Goal: Task Accomplishment & Management: Manage account settings

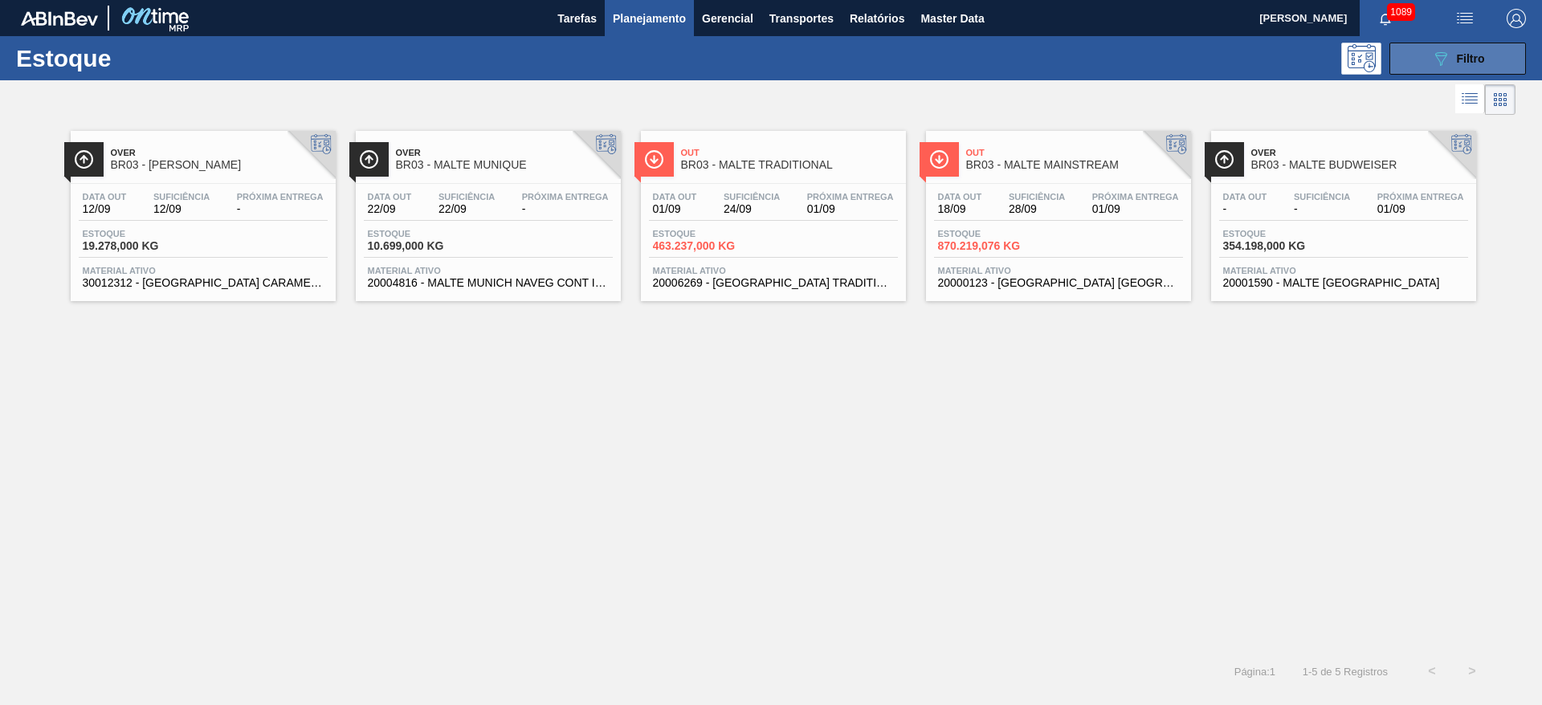
click at [1443, 68] on button "089F7B8B-B2A5-4AFE-B5C0-19BA573D28AC Filtro" at bounding box center [1457, 59] width 137 height 32
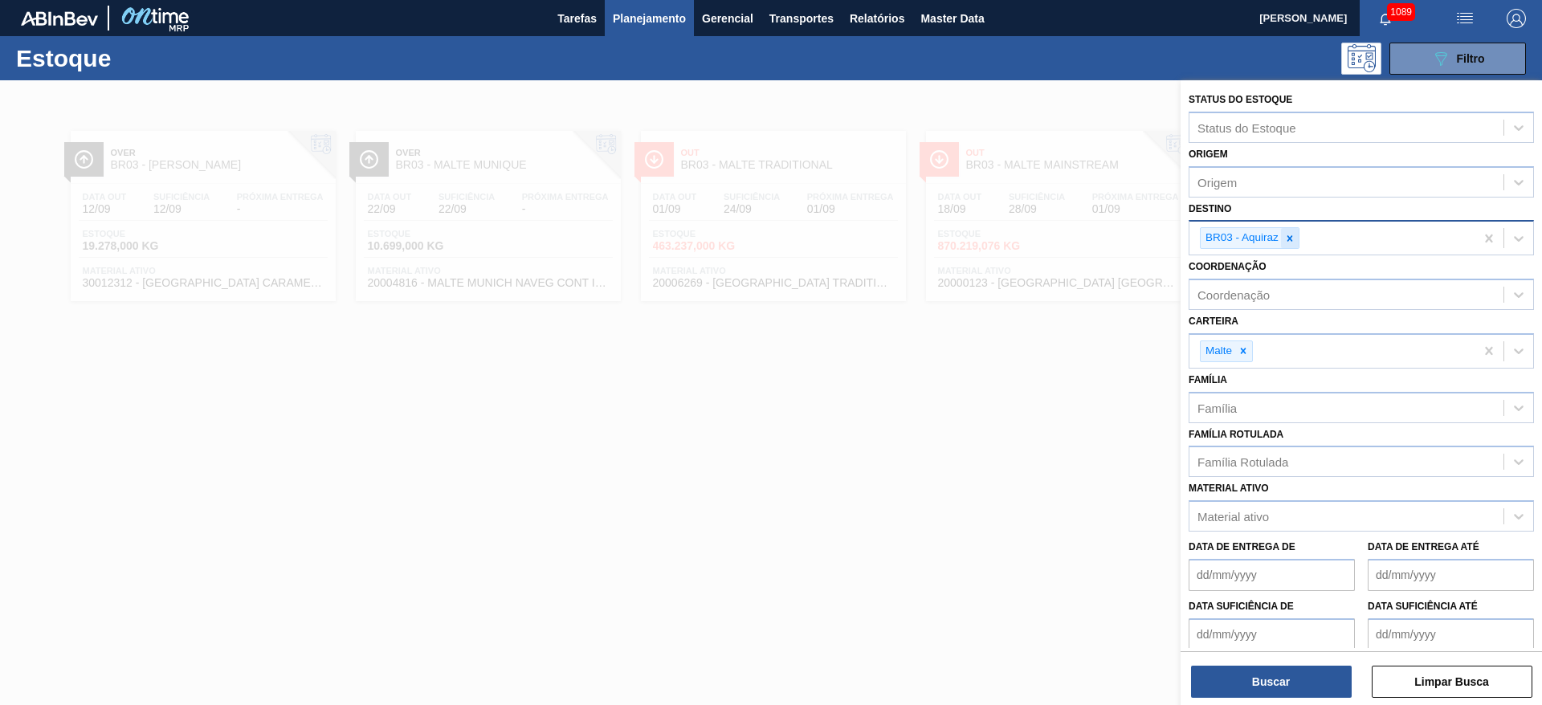
click at [1288, 239] on icon at bounding box center [1289, 238] width 11 height 11
type input "11"
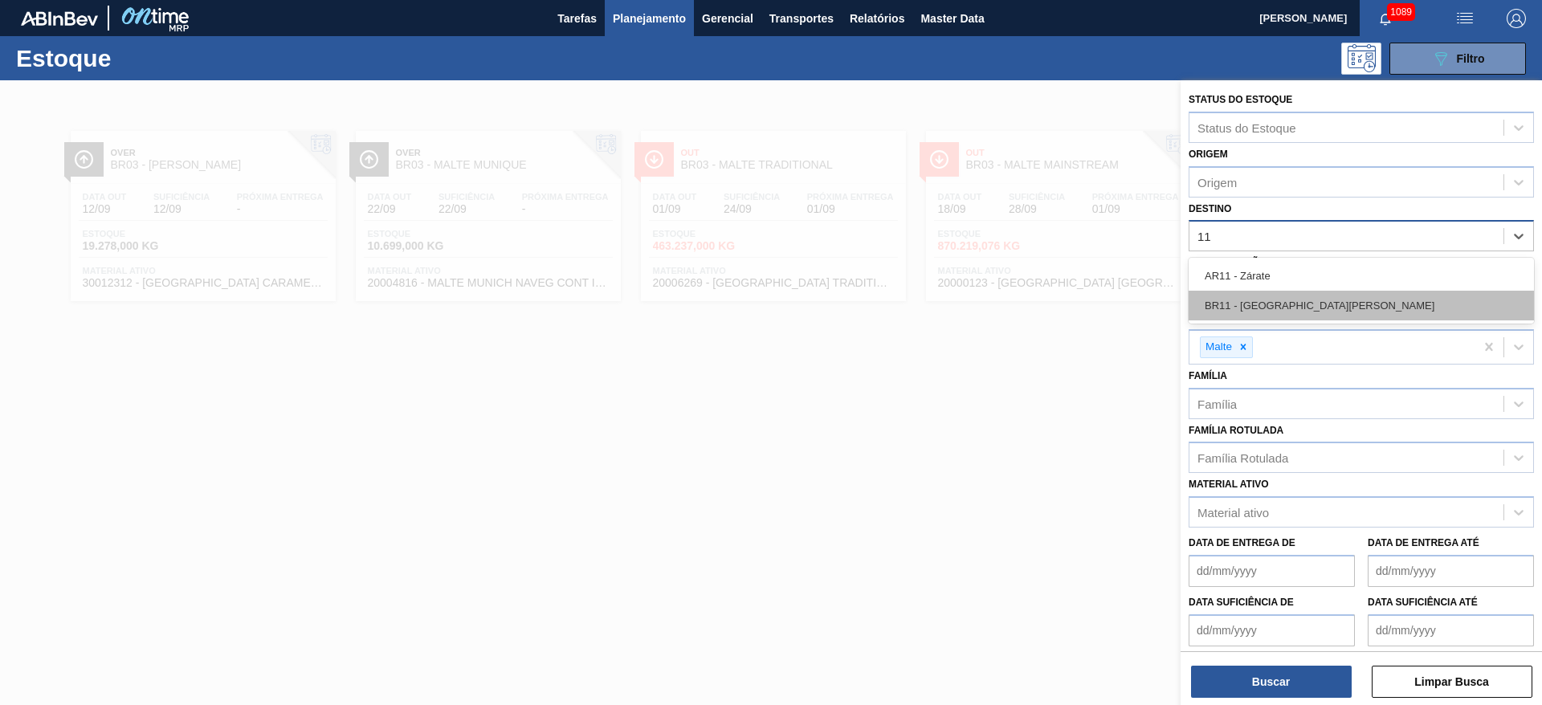
click at [1246, 297] on div "BR11 - [GEOGRAPHIC_DATA][PERSON_NAME]" at bounding box center [1360, 306] width 345 height 30
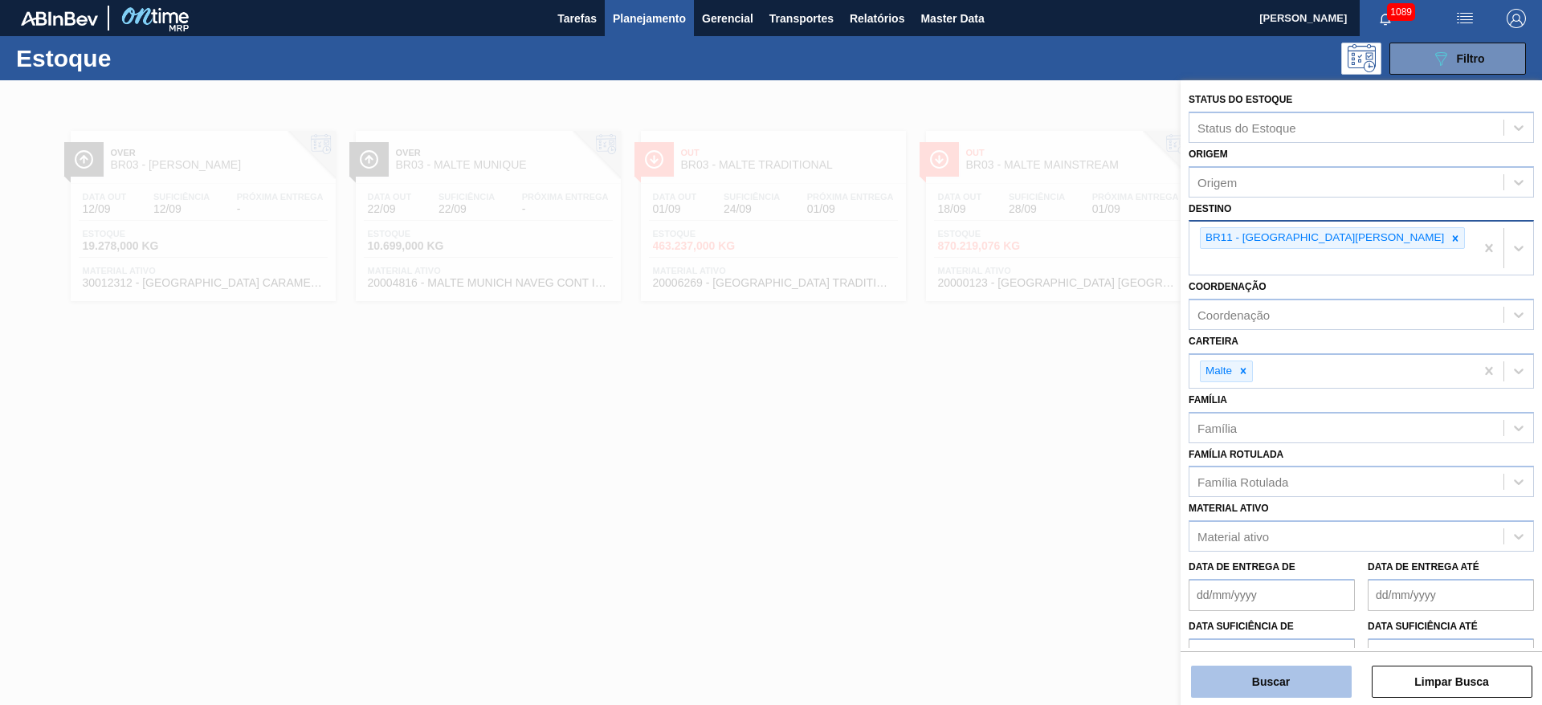
click at [1225, 672] on button "Buscar" at bounding box center [1271, 682] width 161 height 32
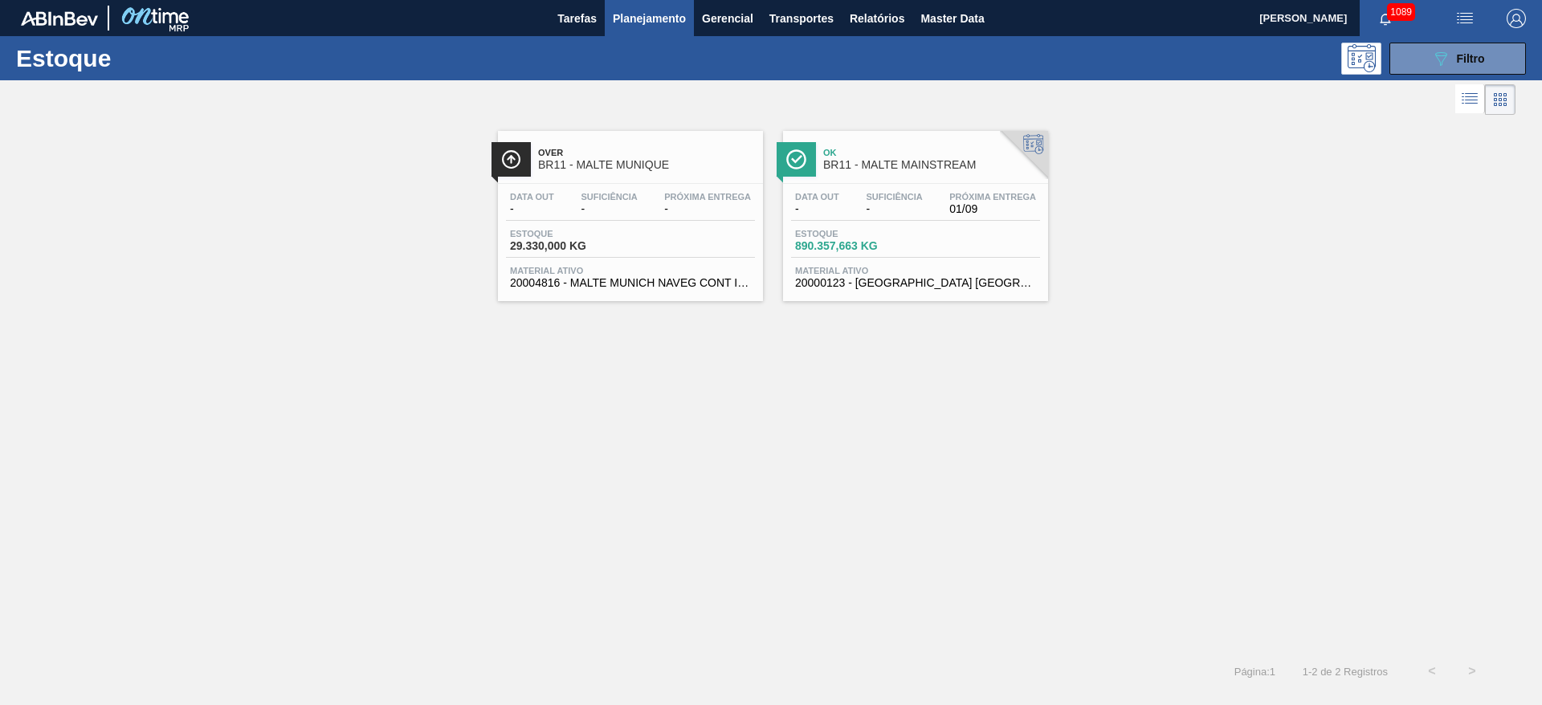
click at [883, 215] on div "Data out - Suficiência - Próxima Entrega 01/09" at bounding box center [915, 206] width 249 height 29
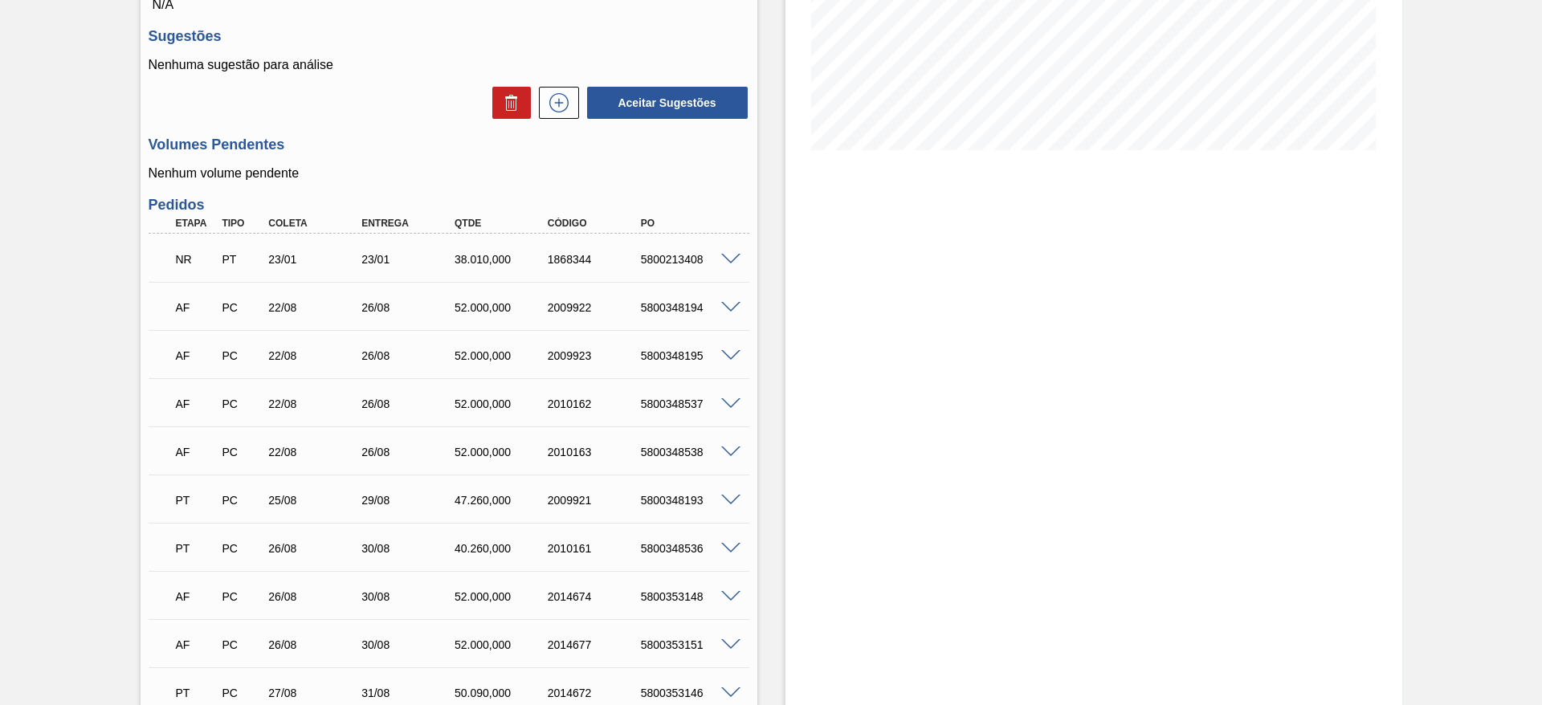
scroll to position [241, 0]
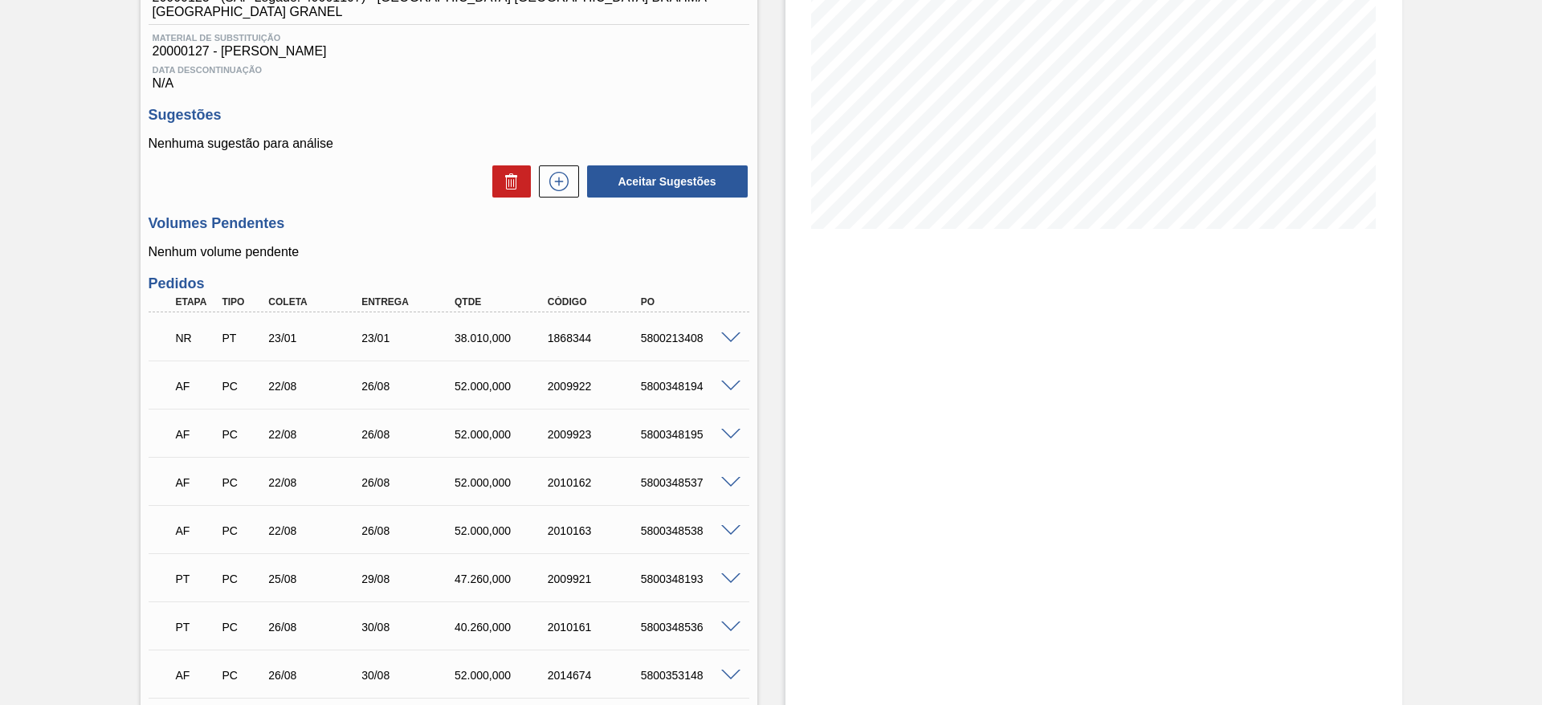
click at [726, 332] on span at bounding box center [730, 338] width 19 height 12
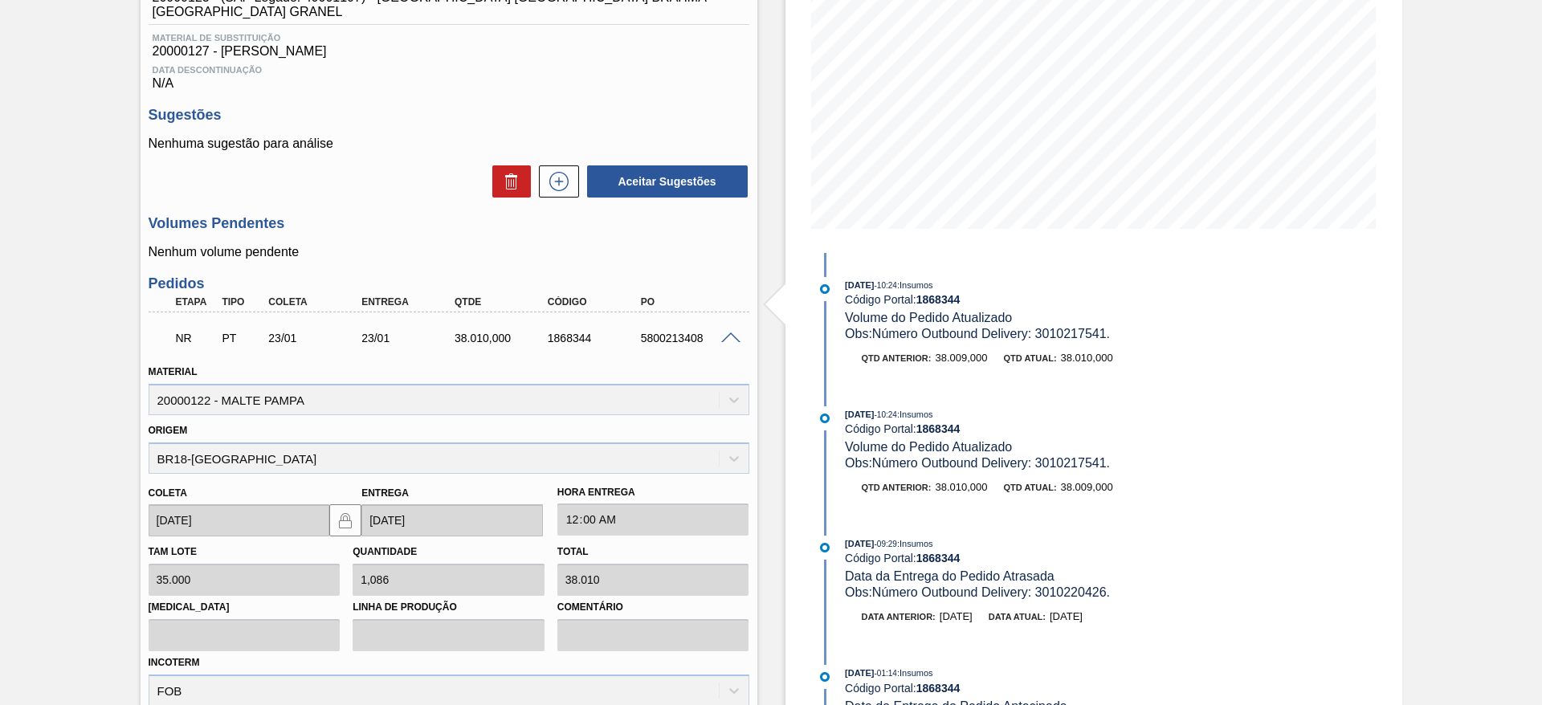
click at [725, 332] on span at bounding box center [730, 338] width 19 height 12
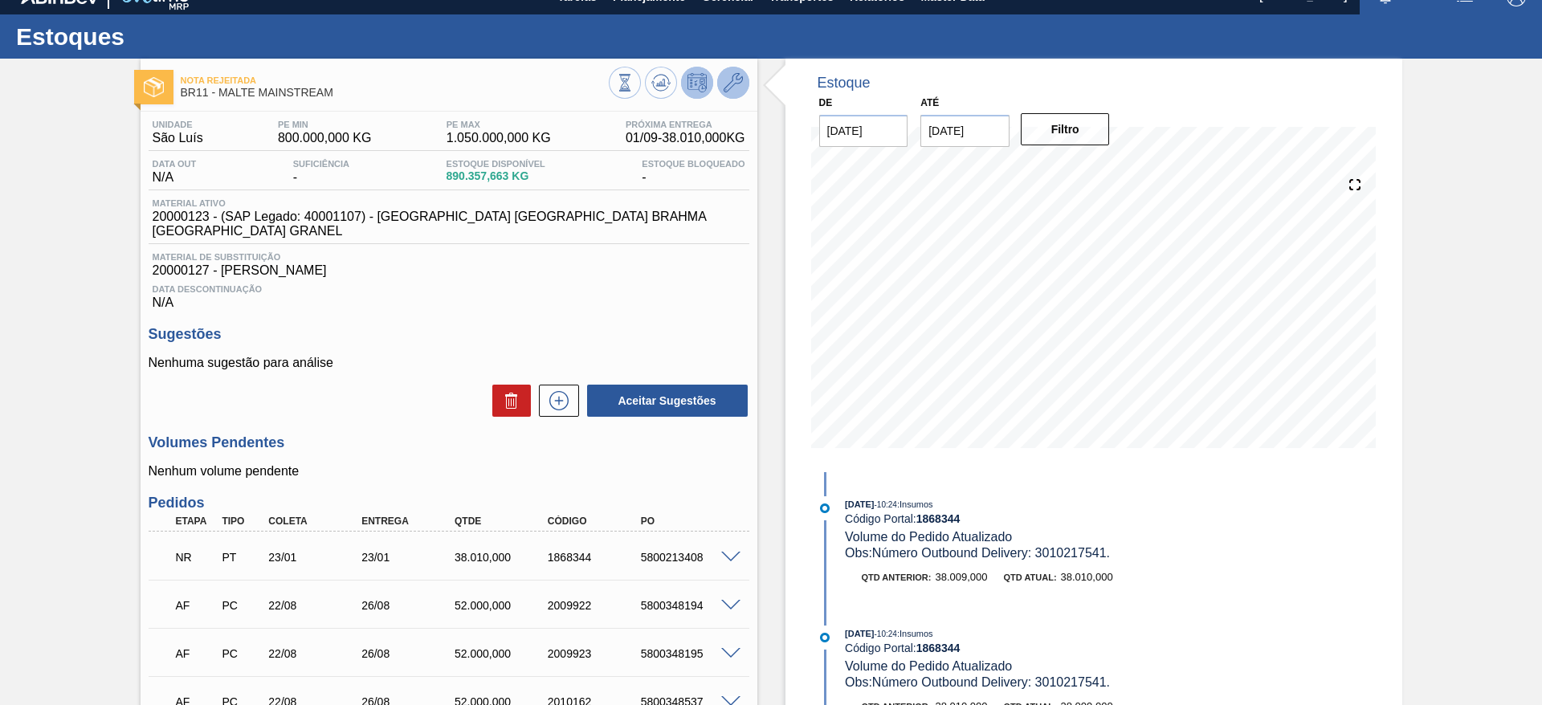
scroll to position [0, 0]
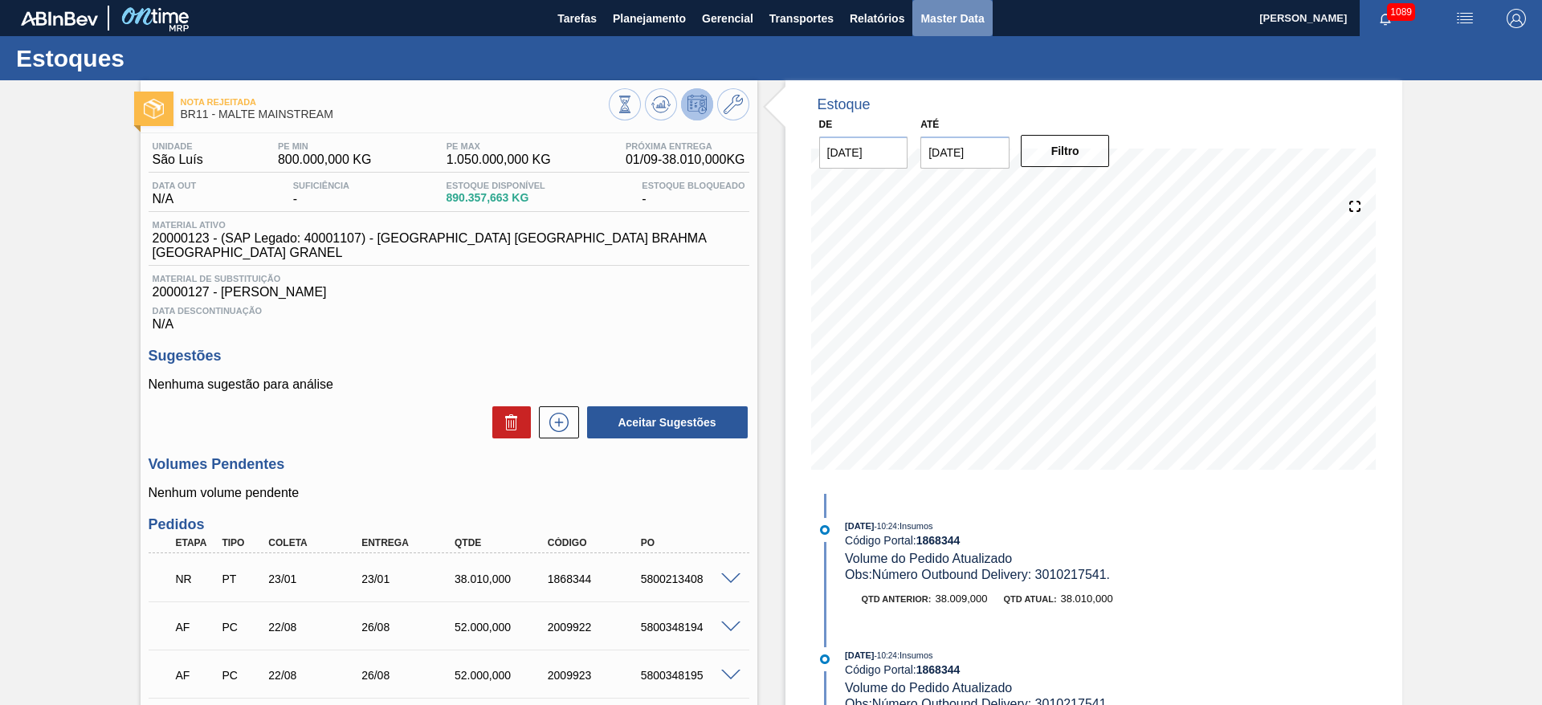
click at [943, 26] on span "Master Data" at bounding box center [951, 18] width 63 height 19
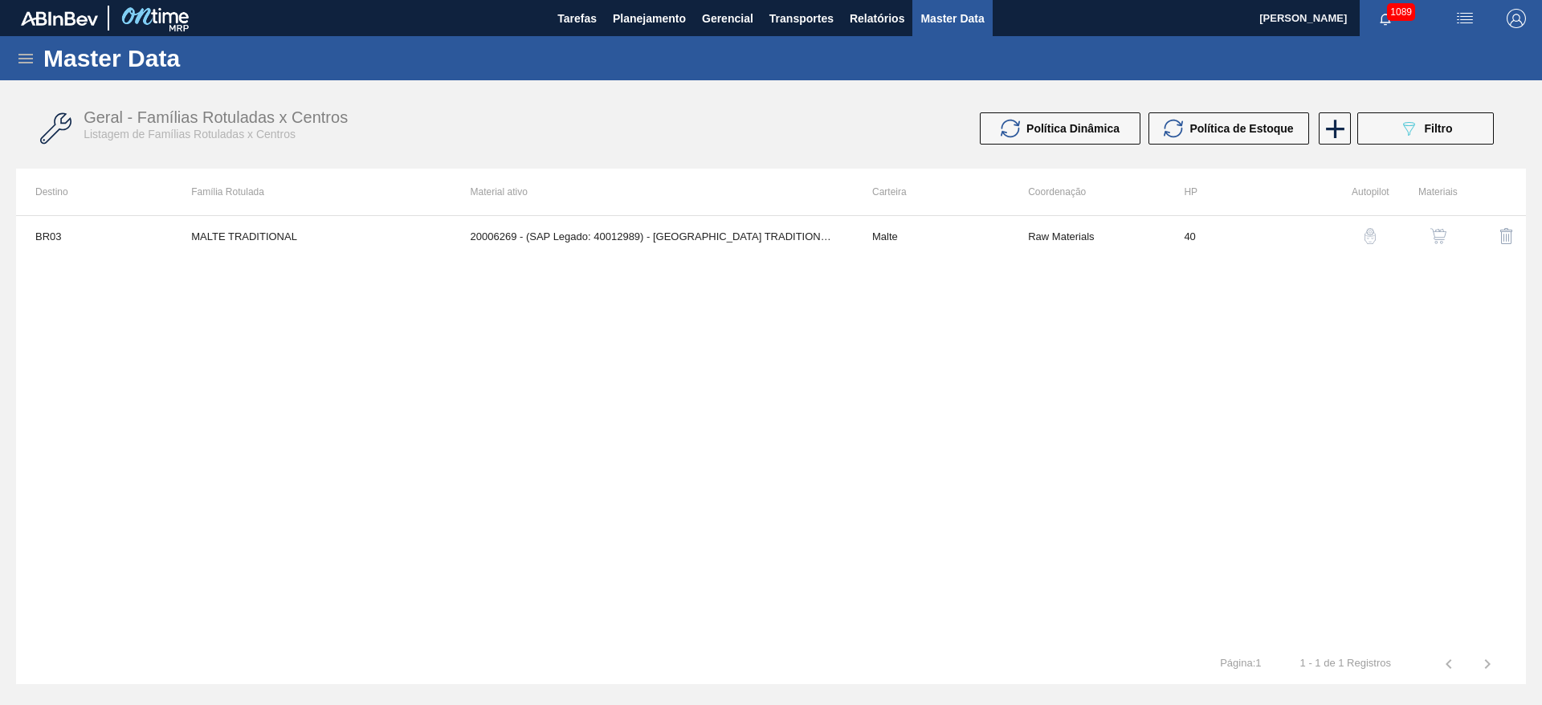
click at [25, 55] on icon at bounding box center [25, 59] width 14 height 10
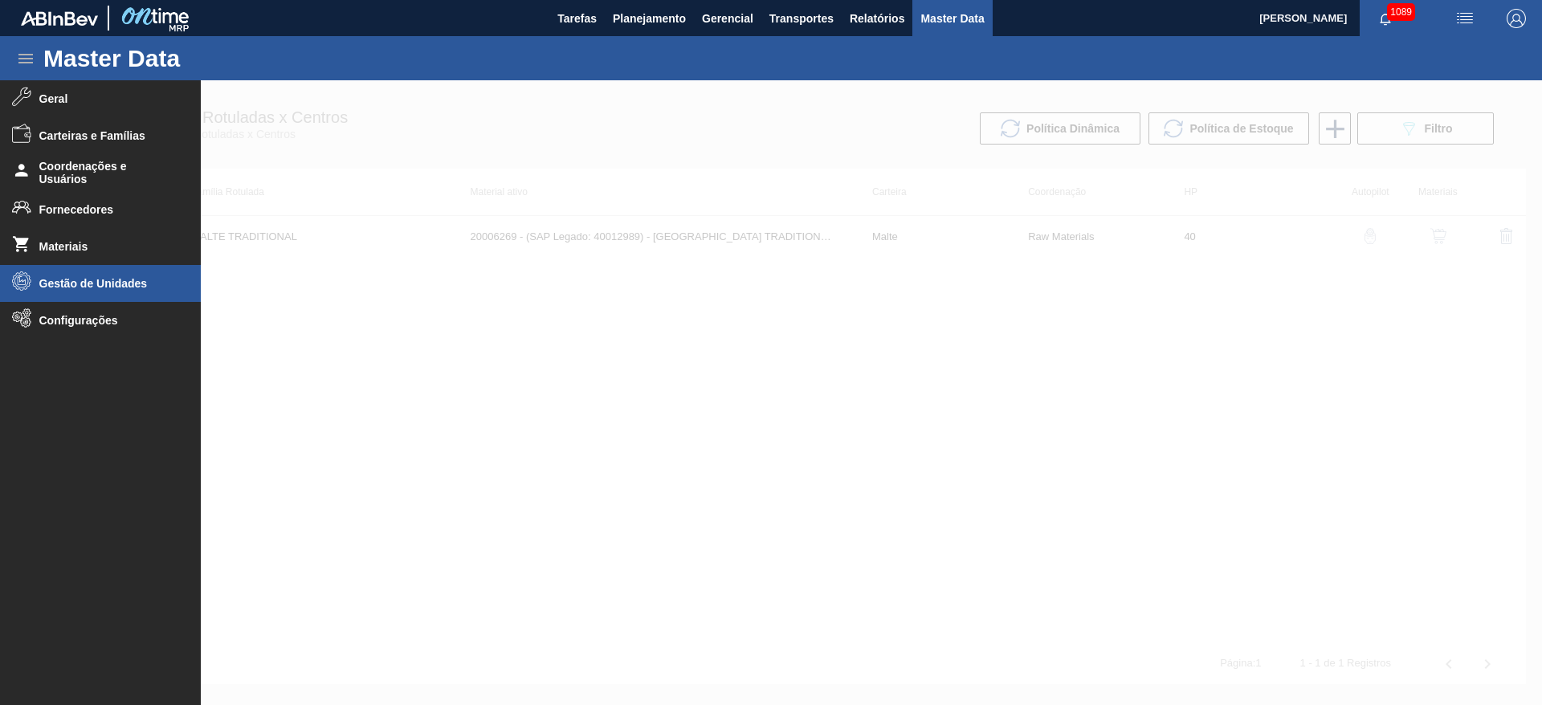
click at [51, 270] on li "Gestão de Unidades" at bounding box center [100, 283] width 201 height 37
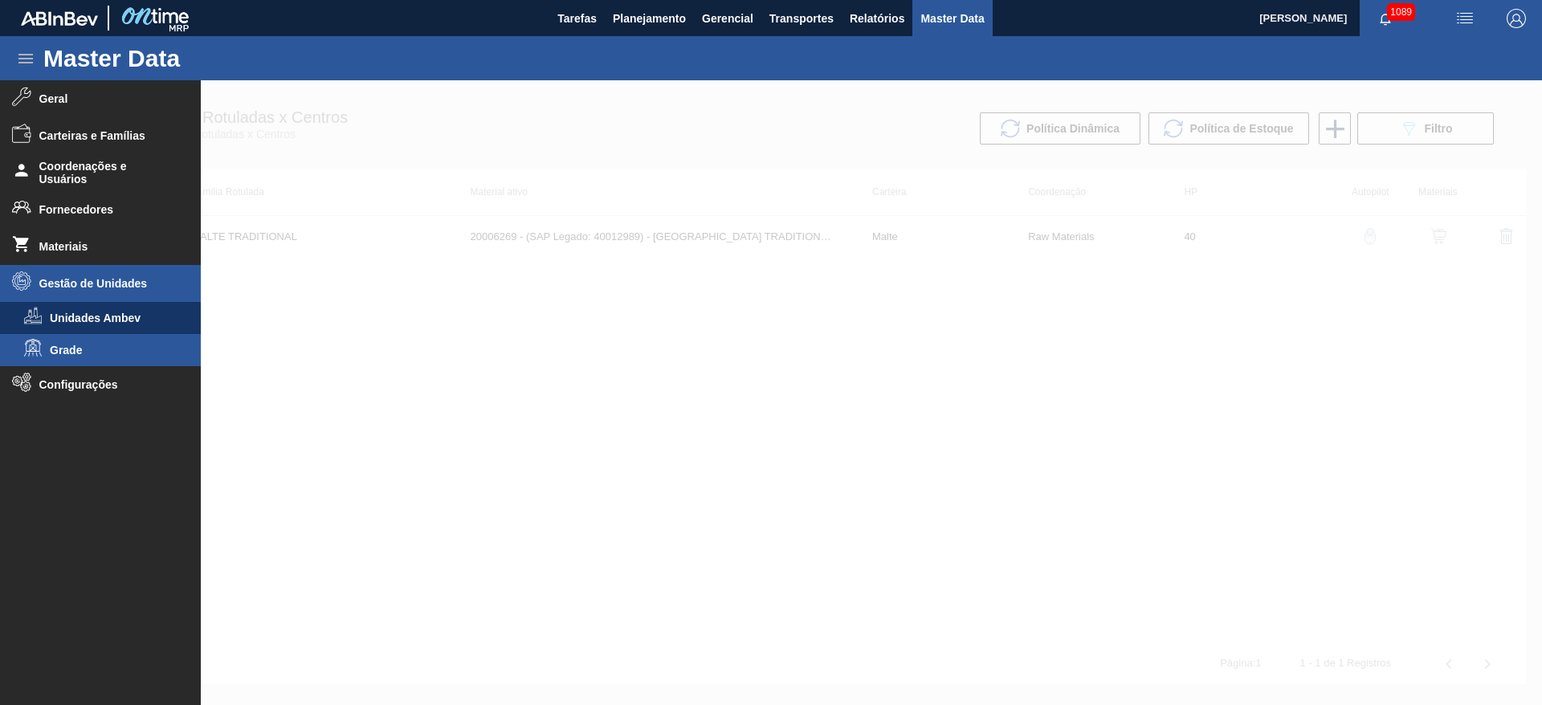
click at [46, 353] on li "Grade" at bounding box center [100, 350] width 201 height 32
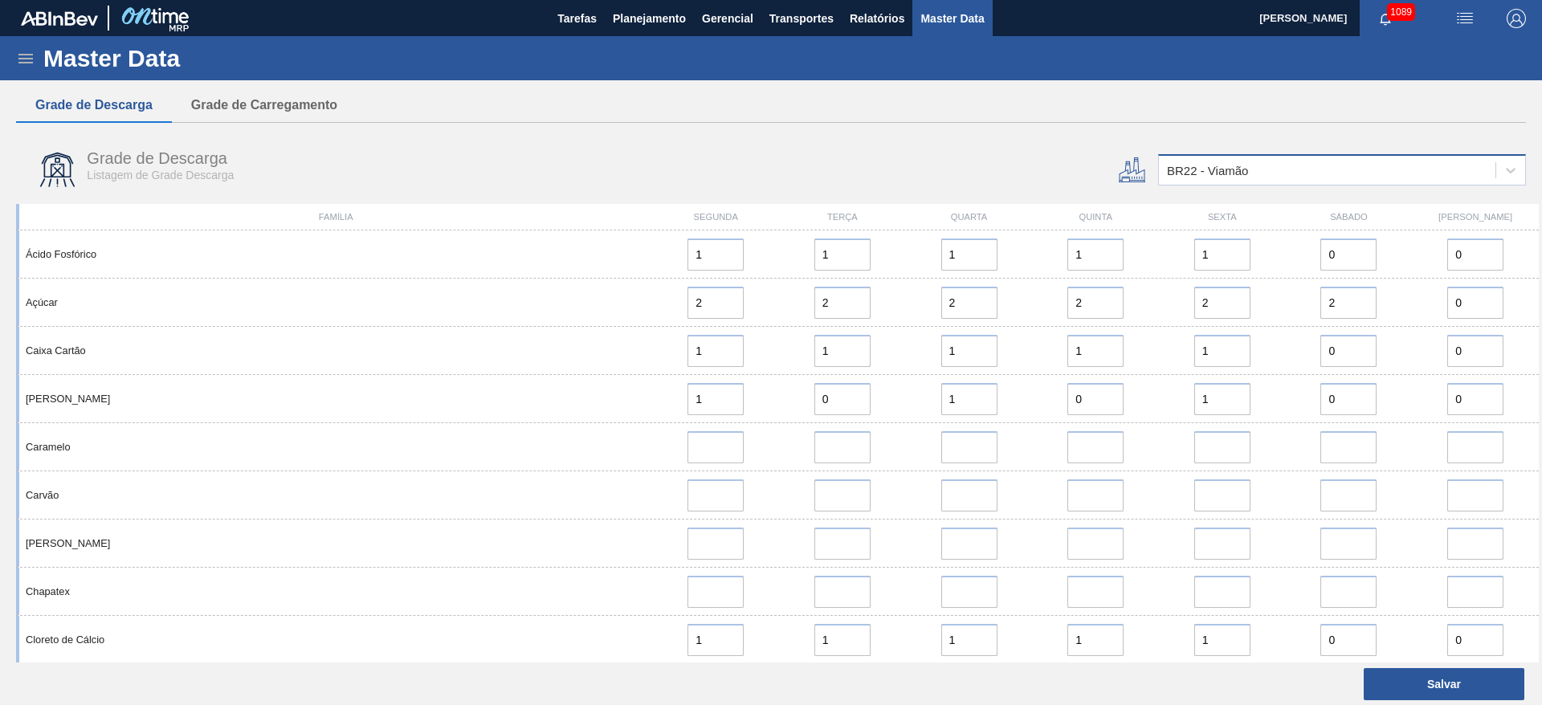
click at [1187, 177] on div "BR22 - Viamão" at bounding box center [1327, 170] width 336 height 23
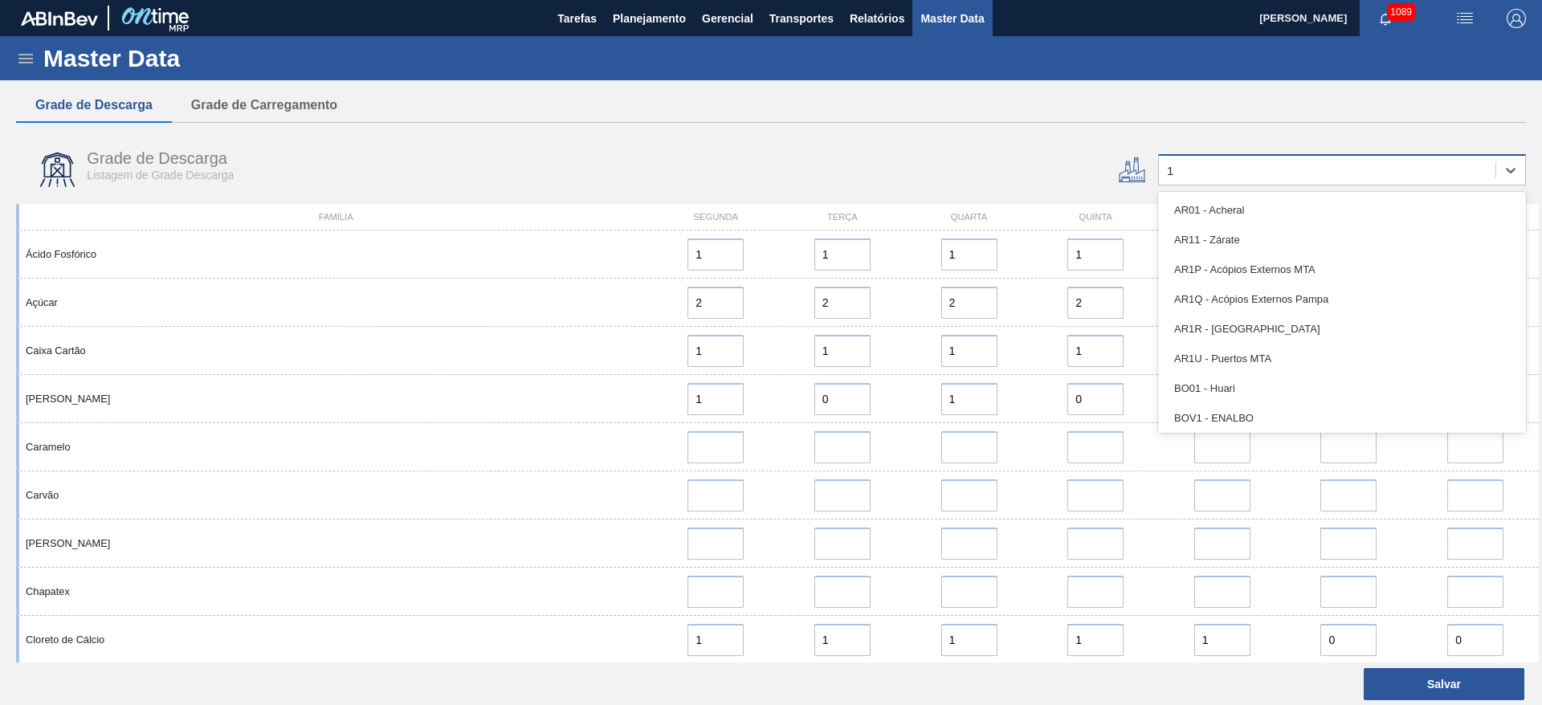
type input "11"
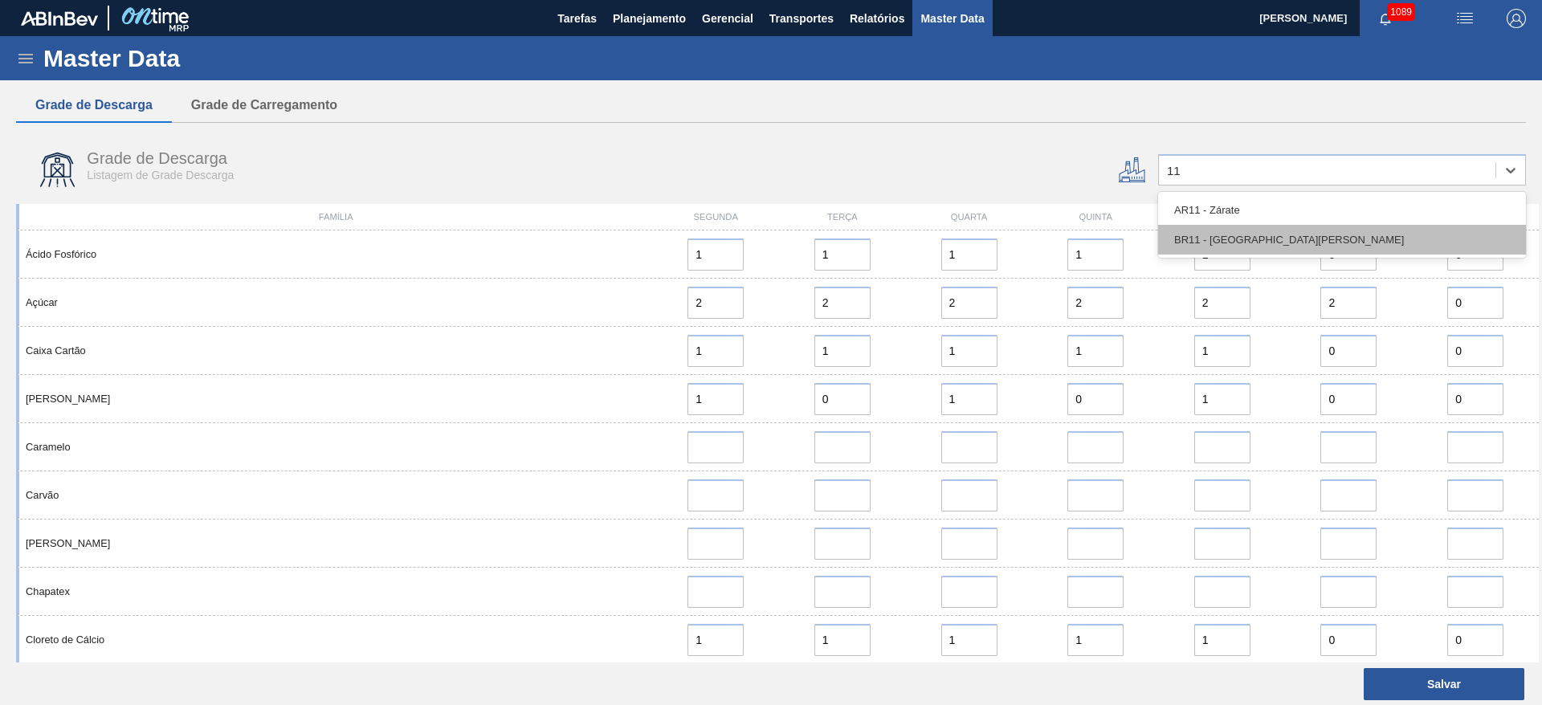
click at [1246, 243] on div "BR11 - [GEOGRAPHIC_DATA][PERSON_NAME]" at bounding box center [1342, 240] width 368 height 30
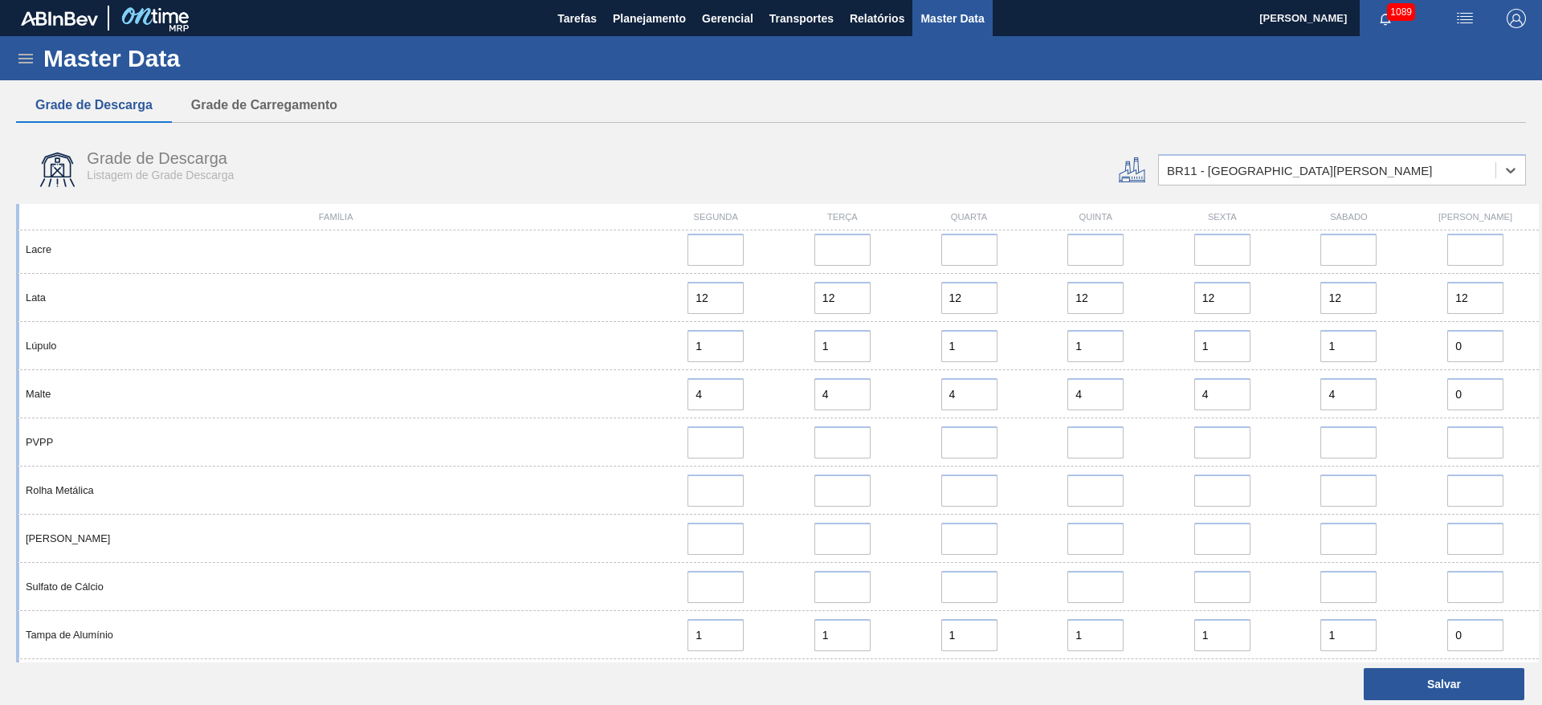
scroll to position [843, 0]
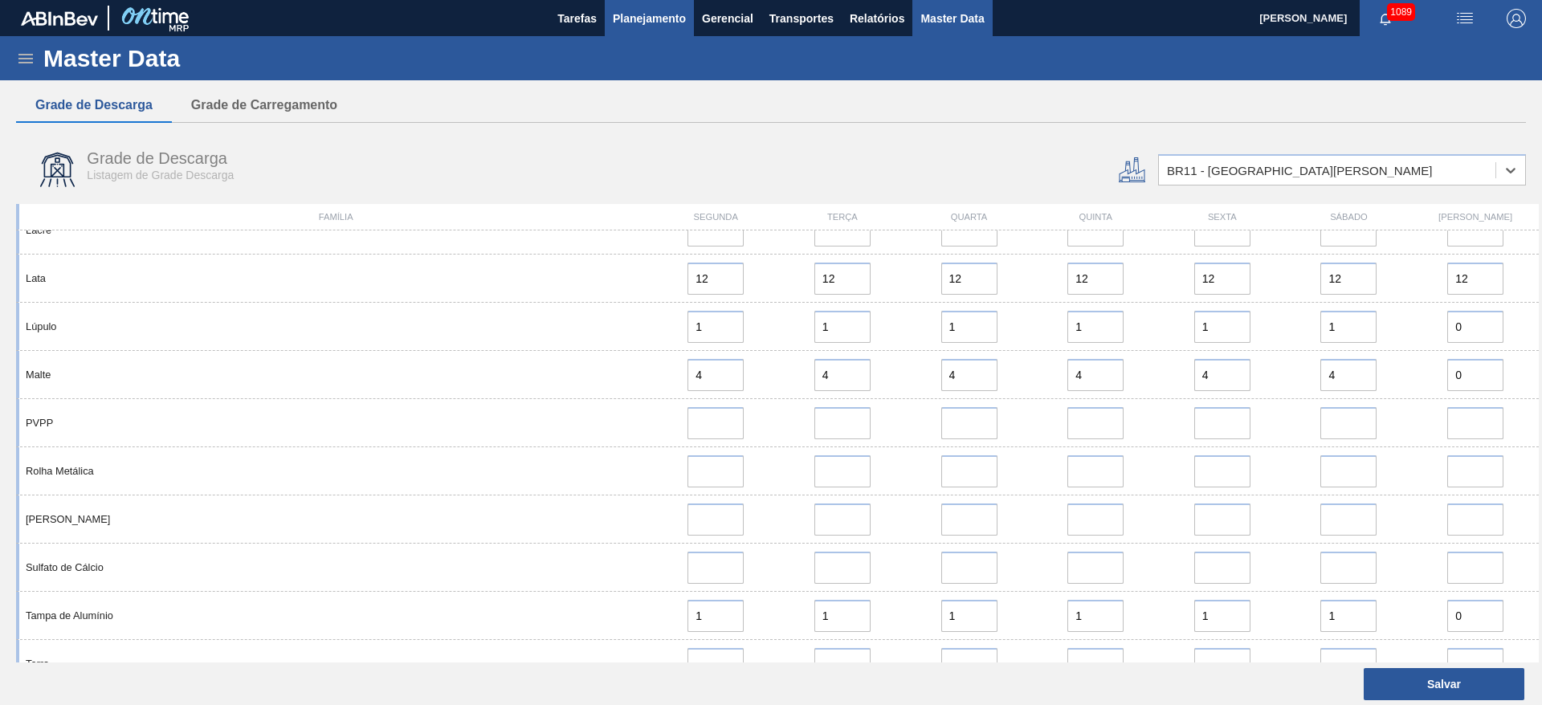
click at [638, 16] on span "Planejamento" at bounding box center [649, 18] width 73 height 19
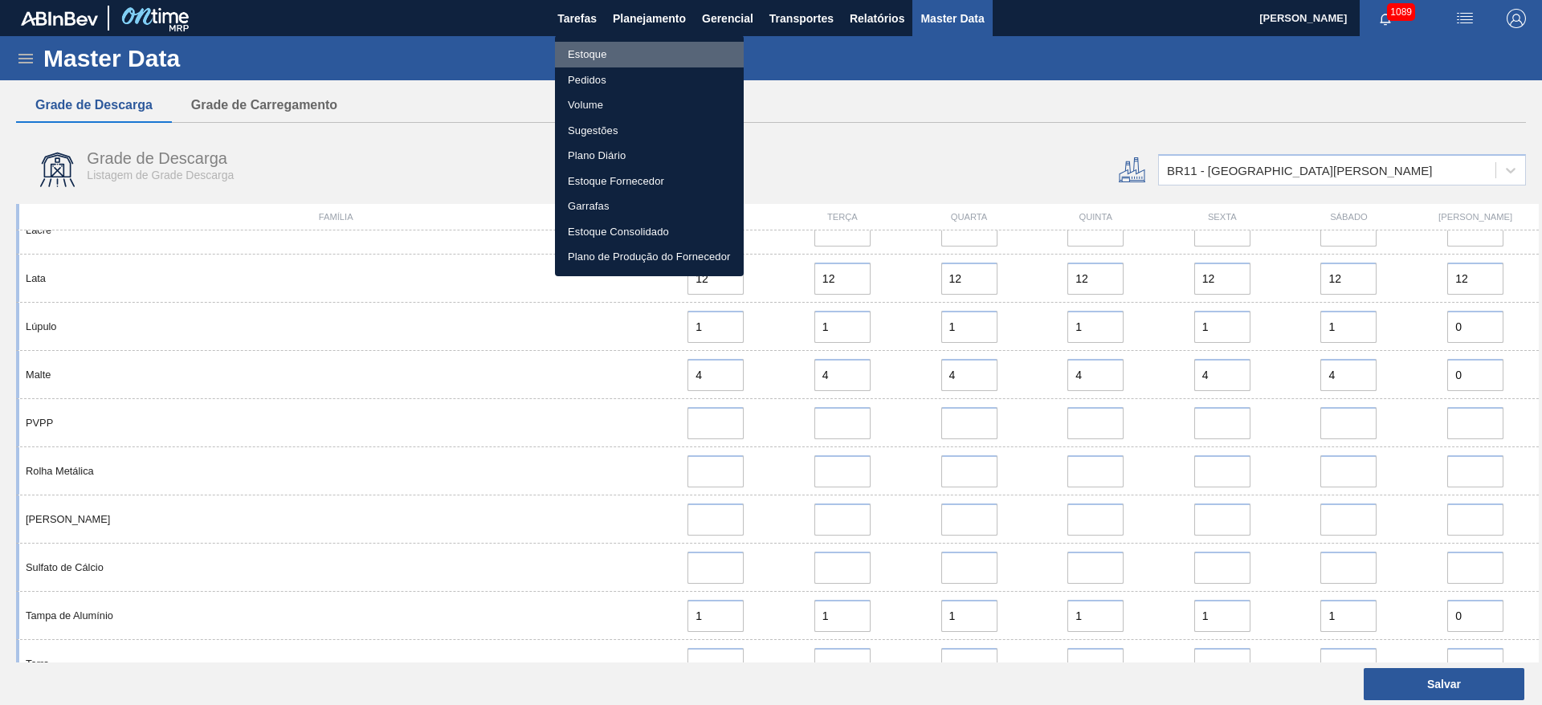
click at [579, 59] on li "Estoque" at bounding box center [649, 55] width 189 height 26
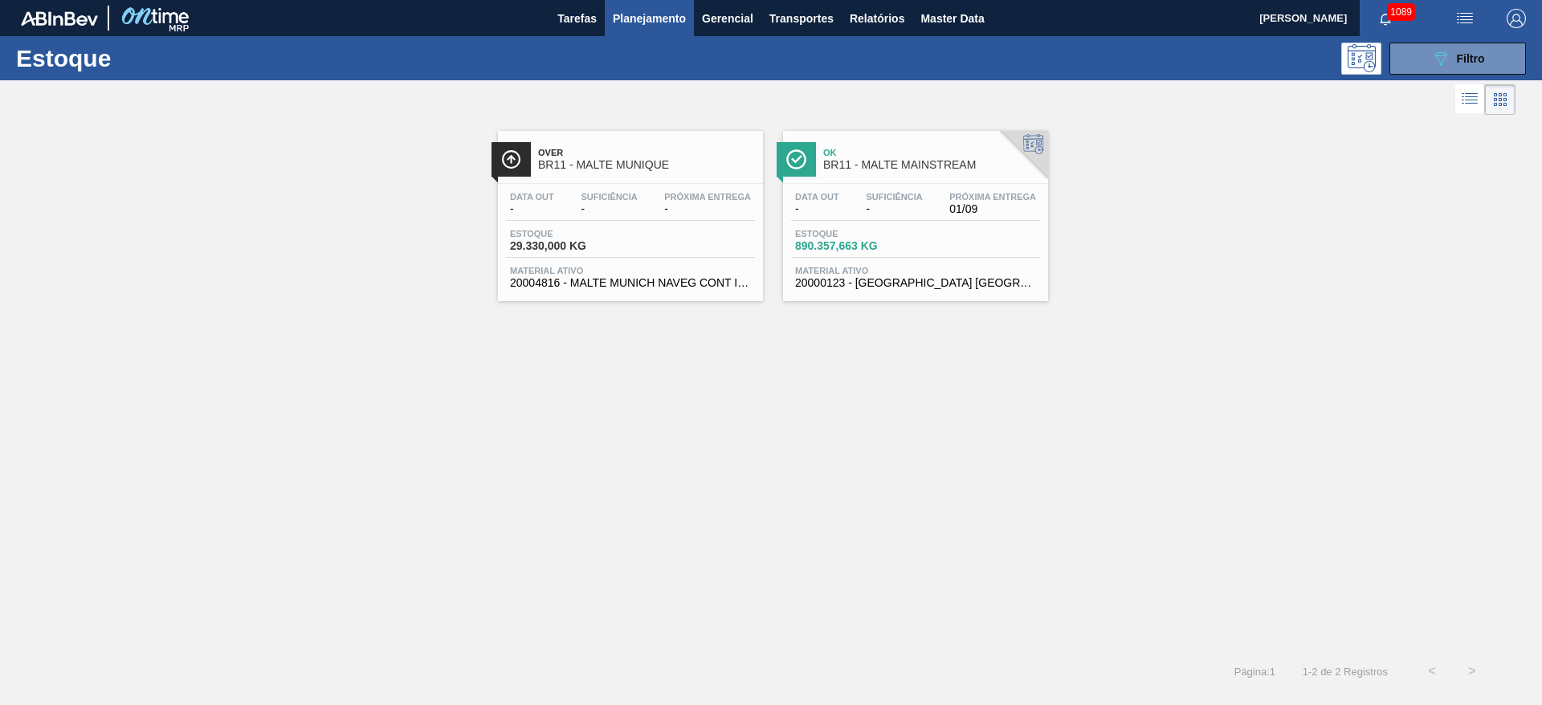
click at [866, 214] on span "-" at bounding box center [894, 209] width 56 height 12
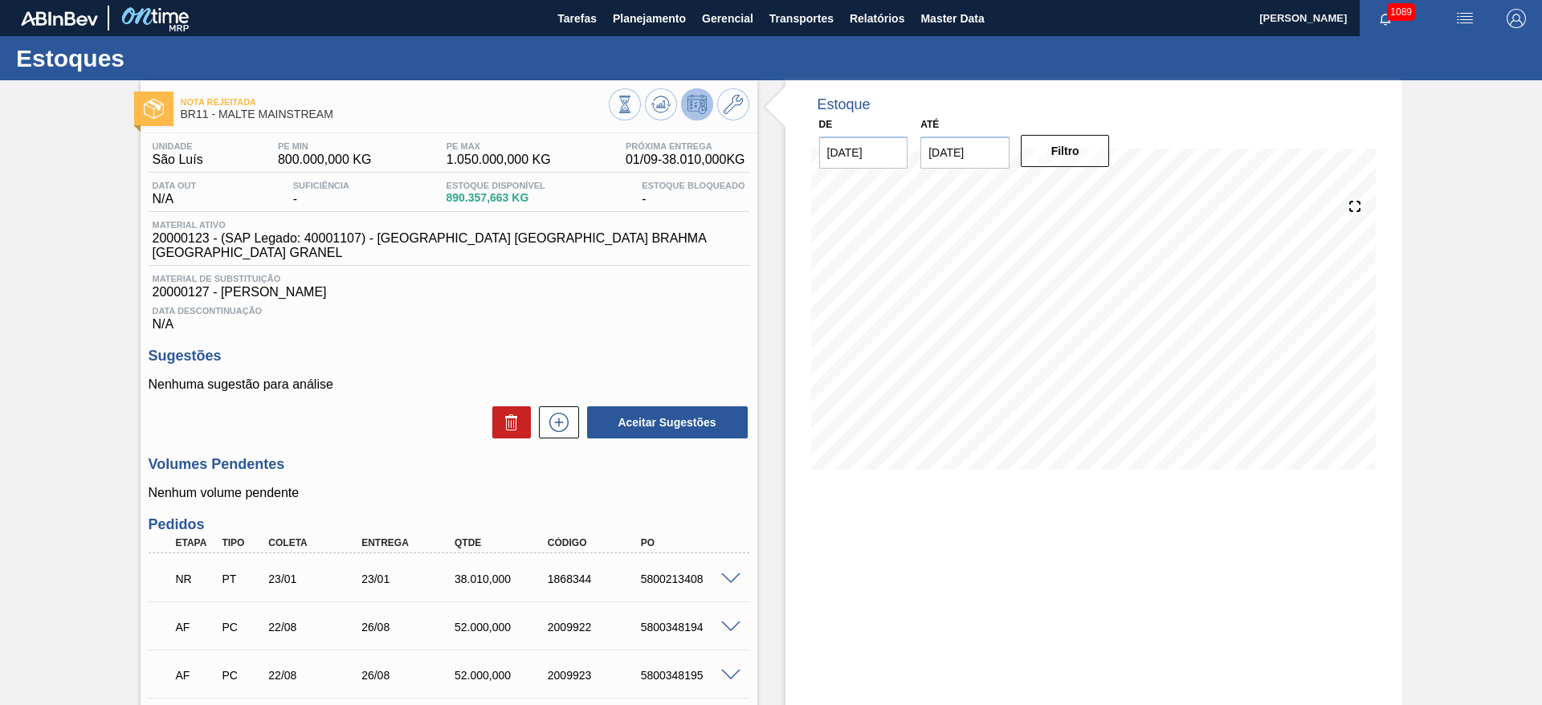
click at [935, 157] on input "[DATE]" at bounding box center [964, 153] width 89 height 32
click at [962, 262] on div "8" at bounding box center [966, 269] width 22 height 22
type input "[DATE]"
click at [1062, 155] on button "Filtro" at bounding box center [1065, 151] width 89 height 32
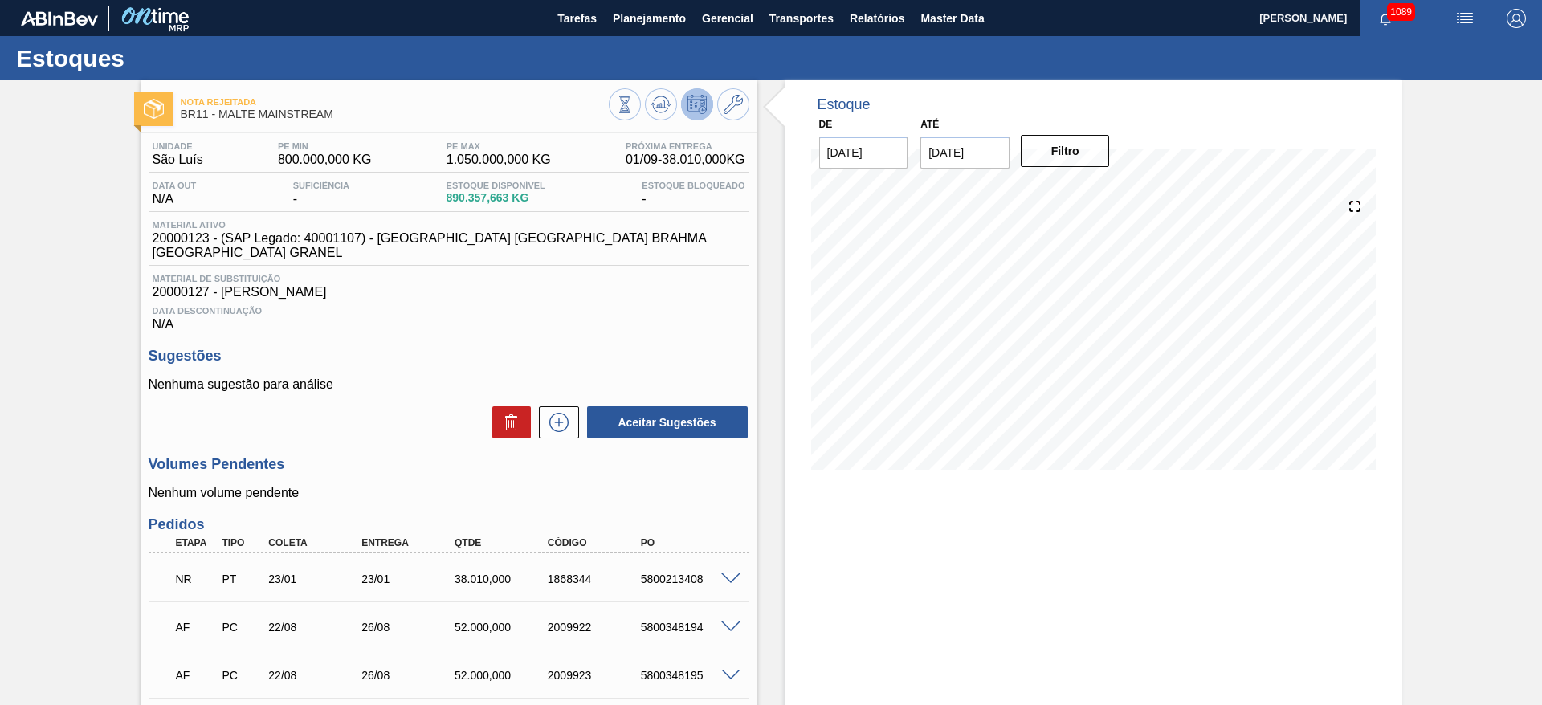
click at [749, 100] on div "Nota rejeitada BR11 - MALTE MAINSTREAM" at bounding box center [449, 106] width 617 height 36
click at [742, 101] on button at bounding box center [733, 104] width 32 height 32
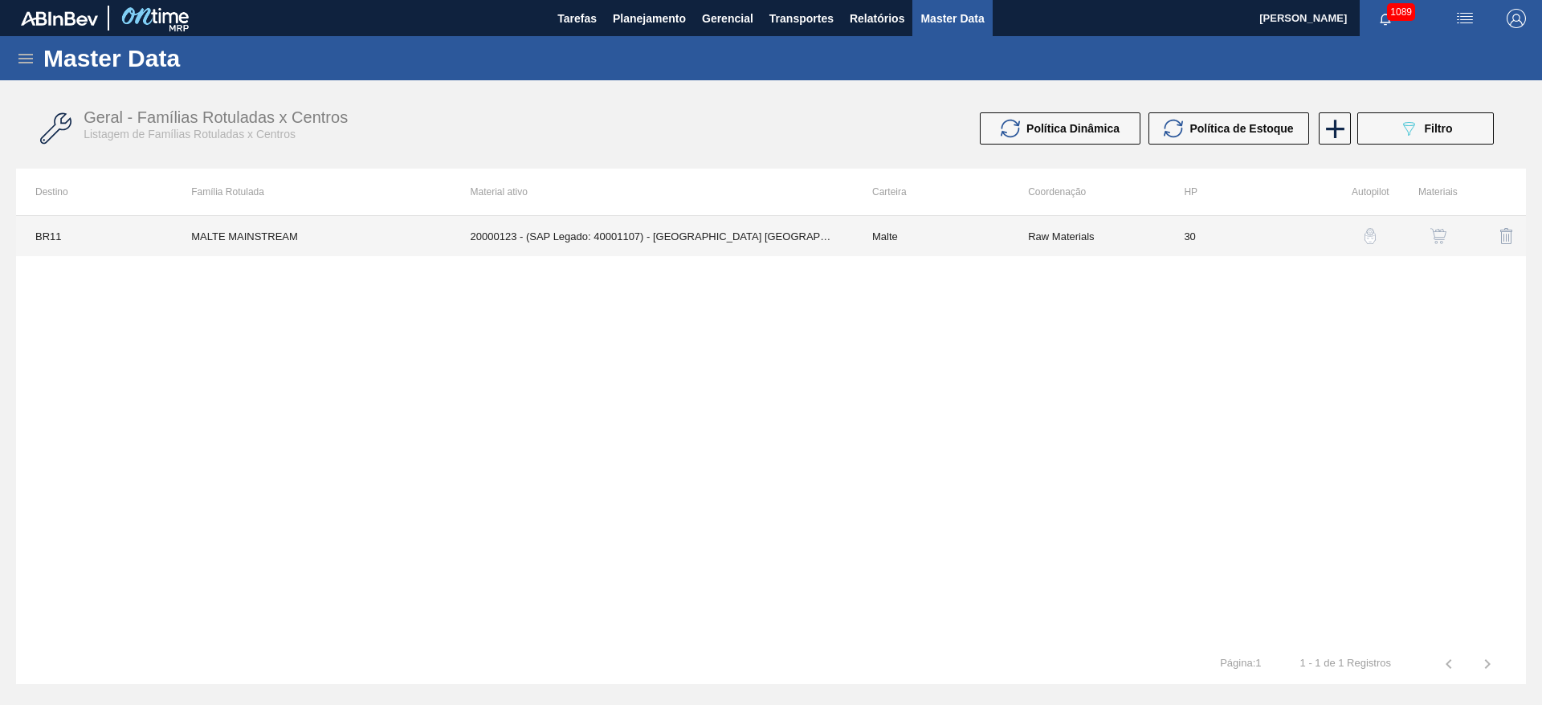
click at [941, 243] on td "Malte" at bounding box center [931, 236] width 156 height 40
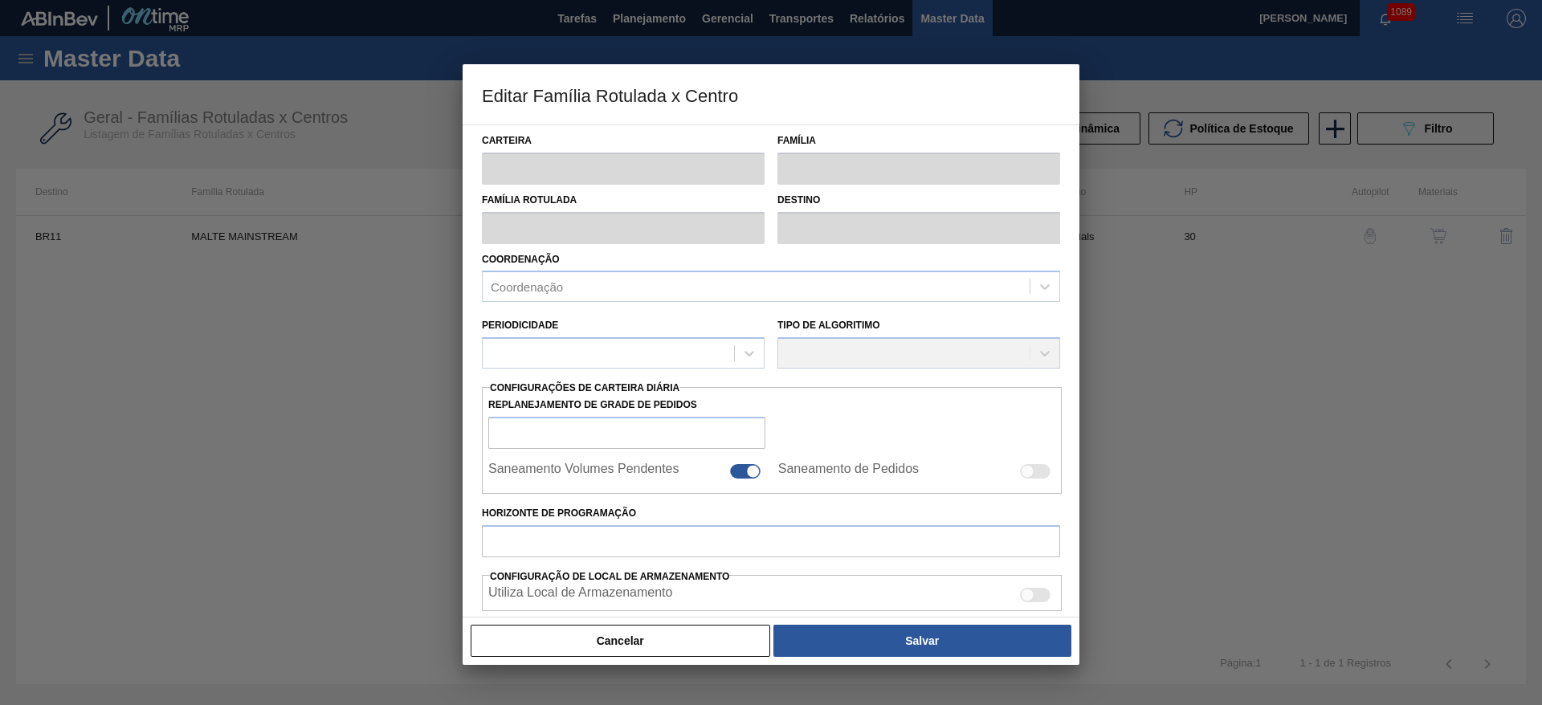
type input "Malte"
type input "MALTE MAINSTREAM"
type input "BR11 - [GEOGRAPHIC_DATA][PERSON_NAME]"
type input "0"
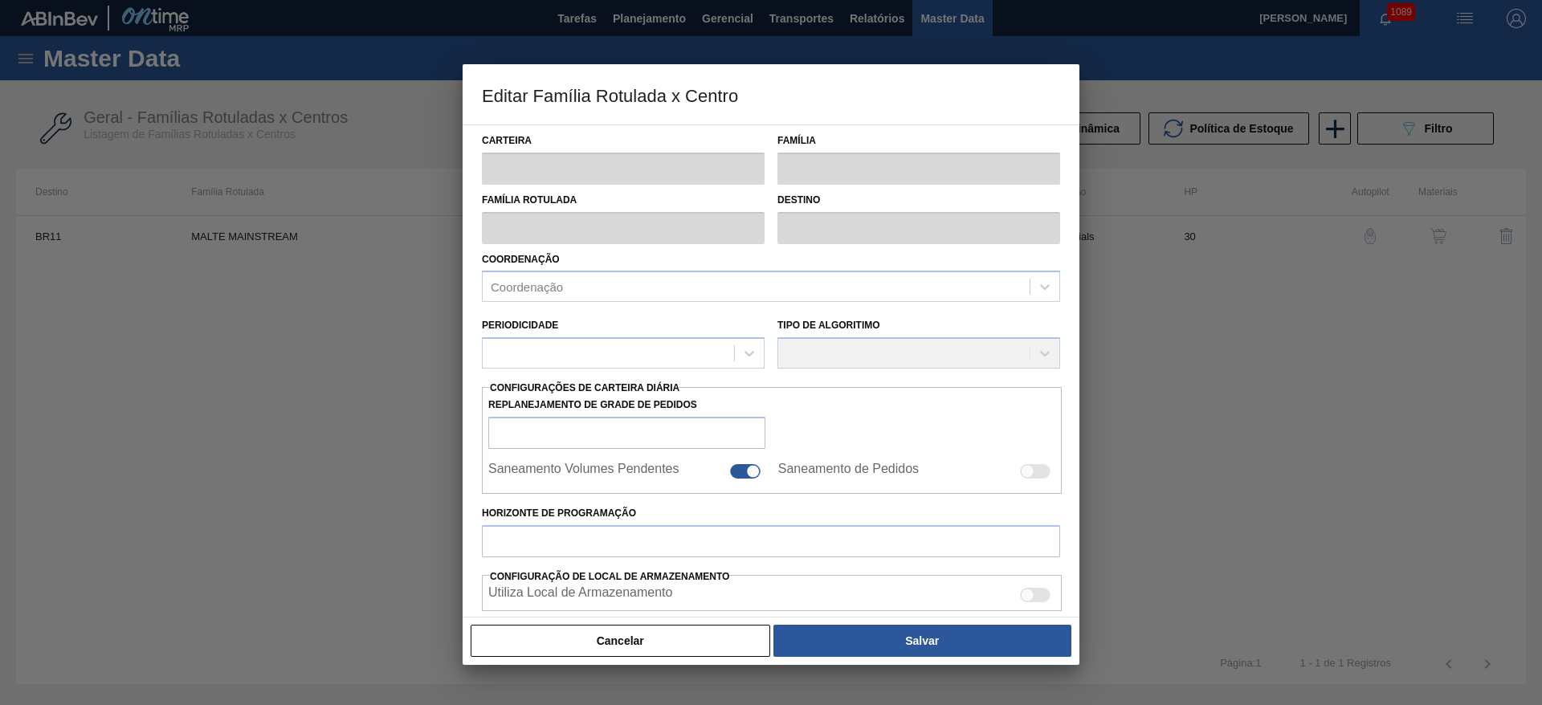
checkbox input "false"
type input "30"
type input "800.000"
type input "1.050.000"
type input "100"
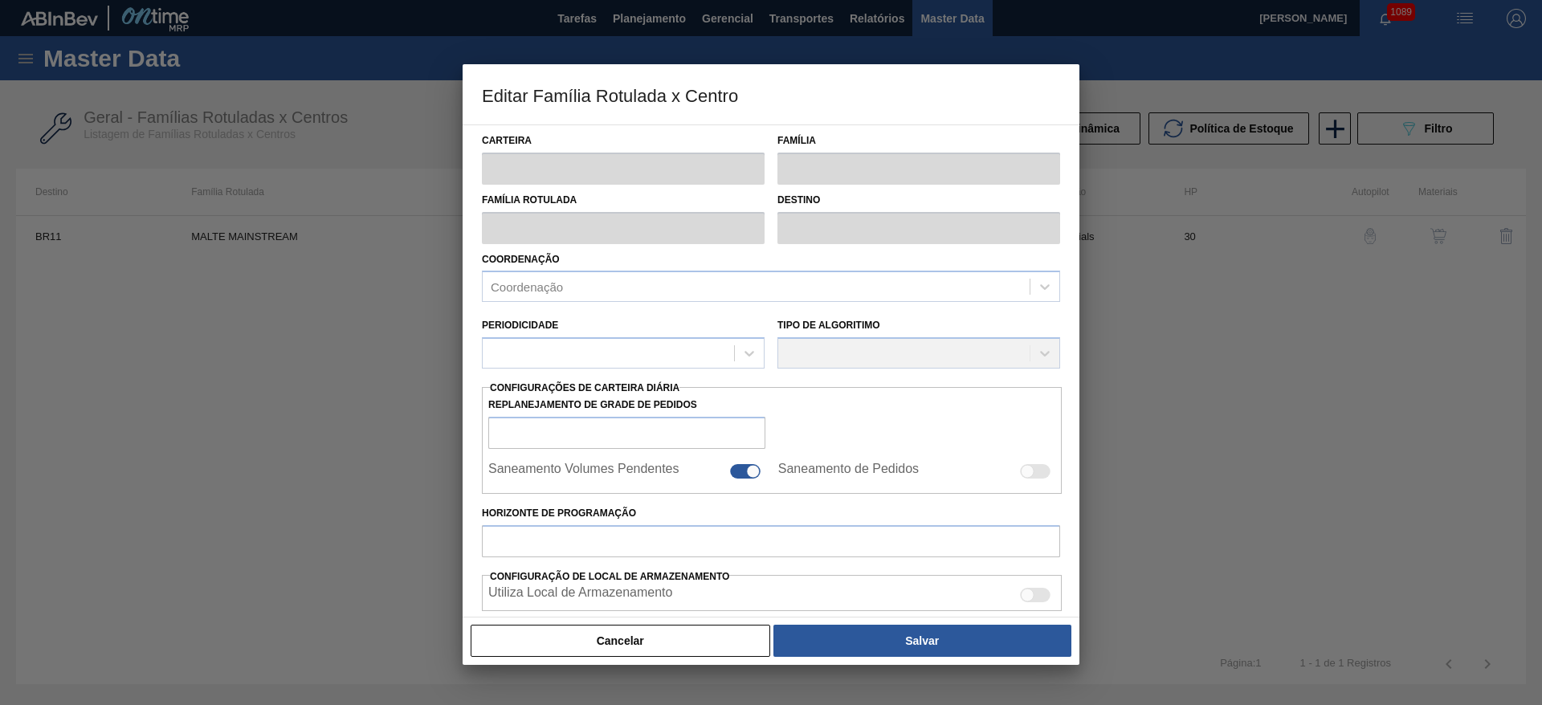
type input "1.050.000,000"
checkbox input "true"
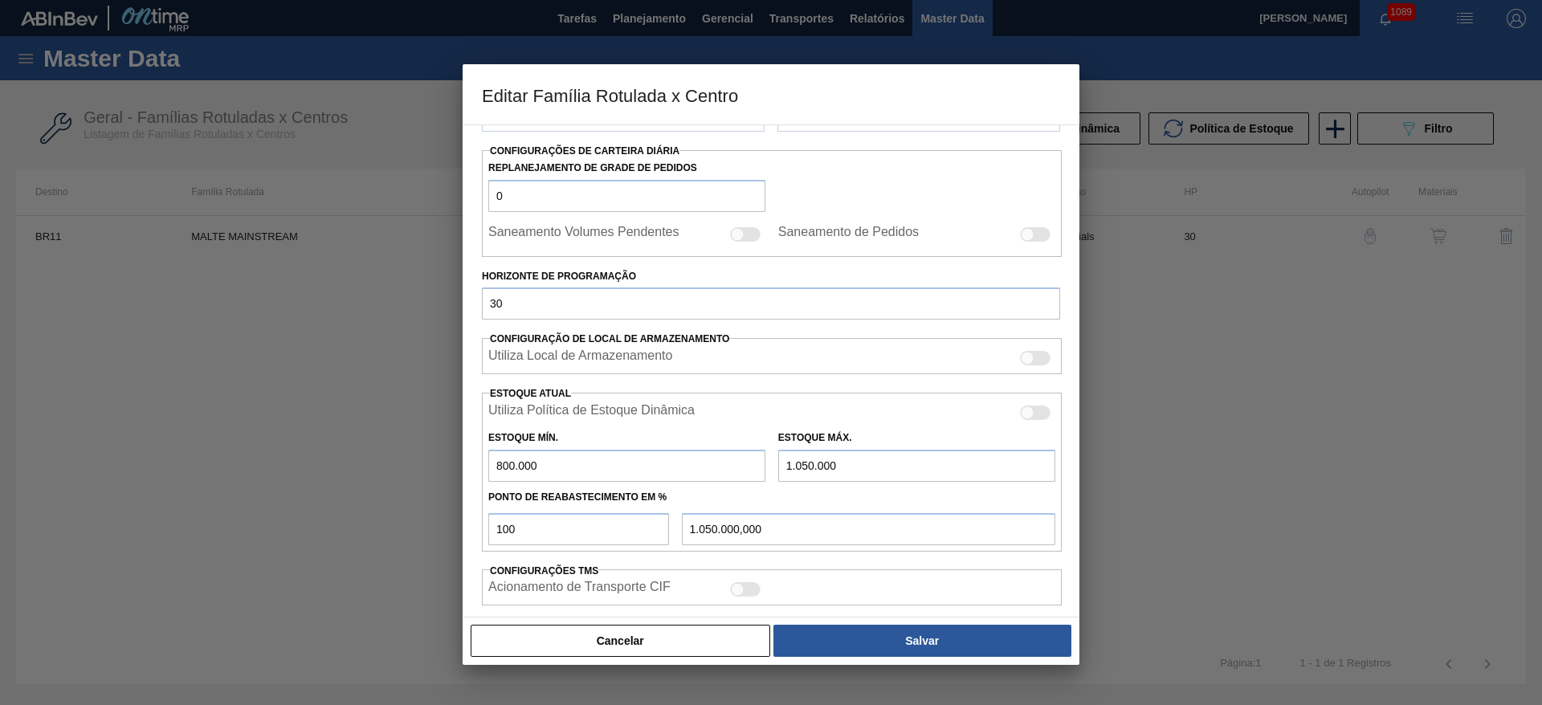
scroll to position [361, 0]
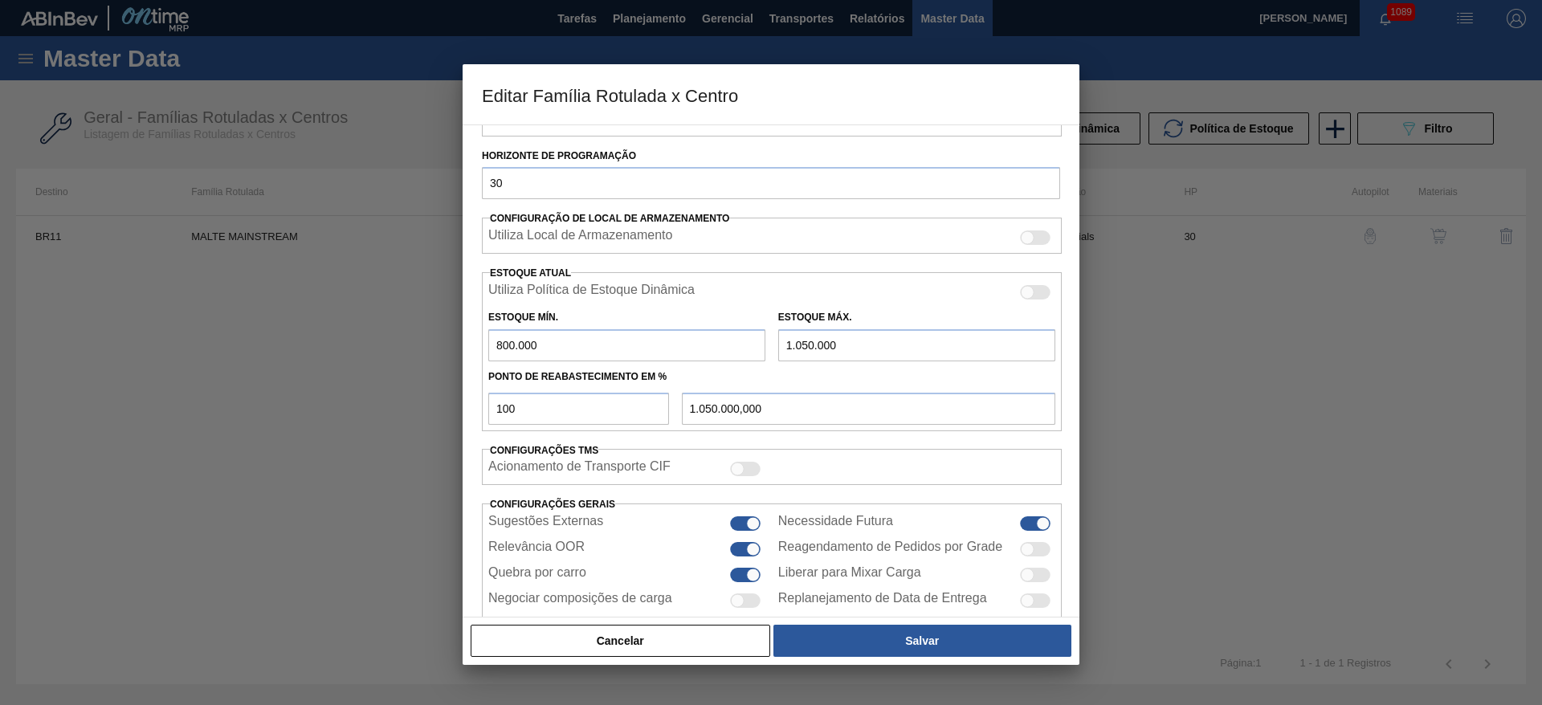
drag, startPoint x: 866, startPoint y: 341, endPoint x: 533, endPoint y: 359, distance: 332.9
click at [565, 361] on div "Estoque Mín. 800.000 Estoque Máx. 1.050.000" at bounding box center [772, 331] width 580 height 59
type input "3"
type input "3,000"
type input "33"
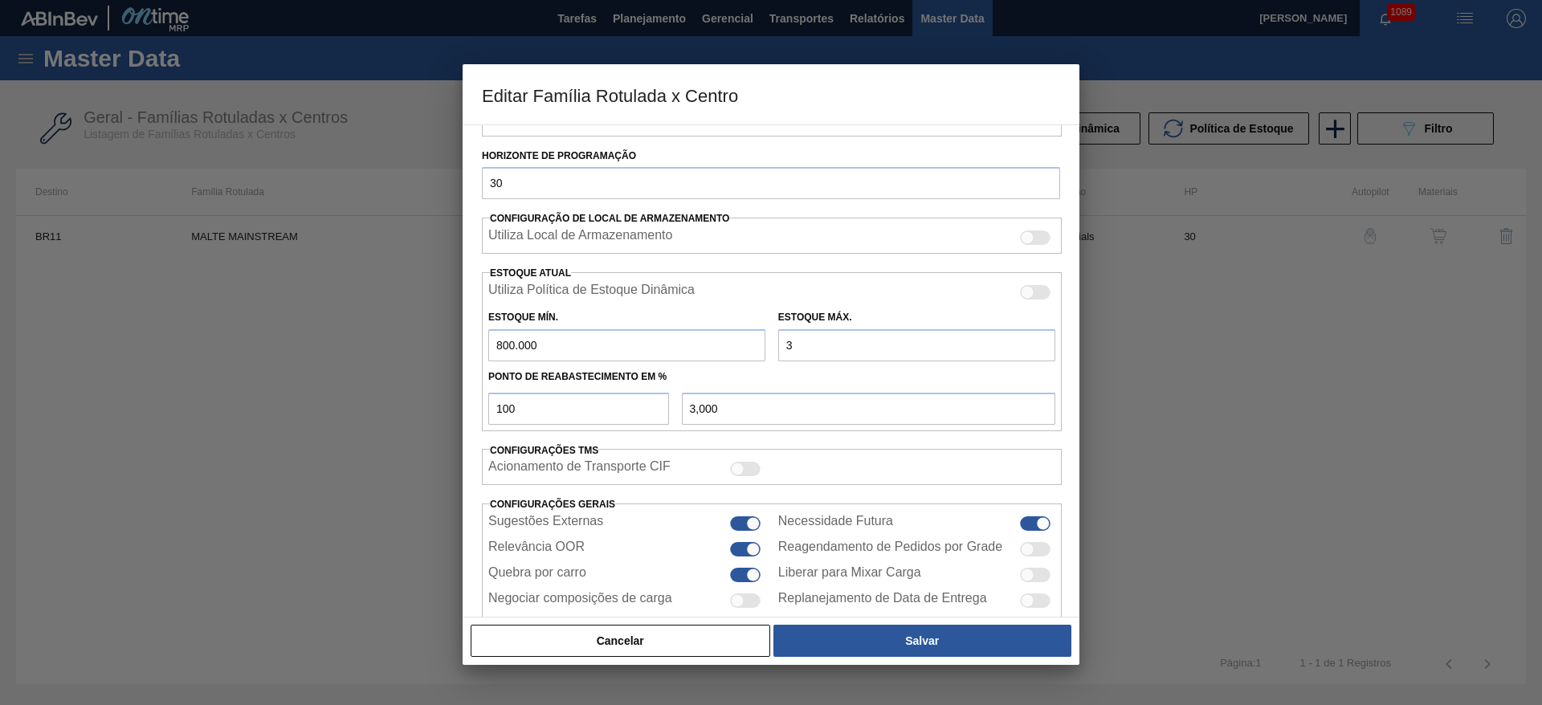
type input "33,000"
type input "3"
type input "3,000"
type input "800.000,000"
type input "3"
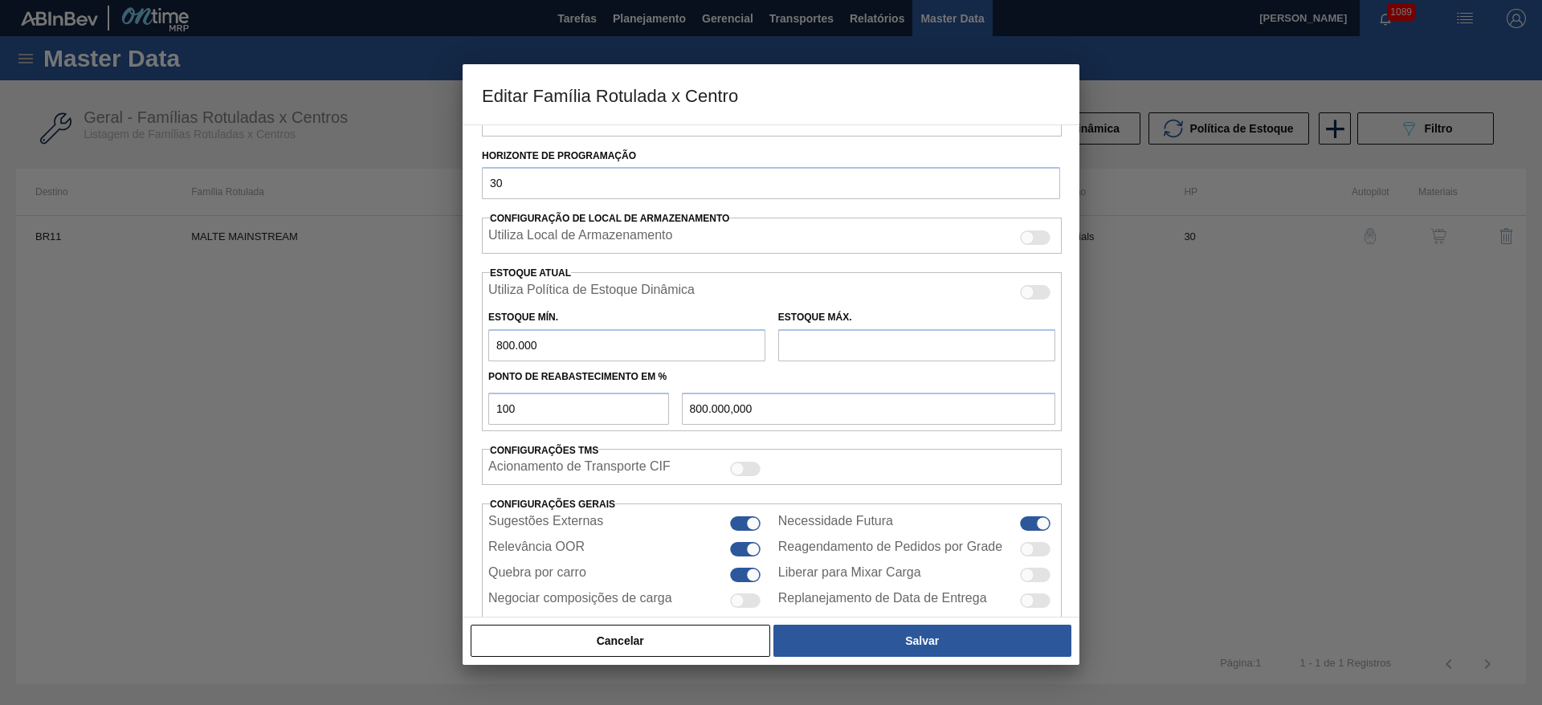
type input "3,000"
type input "30"
type input "30,000"
type input "300"
type input "300,000"
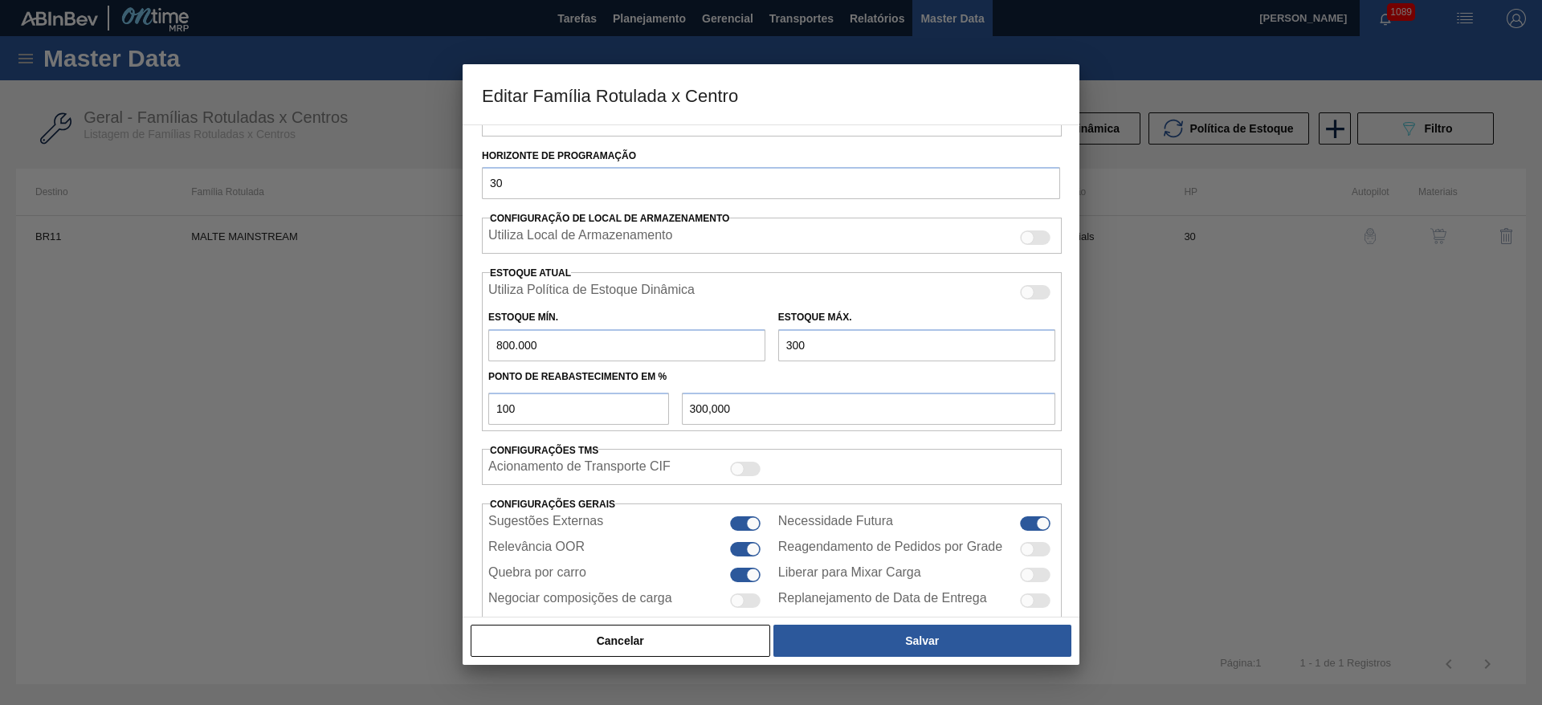
type input "3.000"
type input "3.000,000"
type input "3.000"
drag, startPoint x: 418, startPoint y: 330, endPoint x: 317, endPoint y: 330, distance: 101.2
click at [317, 330] on div "Editar Família Rotulada x Centro Carteira Malte Família Malte Família Rotulada …" at bounding box center [771, 352] width 1542 height 705
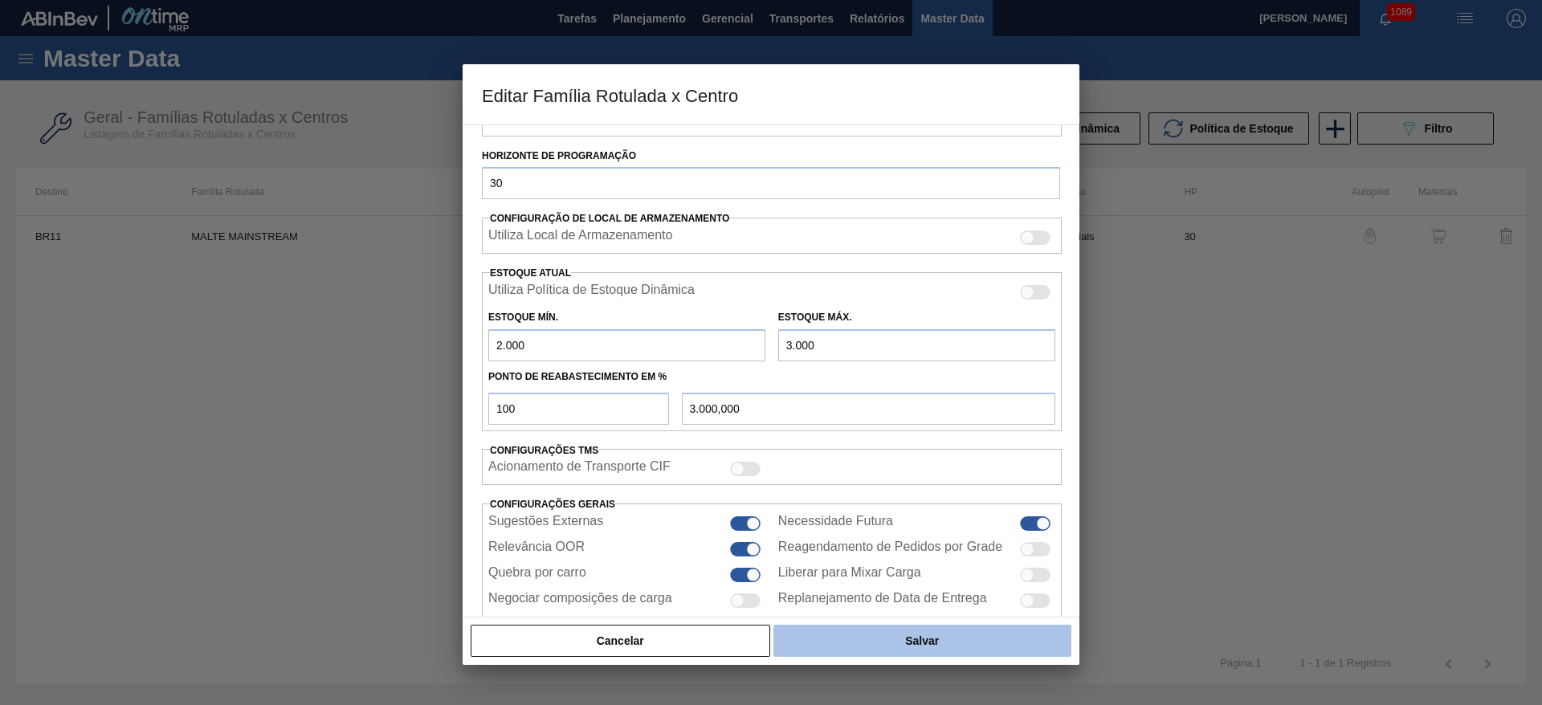
type input "2.000"
click at [932, 647] on button "Salvar" at bounding box center [922, 641] width 298 height 32
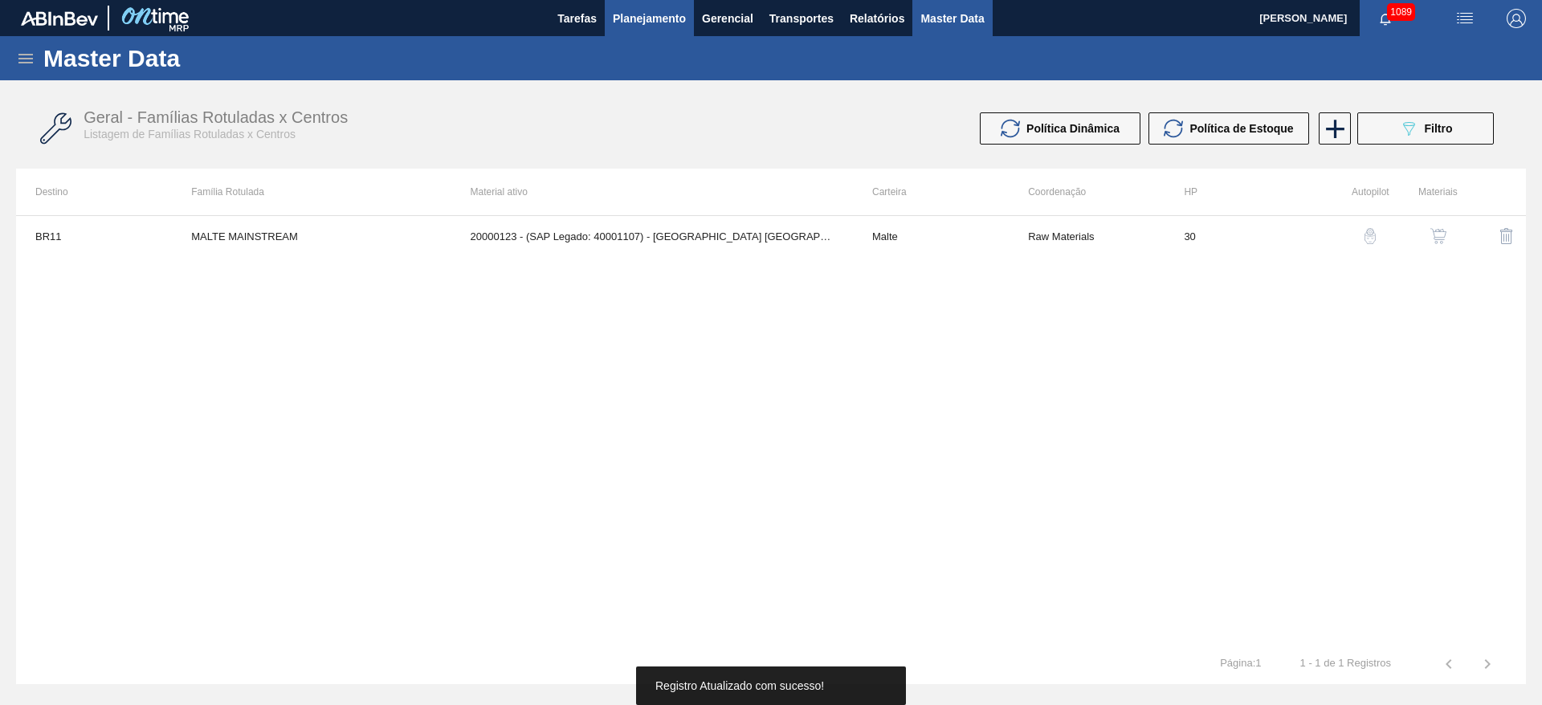
click at [630, 18] on span "Planejamento" at bounding box center [649, 18] width 73 height 19
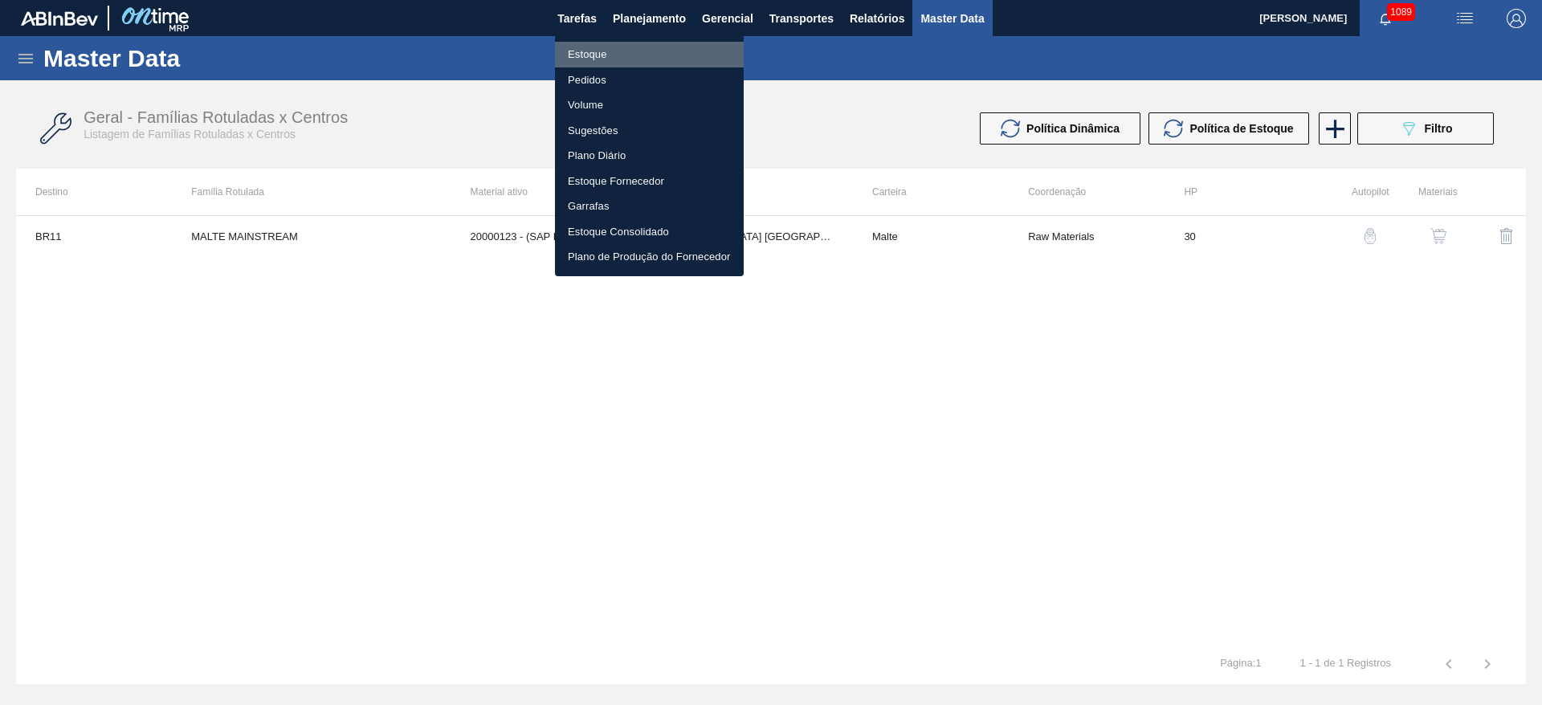
click at [591, 56] on li "Estoque" at bounding box center [649, 55] width 189 height 26
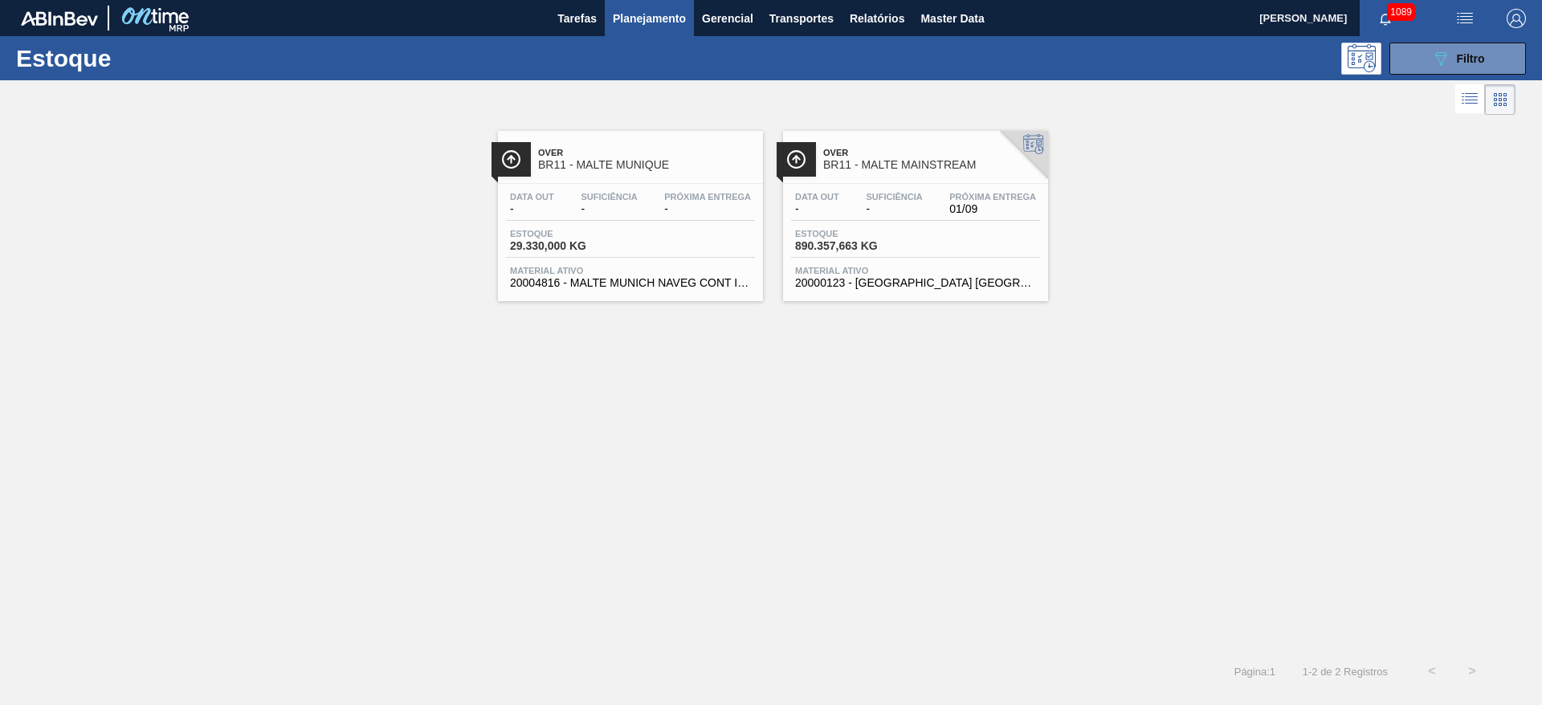
click at [903, 180] on div "Over BR11 - MALTE MAINSTREAM Data out - Suficiência - Próxima Entrega 01/09 Est…" at bounding box center [915, 216] width 265 height 170
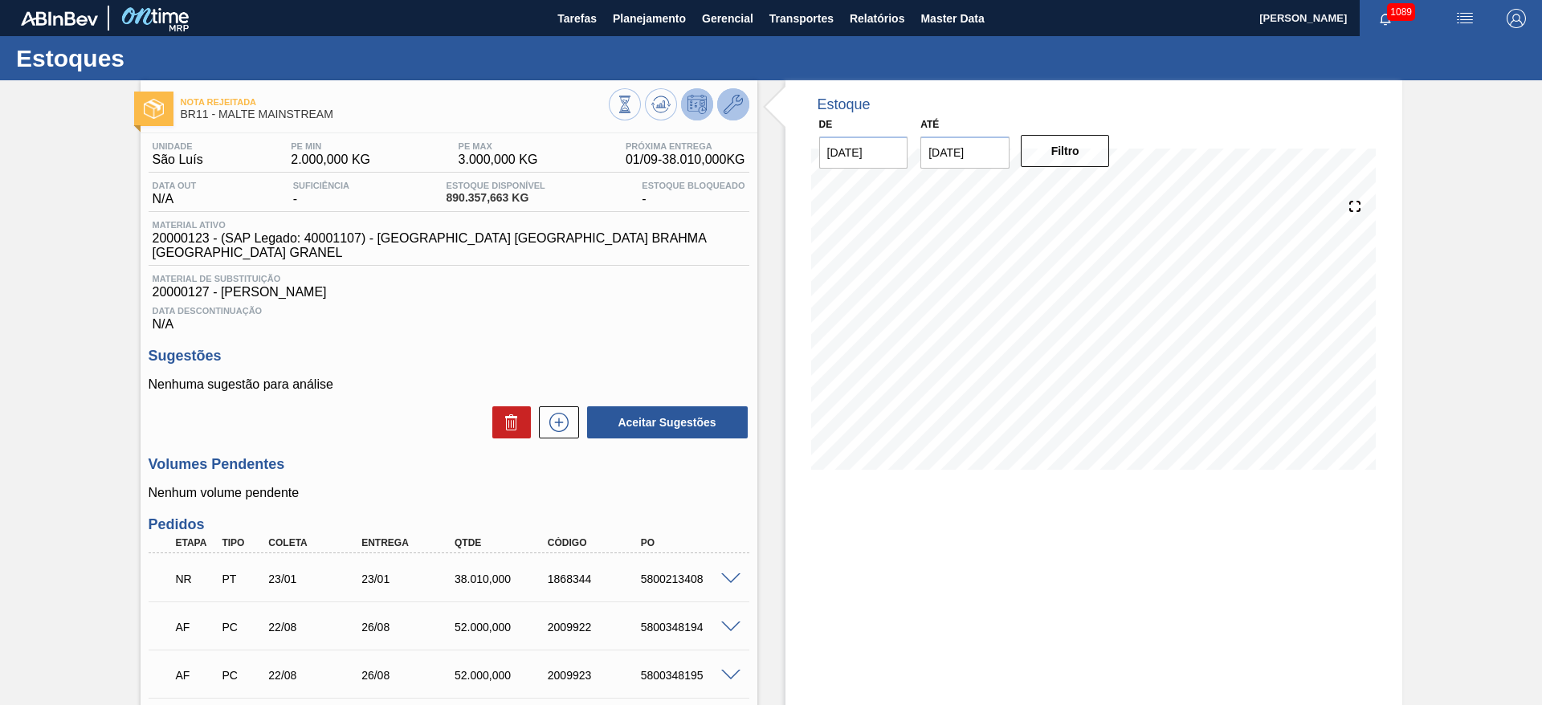
click at [724, 100] on icon at bounding box center [733, 104] width 19 height 19
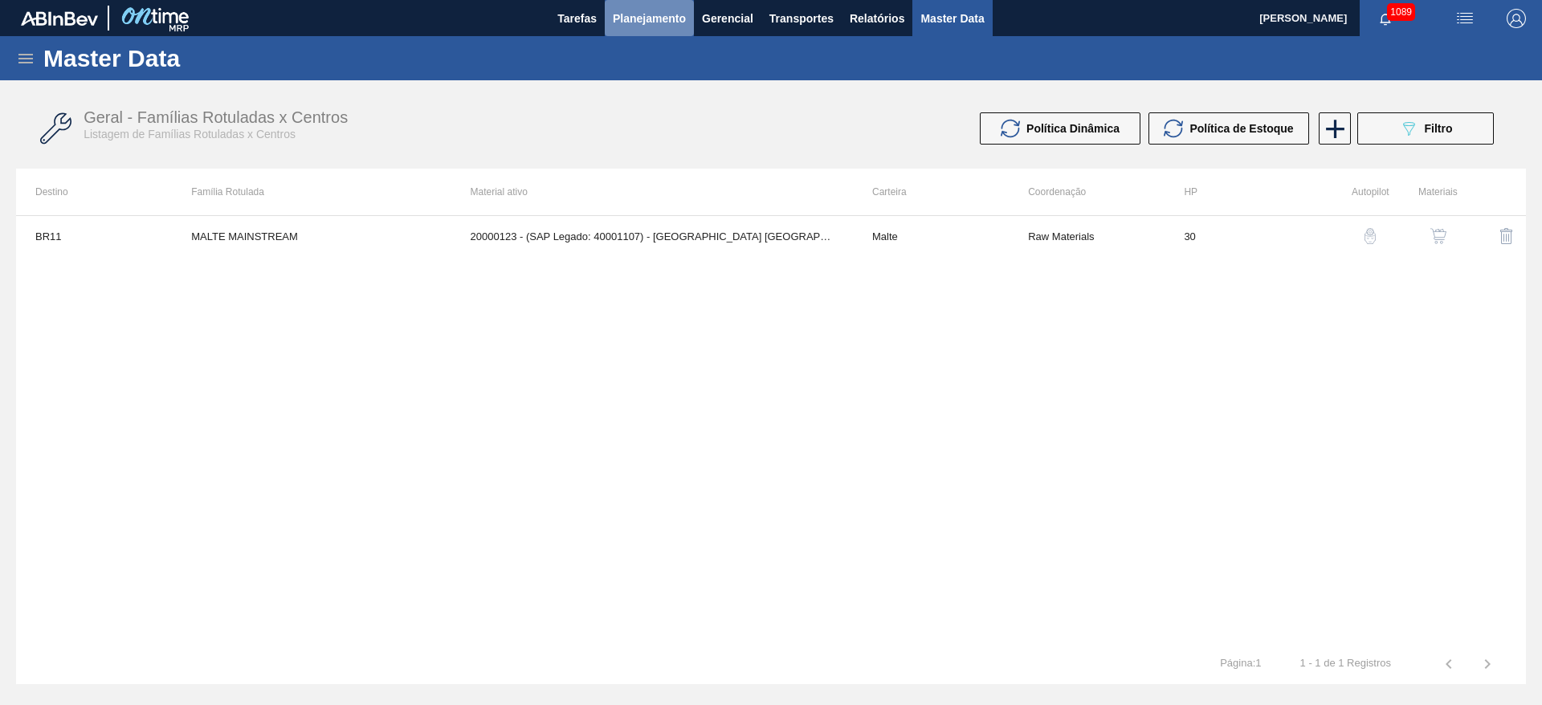
click at [679, 23] on span "Planejamento" at bounding box center [649, 18] width 73 height 19
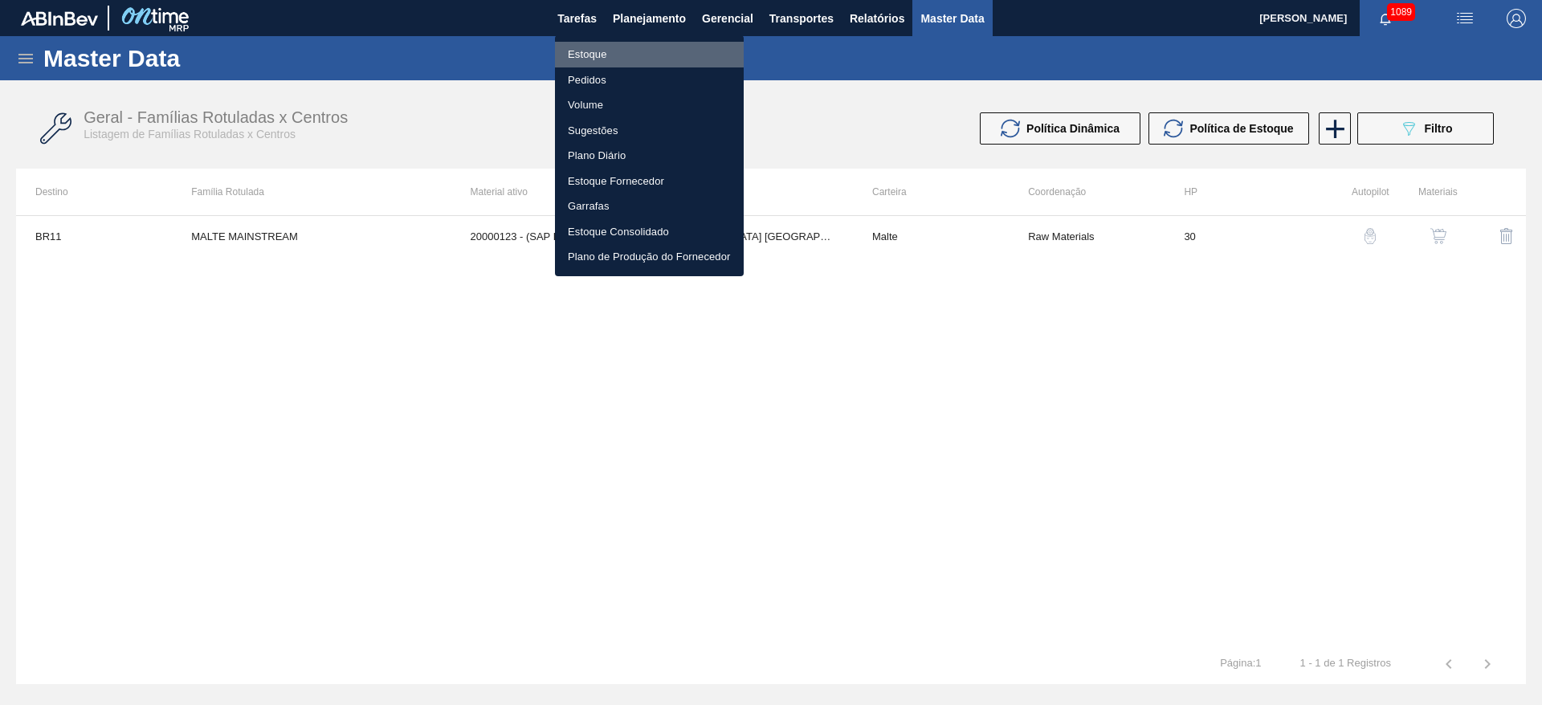
click at [593, 50] on li "Estoque" at bounding box center [649, 55] width 189 height 26
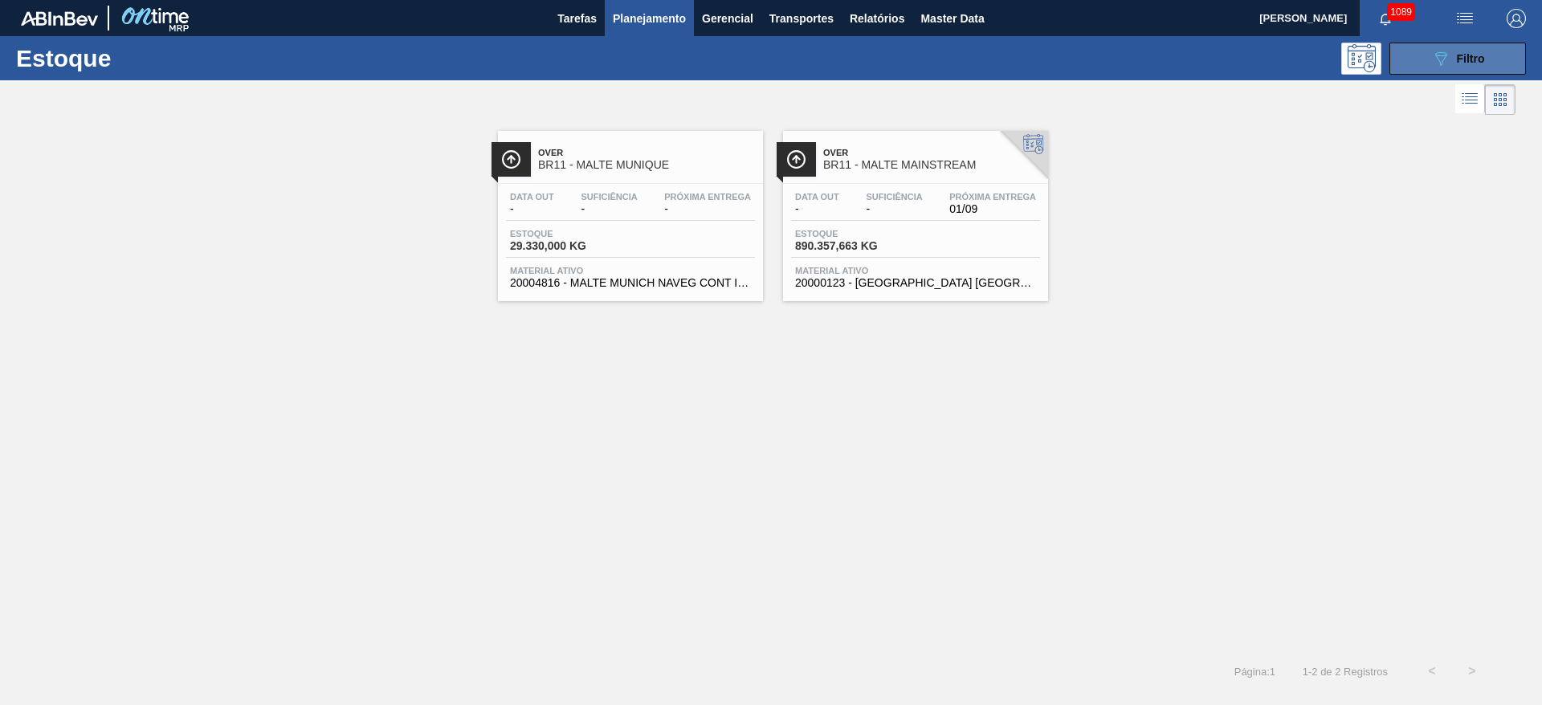
click at [1423, 57] on button "089F7B8B-B2A5-4AFE-B5C0-19BA573D28AC Filtro" at bounding box center [1457, 59] width 137 height 32
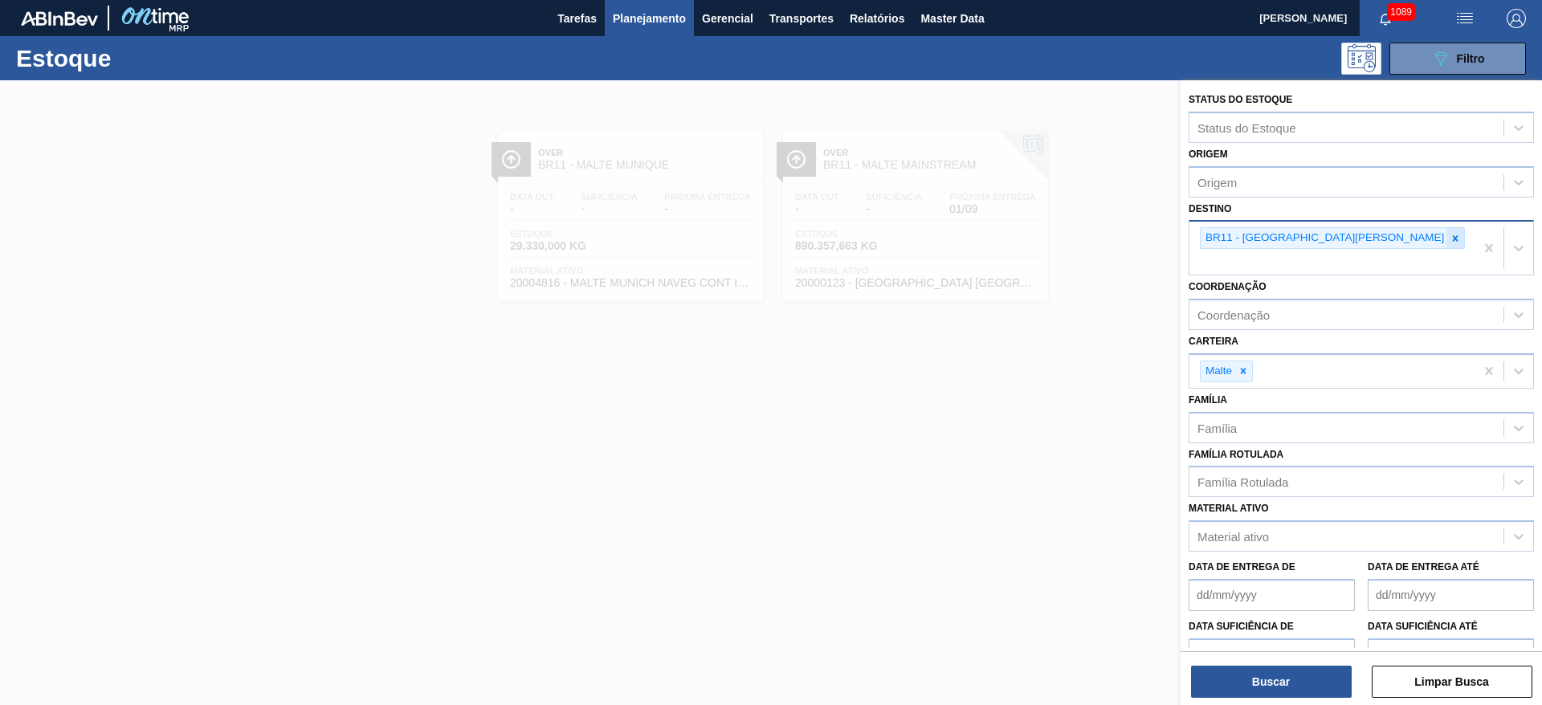
click at [1449, 241] on icon at bounding box center [1454, 238] width 11 height 11
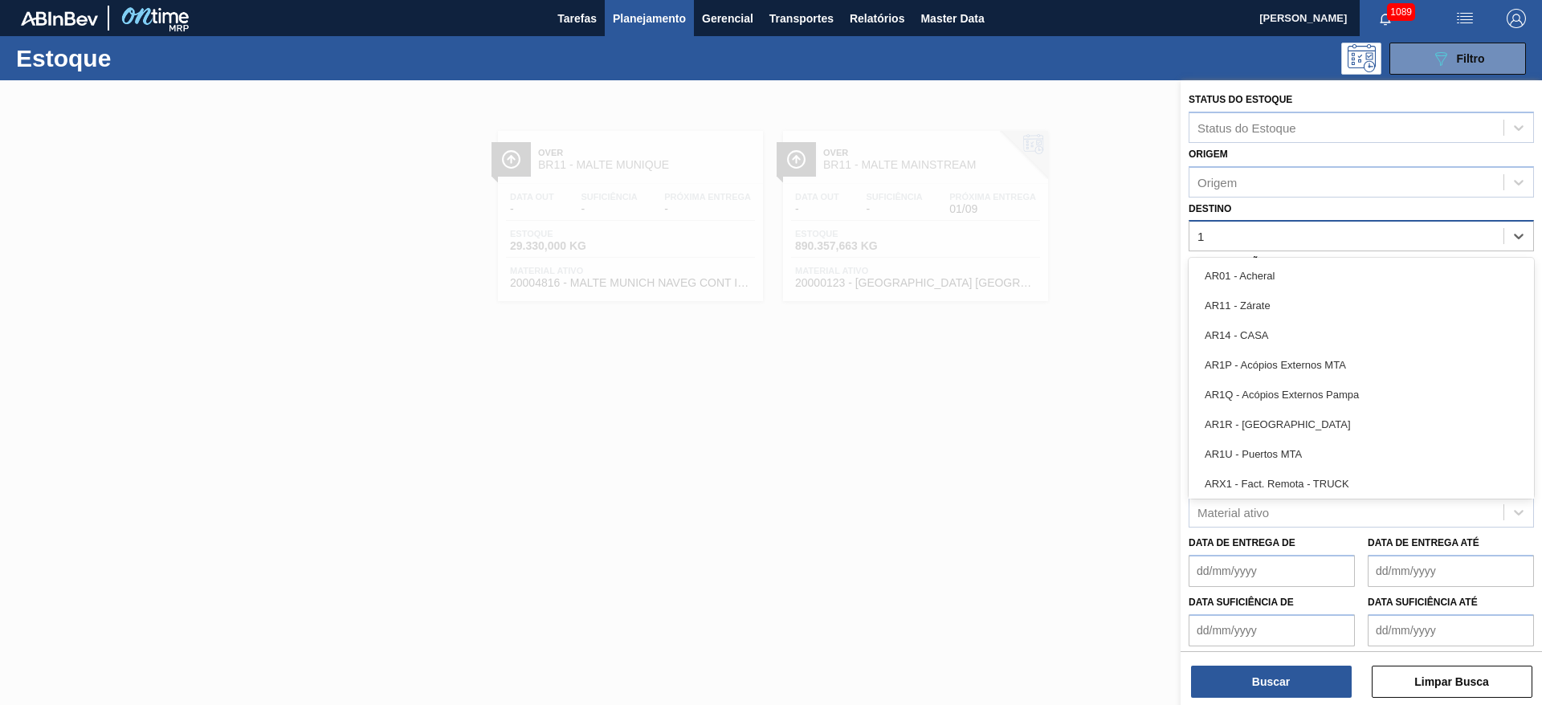
type input "12"
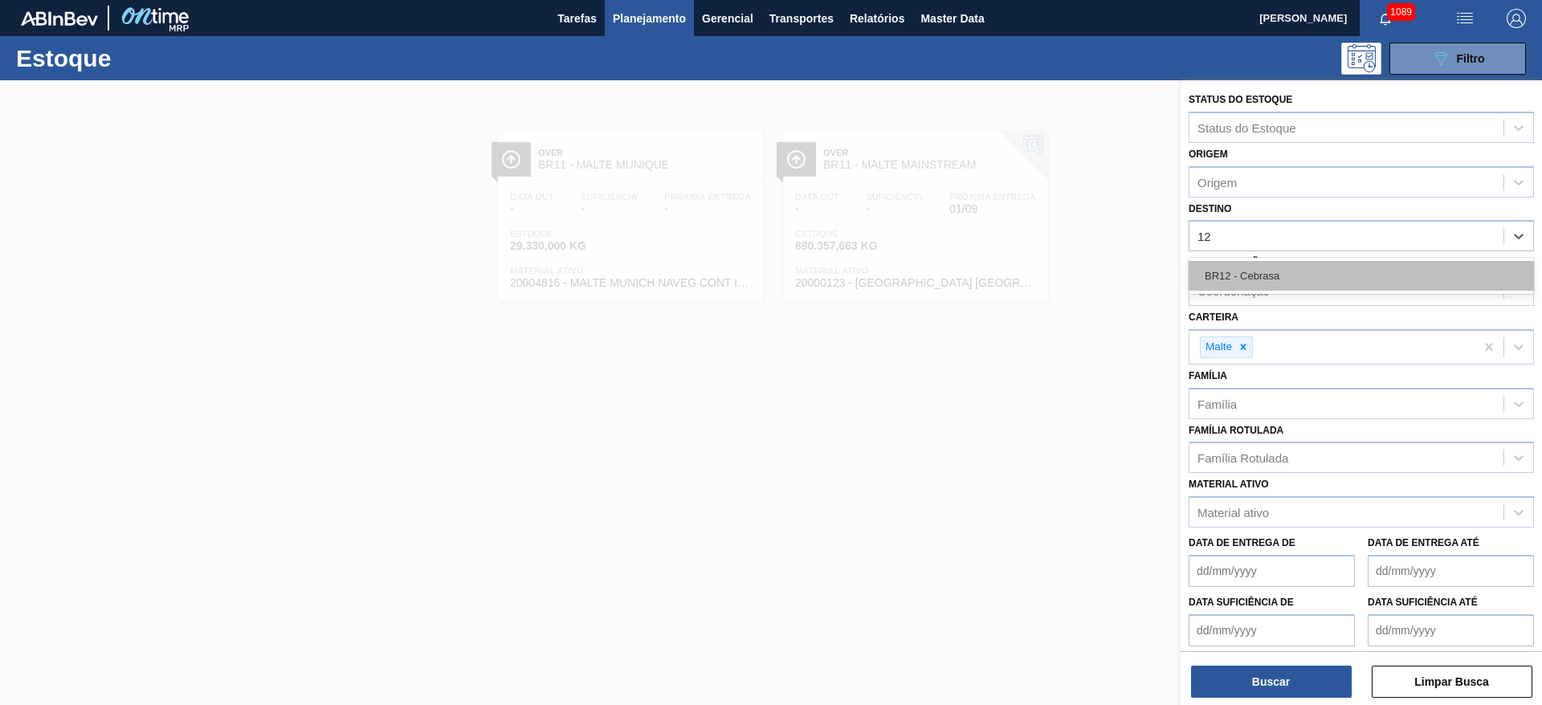
click at [1252, 279] on div "BR12 - Cebrasa" at bounding box center [1360, 276] width 345 height 30
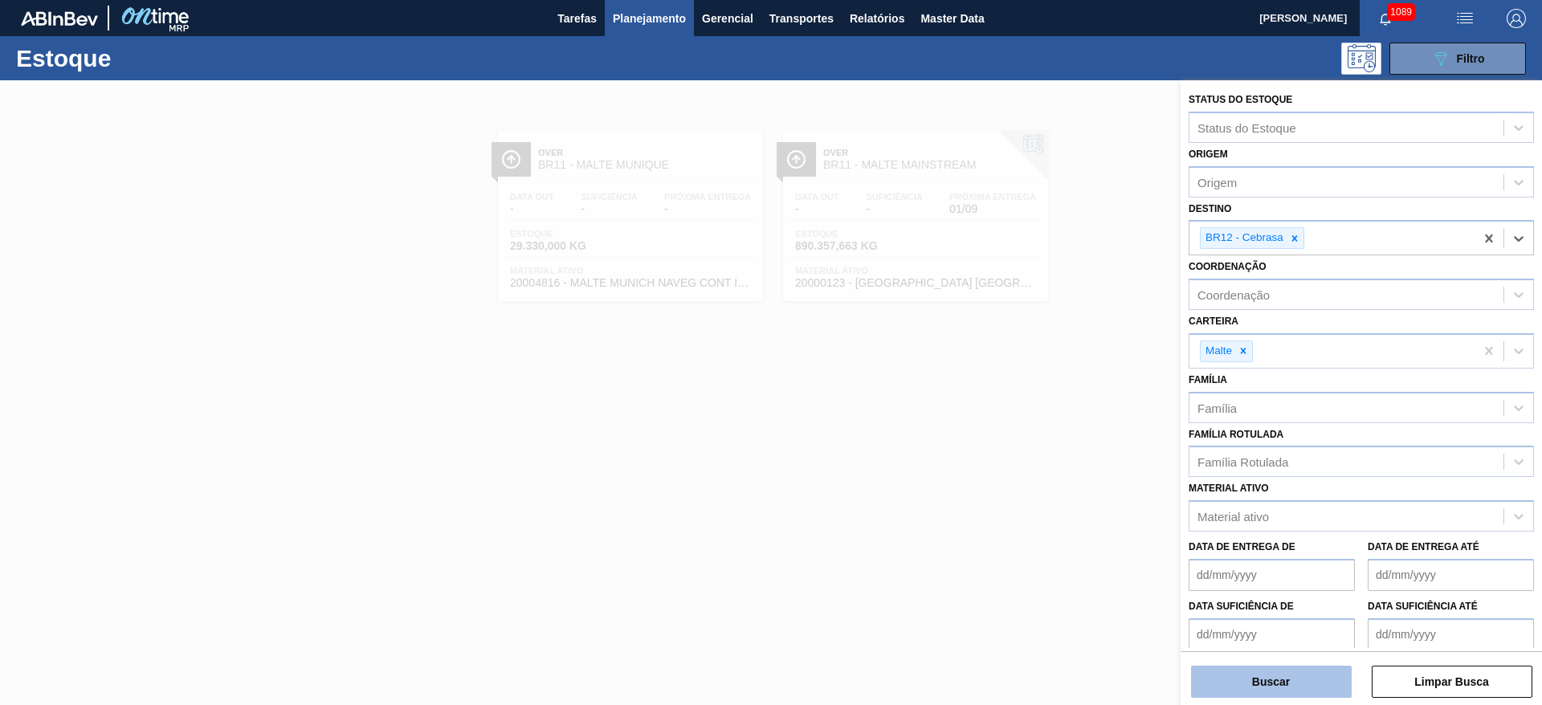
click at [1286, 683] on button "Buscar" at bounding box center [1271, 682] width 161 height 32
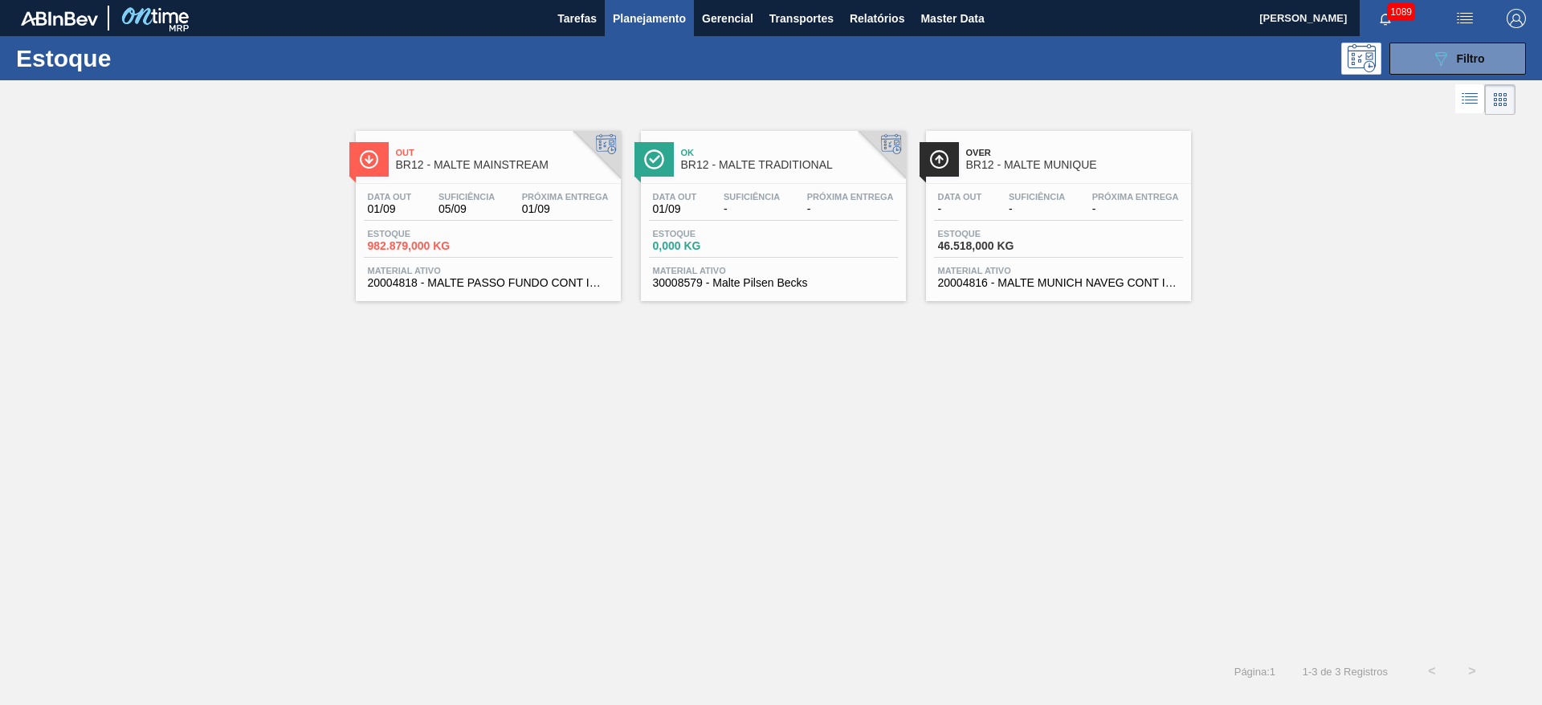
click at [463, 223] on div "Data out 01/09 Suficiência 05/09 Próxima Entrega 01/09 Estoque 982.879,000 KG M…" at bounding box center [488, 238] width 265 height 109
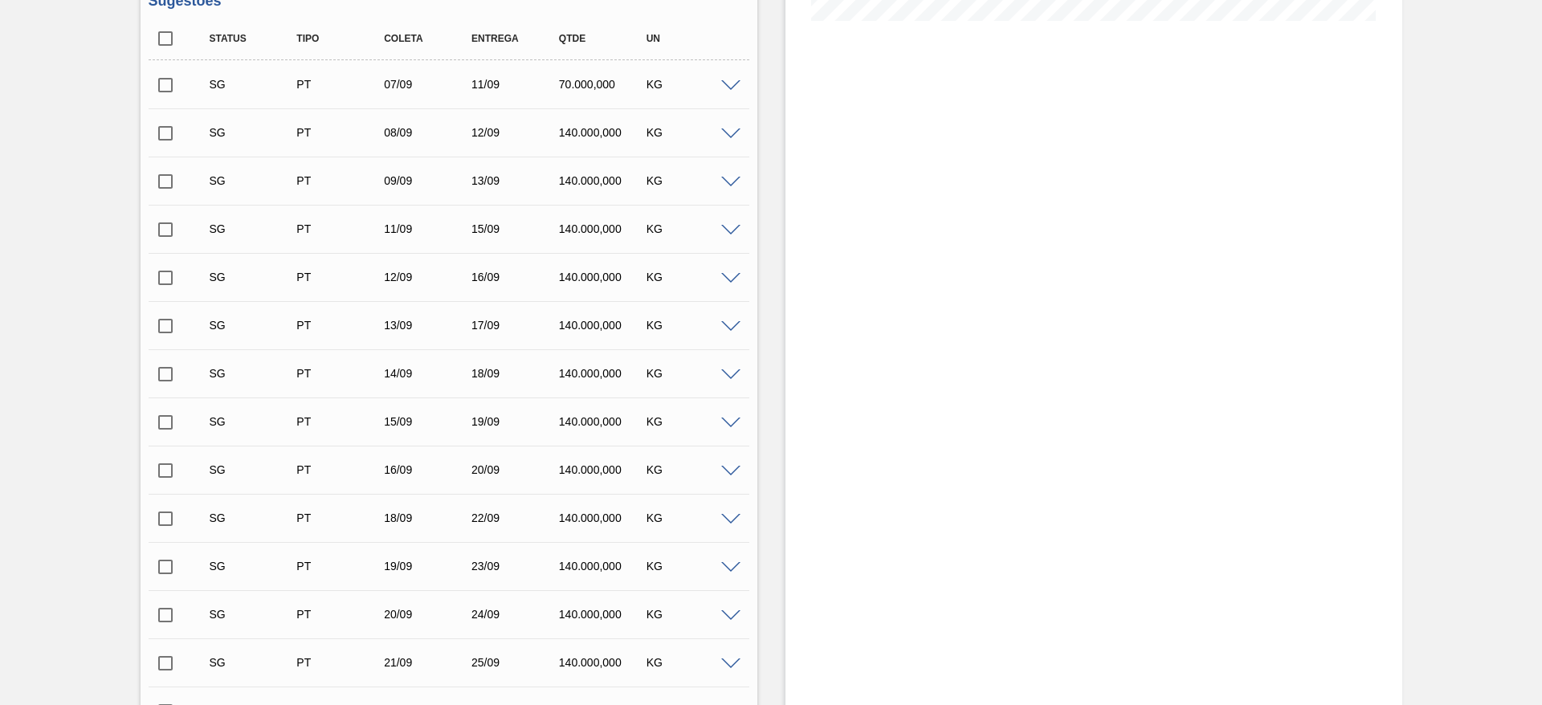
scroll to position [333, 0]
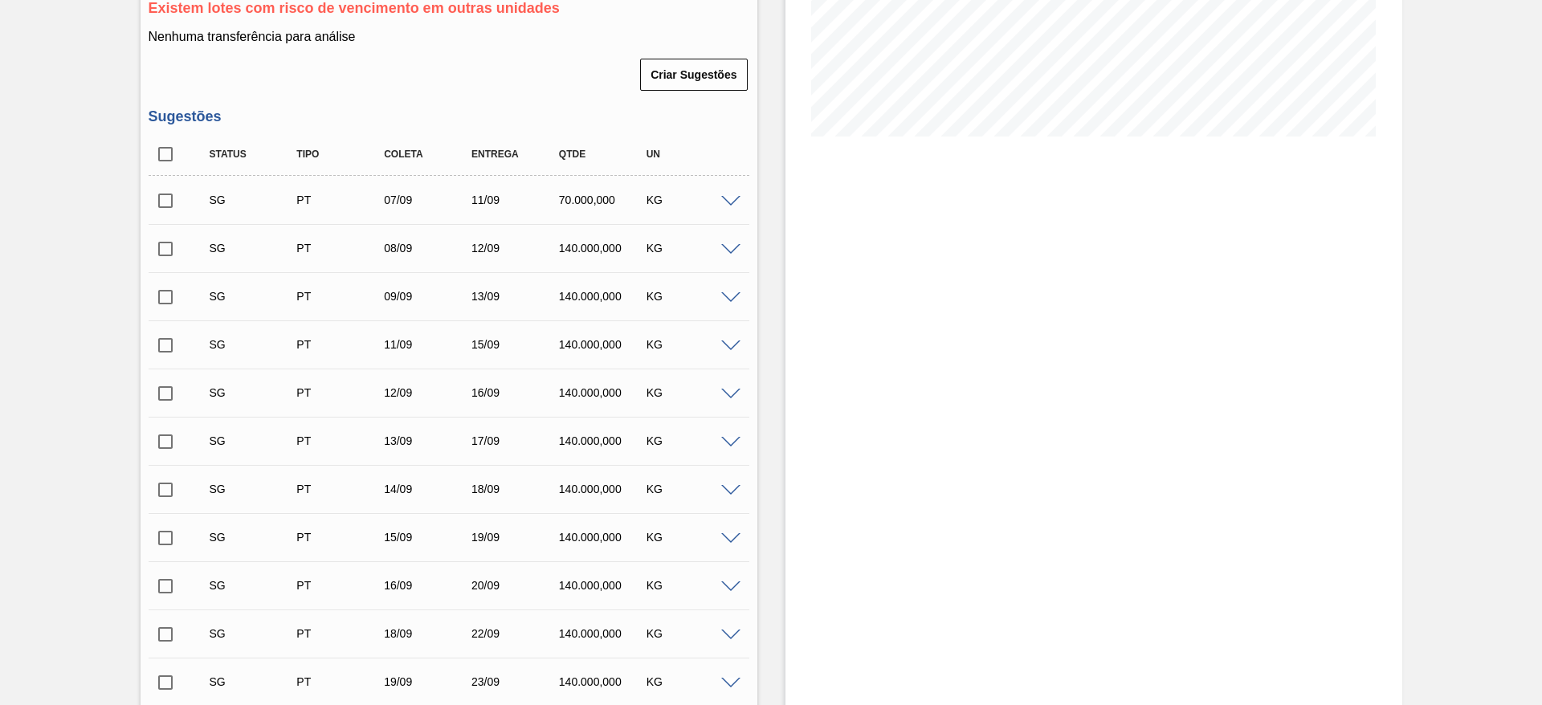
click at [730, 202] on span at bounding box center [730, 202] width 19 height 12
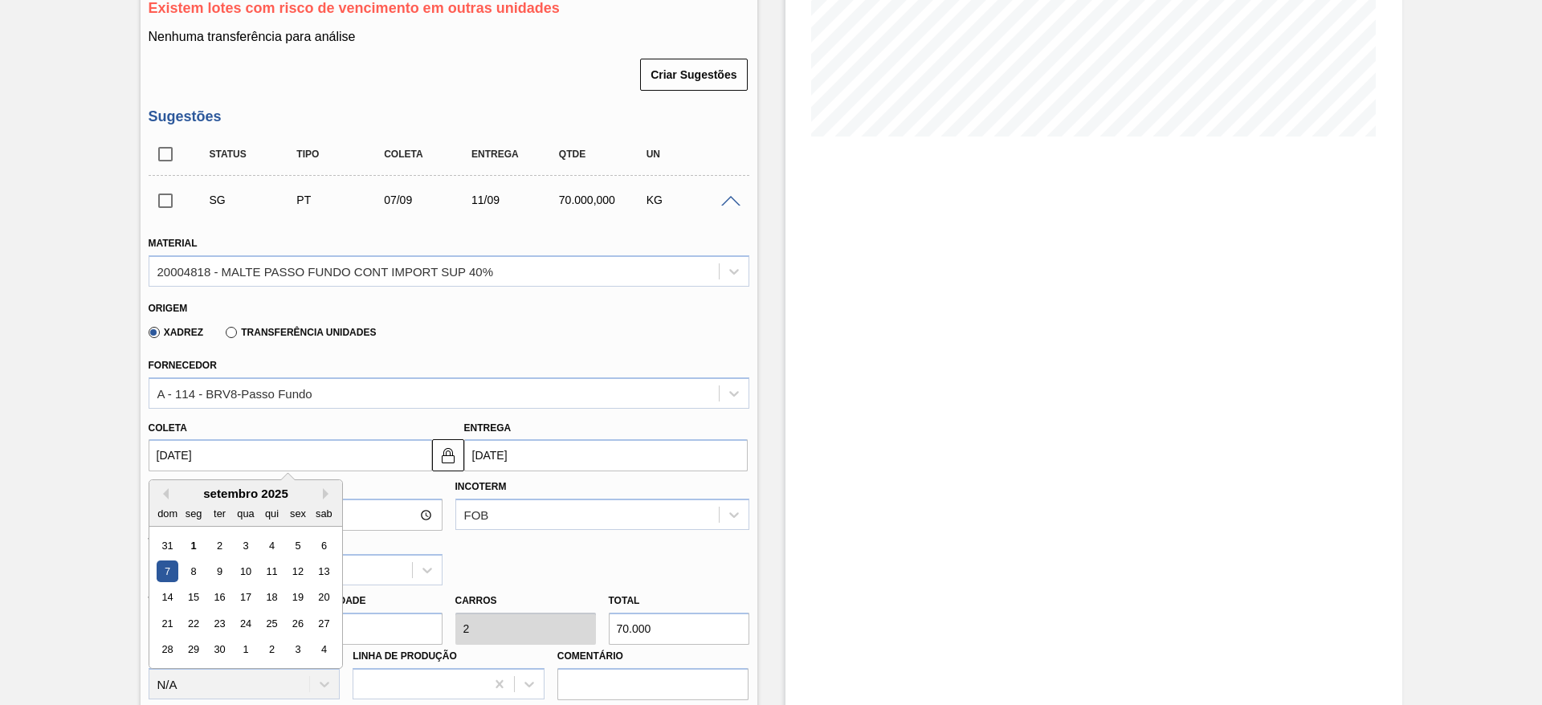
click at [149, 456] on input "[DATE]" at bounding box center [290, 455] width 283 height 32
click at [222, 541] on div "2" at bounding box center [219, 546] width 22 height 22
type input "[DATE]"
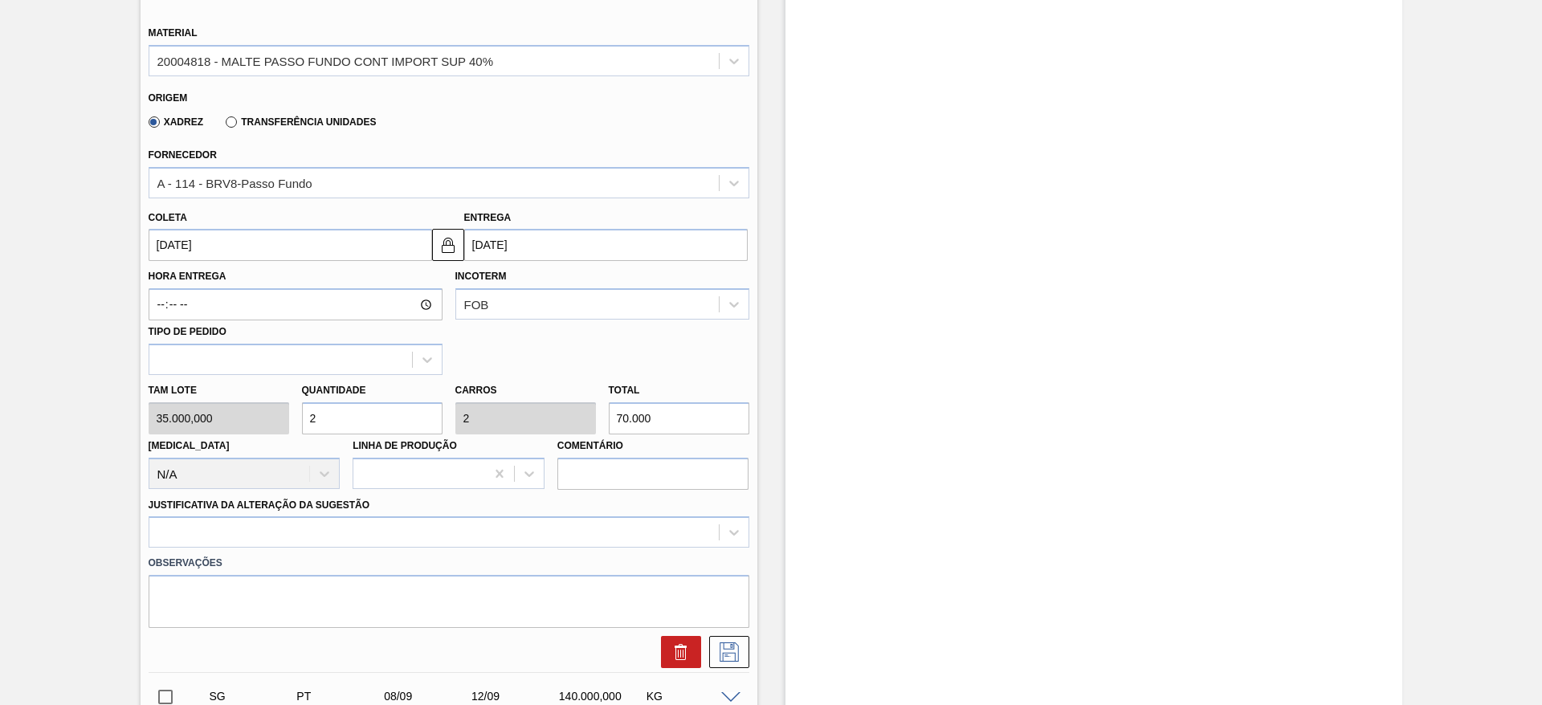
scroll to position [695, 0]
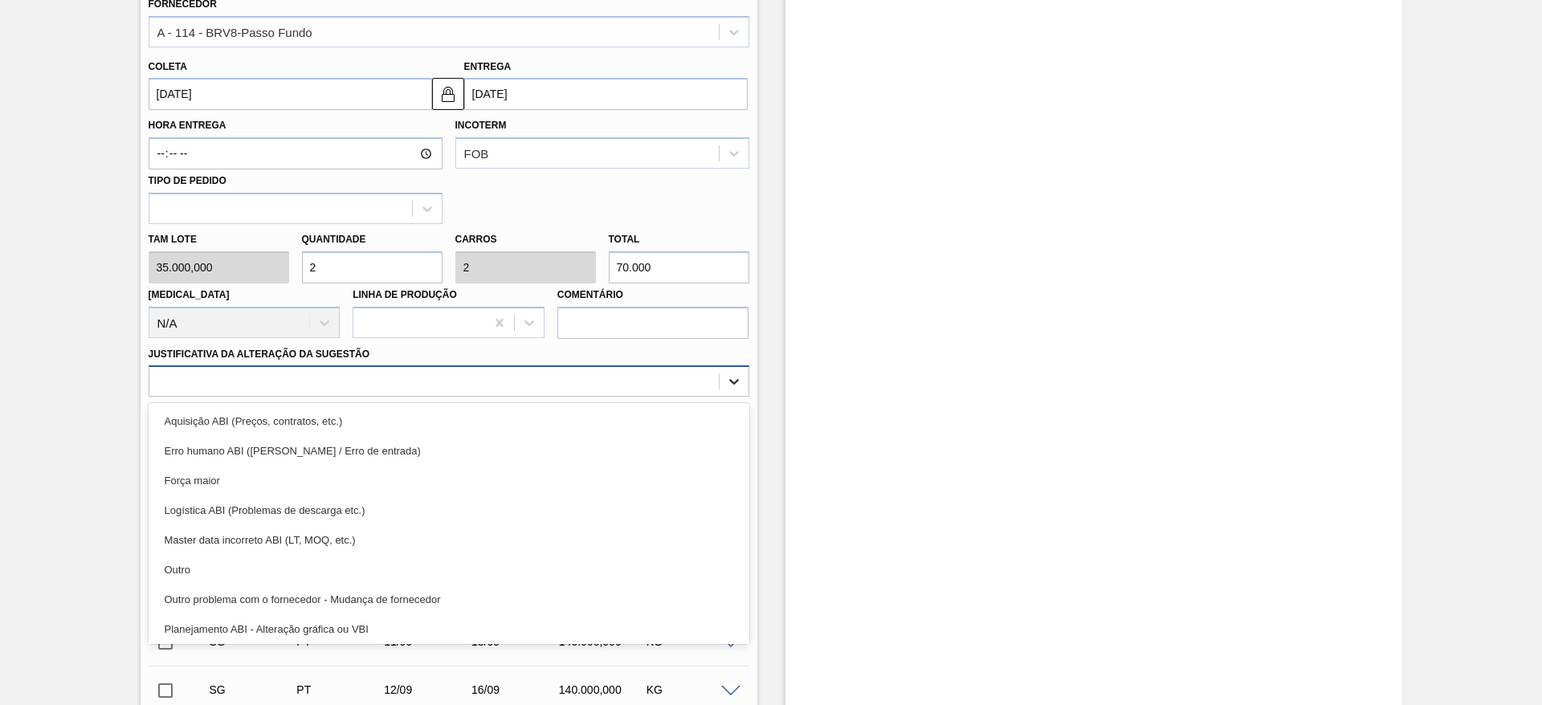
click at [737, 381] on icon at bounding box center [734, 381] width 16 height 16
click at [181, 560] on input "checkbox" at bounding box center [166, 546] width 34 height 34
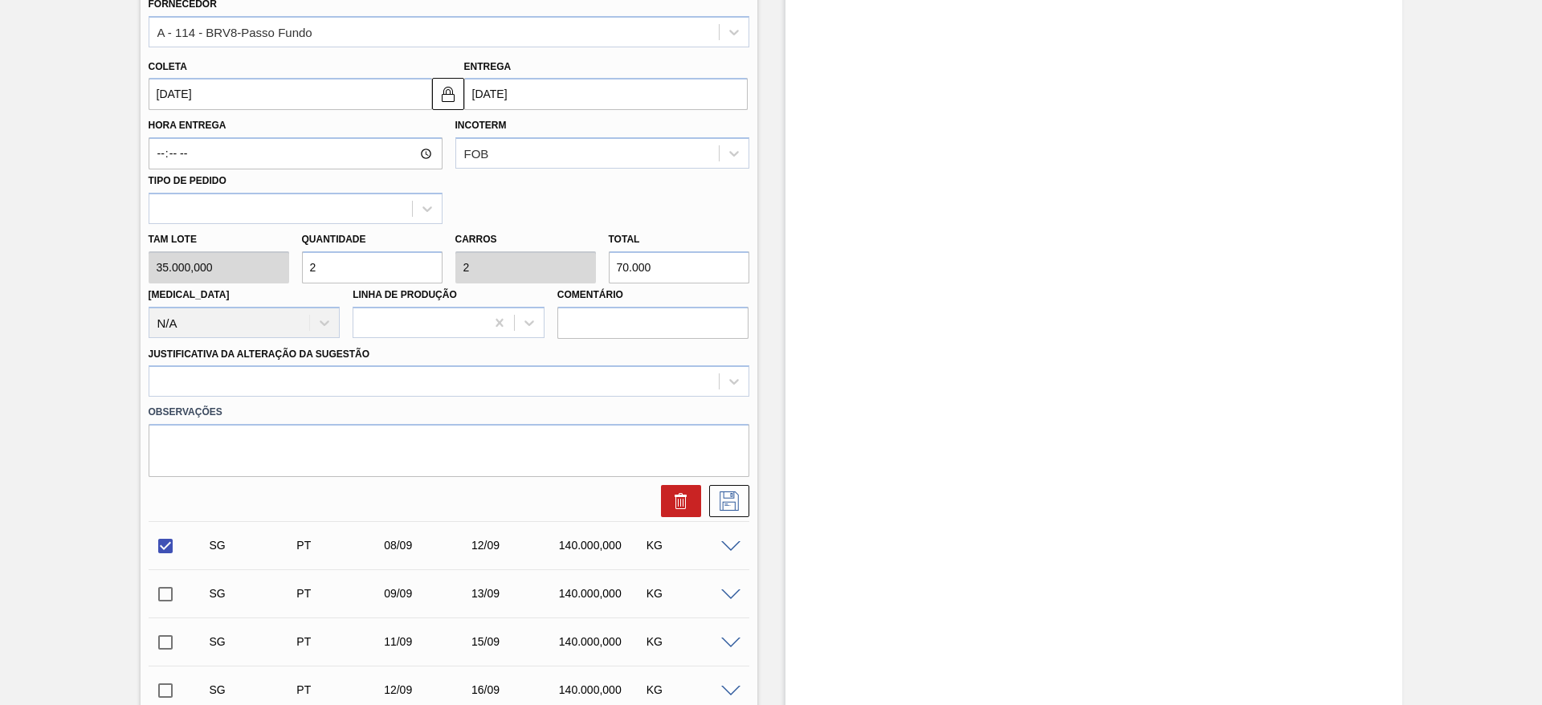
click at [161, 548] on input "checkbox" at bounding box center [166, 546] width 34 height 34
click at [728, 383] on icon at bounding box center [734, 381] width 16 height 16
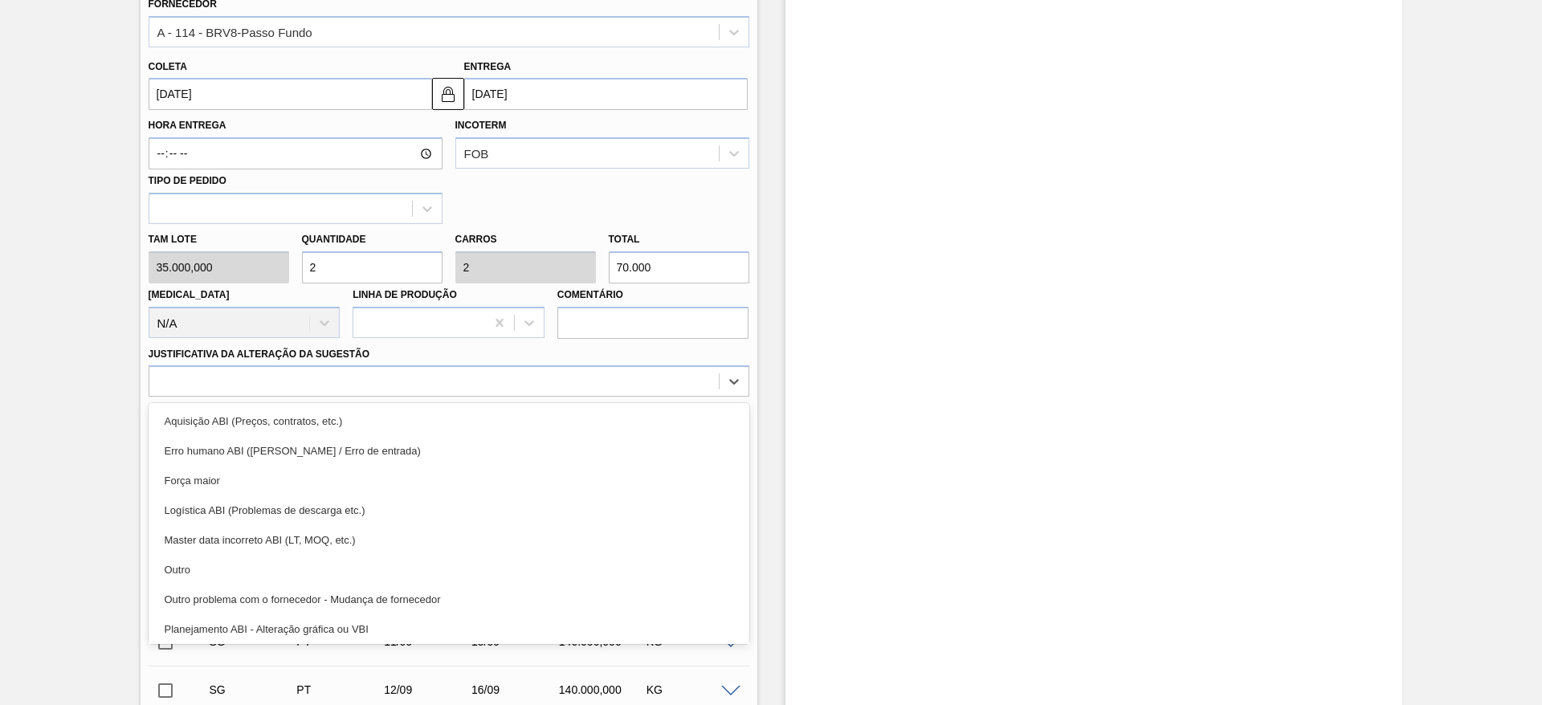
click at [181, 562] on input "checkbox" at bounding box center [166, 546] width 34 height 34
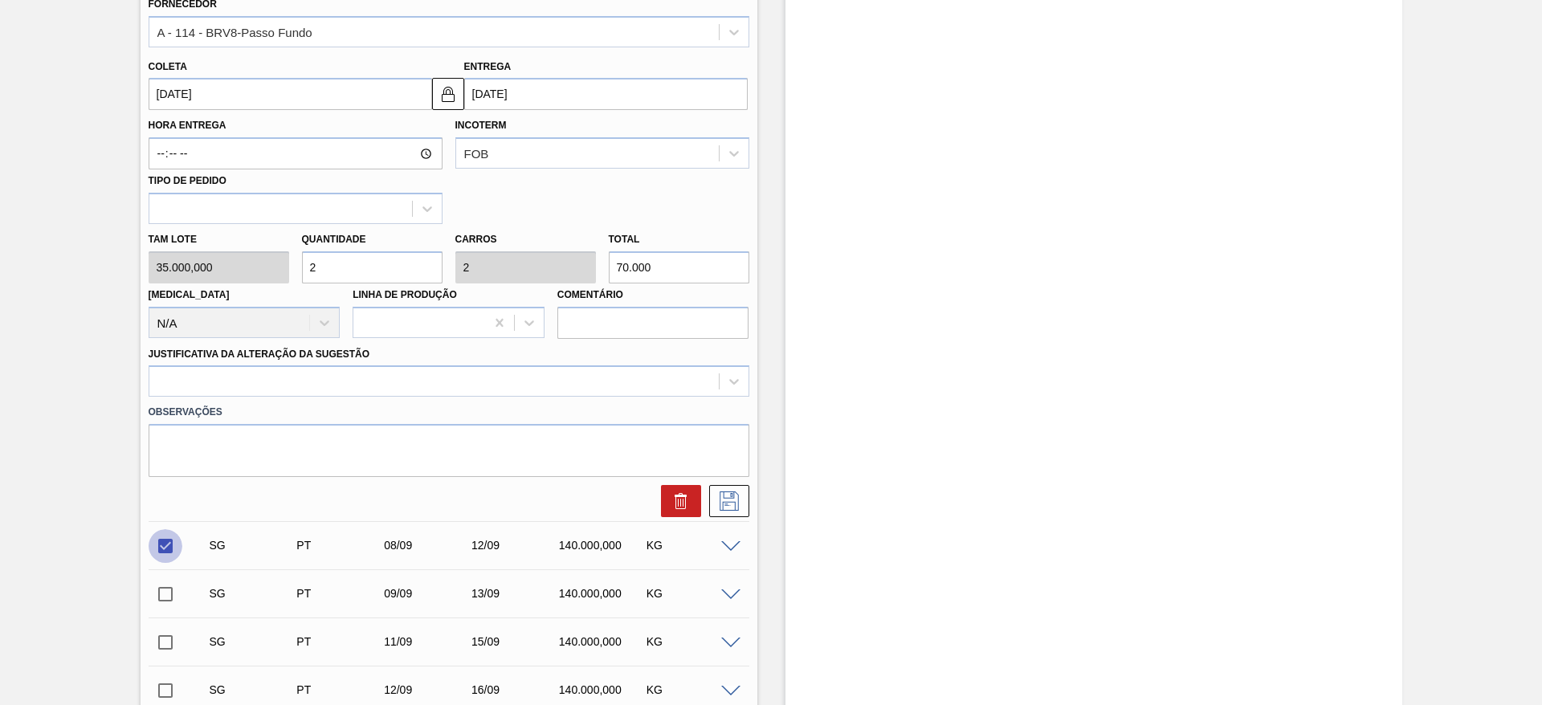
click at [169, 545] on input "checkbox" at bounding box center [166, 546] width 34 height 34
checkbox input "false"
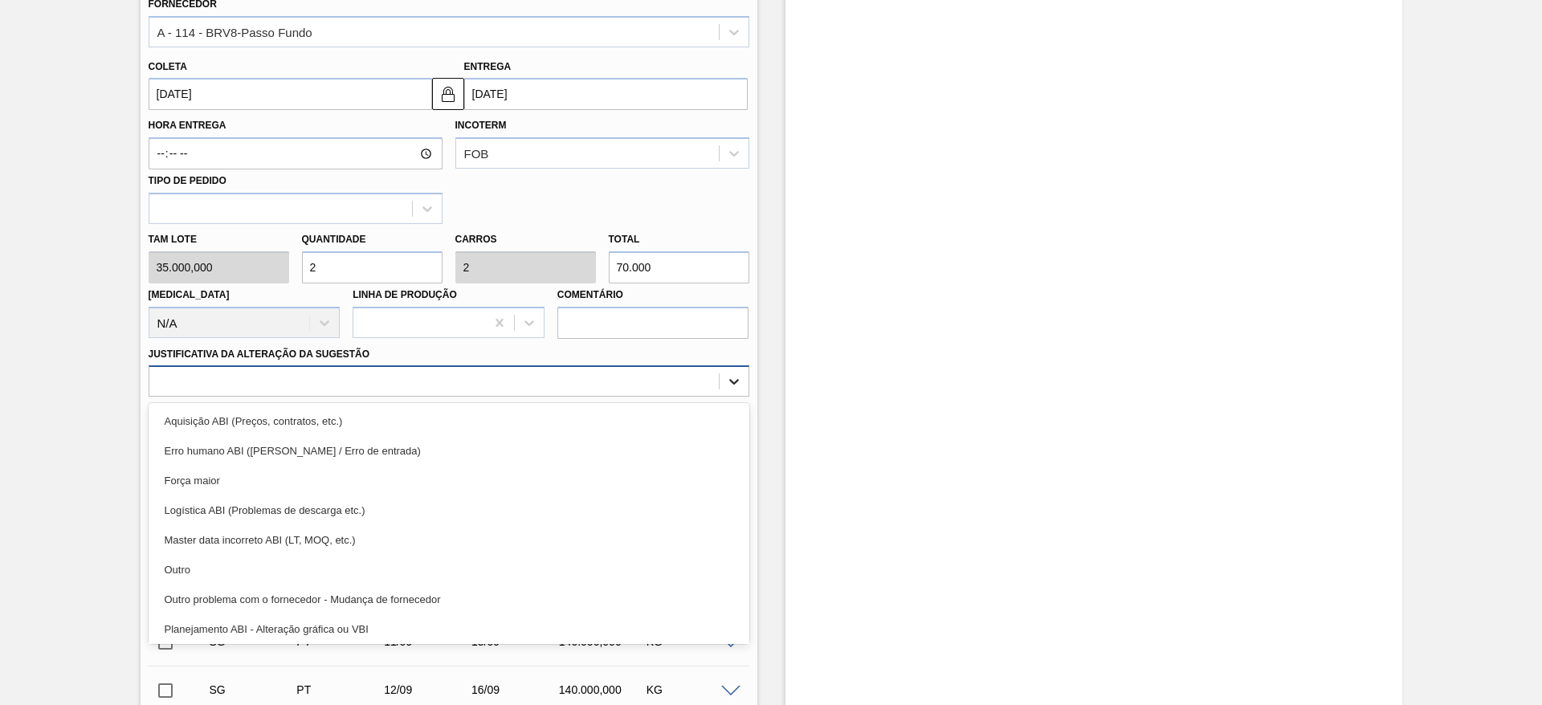
click at [729, 386] on icon at bounding box center [734, 381] width 16 height 16
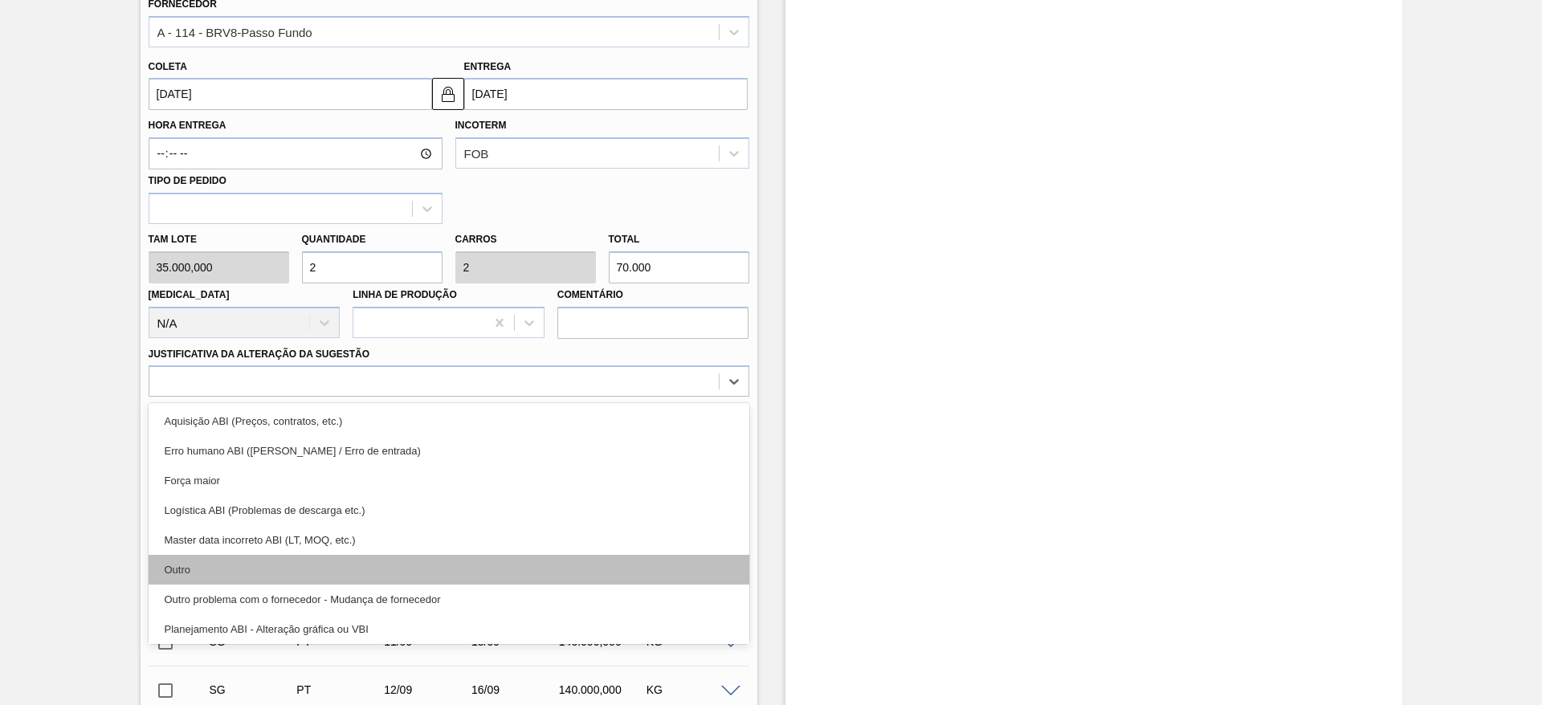
click at [191, 574] on div "Outro" at bounding box center [449, 570] width 601 height 30
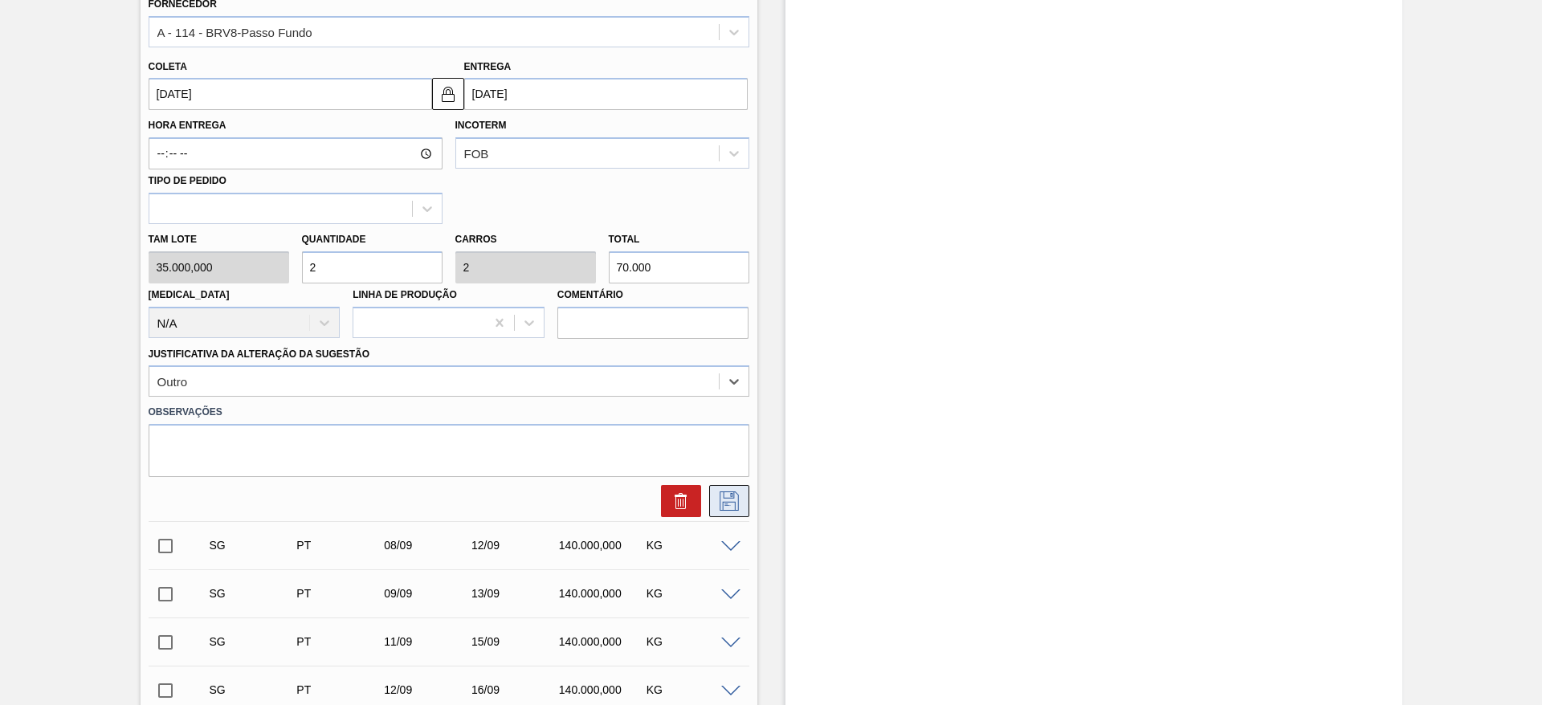
click at [728, 501] on icon at bounding box center [729, 500] width 26 height 19
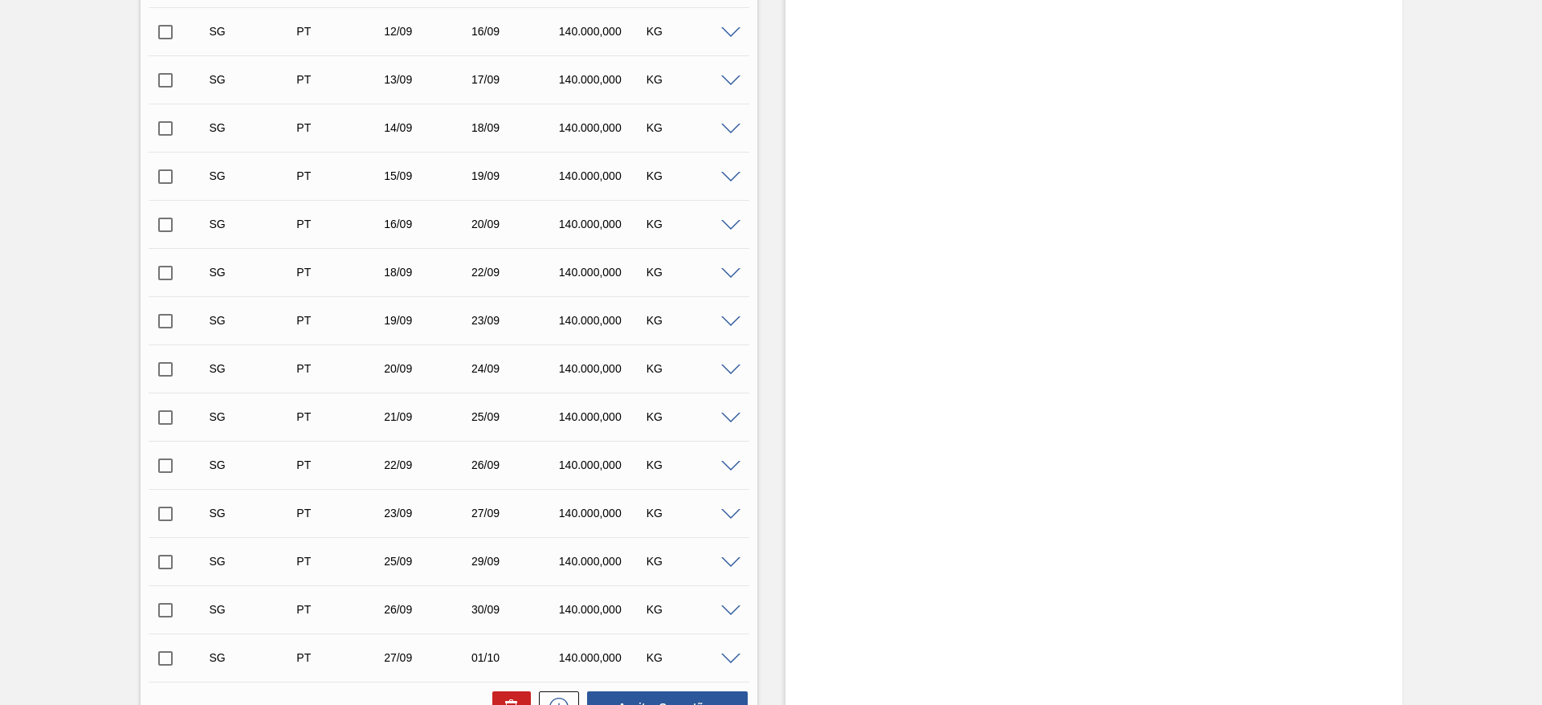
scroll to position [213, 0]
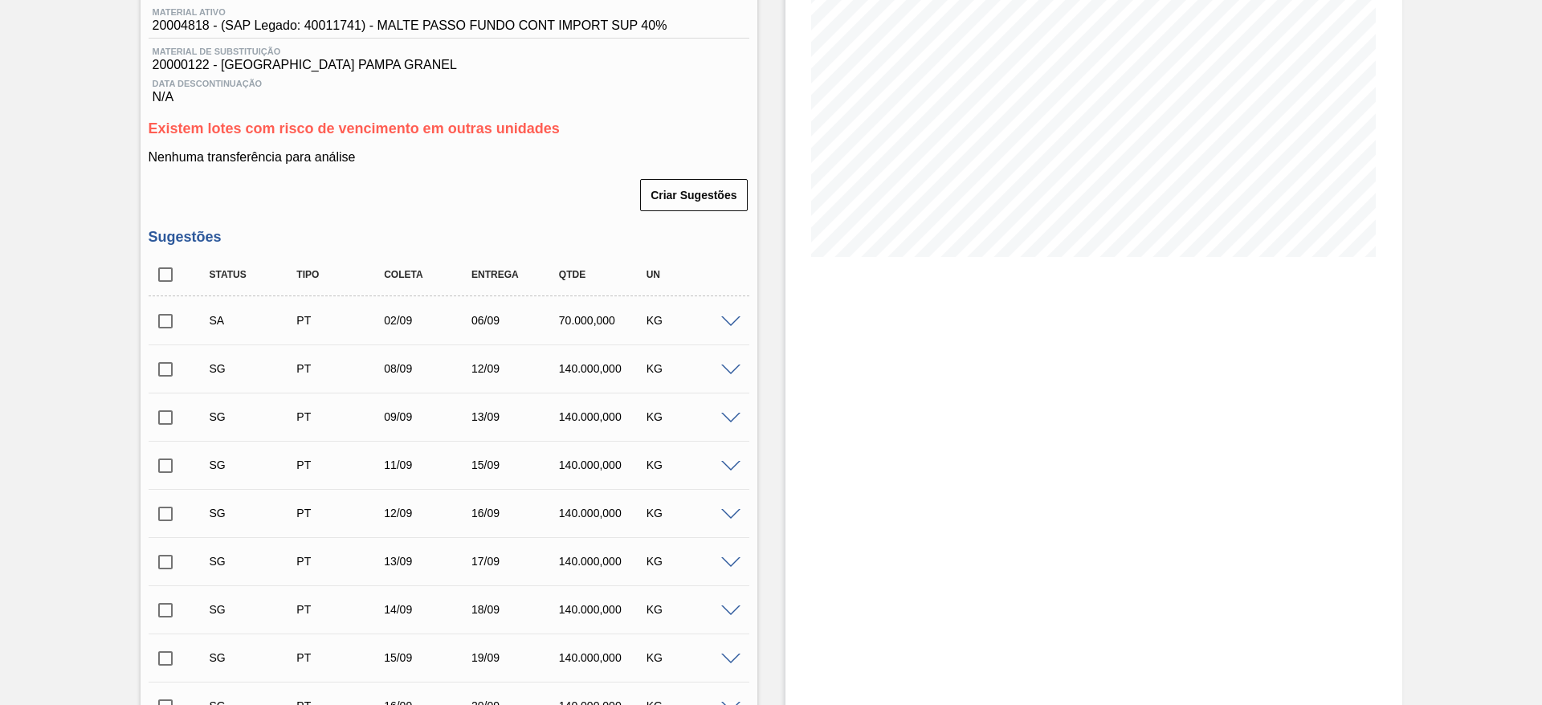
click at [164, 324] on input "checkbox" at bounding box center [166, 321] width 34 height 34
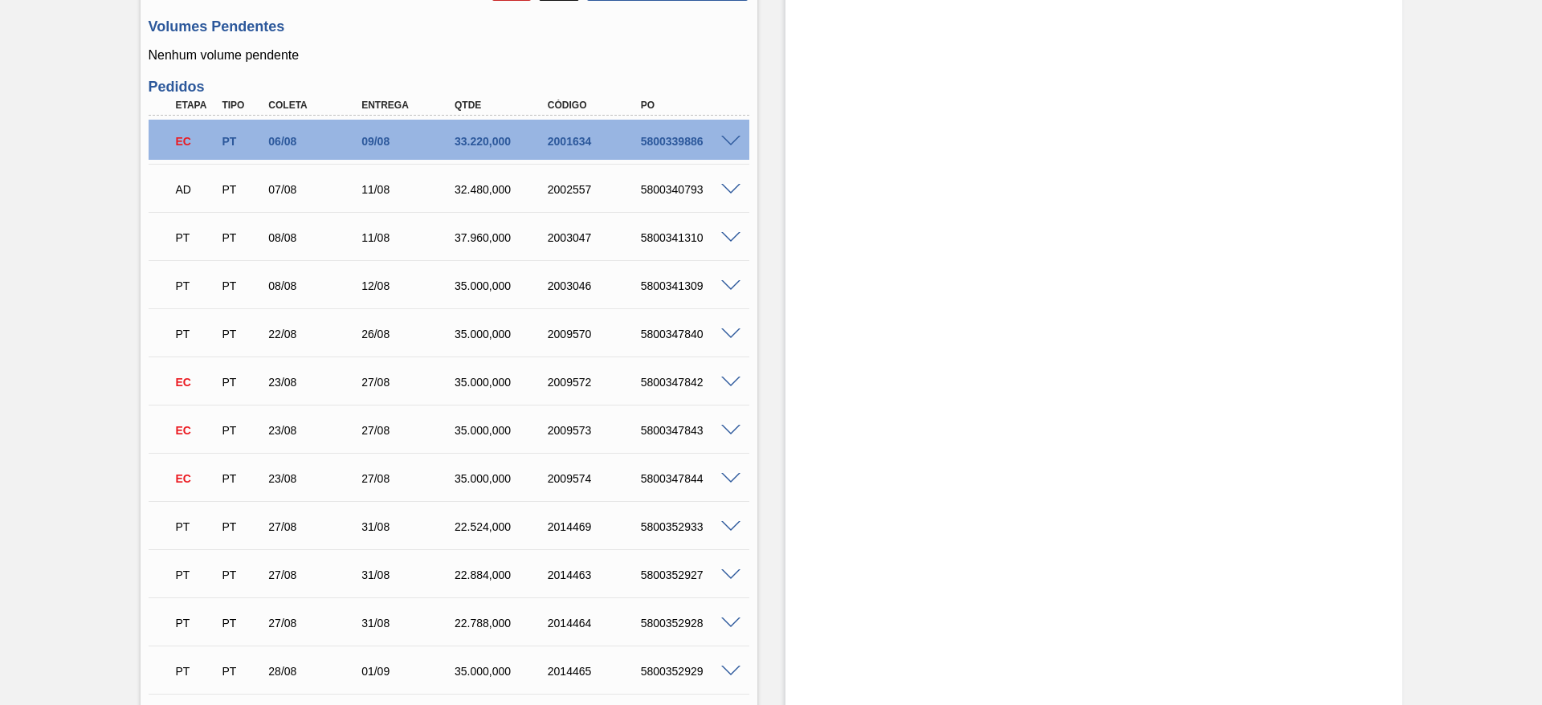
scroll to position [1056, 0]
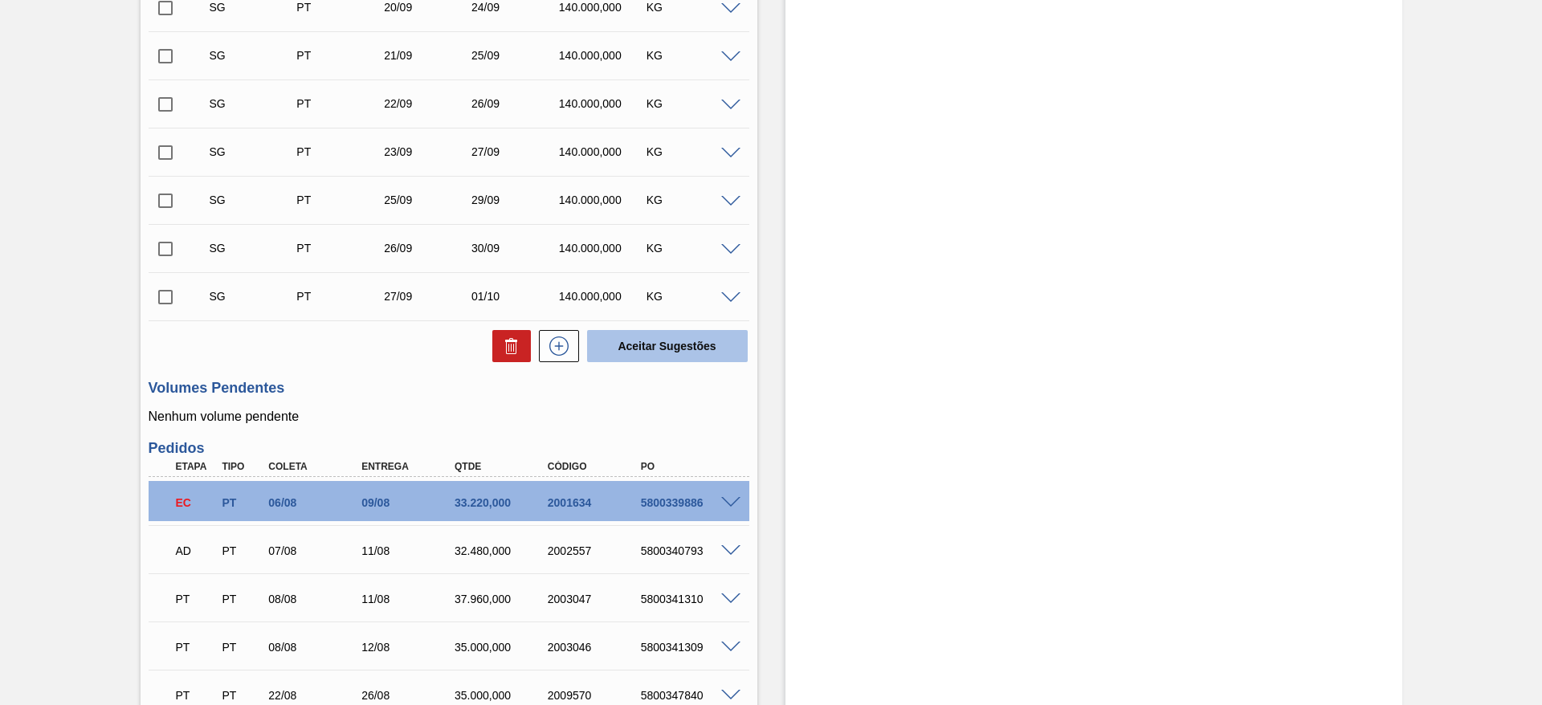
click at [630, 333] on button "Aceitar Sugestões" at bounding box center [667, 346] width 161 height 32
checkbox input "false"
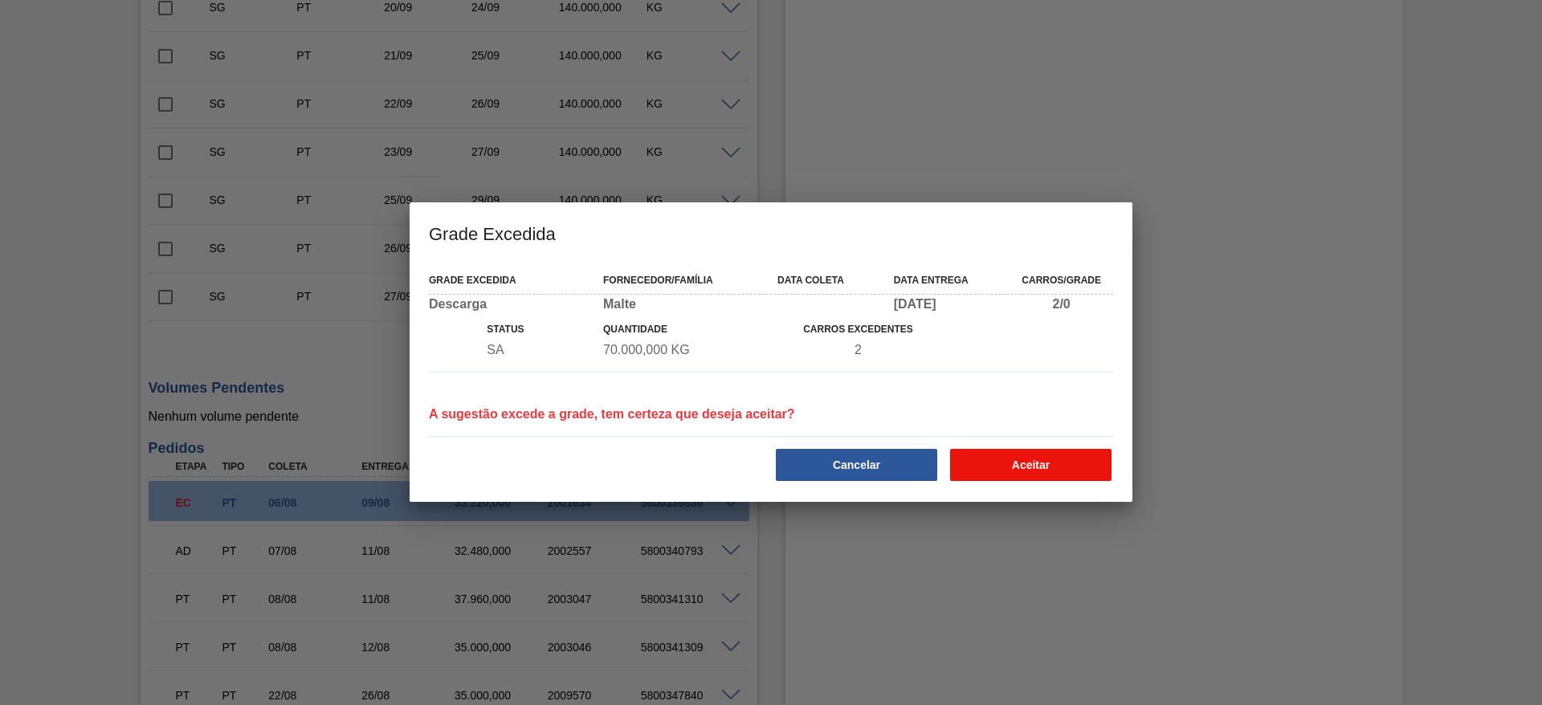
click at [1018, 463] on button "Aceitar" at bounding box center [1030, 465] width 161 height 32
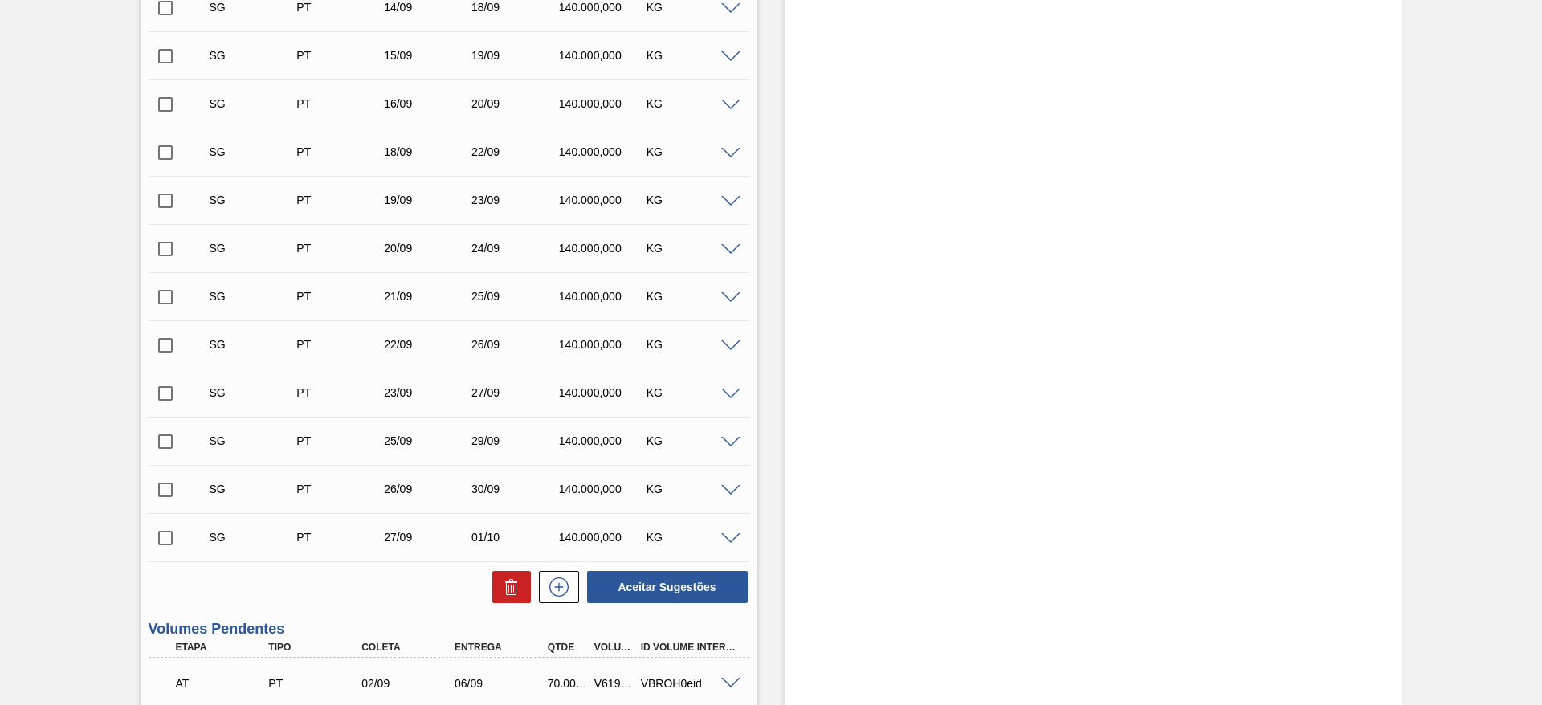
scroll to position [213, 0]
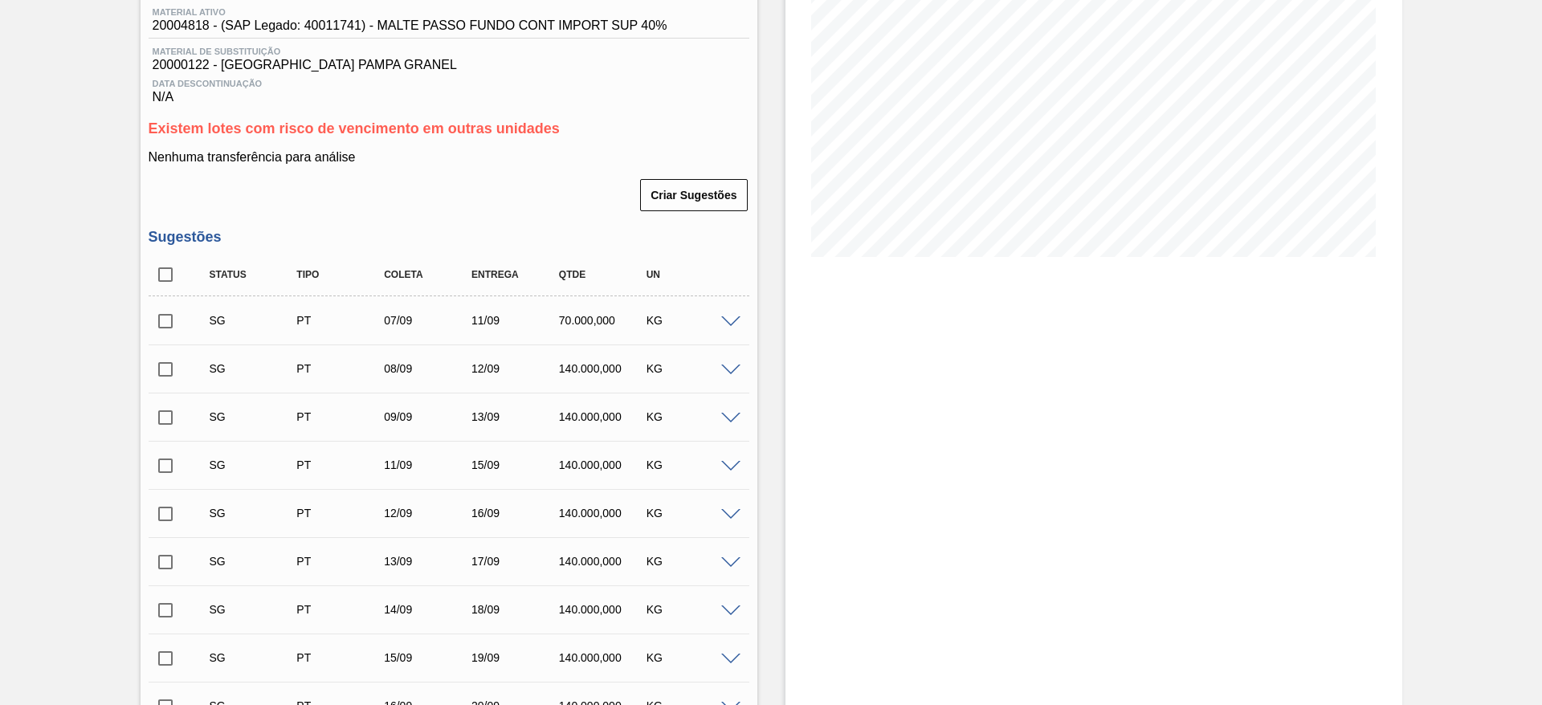
click at [730, 320] on span at bounding box center [730, 322] width 19 height 12
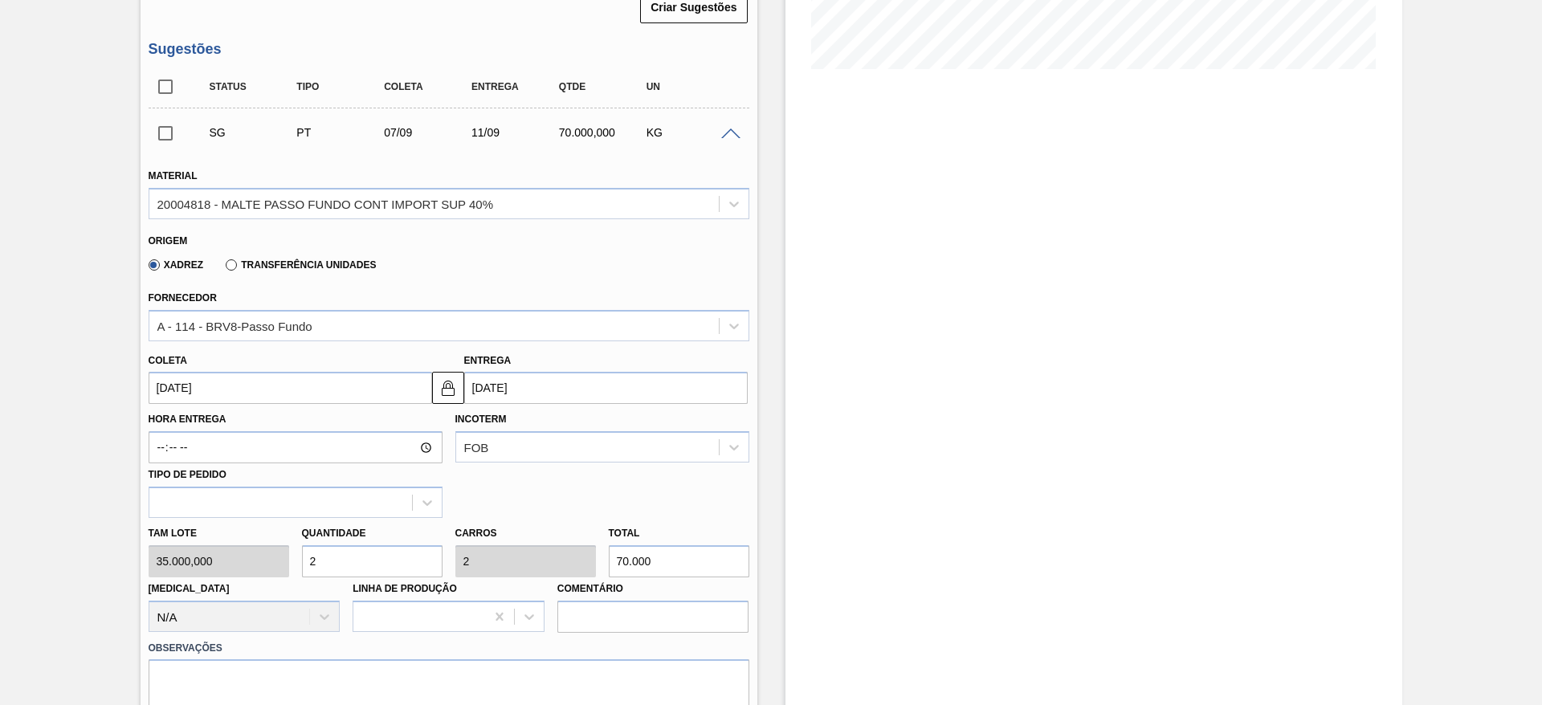
scroll to position [454, 0]
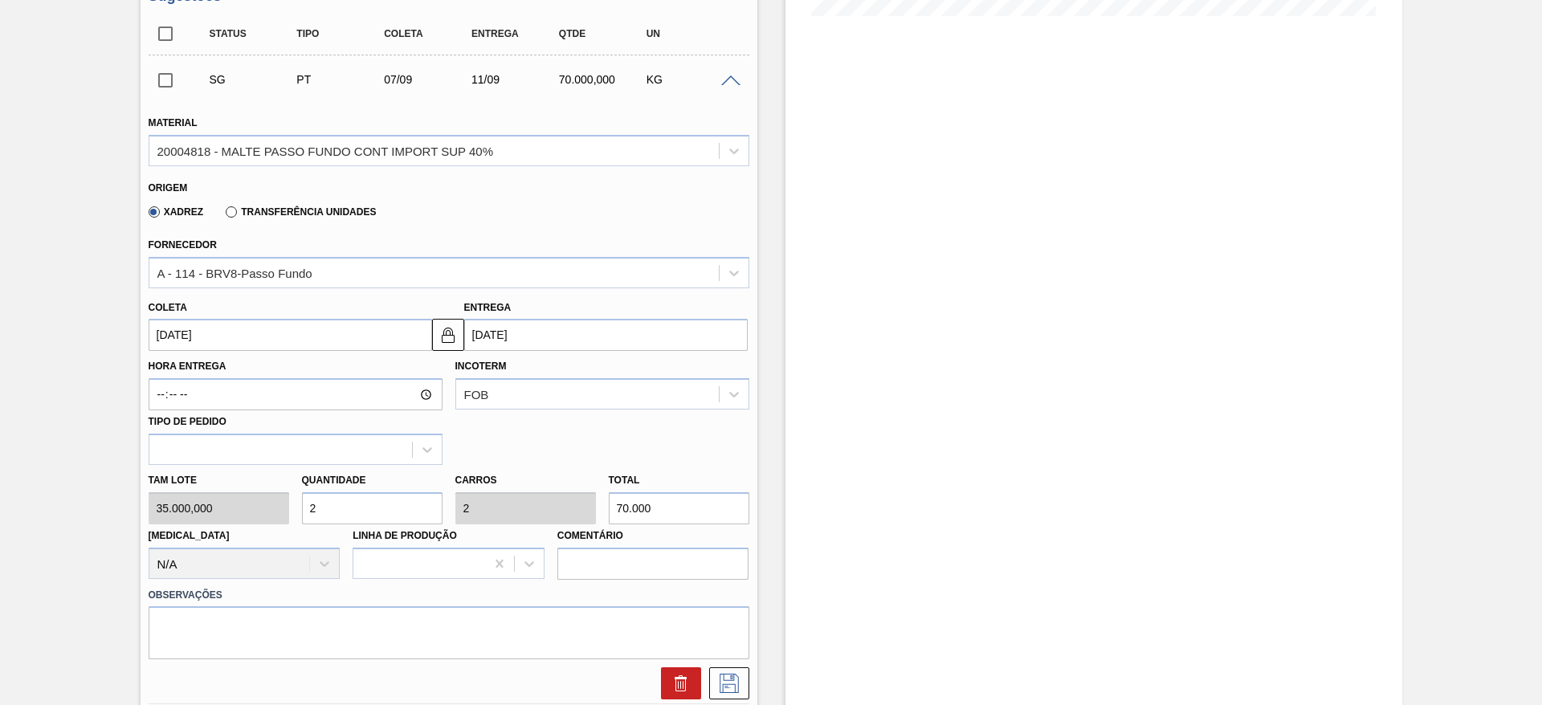
click at [161, 327] on input "[DATE]" at bounding box center [290, 335] width 283 height 32
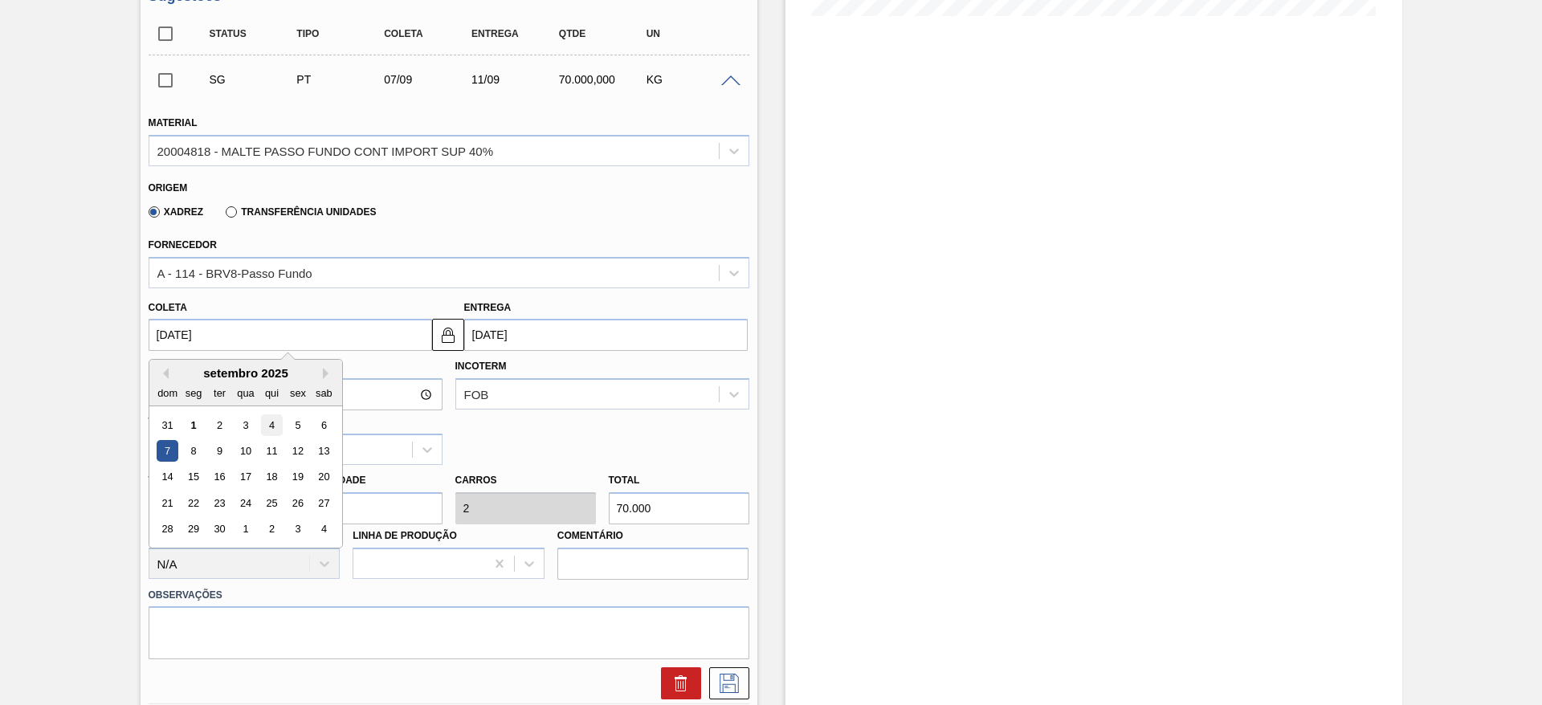
click at [271, 422] on div "4" at bounding box center [271, 425] width 22 height 22
type input "[DATE]"
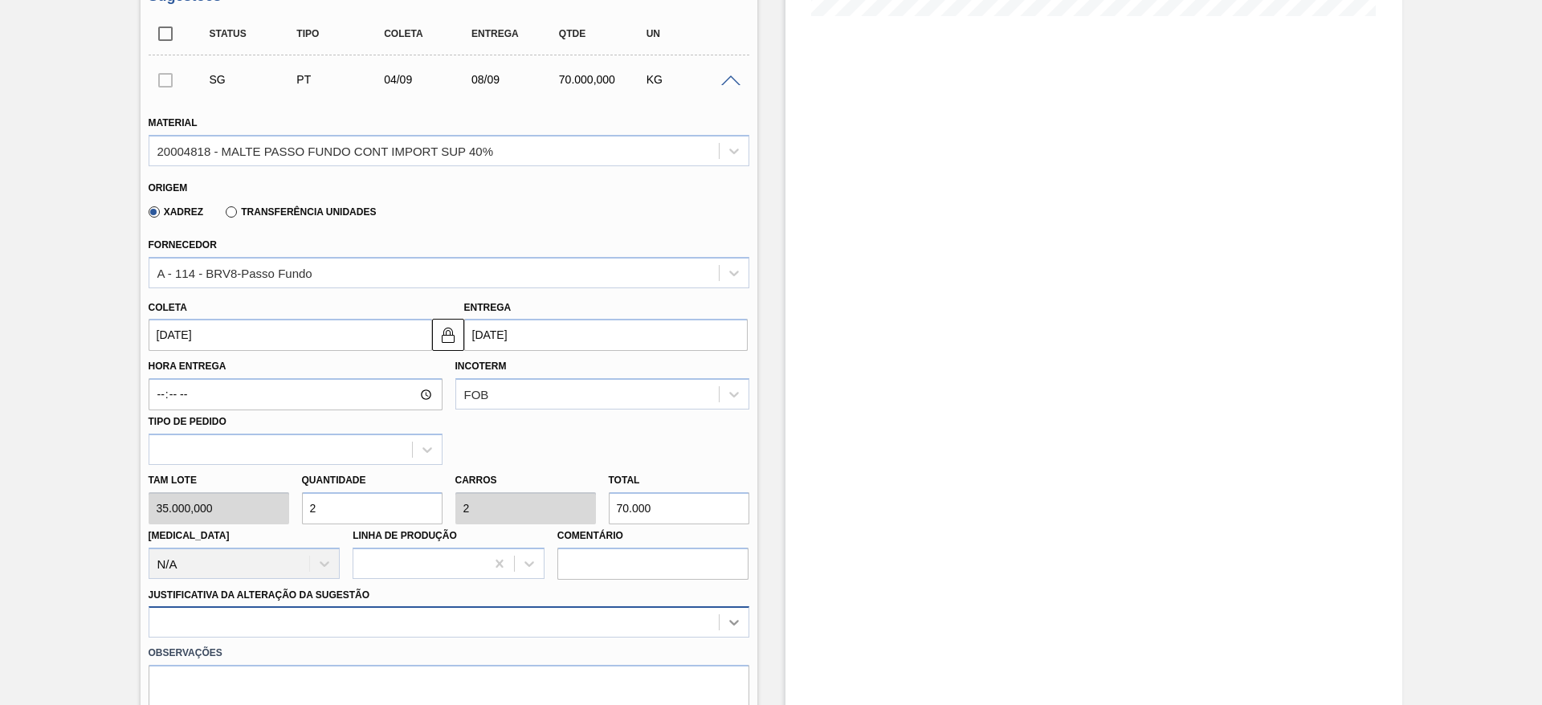
click at [731, 623] on div at bounding box center [449, 621] width 601 height 31
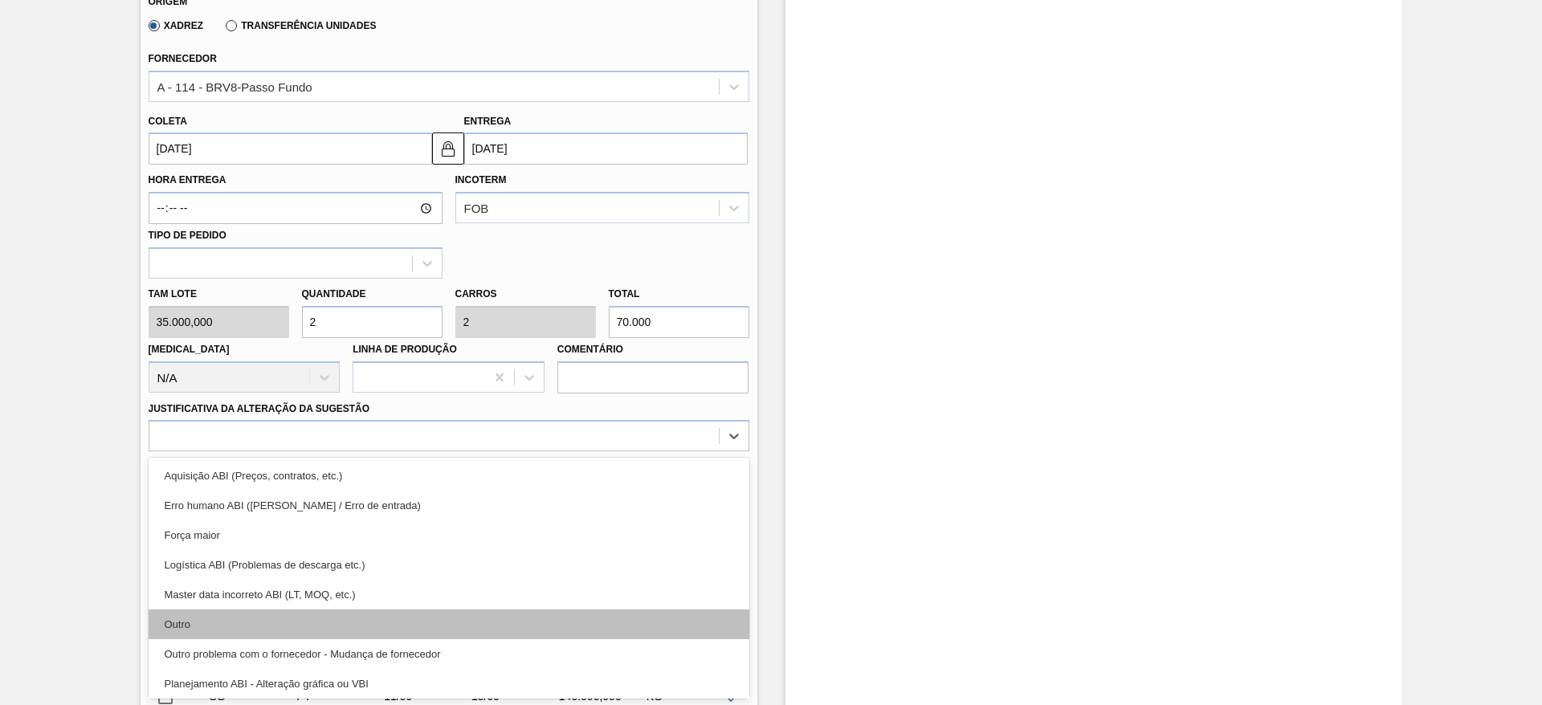
click at [199, 623] on div "Outro" at bounding box center [449, 625] width 601 height 30
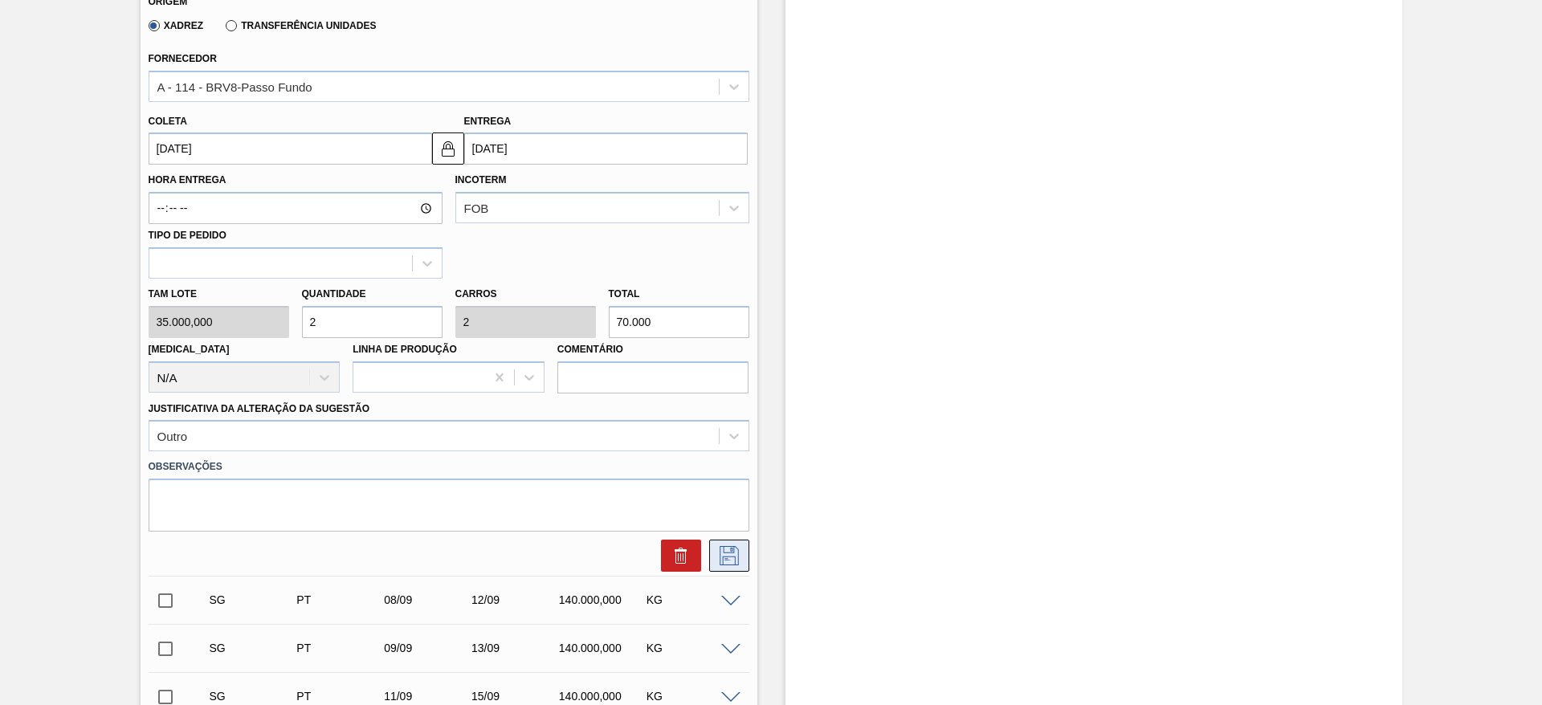
click at [734, 555] on icon at bounding box center [729, 555] width 26 height 19
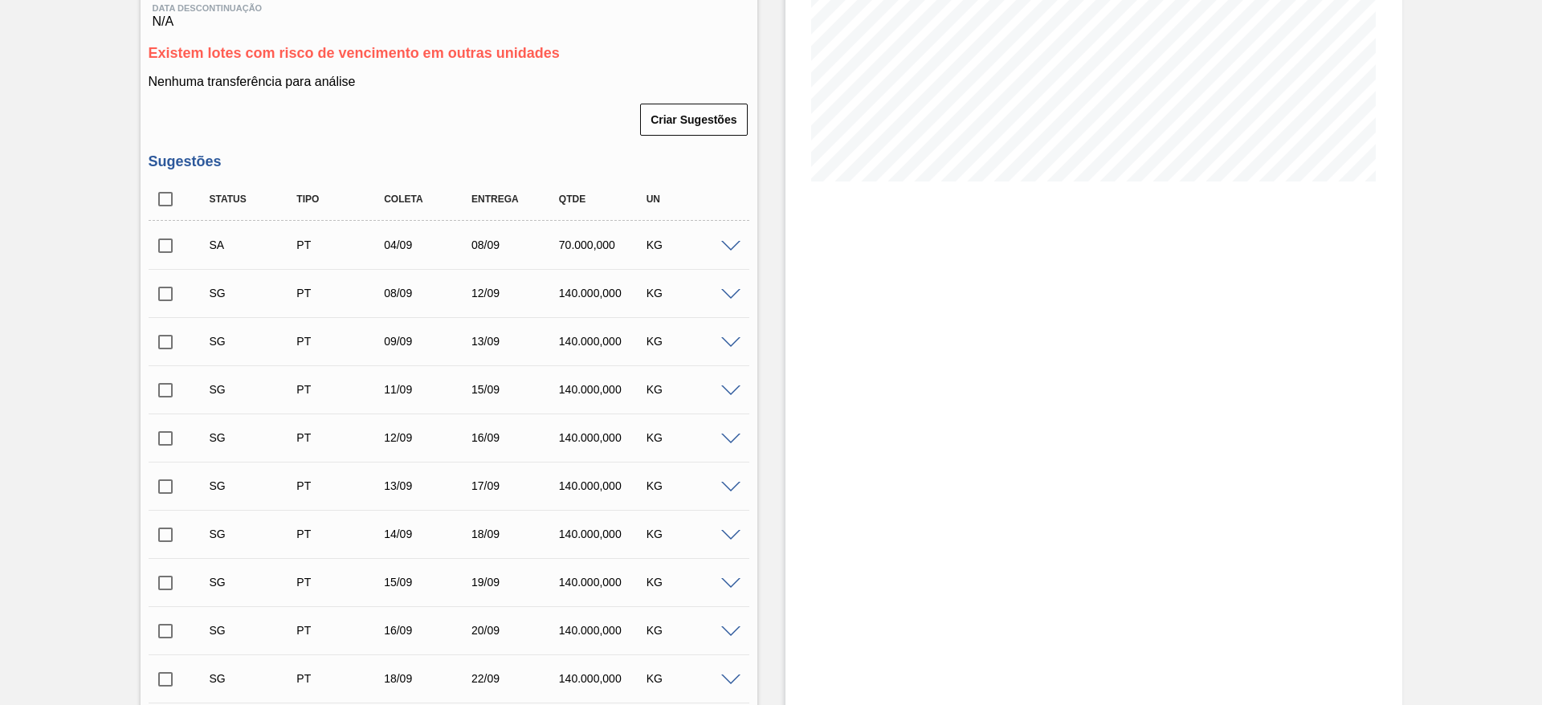
scroll to position [279, 0]
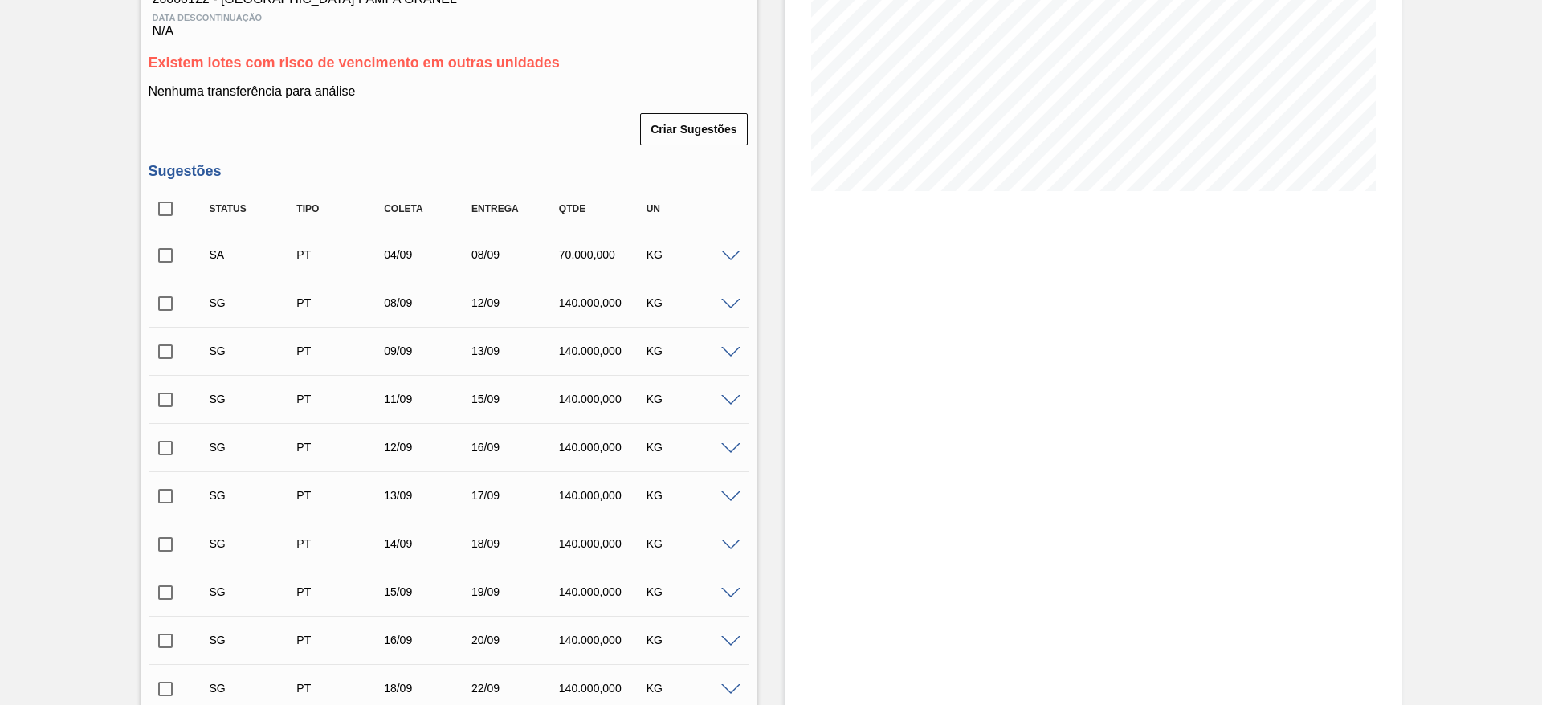
click at [165, 257] on input "checkbox" at bounding box center [166, 256] width 34 height 34
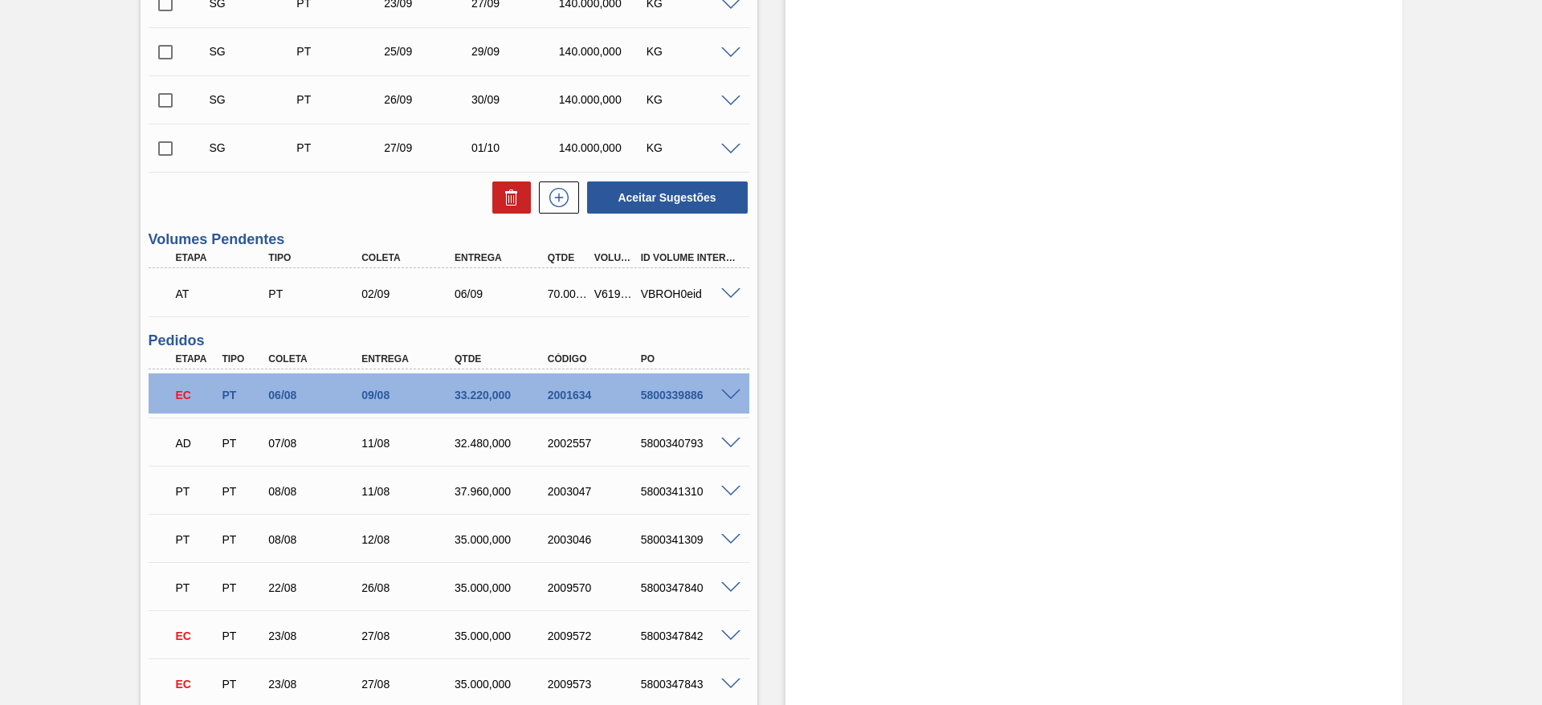
scroll to position [1242, 0]
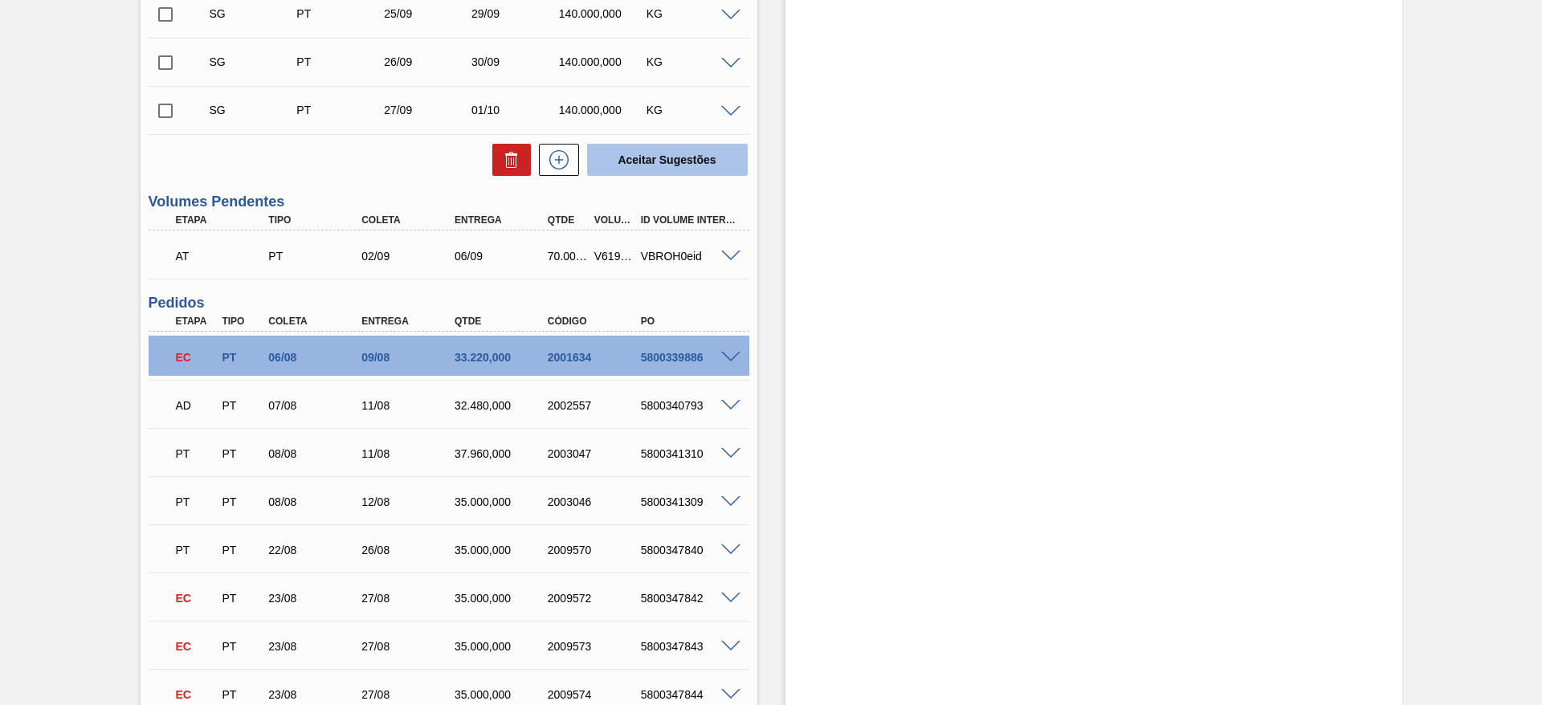
click at [658, 145] on button "Aceitar Sugestões" at bounding box center [667, 160] width 161 height 32
checkbox input "false"
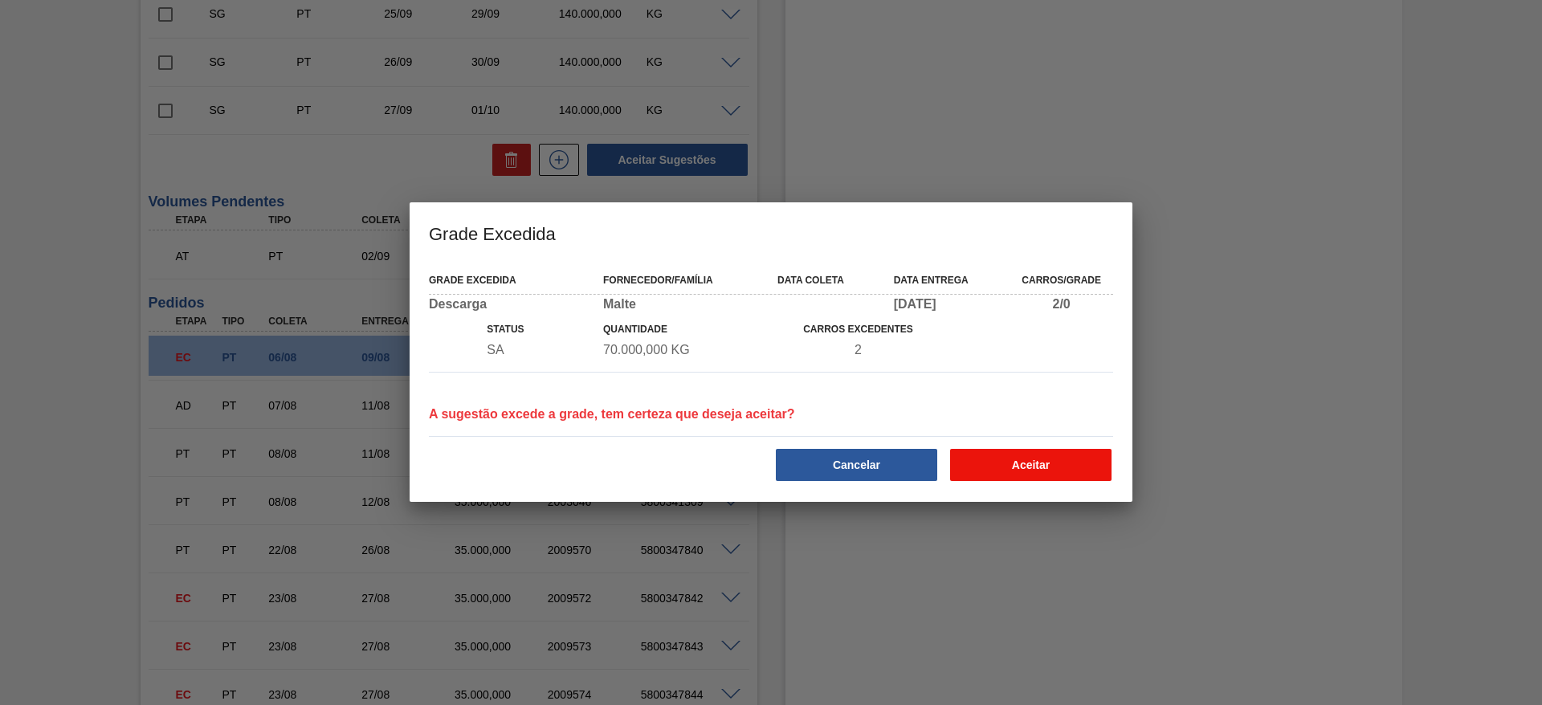
click at [1015, 453] on button "Aceitar" at bounding box center [1030, 465] width 161 height 32
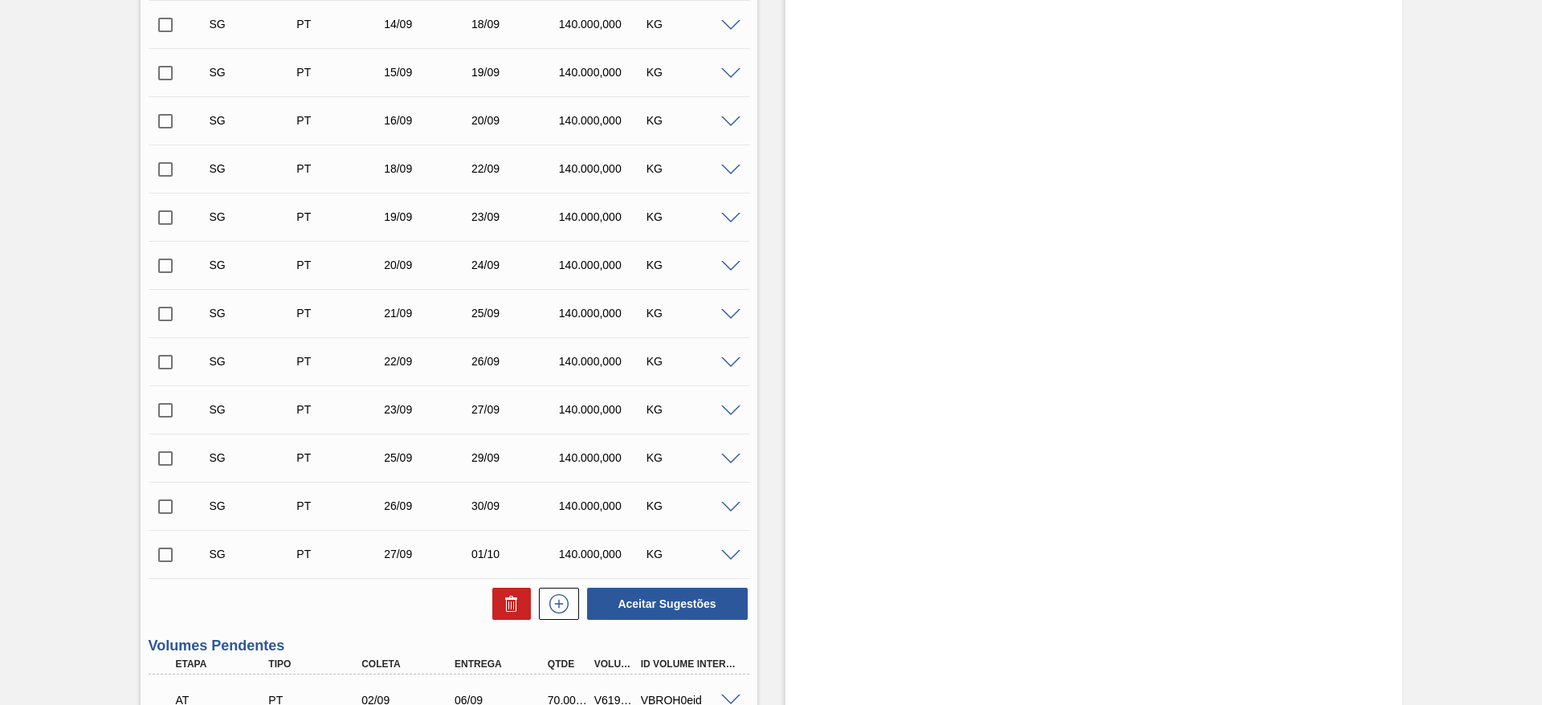
scroll to position [1084, 0]
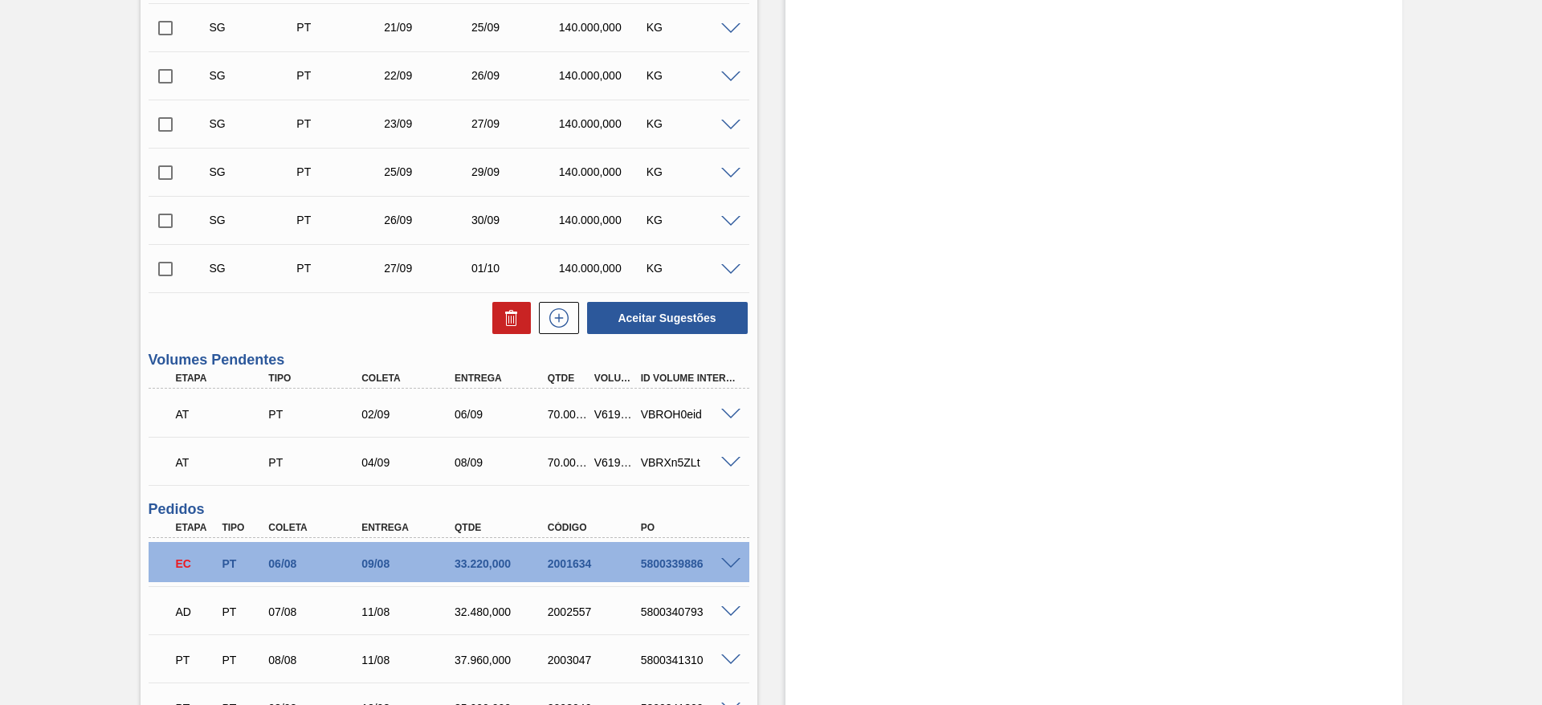
click at [609, 416] on div "V619736" at bounding box center [614, 414] width 48 height 13
copy div "V619736"
click at [614, 463] on div "V619737" at bounding box center [614, 462] width 48 height 13
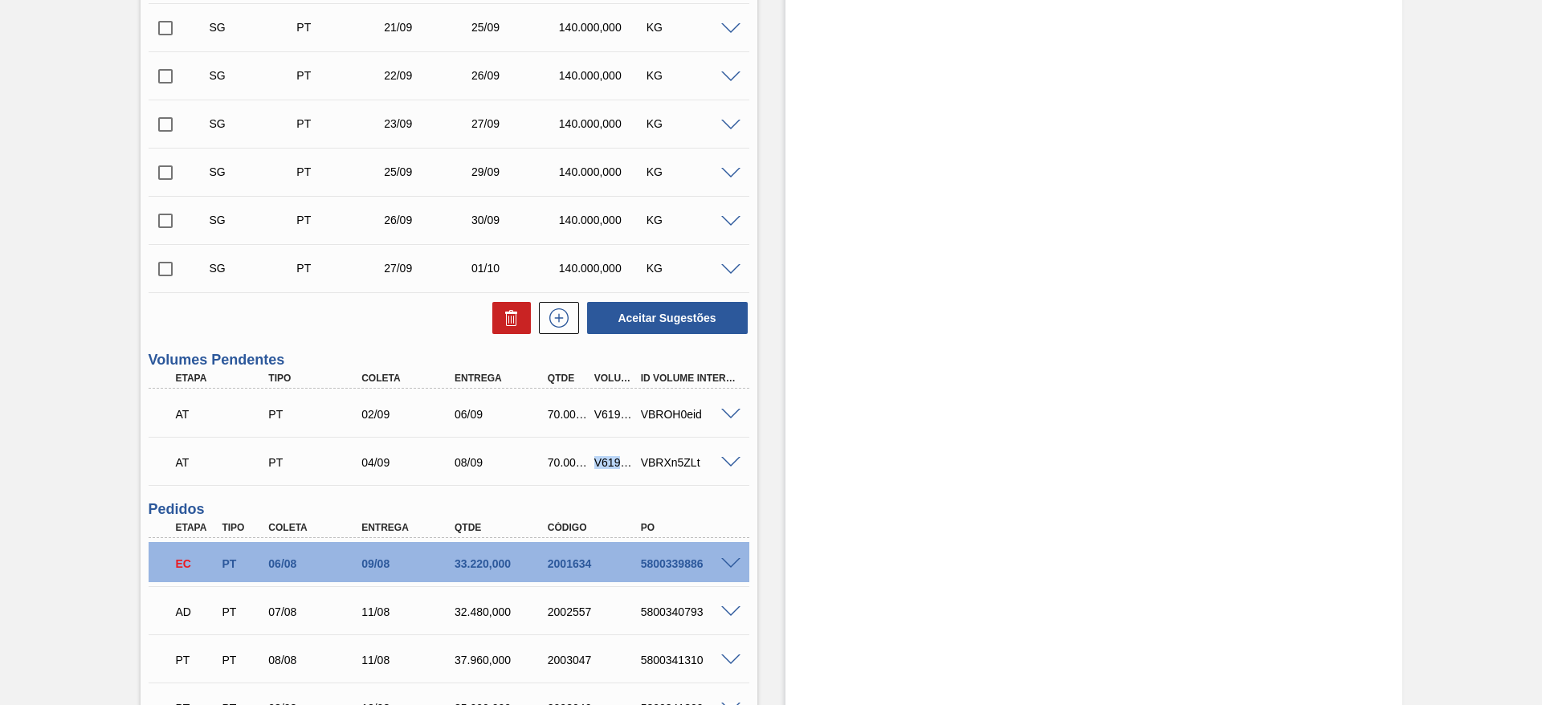
copy div "V619737"
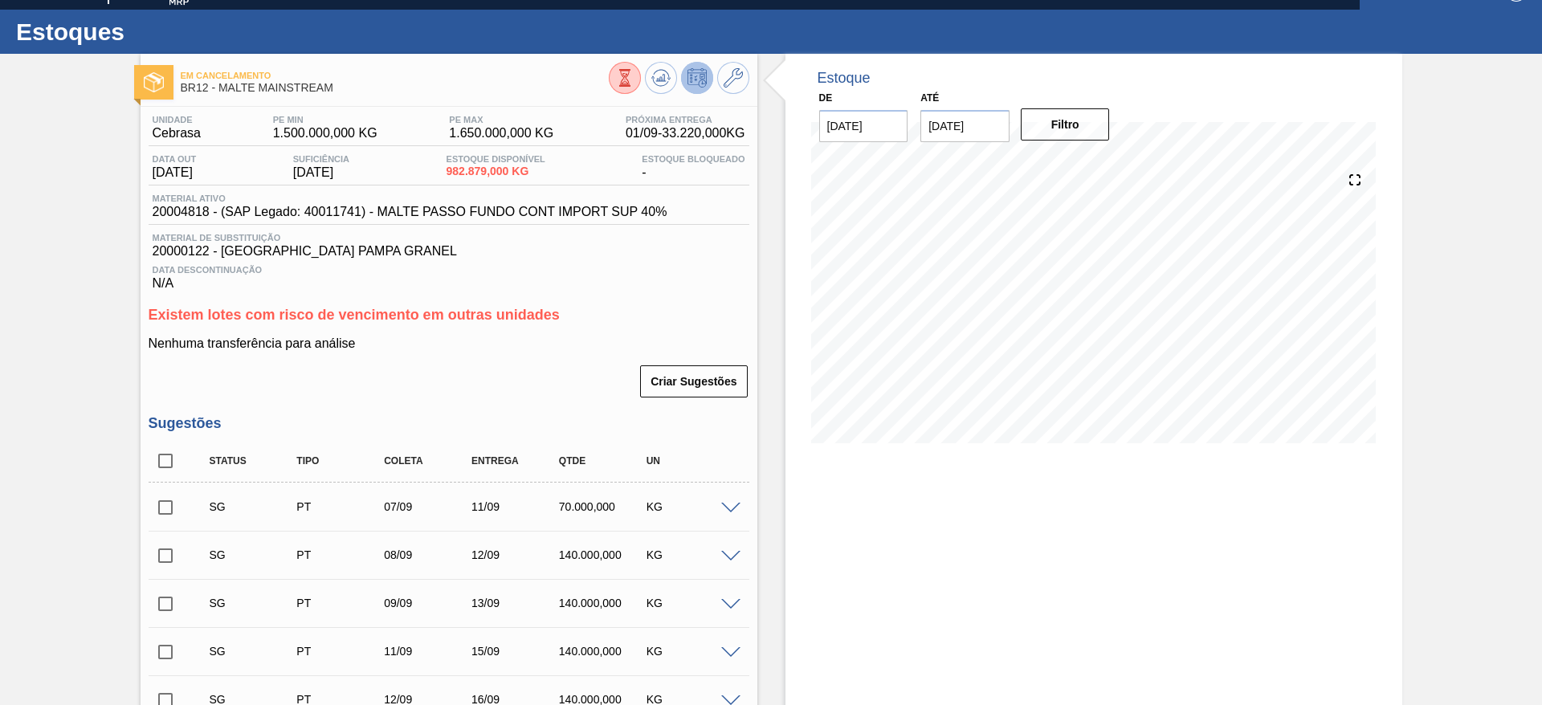
scroll to position [0, 0]
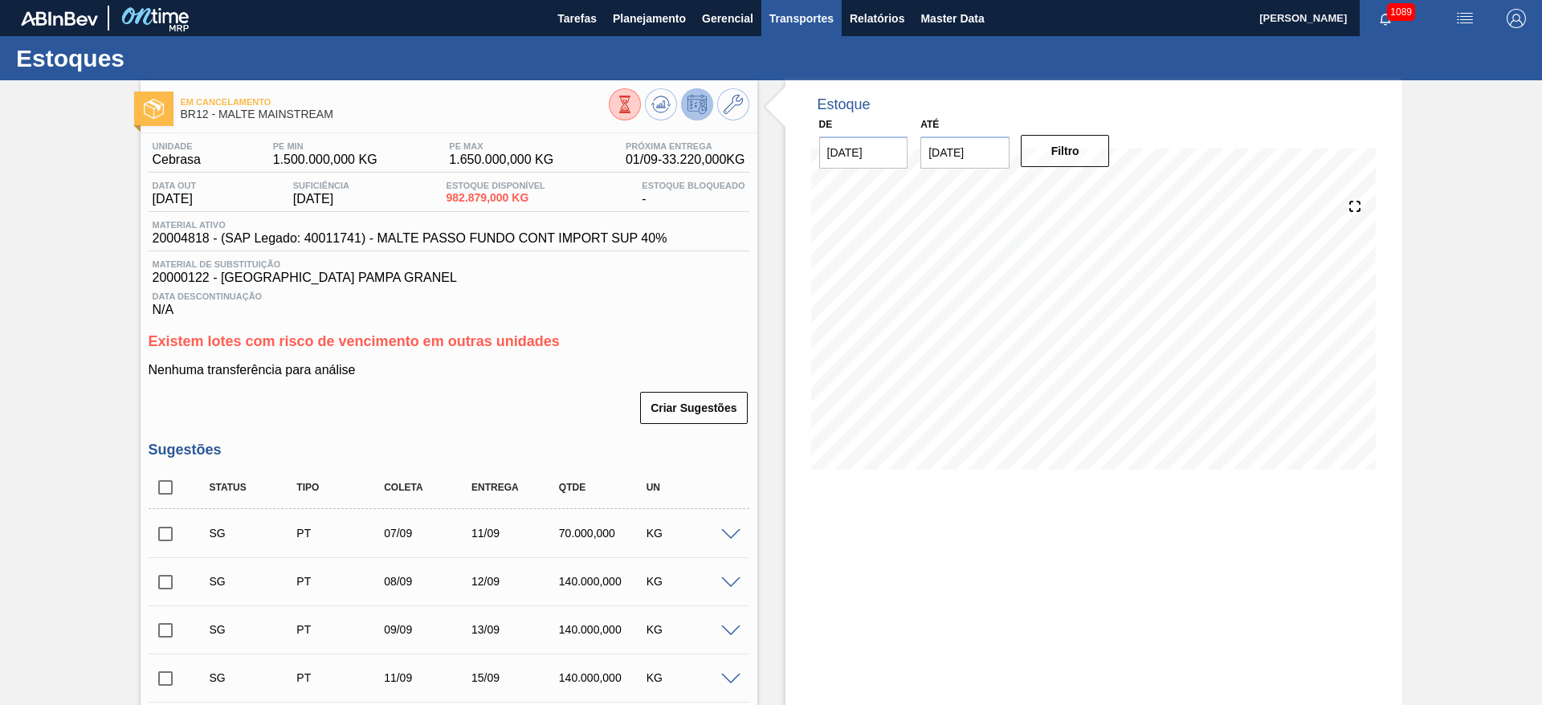
click at [809, 27] on button "Transportes" at bounding box center [801, 18] width 80 height 36
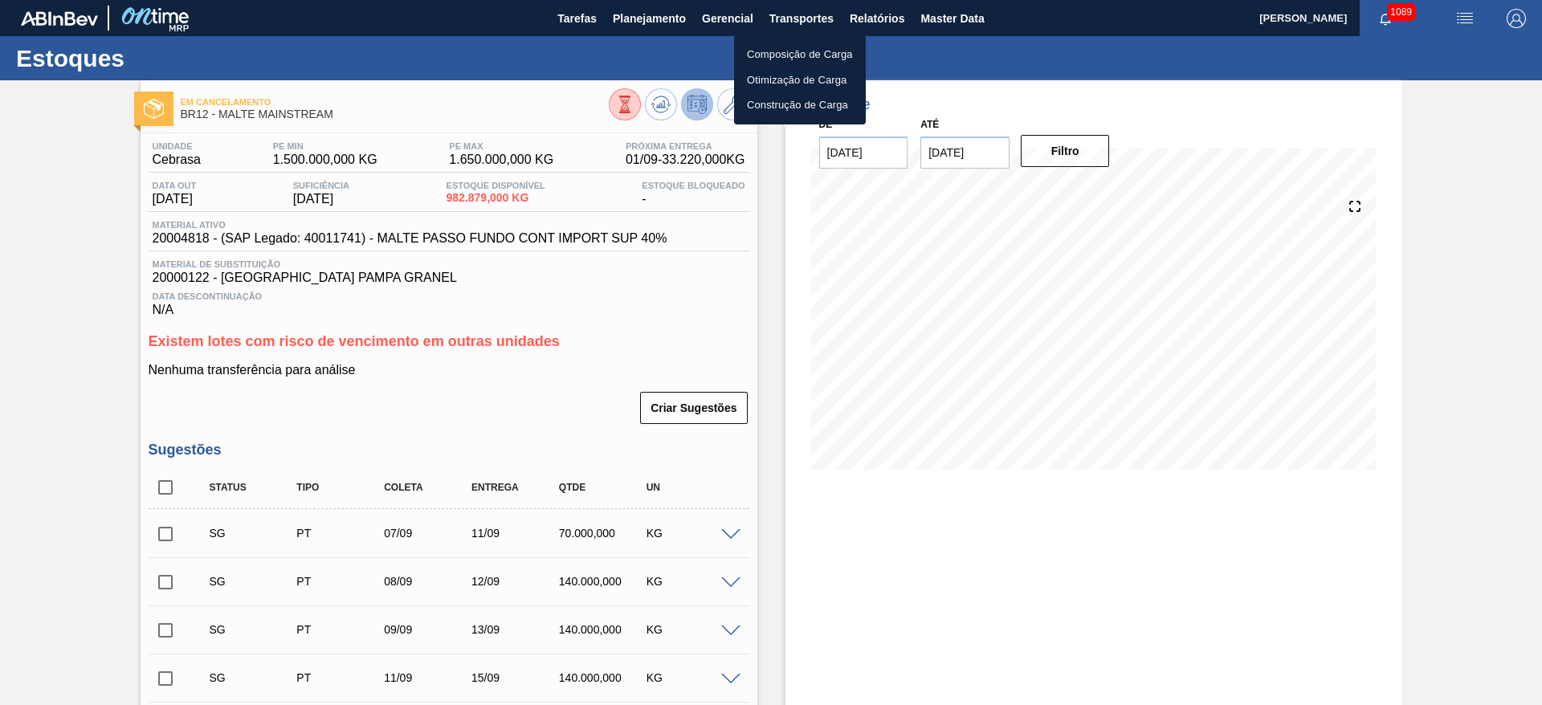
click at [764, 80] on li "Otimização de Carga" at bounding box center [800, 80] width 132 height 26
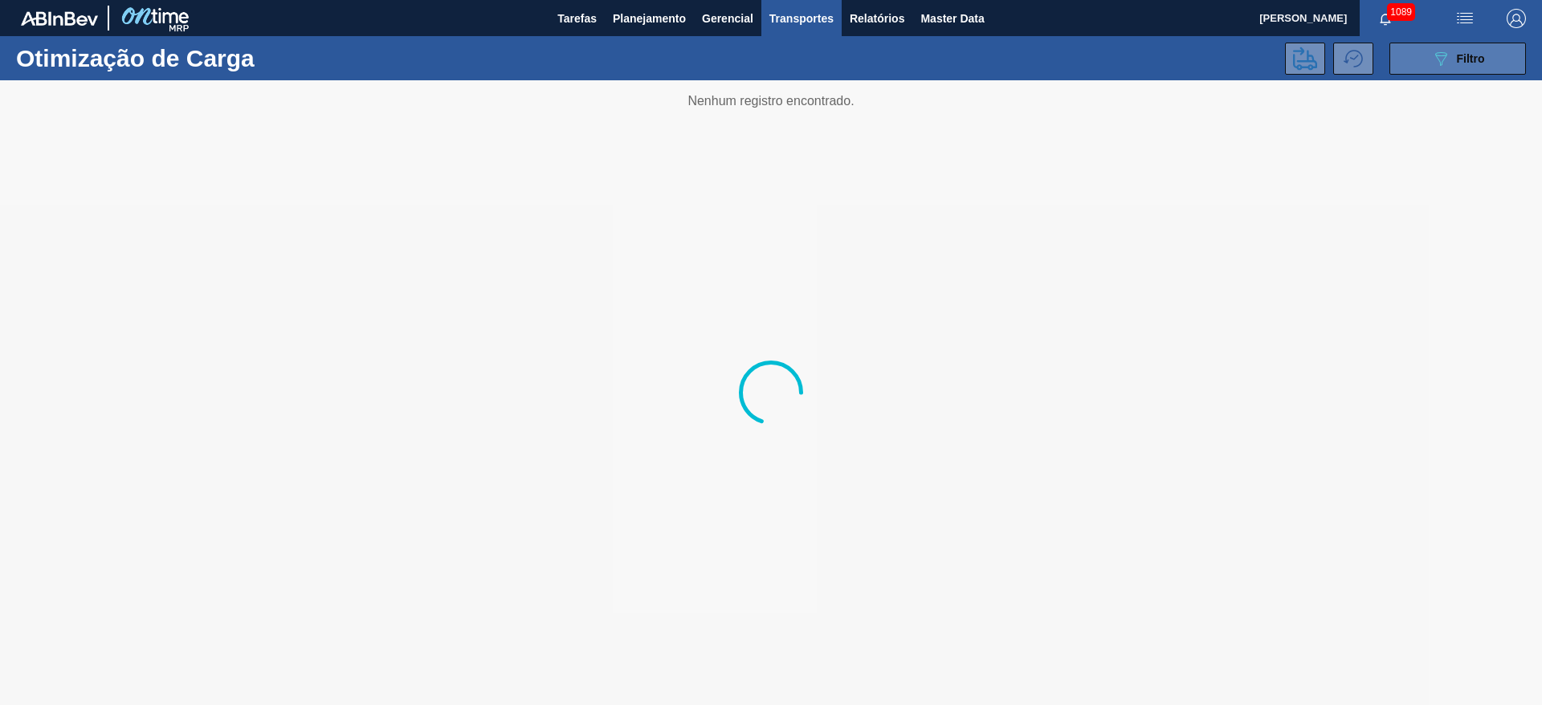
click at [1462, 60] on span "Filtro" at bounding box center [1471, 58] width 28 height 13
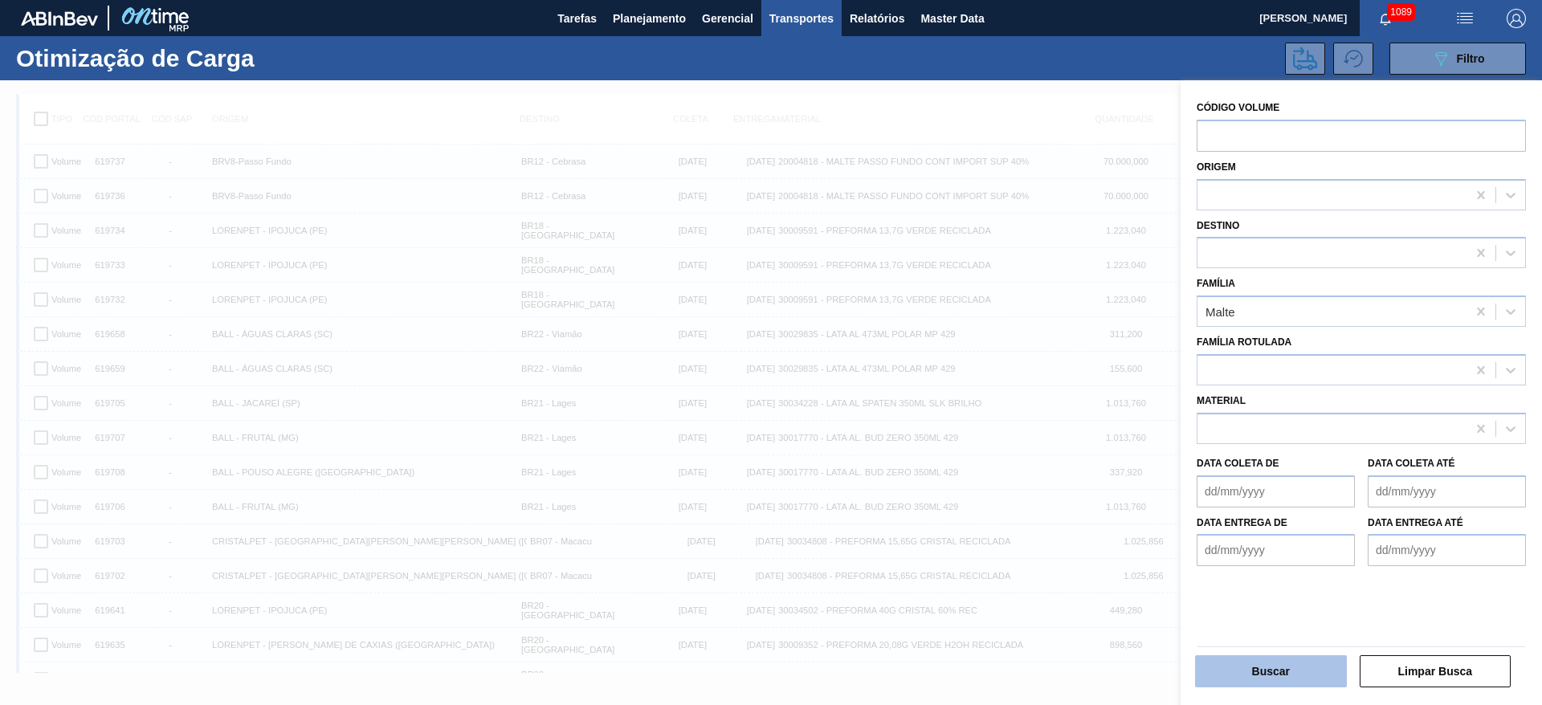
click at [1251, 679] on button "Buscar" at bounding box center [1271, 671] width 152 height 32
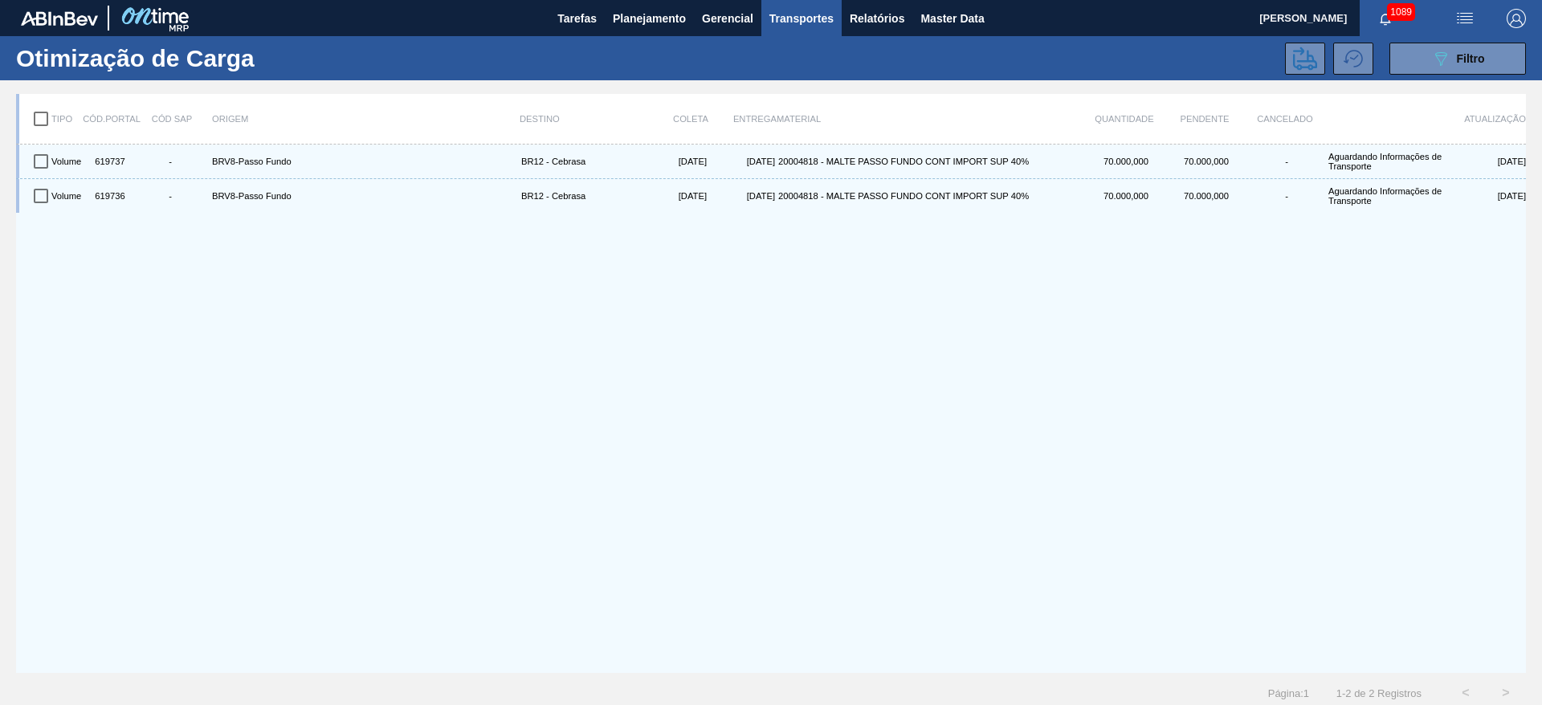
click at [47, 117] on input "checkbox" at bounding box center [41, 119] width 34 height 34
checkbox input "true"
click at [1304, 54] on icon at bounding box center [1305, 59] width 24 height 24
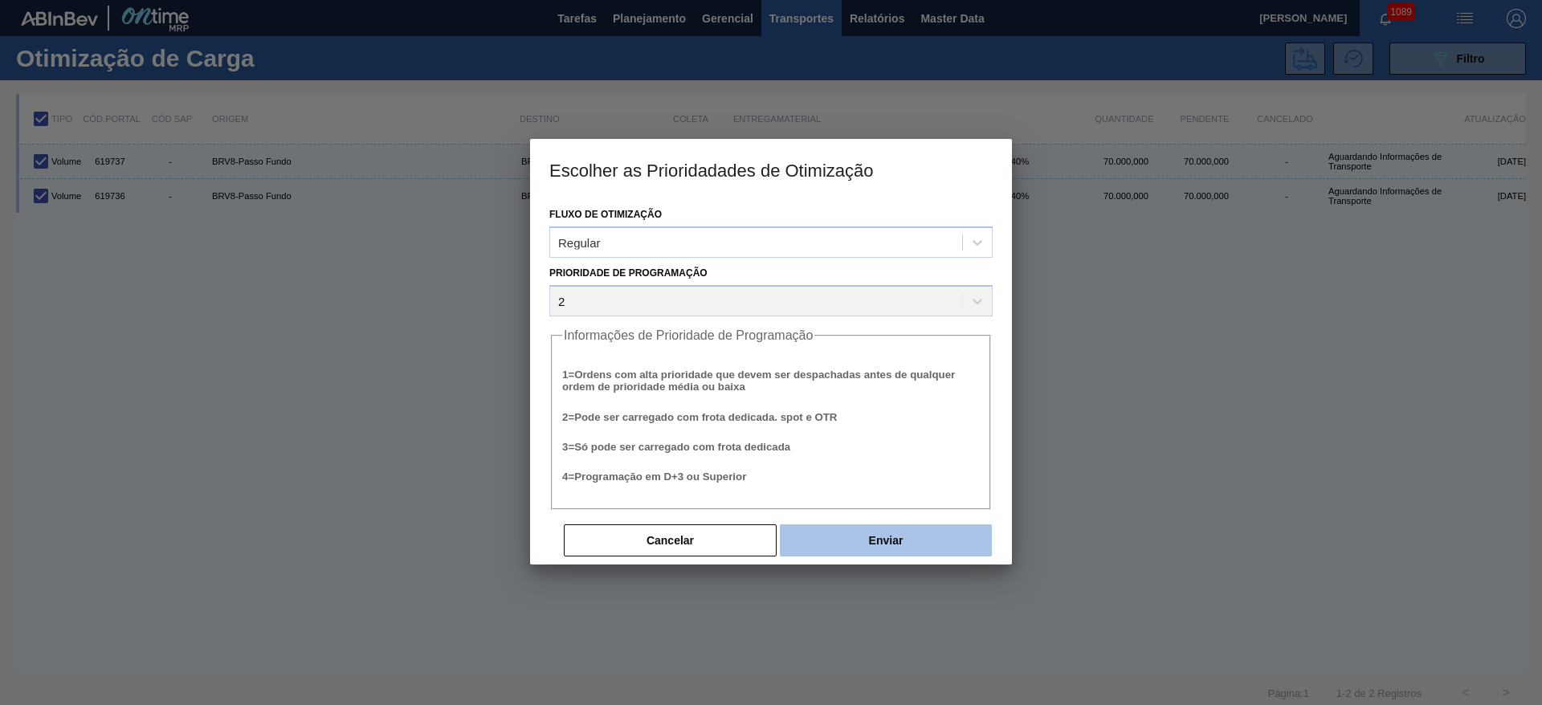
click at [831, 545] on button "Enviar" at bounding box center [886, 540] width 212 height 32
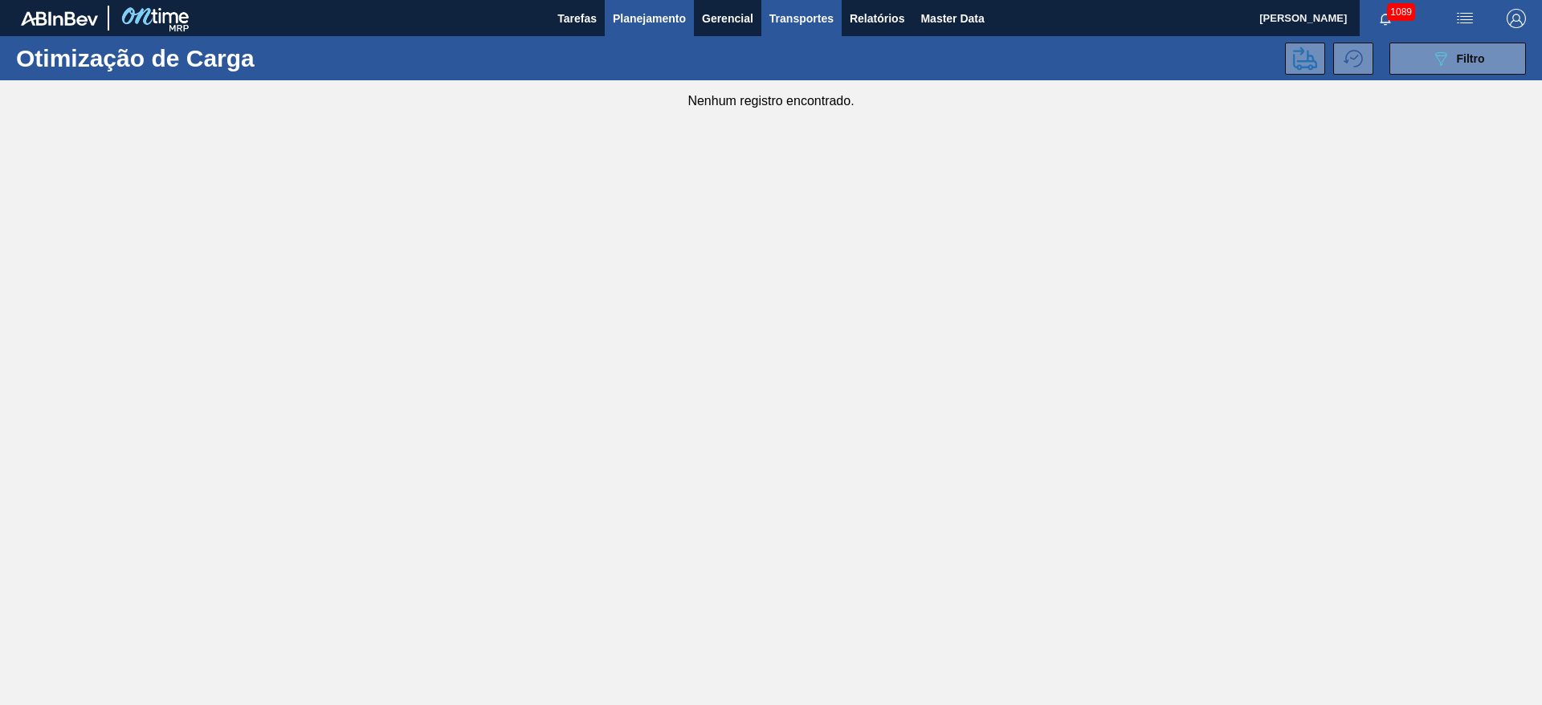
click at [659, 16] on span "Planejamento" at bounding box center [649, 18] width 73 height 19
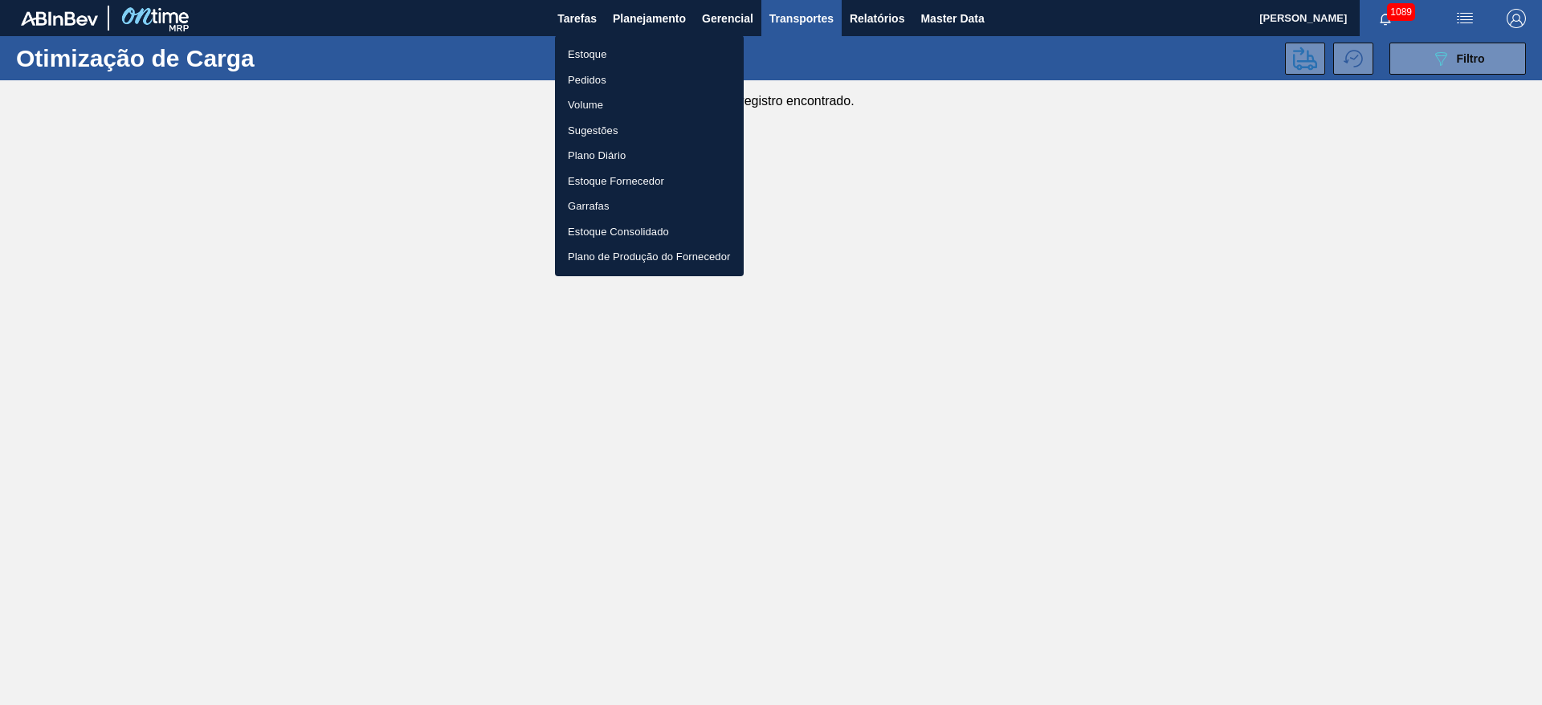
click at [578, 57] on li "Estoque" at bounding box center [649, 55] width 189 height 26
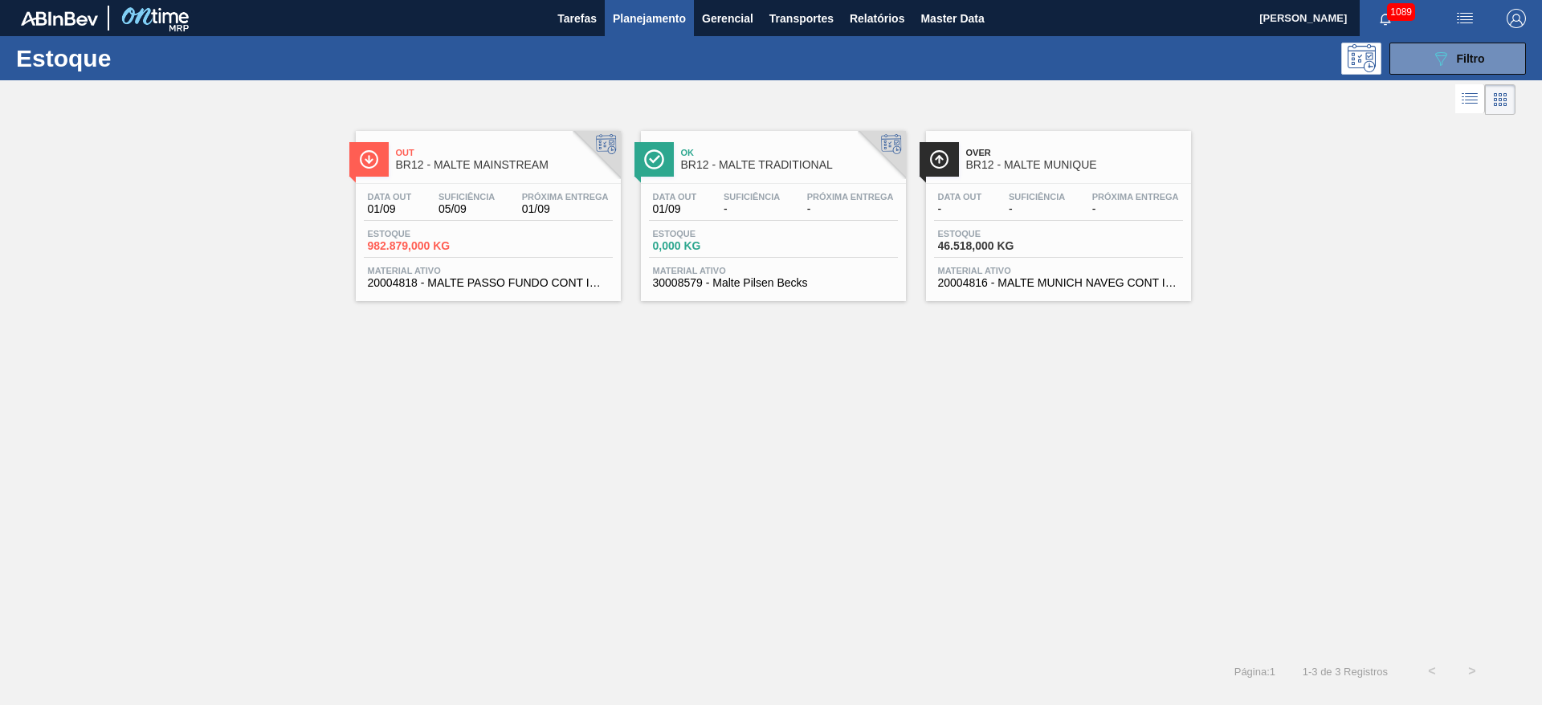
click at [752, 214] on span "-" at bounding box center [752, 209] width 56 height 12
click at [442, 197] on span "Suficiência" at bounding box center [466, 197] width 56 height 10
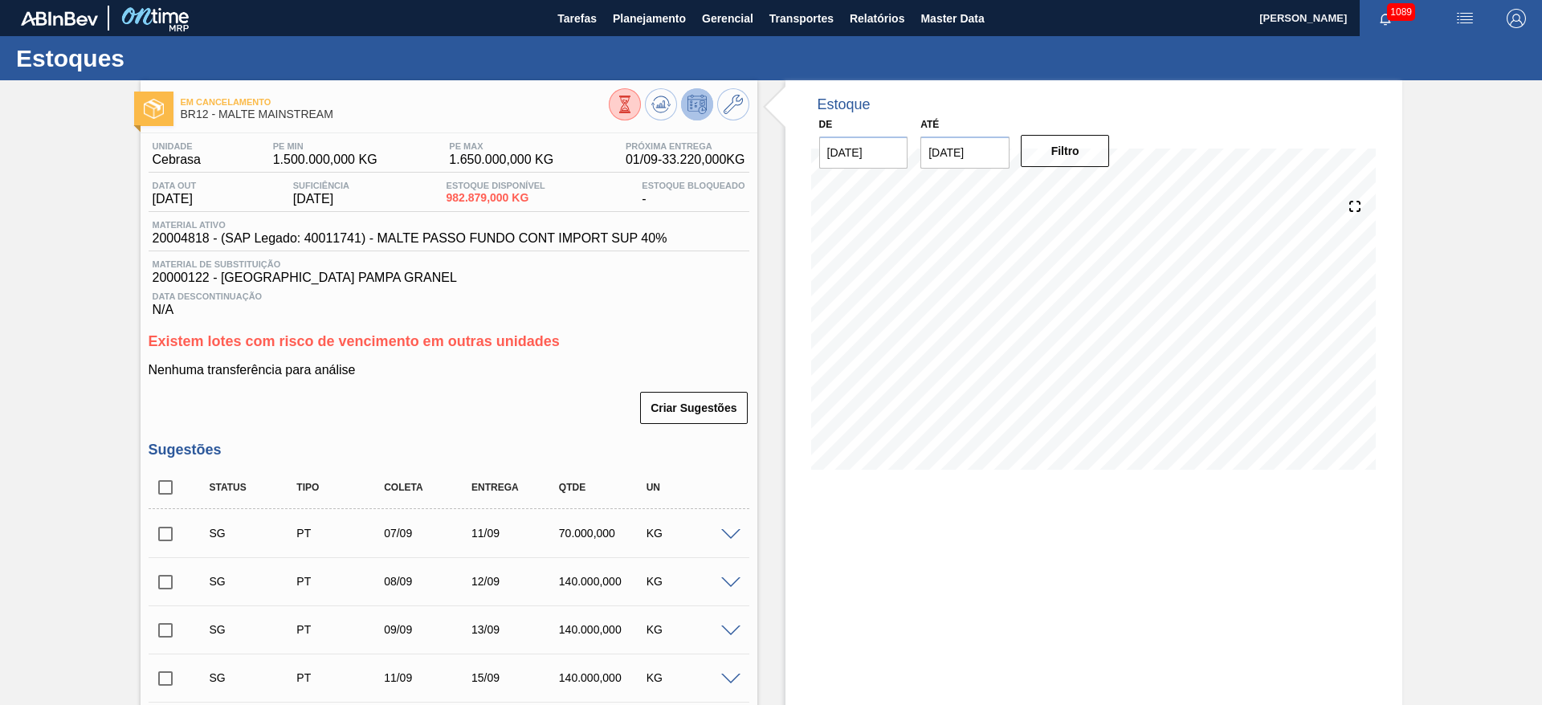
click at [736, 533] on span at bounding box center [730, 535] width 19 height 12
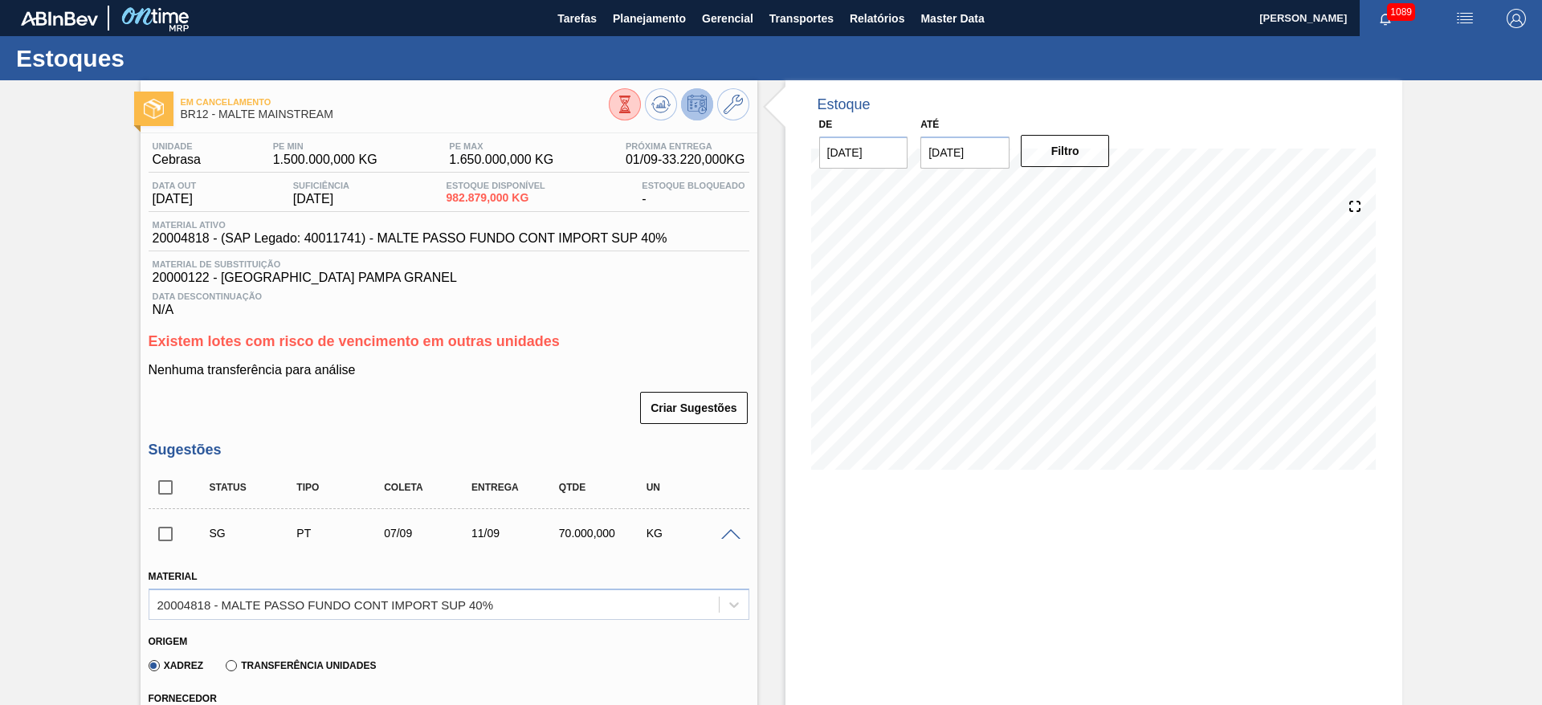
scroll to position [482, 0]
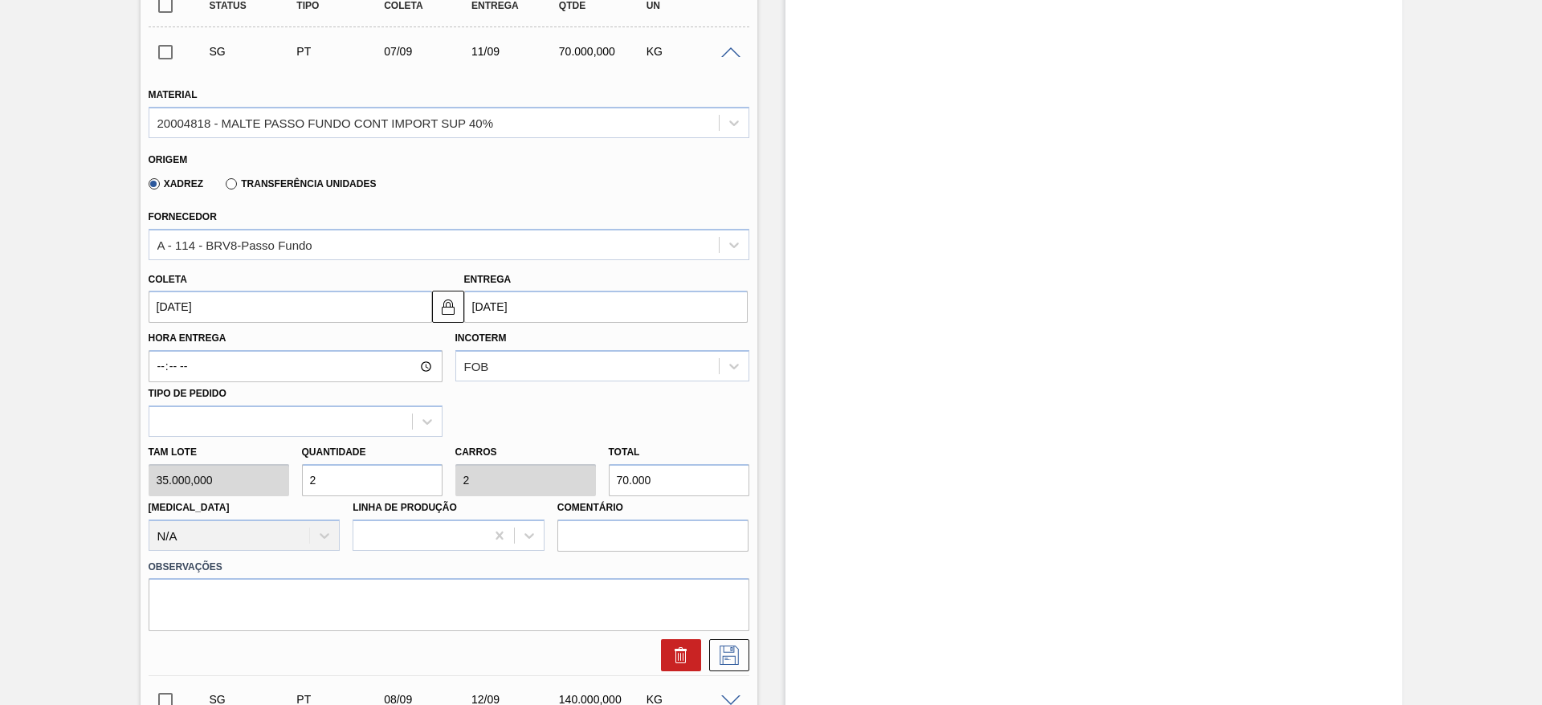
click at [153, 306] on input "[DATE]" at bounding box center [290, 307] width 283 height 32
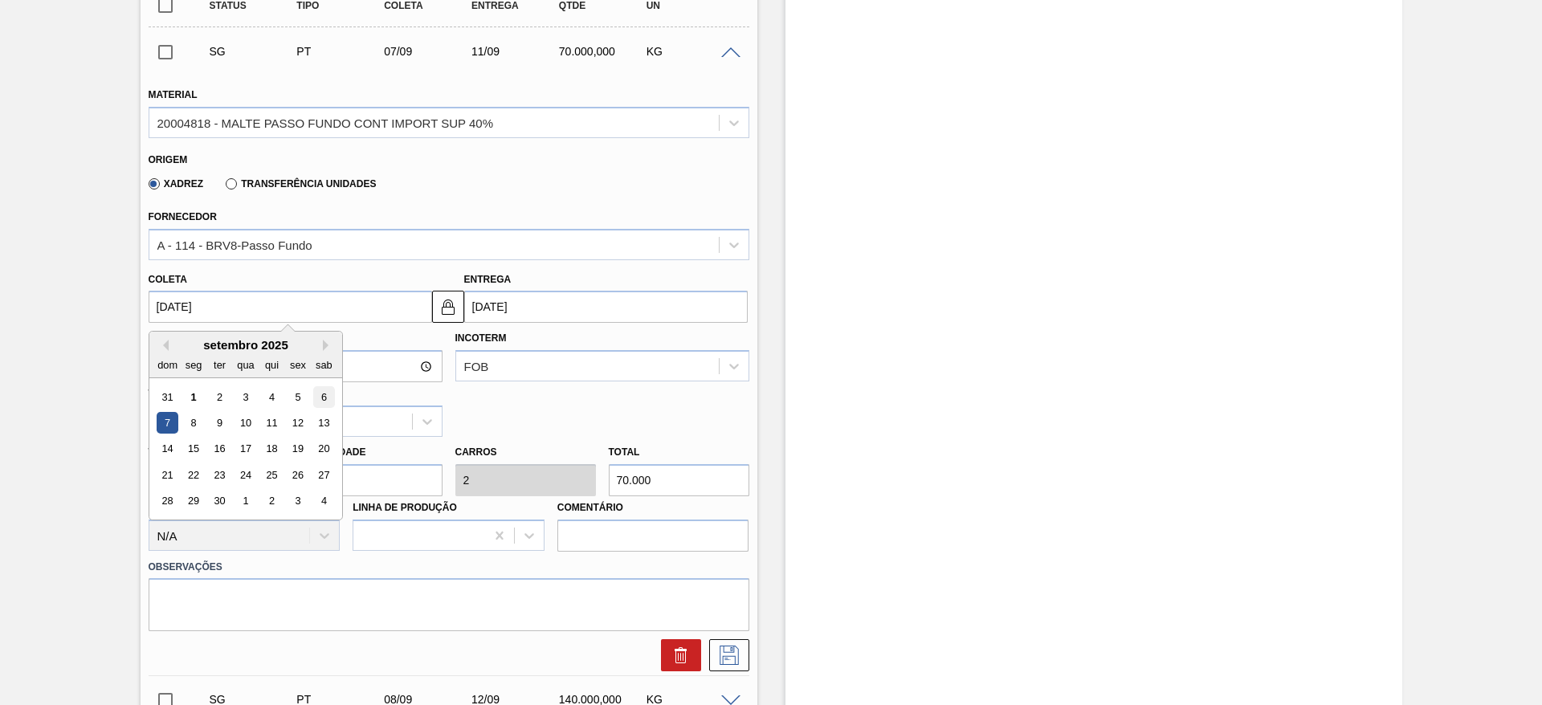
click at [322, 394] on div "6" at bounding box center [323, 397] width 22 height 22
type input "[DATE]"
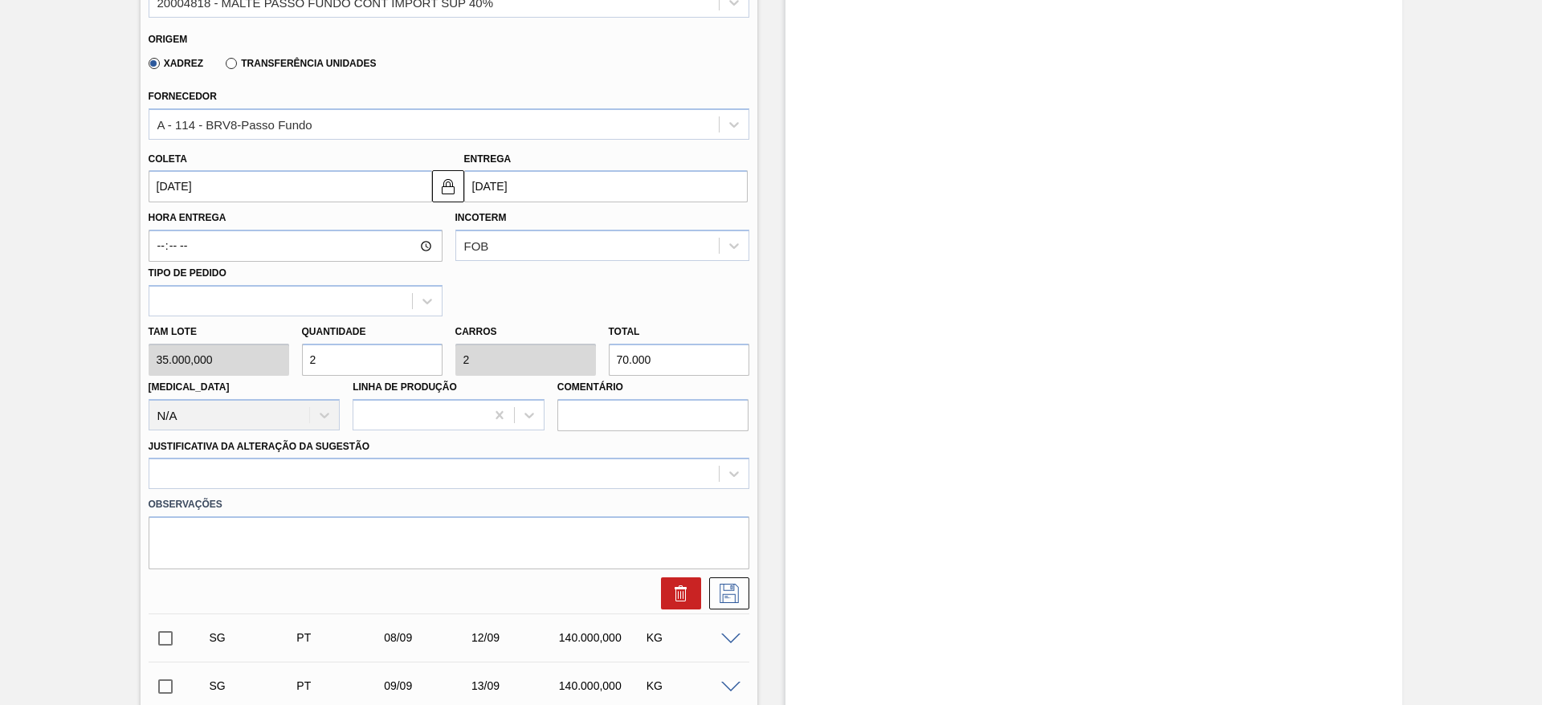
scroll to position [723, 0]
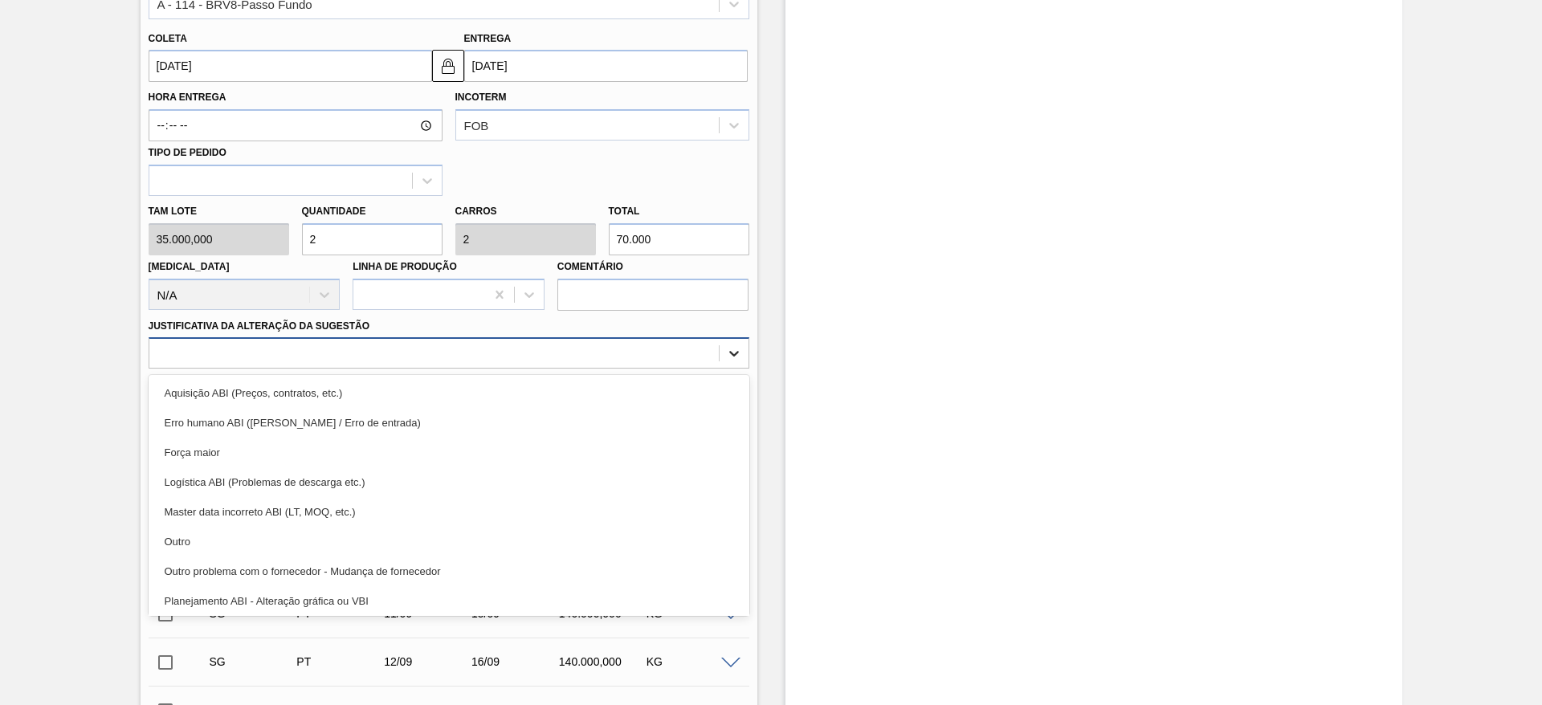
click at [736, 349] on icon at bounding box center [734, 353] width 16 height 16
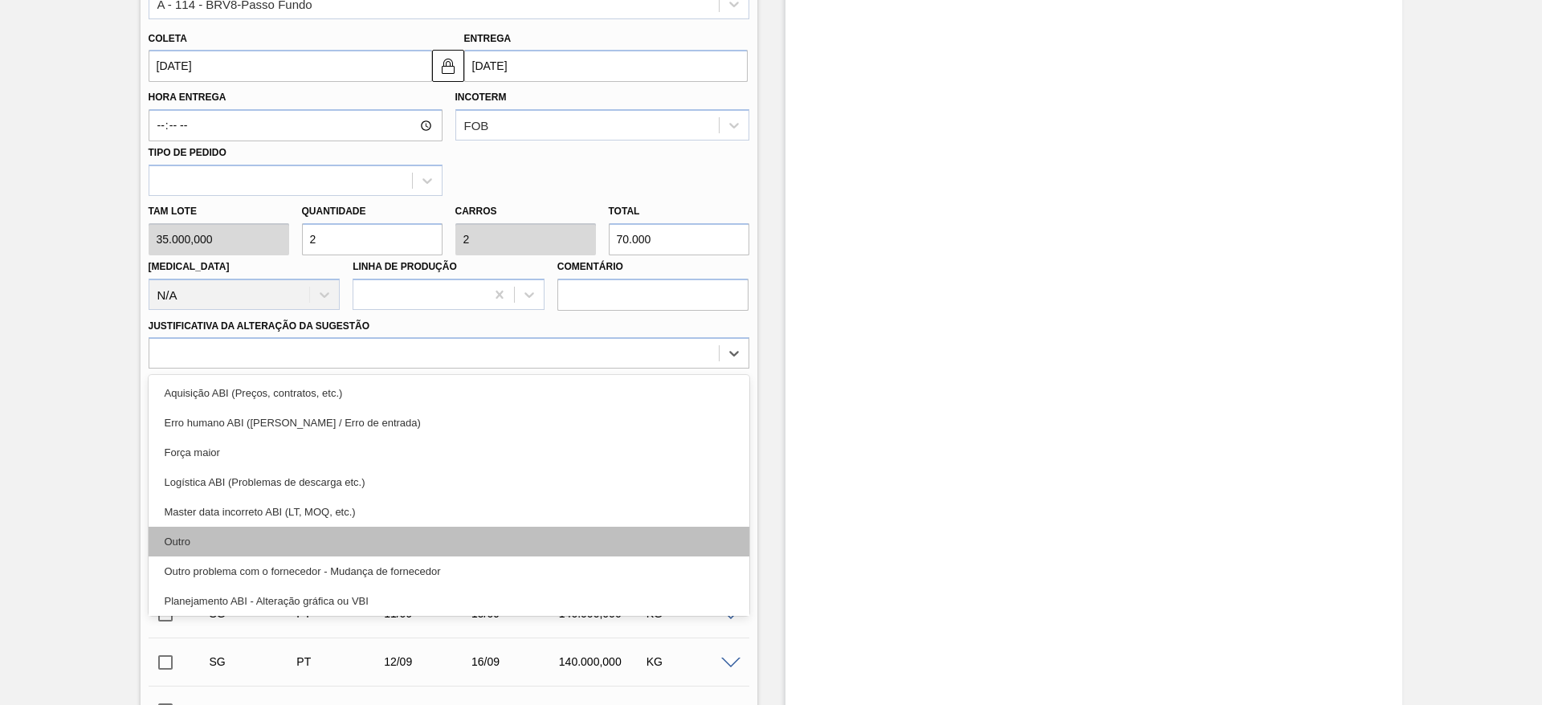
click at [214, 543] on div "Outro" at bounding box center [449, 542] width 601 height 30
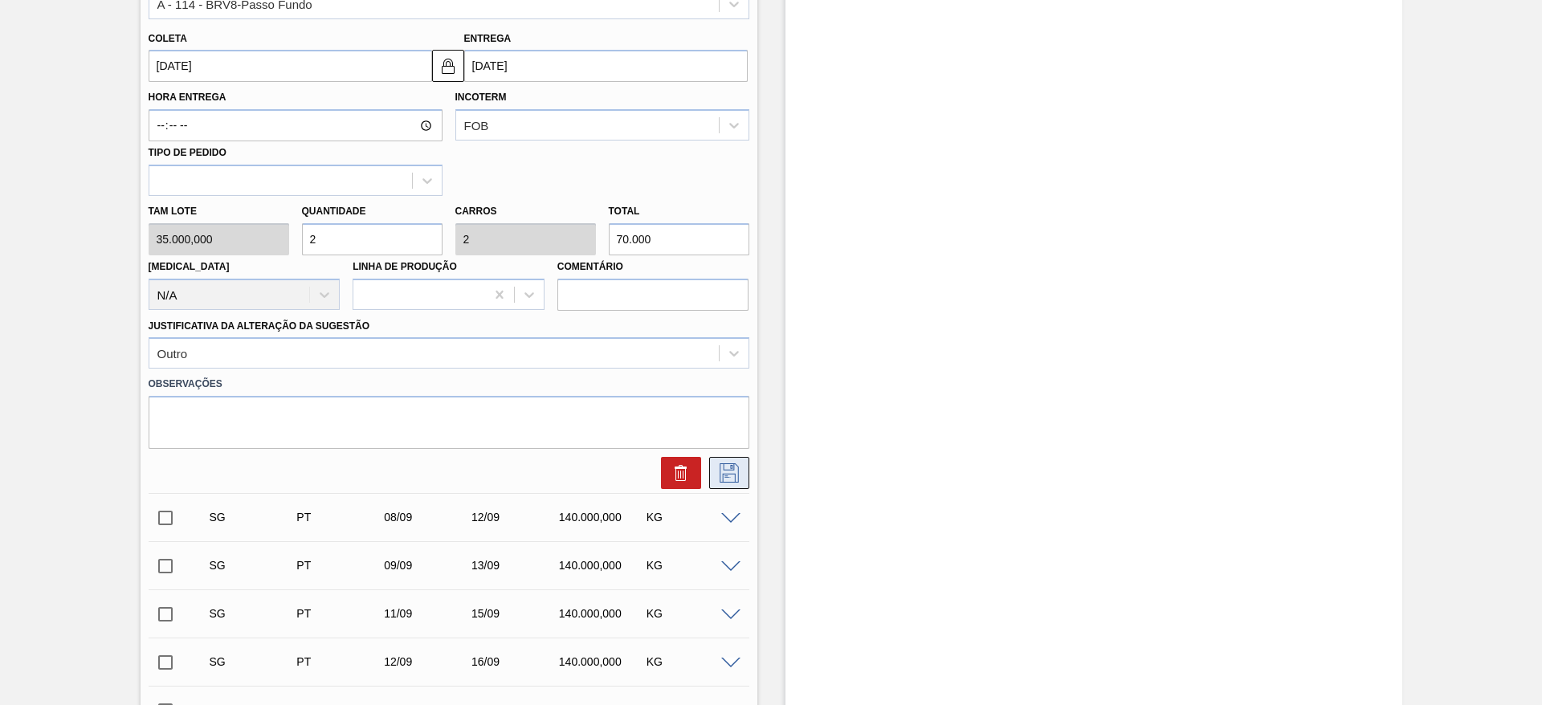
click at [722, 471] on icon at bounding box center [729, 472] width 26 height 19
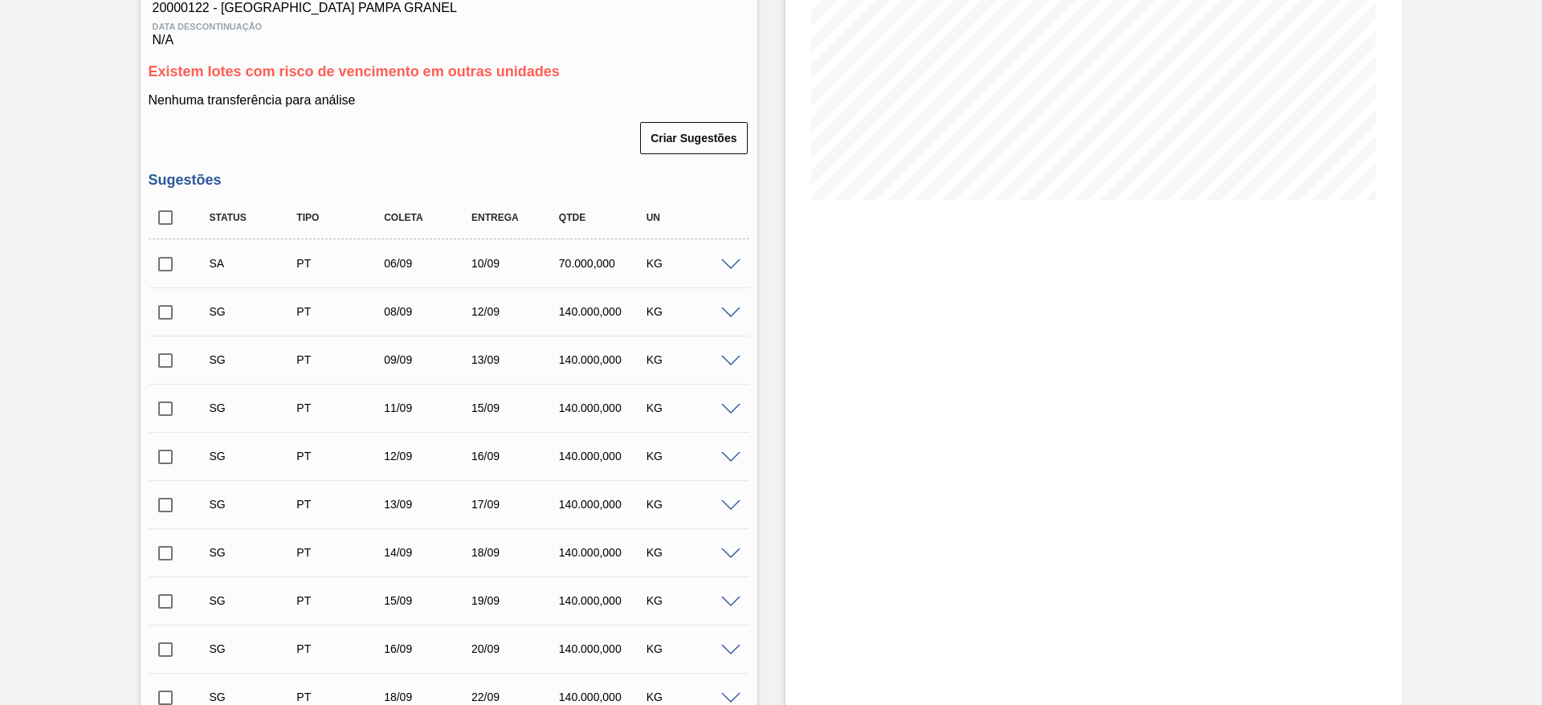
scroll to position [120, 0]
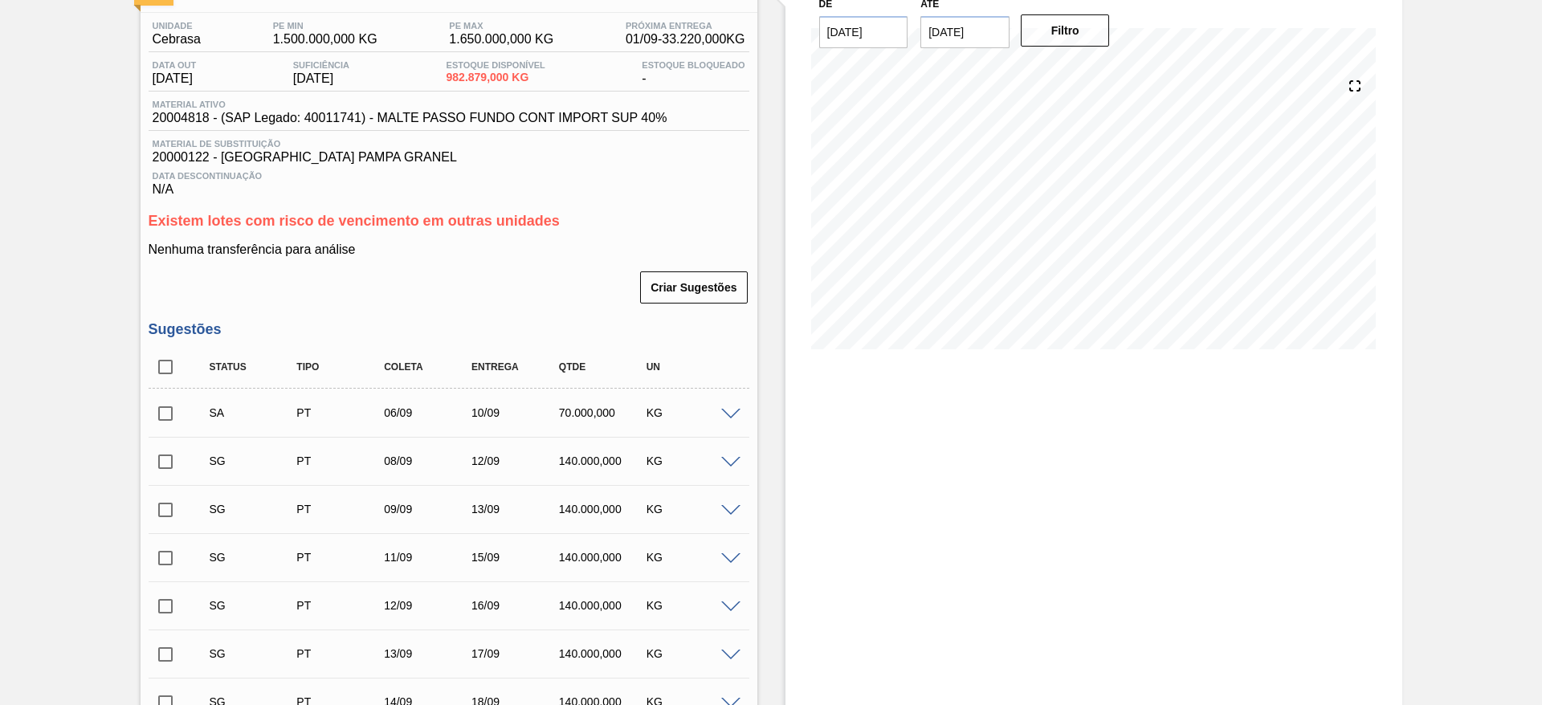
click at [160, 412] on input "checkbox" at bounding box center [166, 414] width 34 height 34
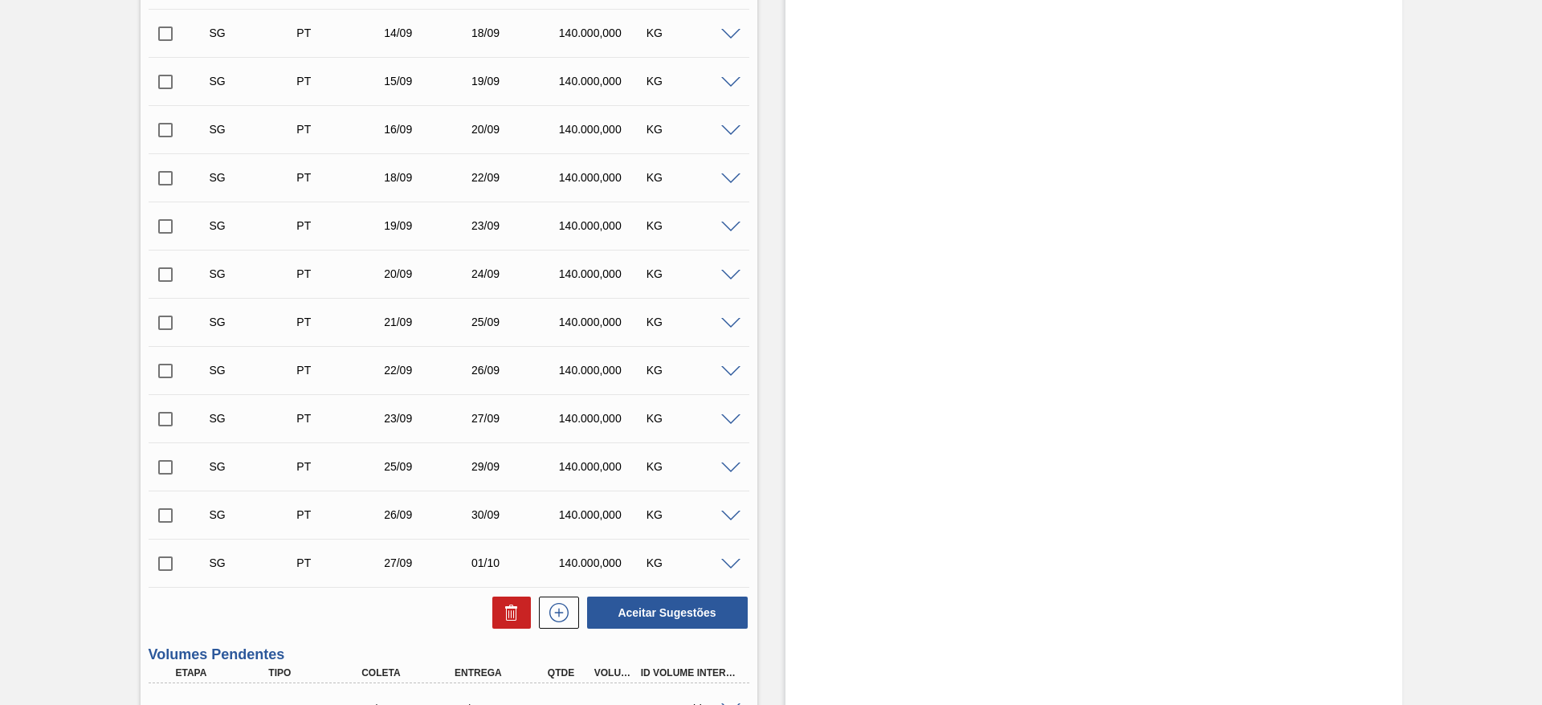
scroll to position [843, 0]
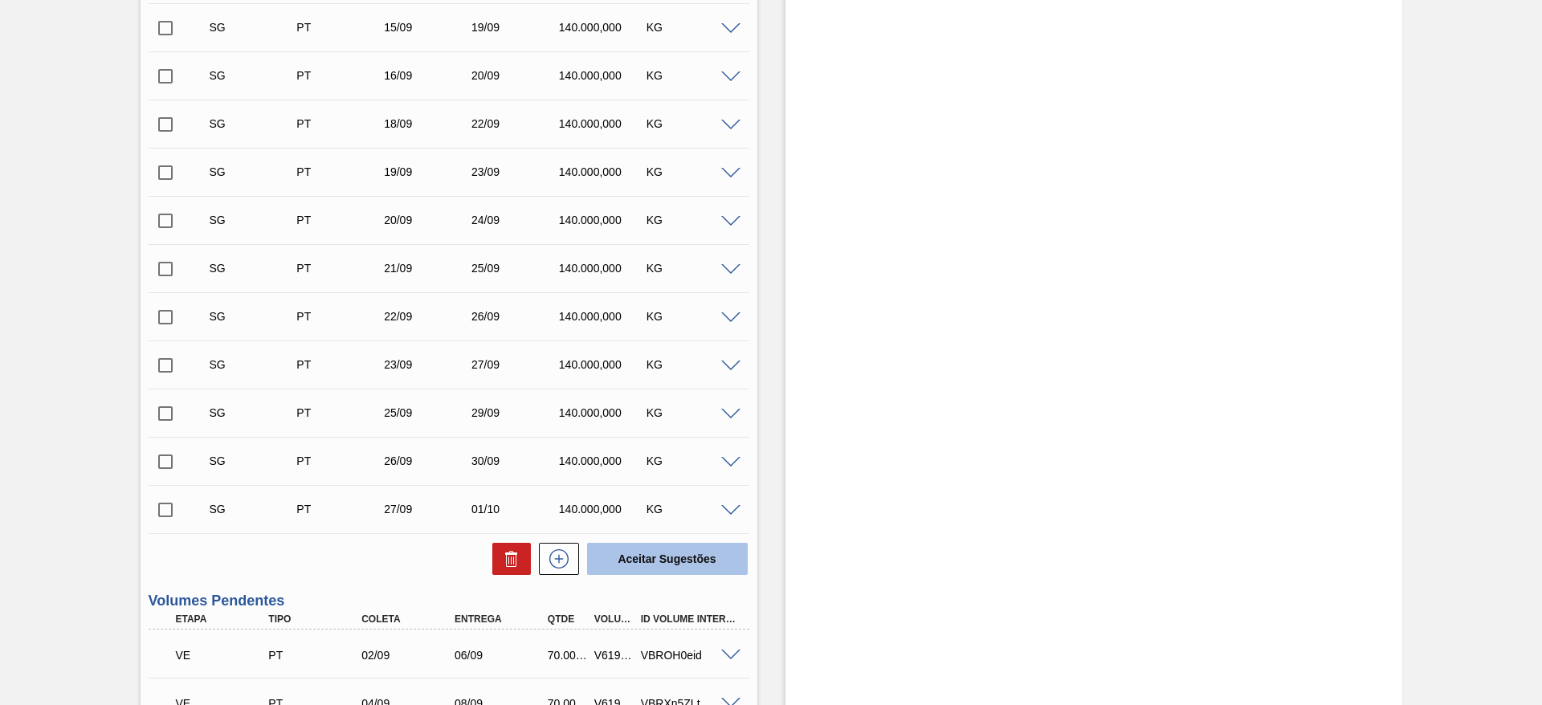
click at [649, 554] on button "Aceitar Sugestões" at bounding box center [667, 559] width 161 height 32
checkbox input "false"
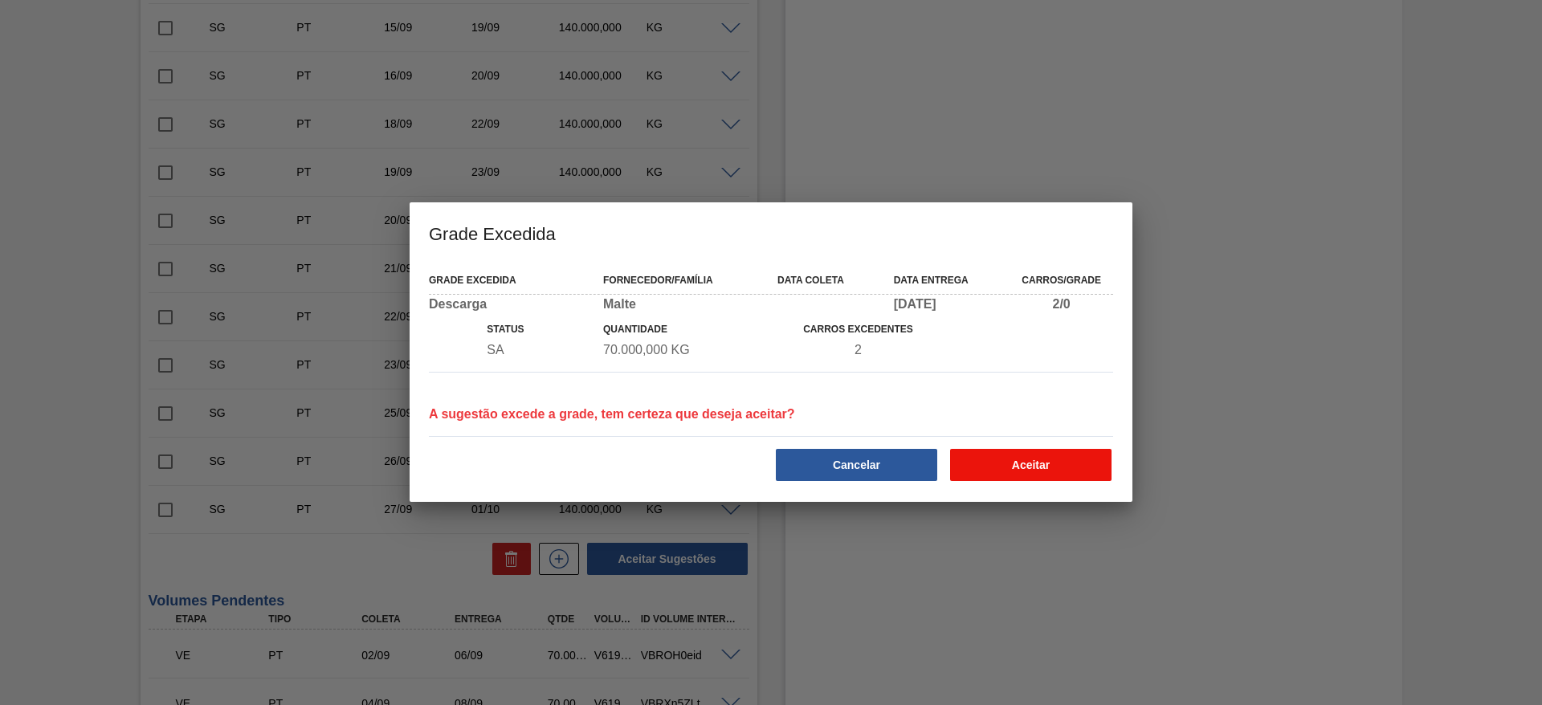
click at [1009, 459] on button "Aceitar" at bounding box center [1030, 465] width 161 height 32
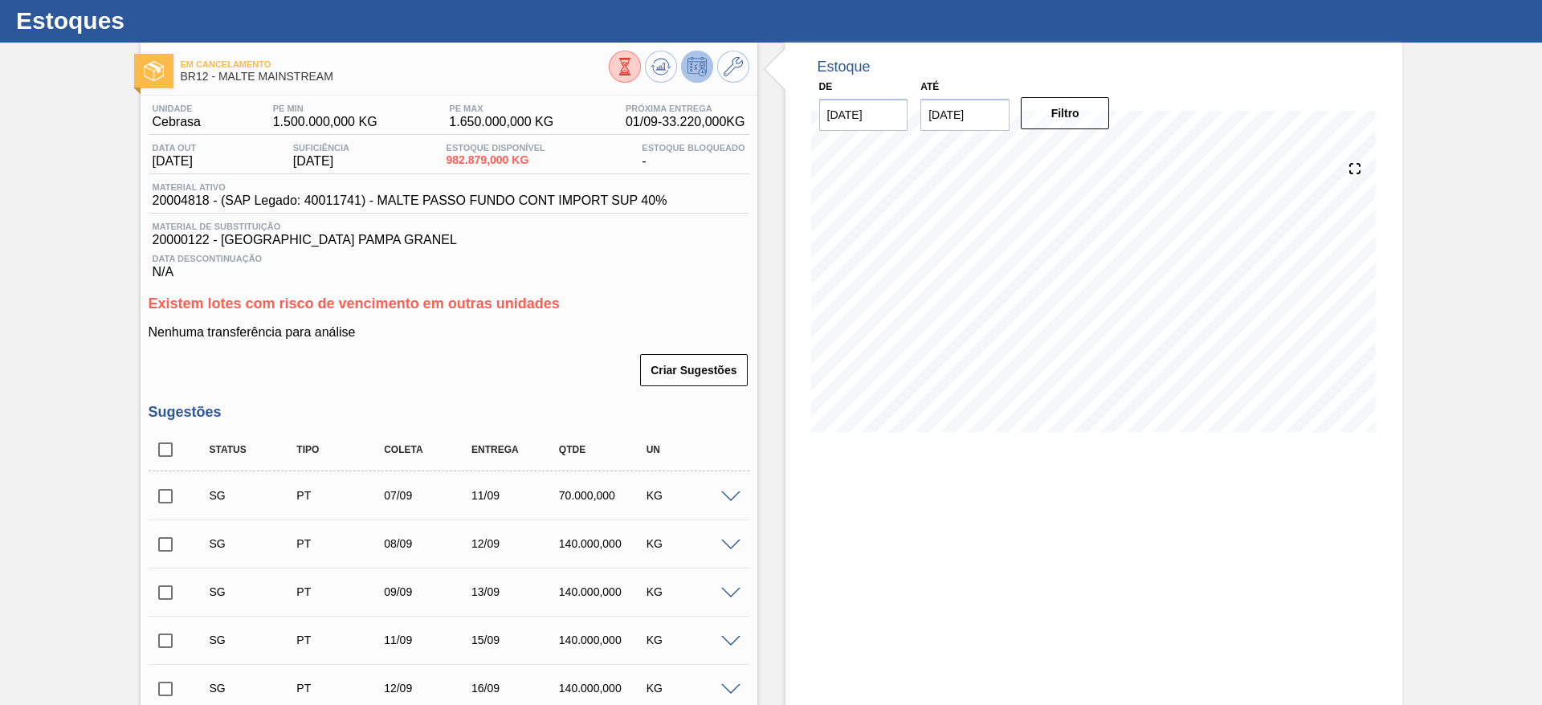
scroll to position [0, 0]
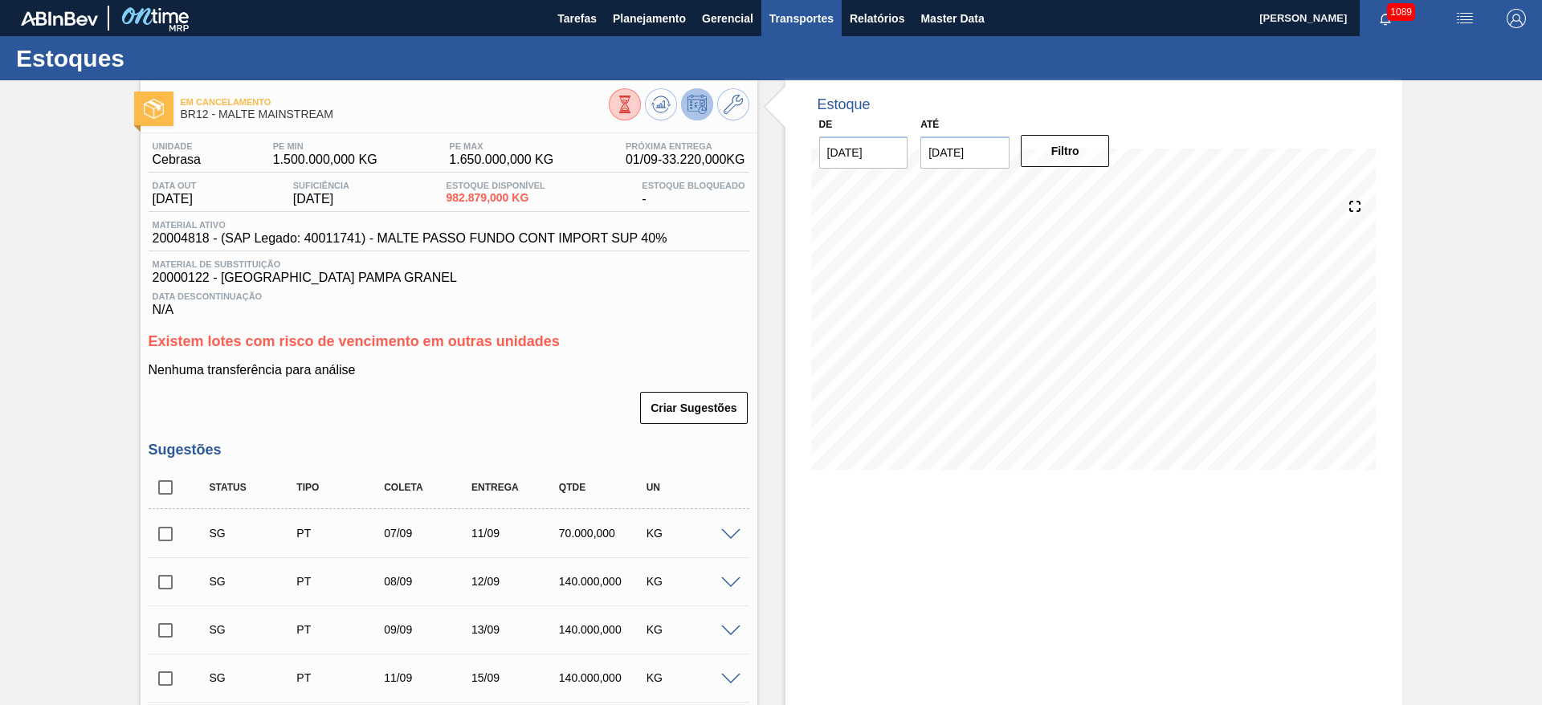
click at [781, 18] on span "Transportes" at bounding box center [801, 18] width 64 height 19
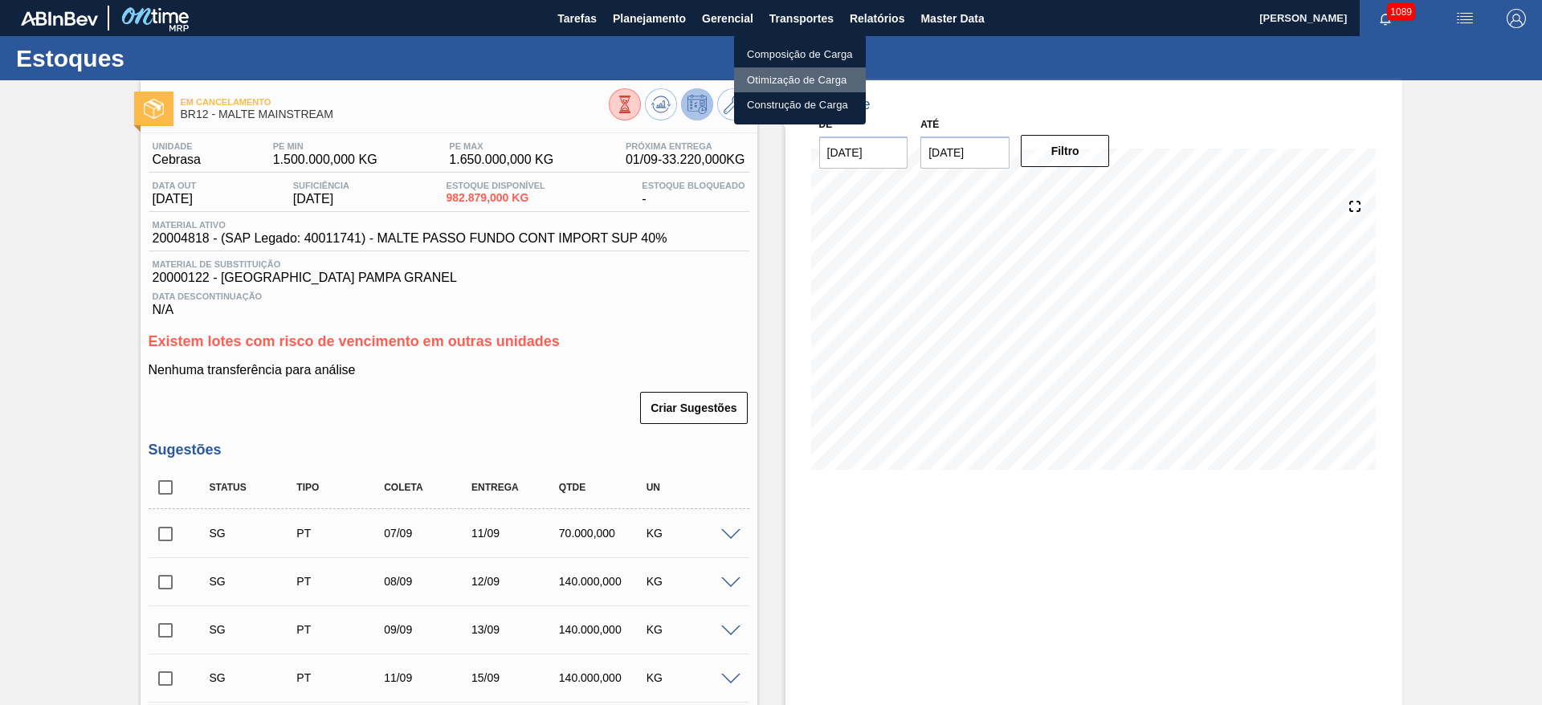
click at [773, 76] on li "Otimização de Carga" at bounding box center [800, 80] width 132 height 26
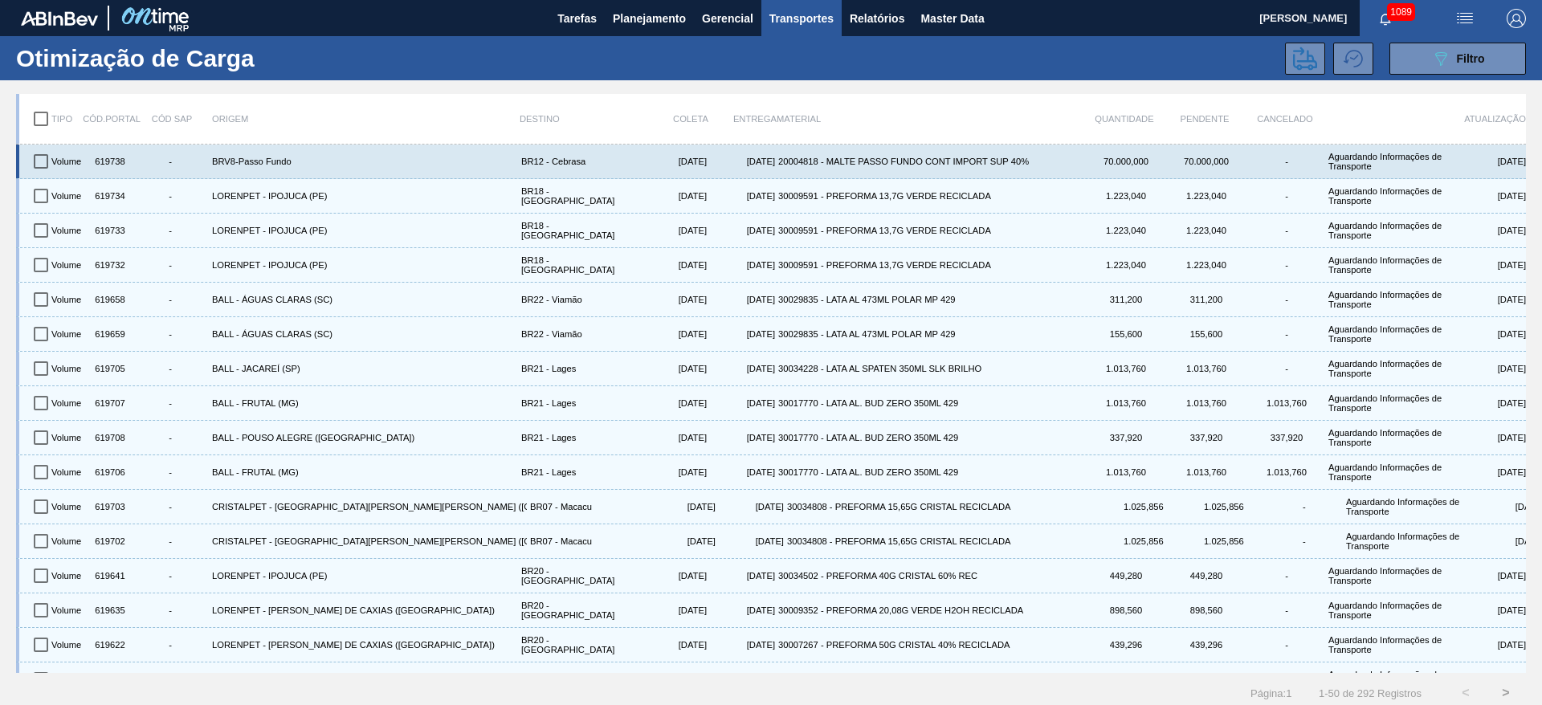
click at [43, 161] on input "checkbox" at bounding box center [41, 162] width 34 height 34
checkbox input "true"
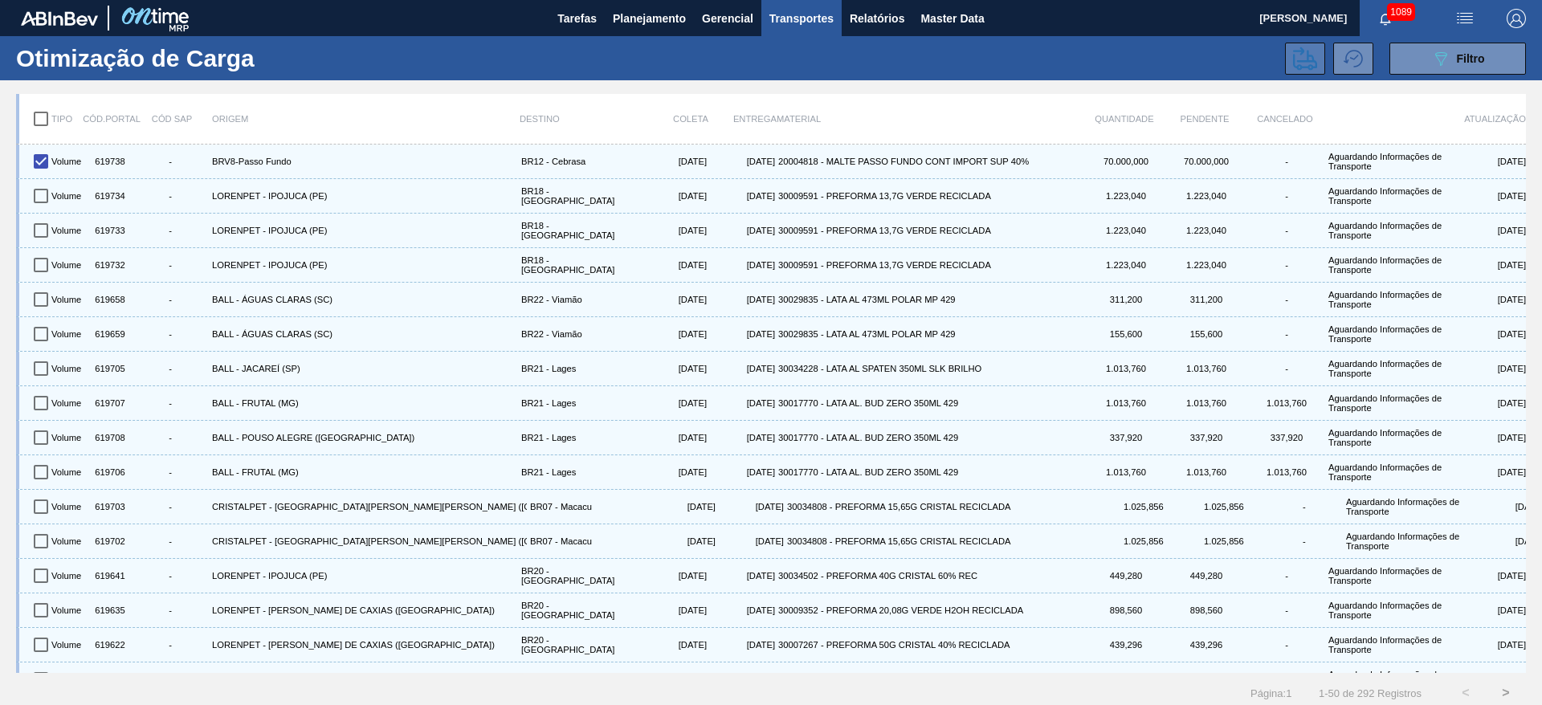
click at [1298, 54] on icon at bounding box center [1305, 58] width 24 height 23
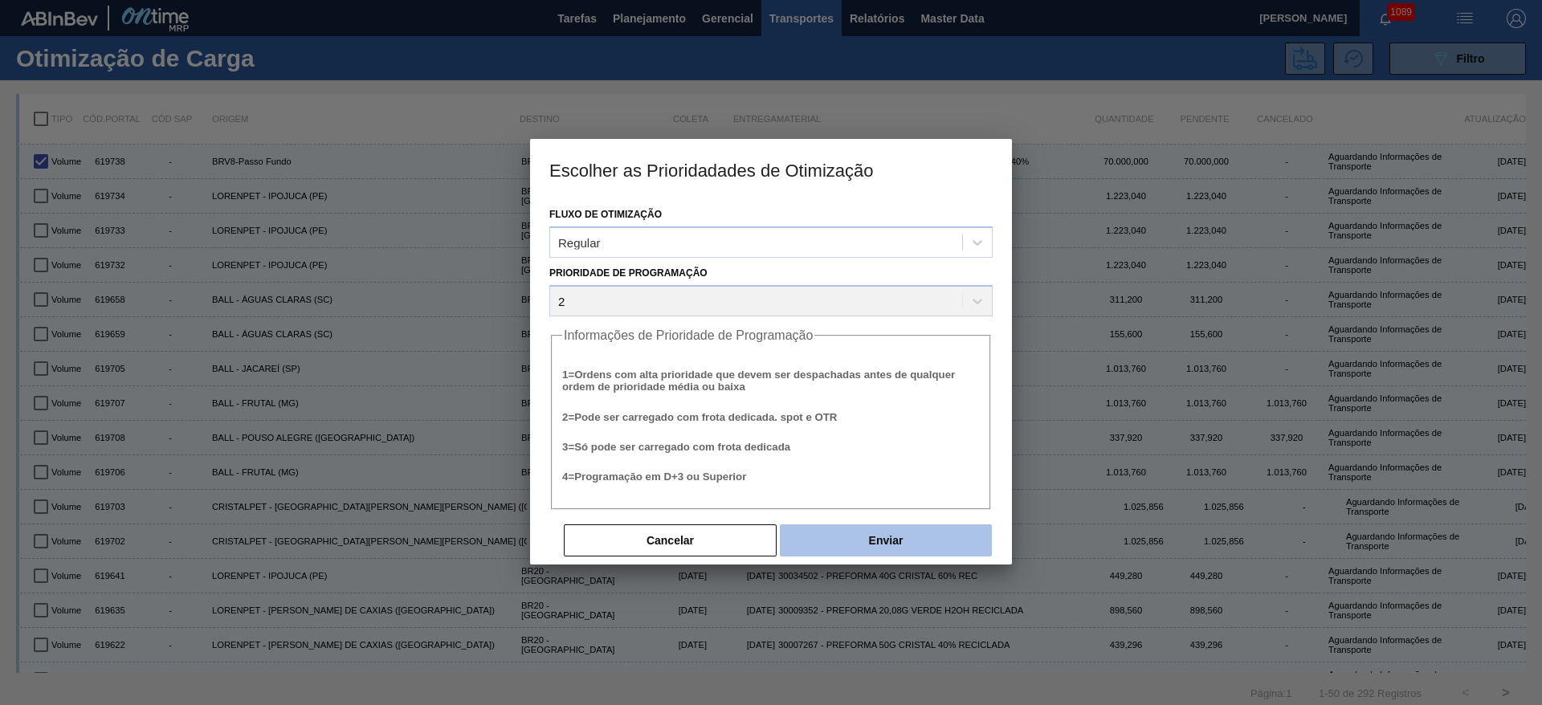
click at [882, 539] on button "Enviar" at bounding box center [886, 540] width 212 height 32
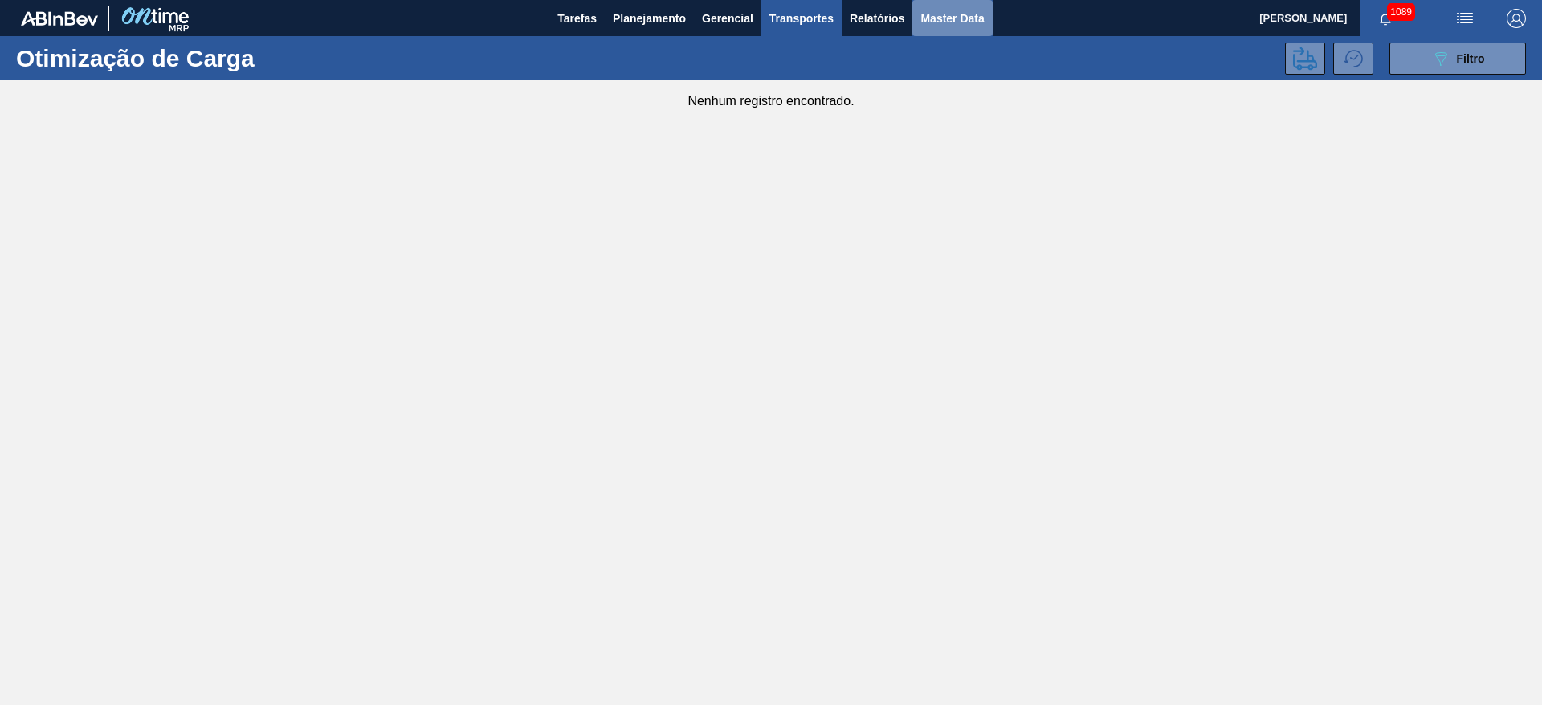
click at [940, 26] on span "Master Data" at bounding box center [951, 18] width 63 height 19
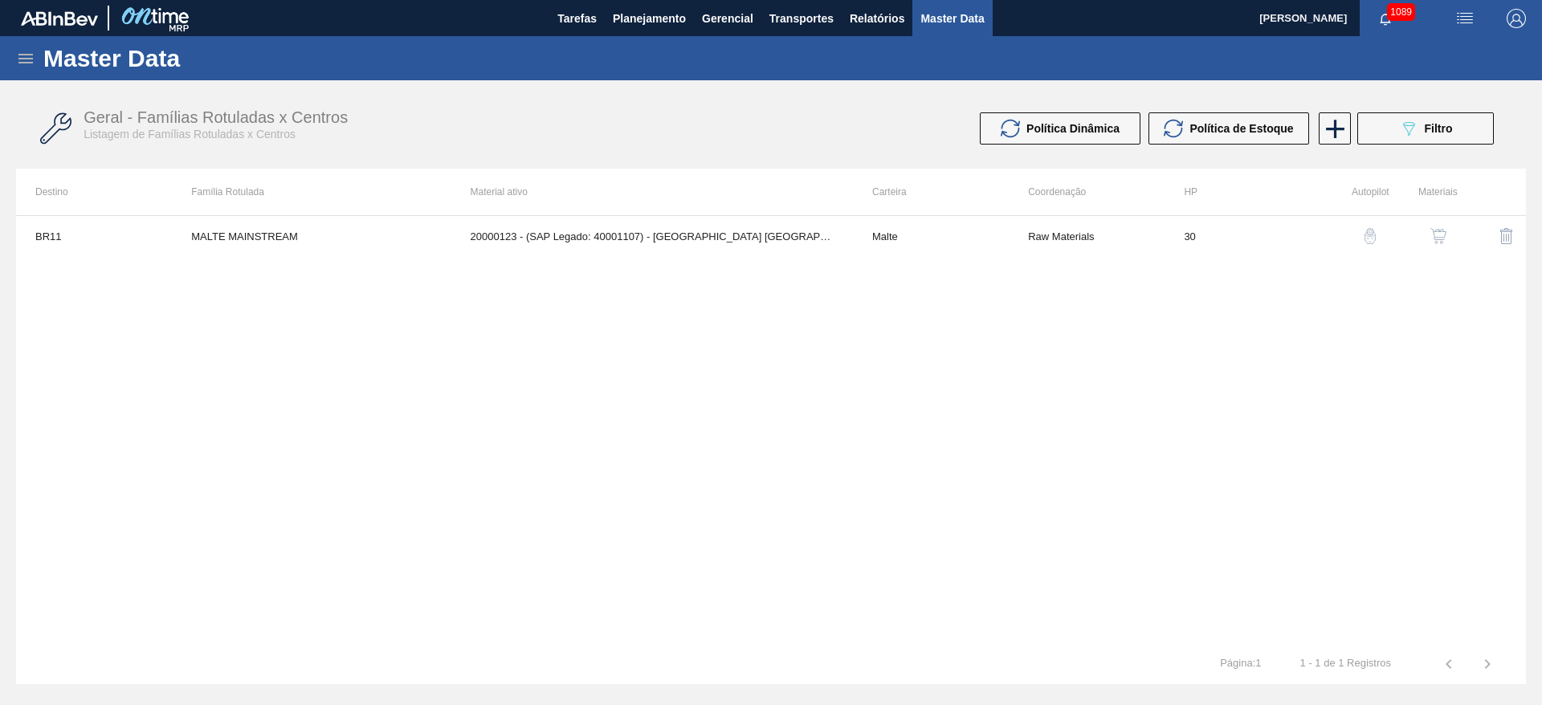
click at [14, 62] on div "Master Data" at bounding box center [771, 58] width 1542 height 44
click at [24, 60] on icon at bounding box center [25, 58] width 19 height 19
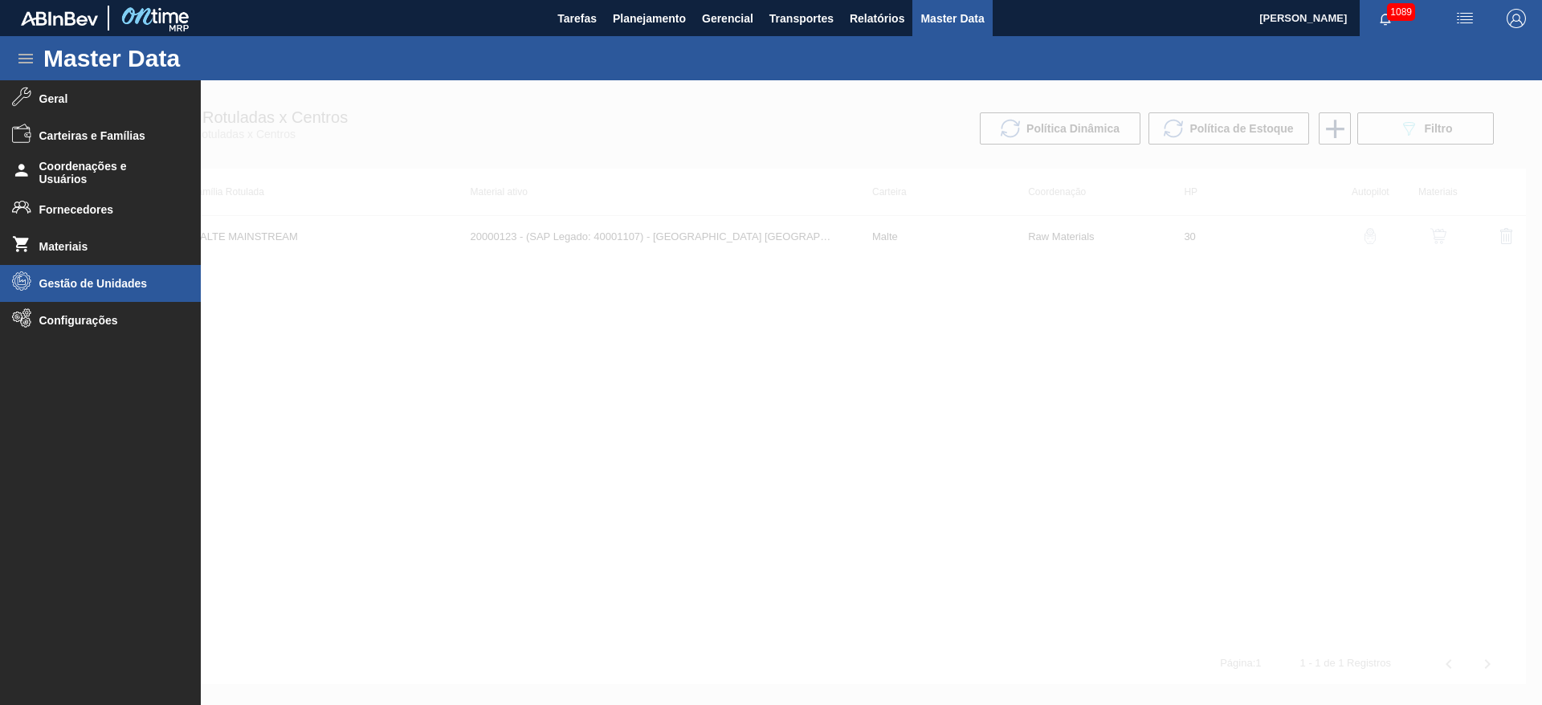
click at [55, 278] on span "Gestão de Unidades" at bounding box center [105, 283] width 133 height 13
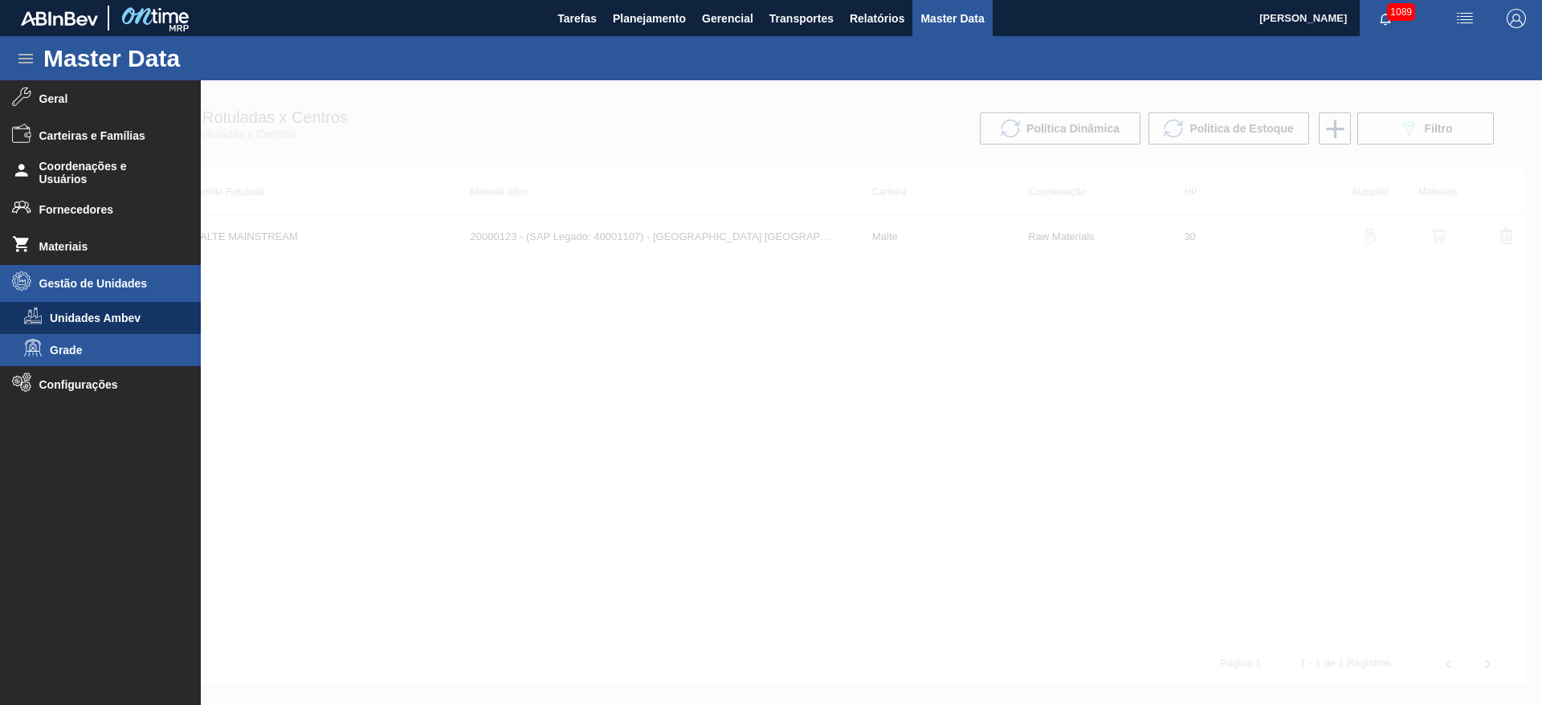
click at [72, 346] on span "Grade" at bounding box center [112, 350] width 124 height 13
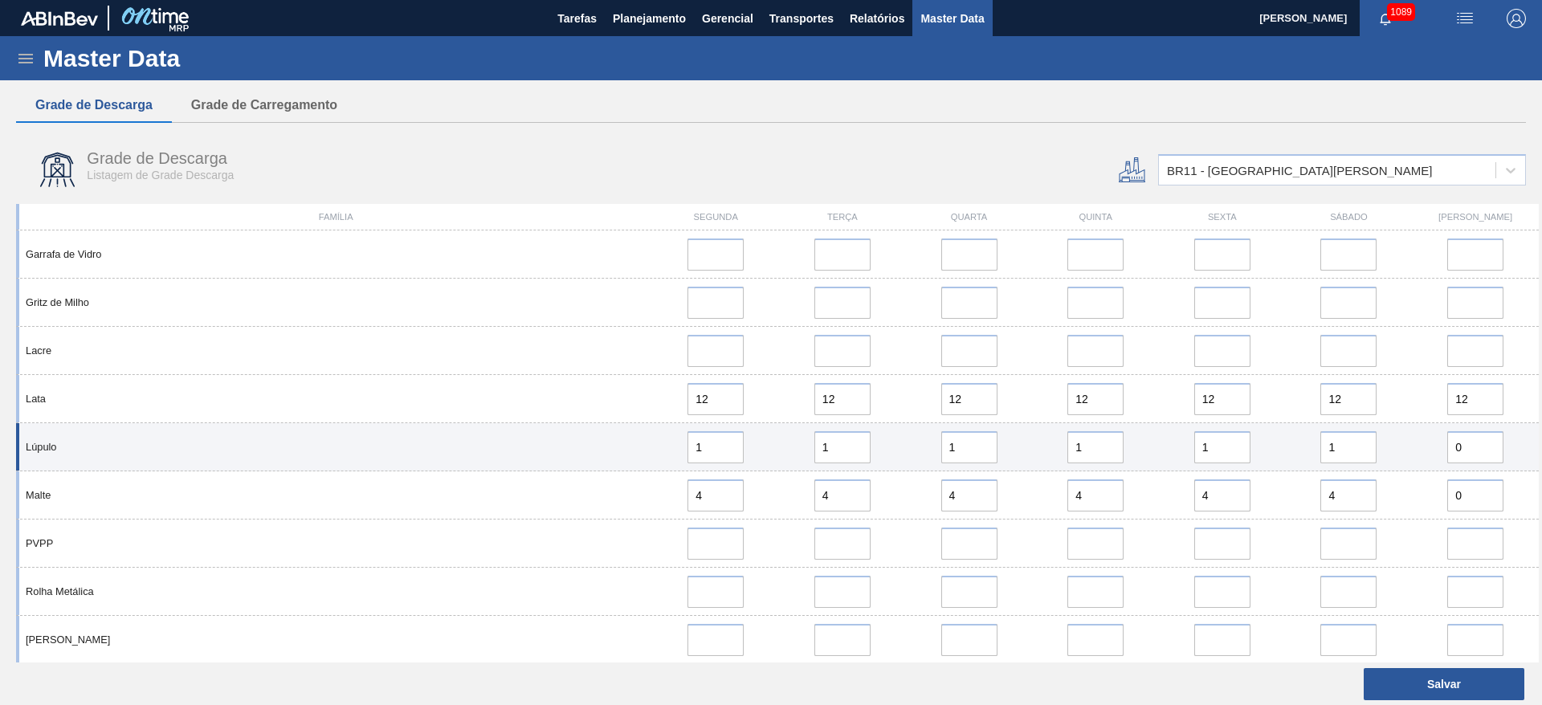
scroll to position [917, 0]
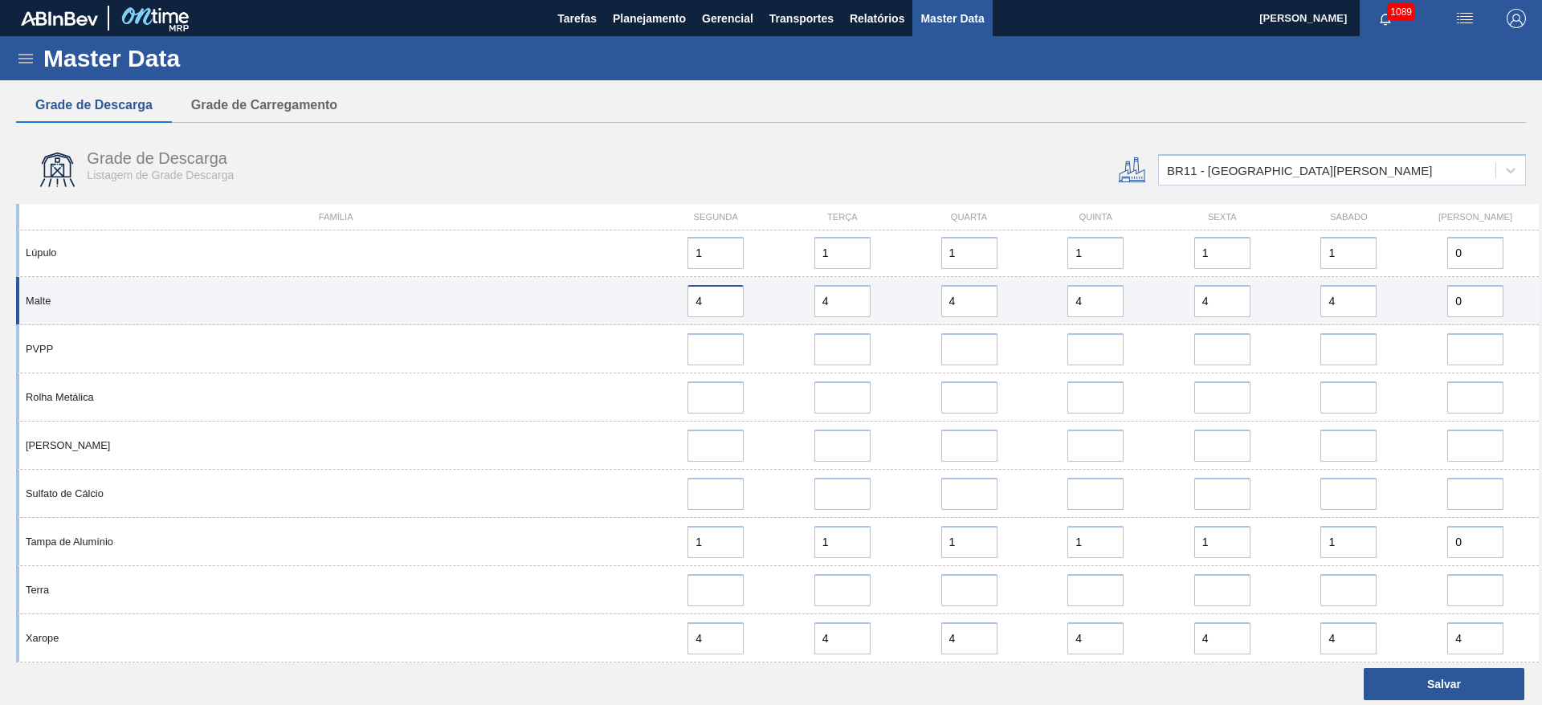
drag, startPoint x: 715, startPoint y: 300, endPoint x: 600, endPoint y: 308, distance: 115.1
click at [598, 300] on div "Malte 4 4 4 4 4 4 0" at bounding box center [777, 301] width 1523 height 48
type input "5"
click at [708, 303] on div "Malte 5 4 4 4 4 4 0" at bounding box center [777, 301] width 1523 height 48
paste input "5"
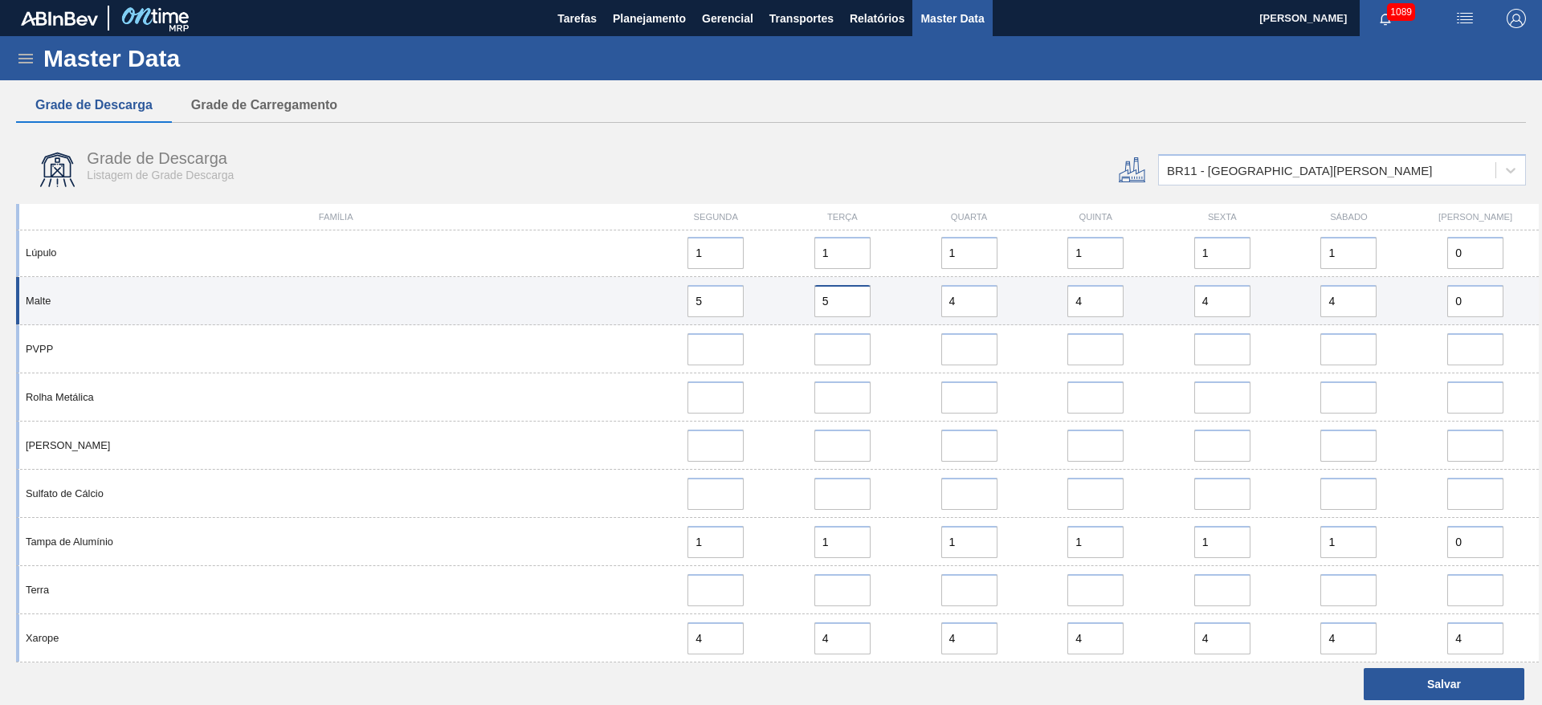
type input "5"
drag, startPoint x: 946, startPoint y: 303, endPoint x: 826, endPoint y: 319, distance: 120.7
click at [826, 319] on div "Malte 5 5 4 4 4 4 0" at bounding box center [777, 301] width 1523 height 48
paste input "5"
type input "5"
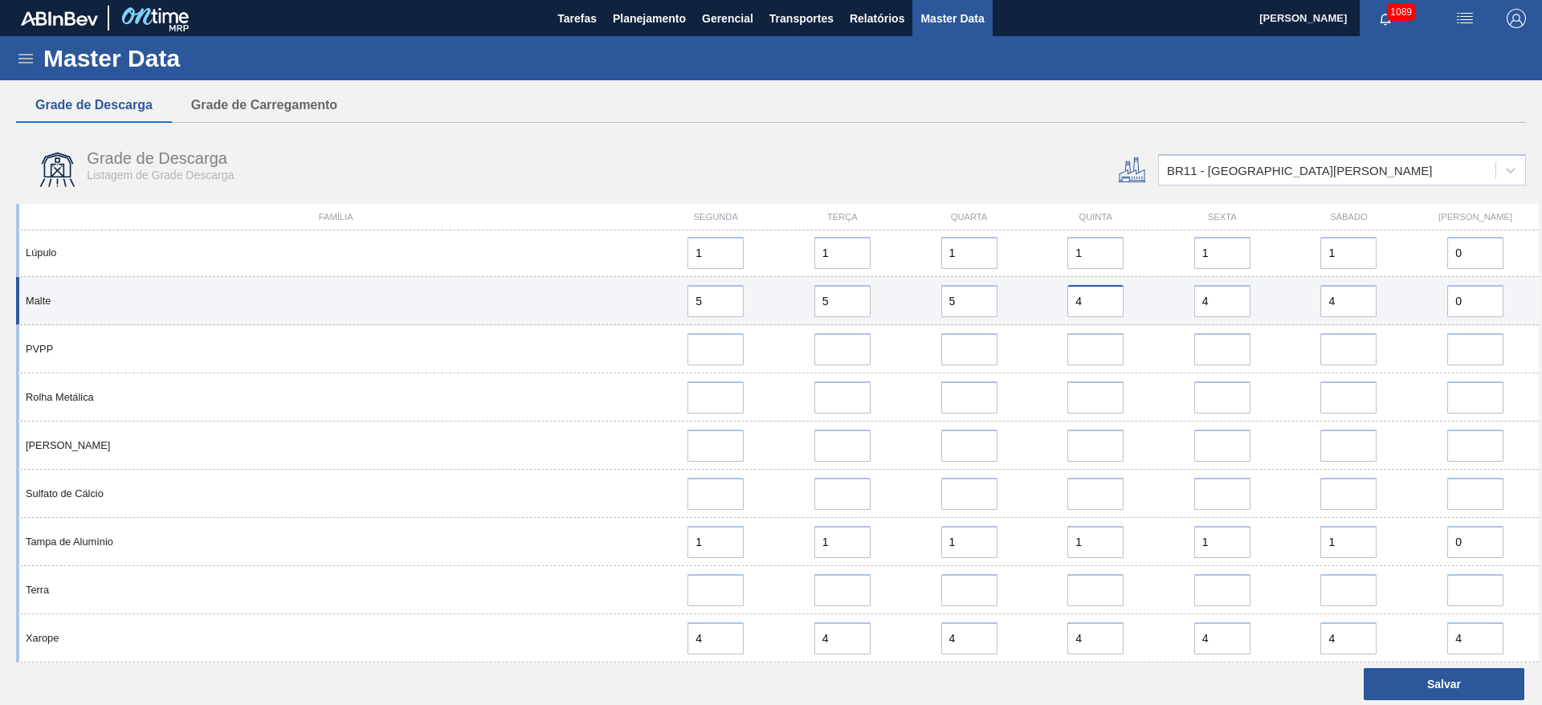
drag, startPoint x: 1066, startPoint y: 296, endPoint x: 911, endPoint y: 308, distance: 156.3
click at [916, 306] on div "Malte 5 5 5 4 4 4 0" at bounding box center [777, 301] width 1523 height 48
paste input "5"
type input "5"
drag, startPoint x: 1213, startPoint y: 299, endPoint x: 1016, endPoint y: 316, distance: 198.3
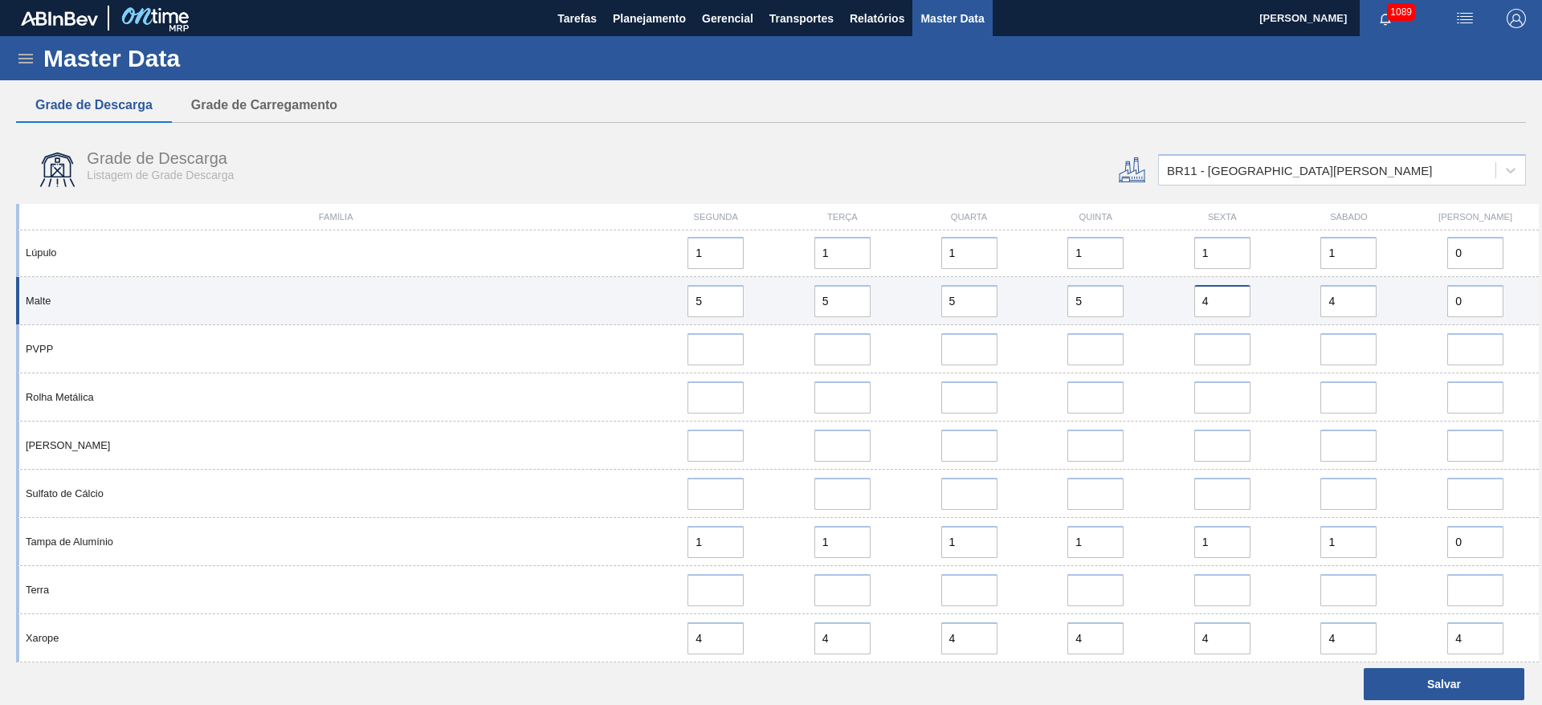
click at [1016, 316] on div "Malte 5 5 5 5 4 4 0" at bounding box center [777, 301] width 1523 height 48
paste input "5"
type input "5"
drag, startPoint x: 1300, startPoint y: 306, endPoint x: 1207, endPoint y: 312, distance: 93.4
click at [1209, 312] on div "Malte 5 5 5 5 5 4 0" at bounding box center [777, 301] width 1523 height 48
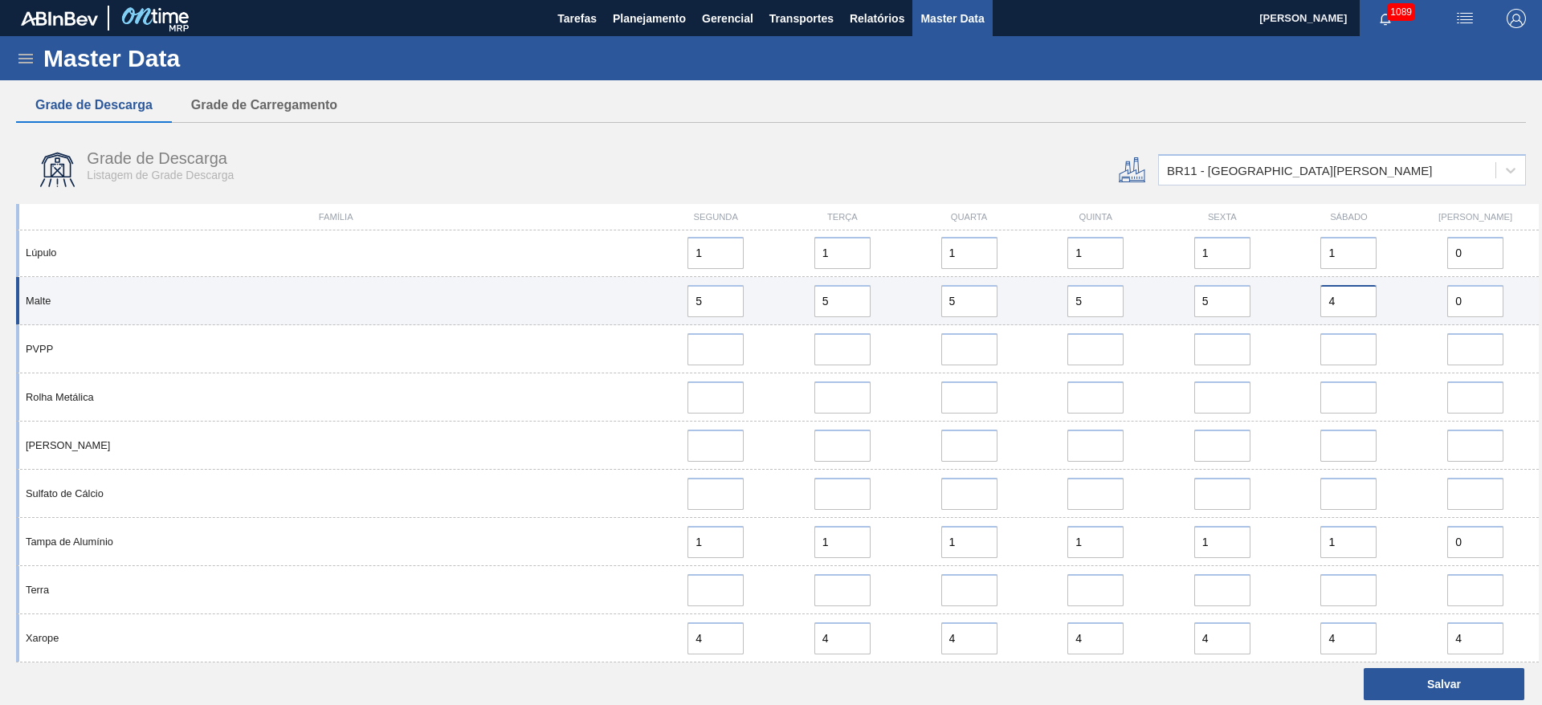
paste input "5"
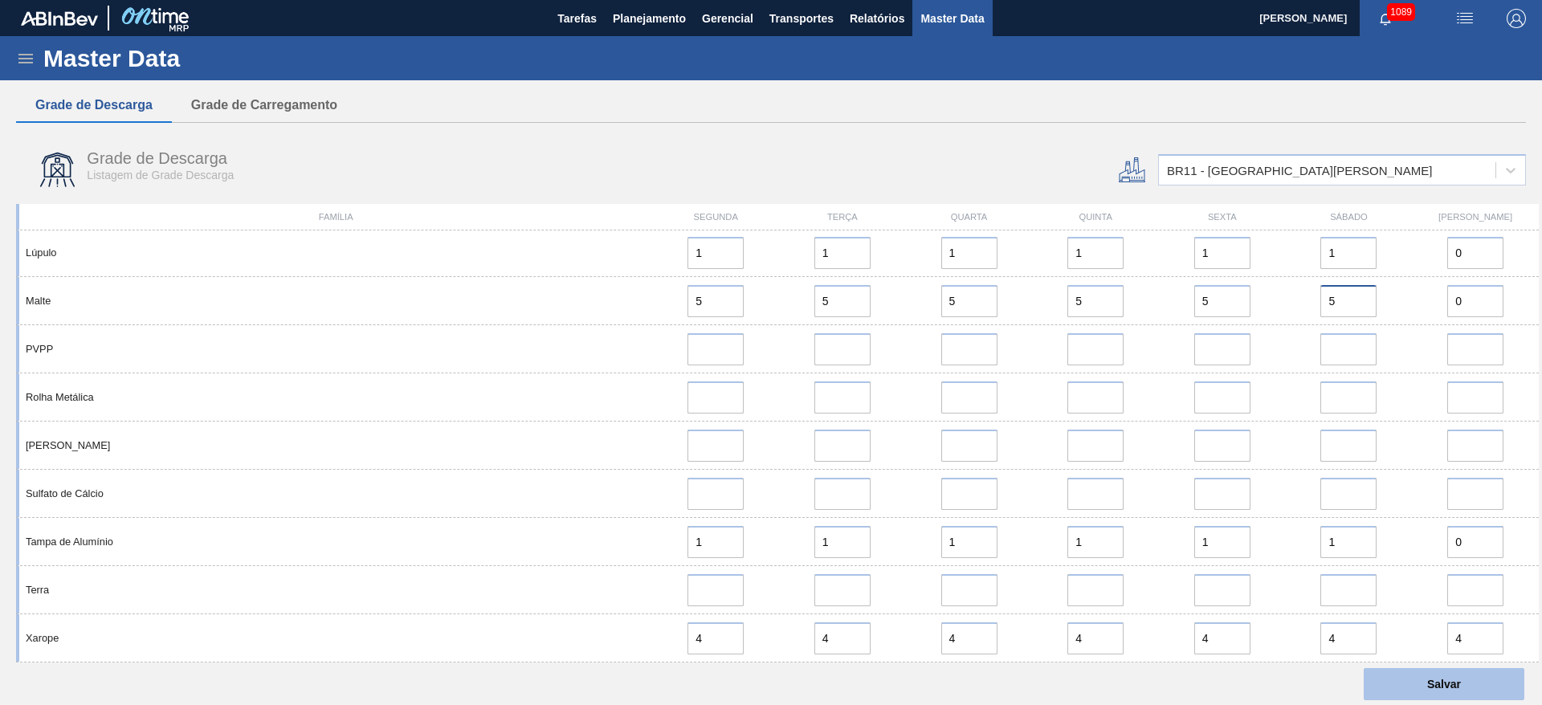
type input "5"
click at [1441, 682] on button "Salvar" at bounding box center [1444, 684] width 161 height 32
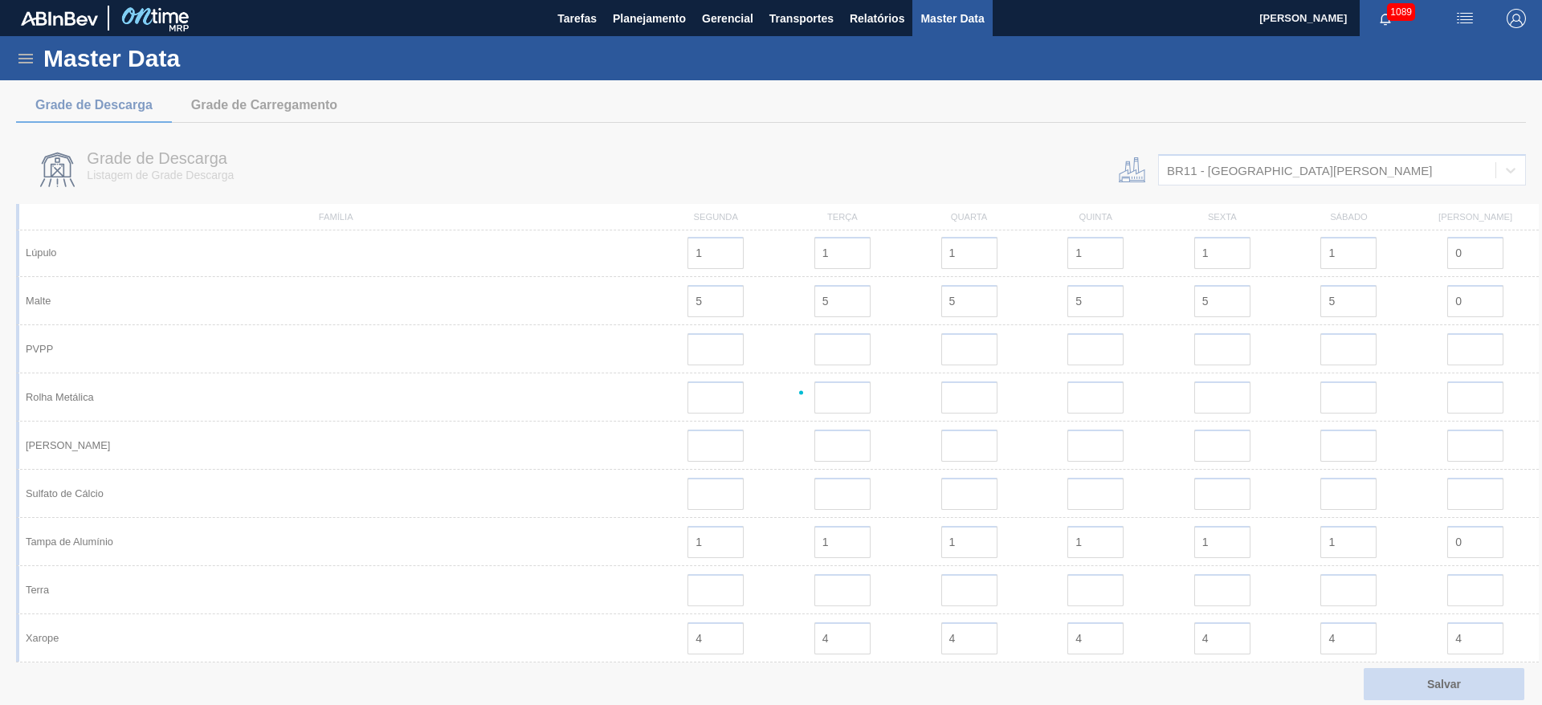
scroll to position [0, 0]
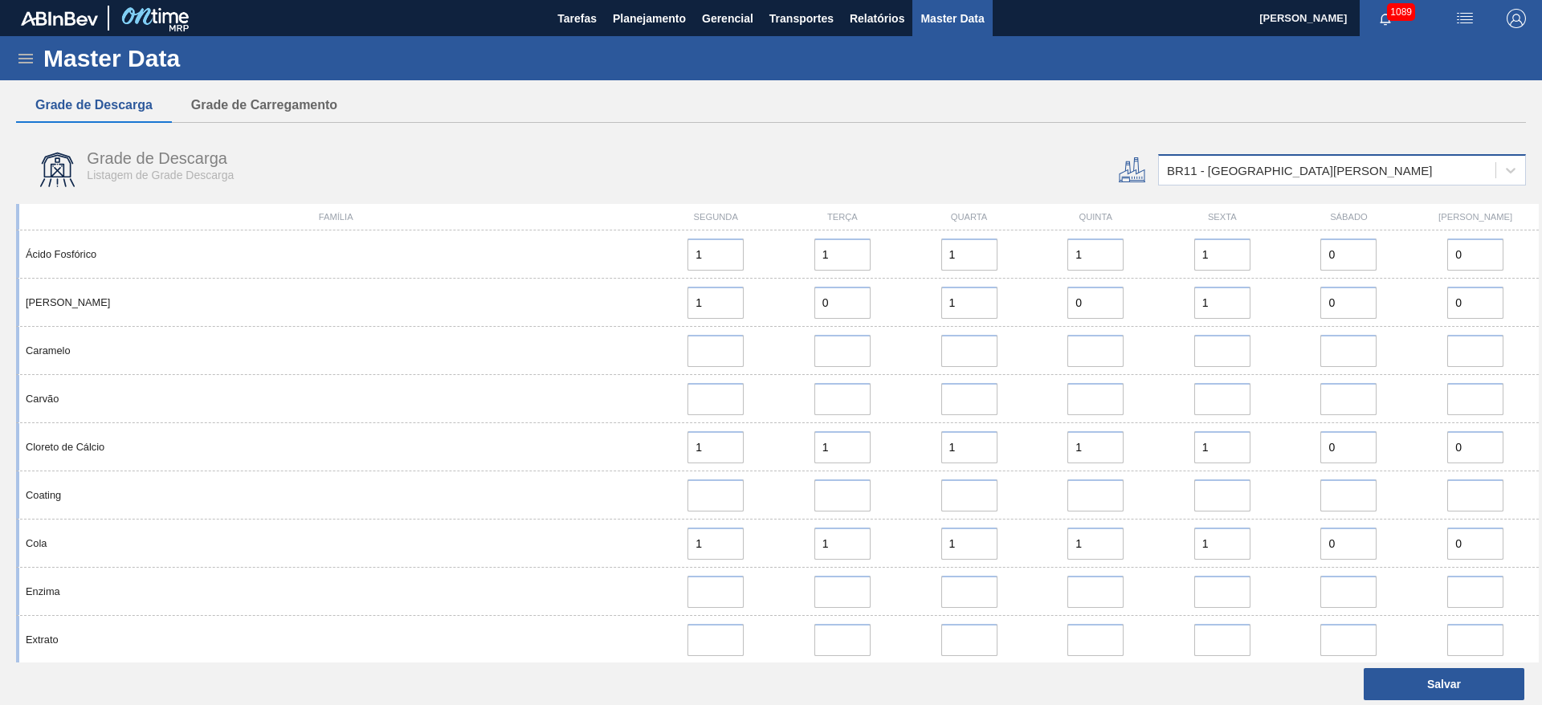
click at [1220, 169] on div "BR11 - [GEOGRAPHIC_DATA][PERSON_NAME]" at bounding box center [1299, 171] width 265 height 14
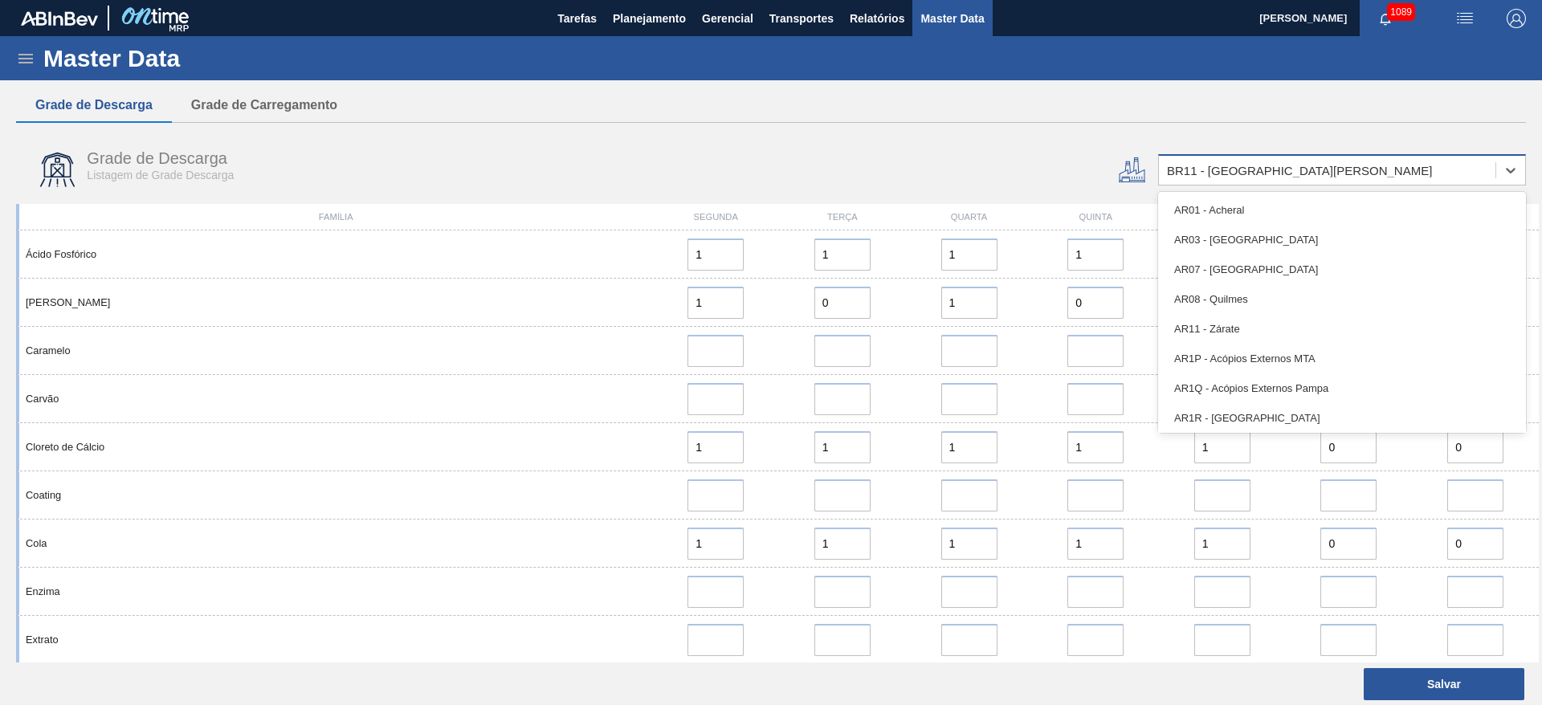
type input "12"
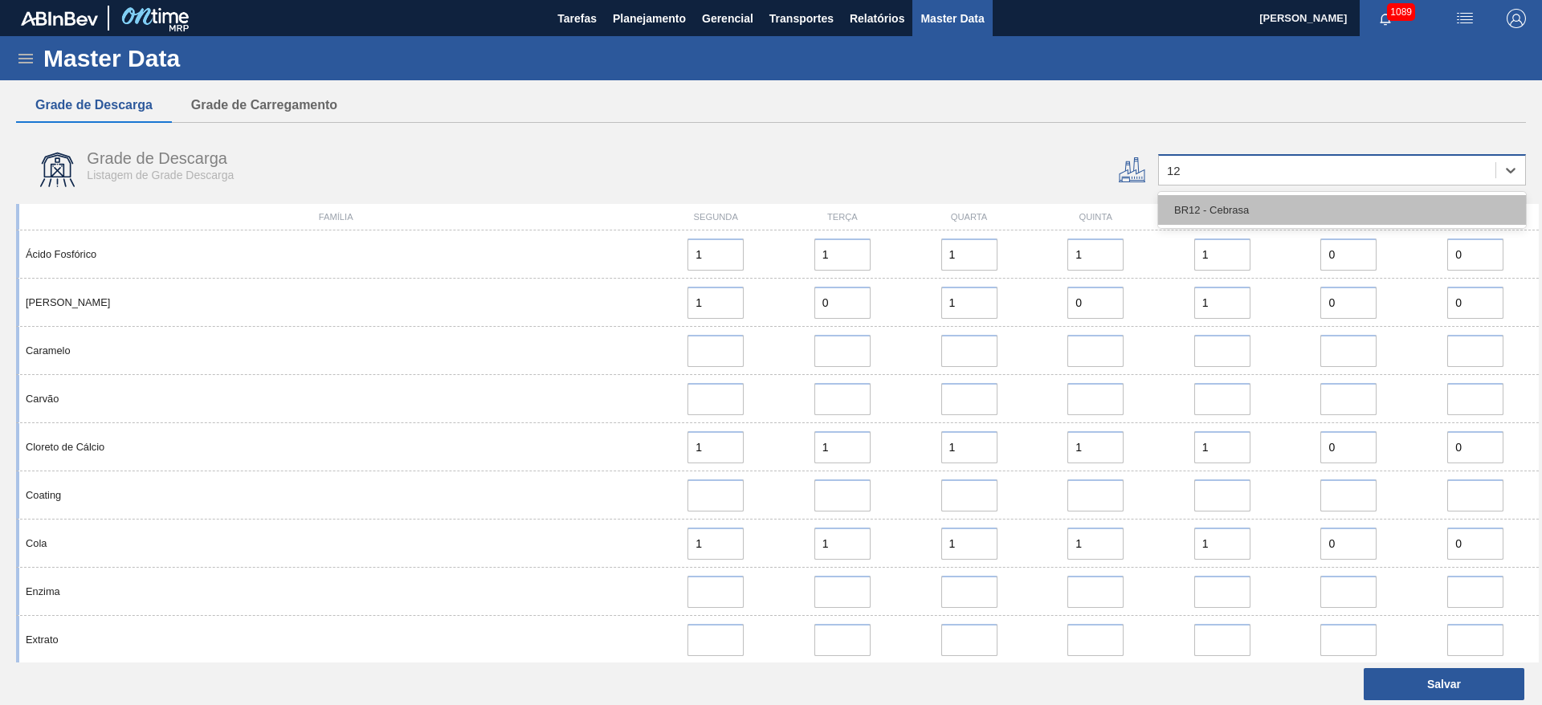
click at [1188, 210] on div "BR12 - Cebrasa" at bounding box center [1342, 210] width 368 height 30
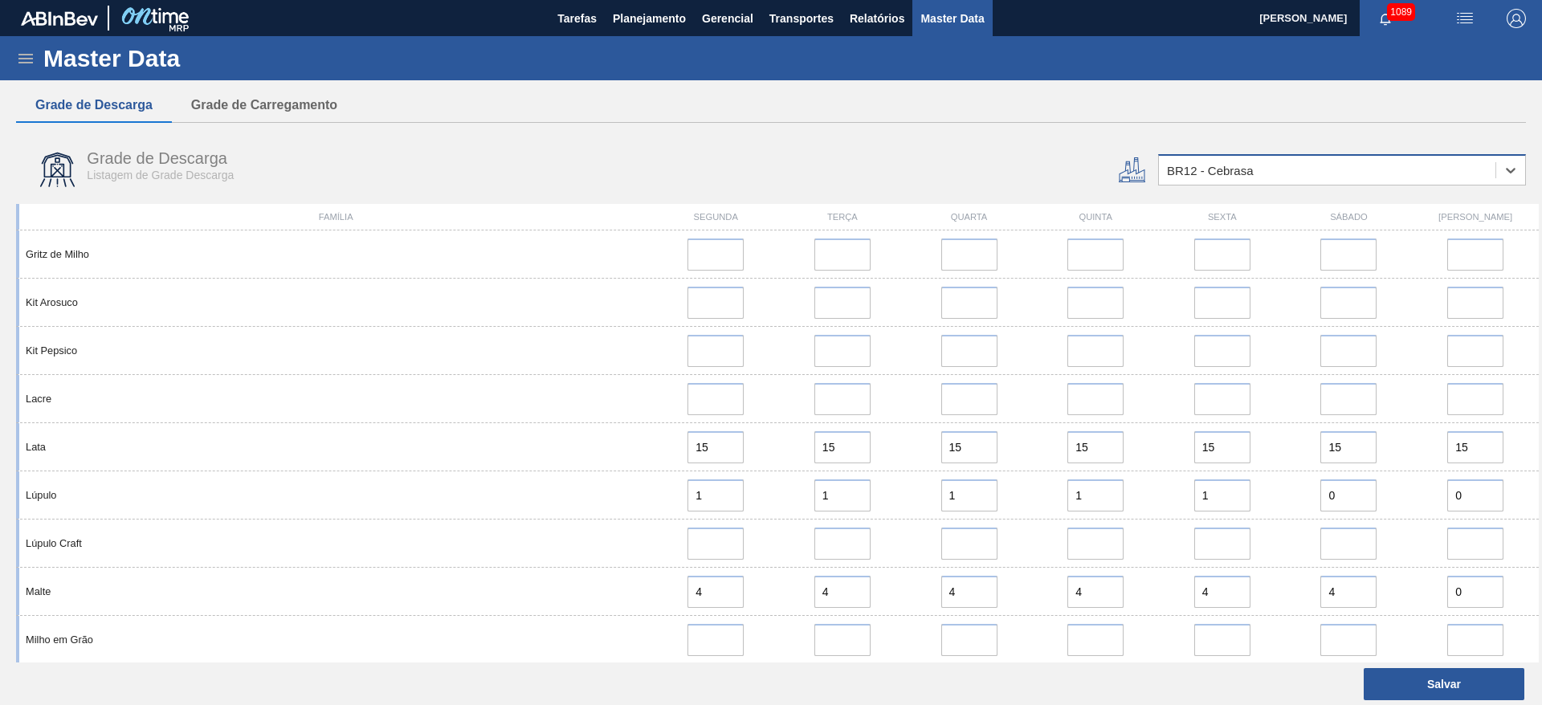
scroll to position [1445, 0]
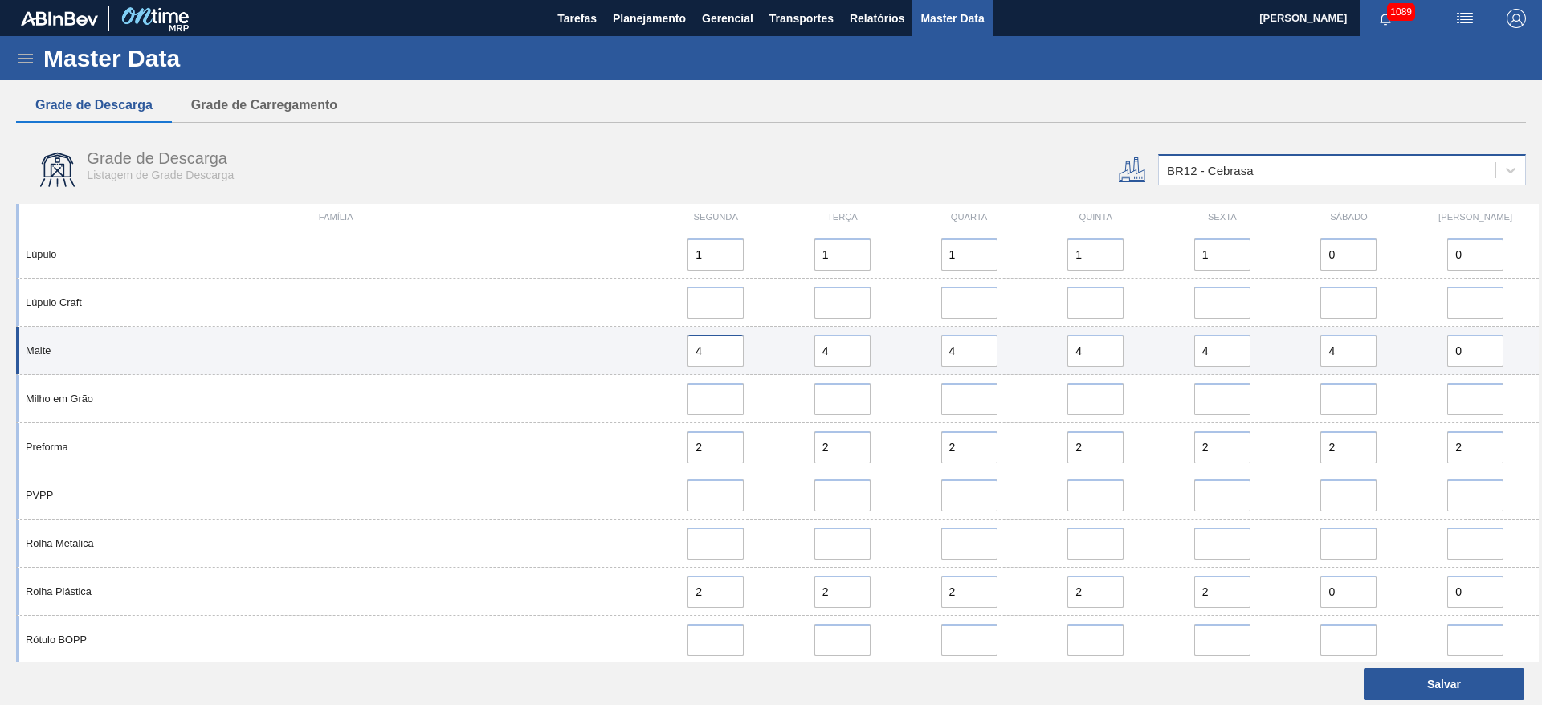
drag, startPoint x: 661, startPoint y: 343, endPoint x: 606, endPoint y: 339, distance: 54.8
click at [609, 339] on div "Malte 4 4 4 4 4 4 0" at bounding box center [777, 351] width 1523 height 48
type input "6"
drag, startPoint x: 853, startPoint y: 351, endPoint x: 707, endPoint y: 353, distance: 145.4
click at [709, 352] on div "Malte 6 4 4 4 4 4 0" at bounding box center [777, 351] width 1523 height 48
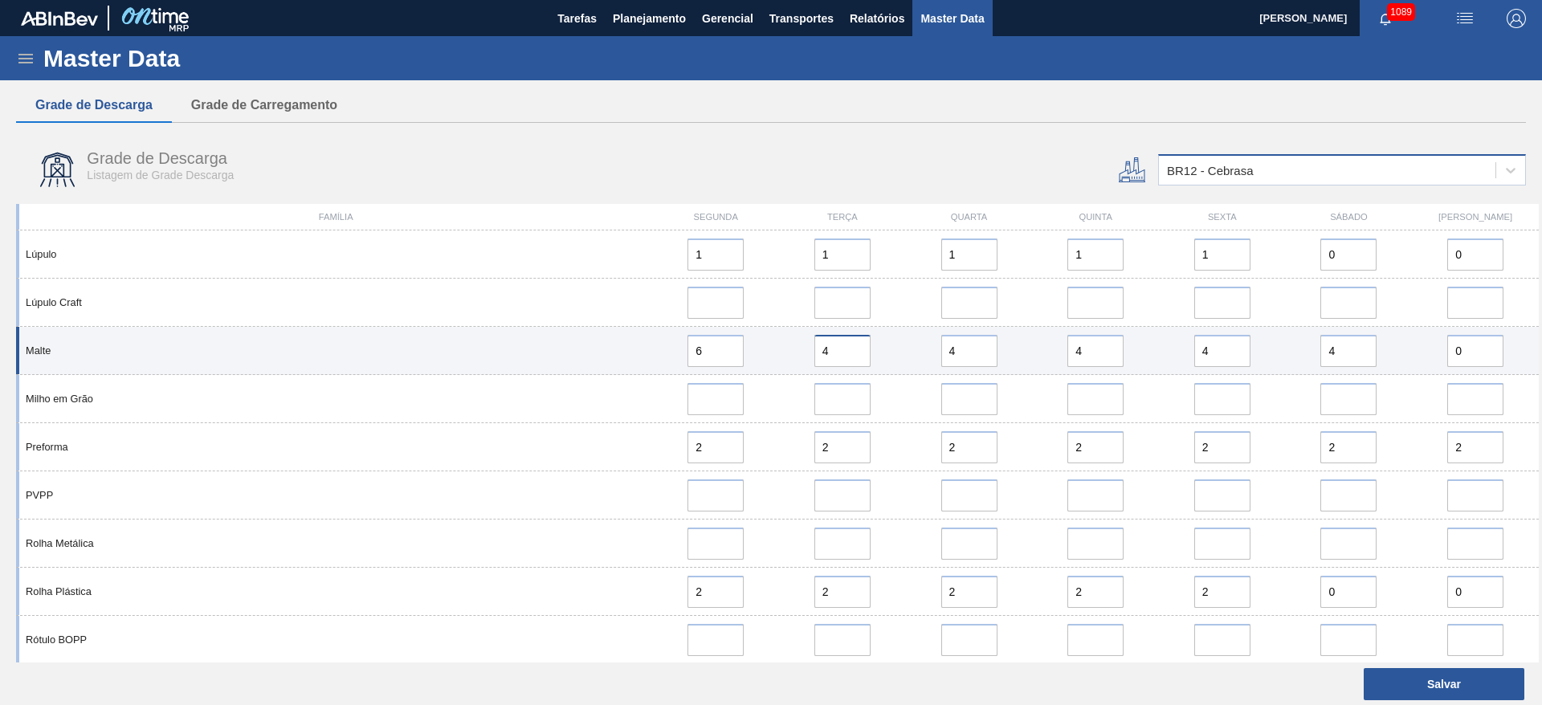
paste input "6"
type input "6"
drag, startPoint x: 963, startPoint y: 349, endPoint x: 813, endPoint y: 373, distance: 152.1
click at [813, 373] on div "Malte 6 6 4 4 4 4 0" at bounding box center [777, 351] width 1523 height 48
paste input "6"
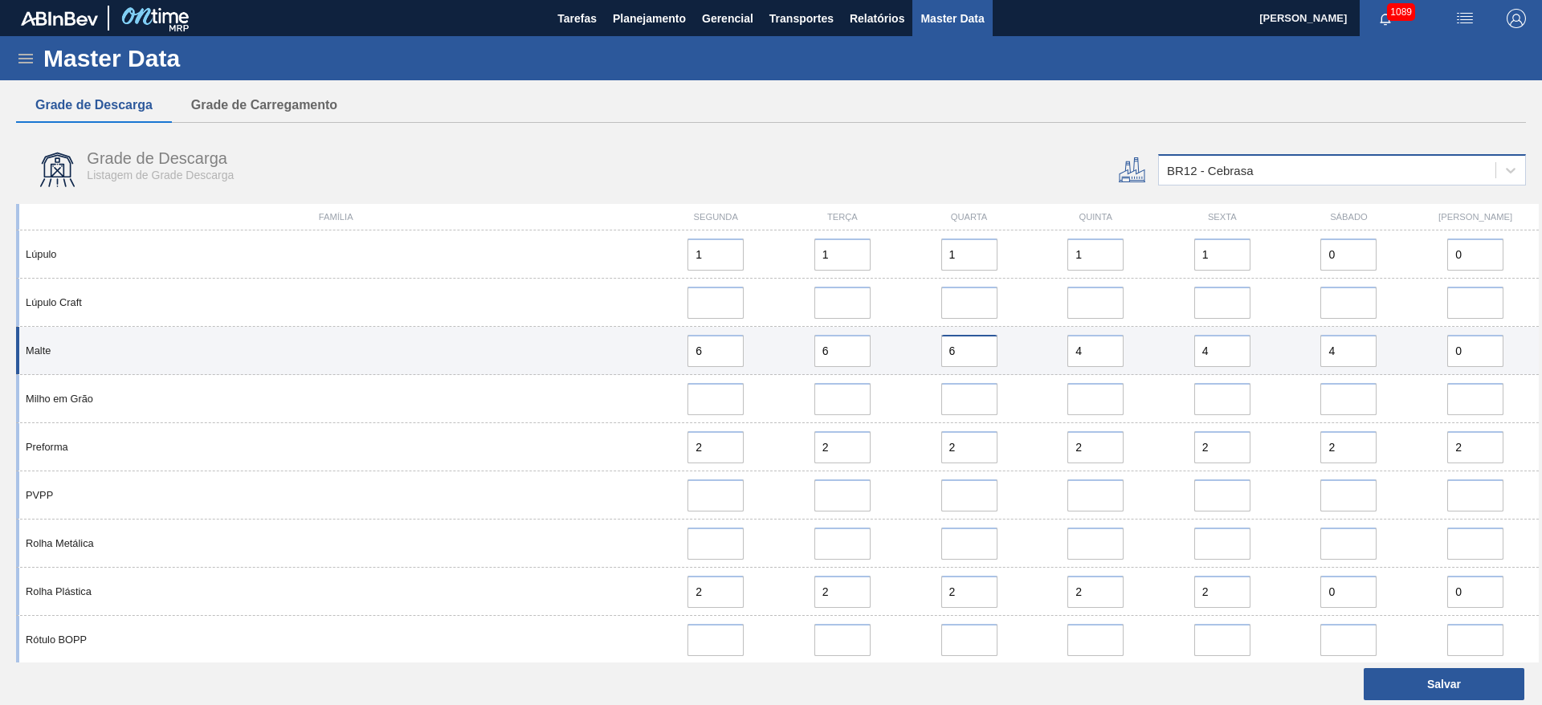
type input "6"
drag, startPoint x: 1079, startPoint y: 352, endPoint x: 944, endPoint y: 357, distance: 135.0
click at [970, 347] on div "Malte 6 6 6 4 4 4 0" at bounding box center [777, 351] width 1523 height 48
paste input "6"
type input "6"
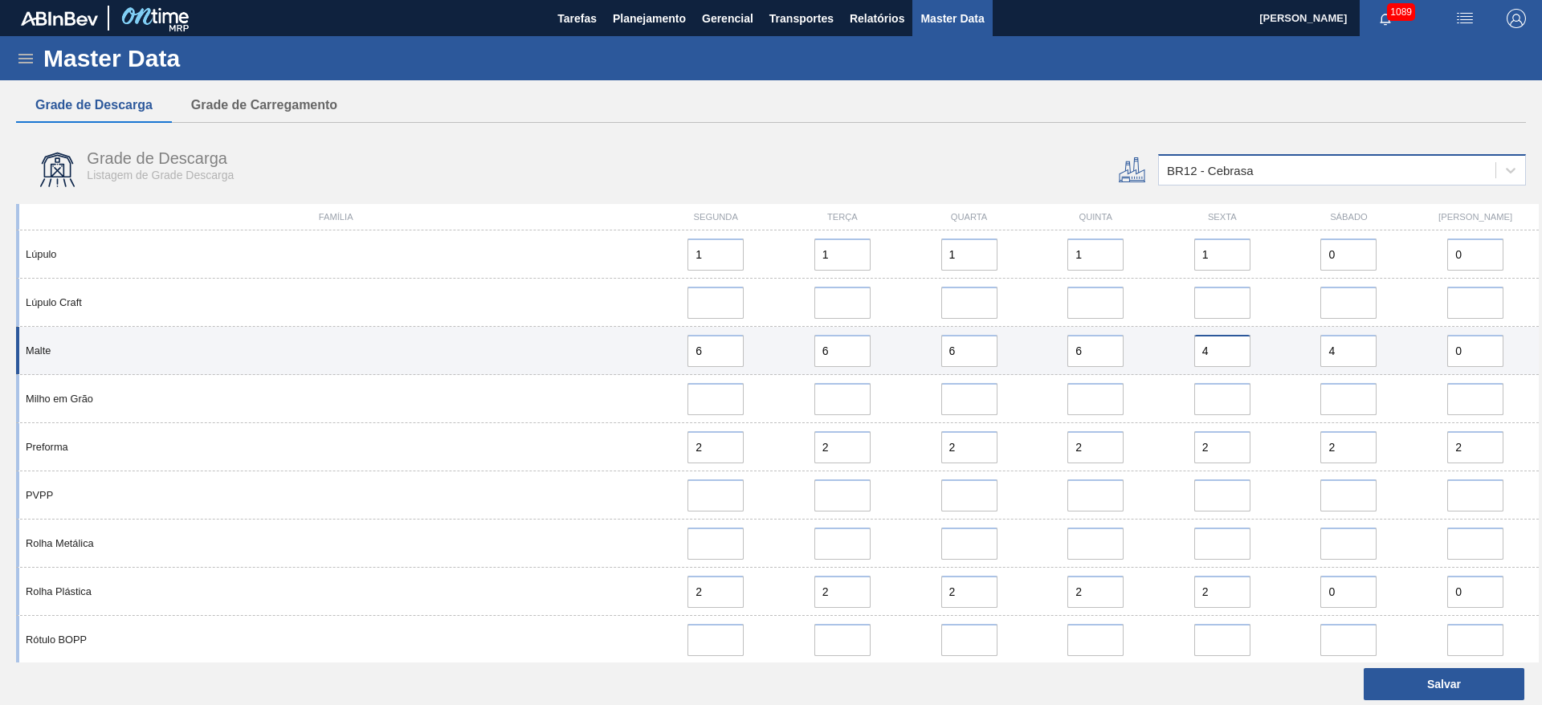
drag, startPoint x: 1178, startPoint y: 358, endPoint x: 1087, endPoint y: 343, distance: 92.8
click at [1082, 343] on div "Malte 6 6 6 6 4 4 0" at bounding box center [777, 351] width 1523 height 48
paste input "6"
type input "6"
click at [1228, 343] on div "Malte 6 6 6 6 6 4 0" at bounding box center [777, 351] width 1523 height 48
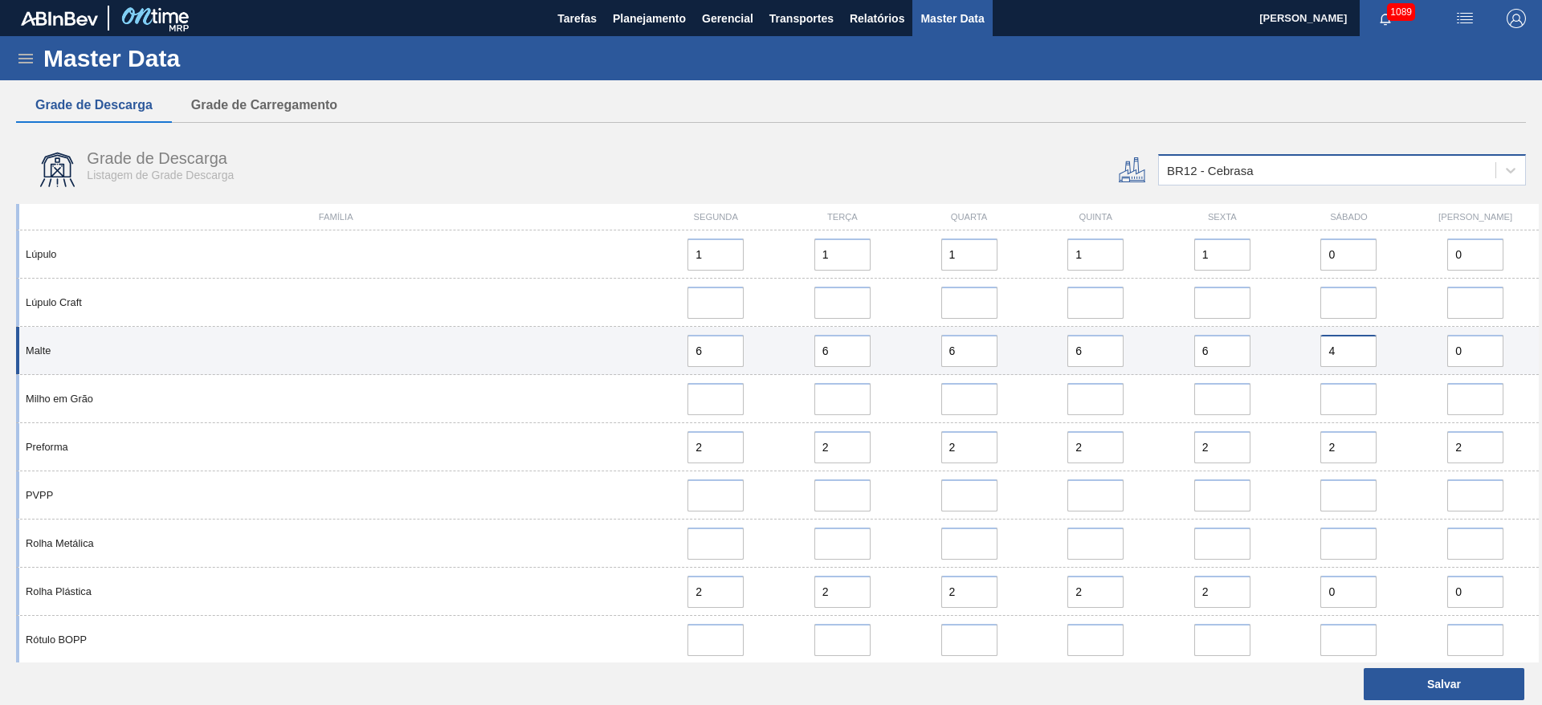
paste input "6"
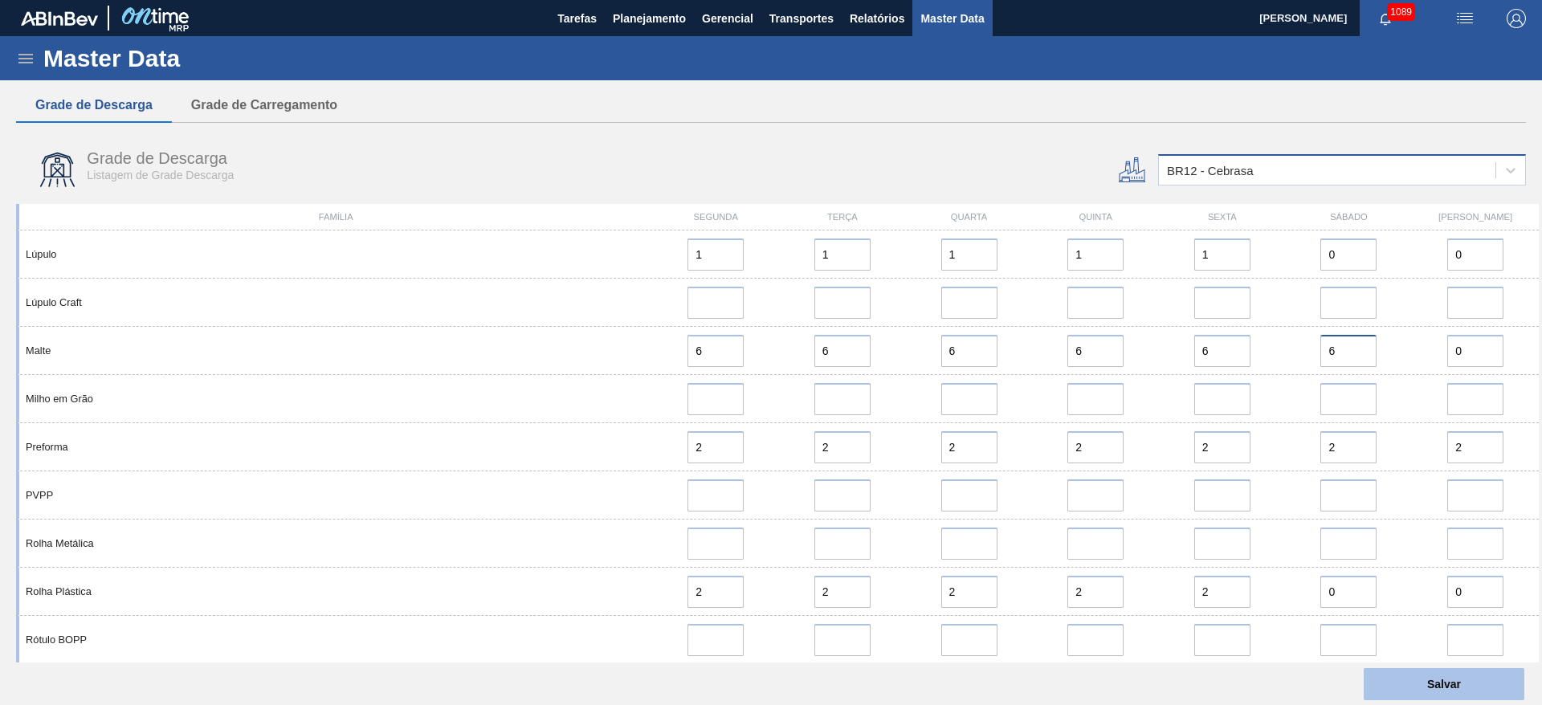
type input "6"
click at [1444, 683] on button "Salvar" at bounding box center [1444, 684] width 161 height 32
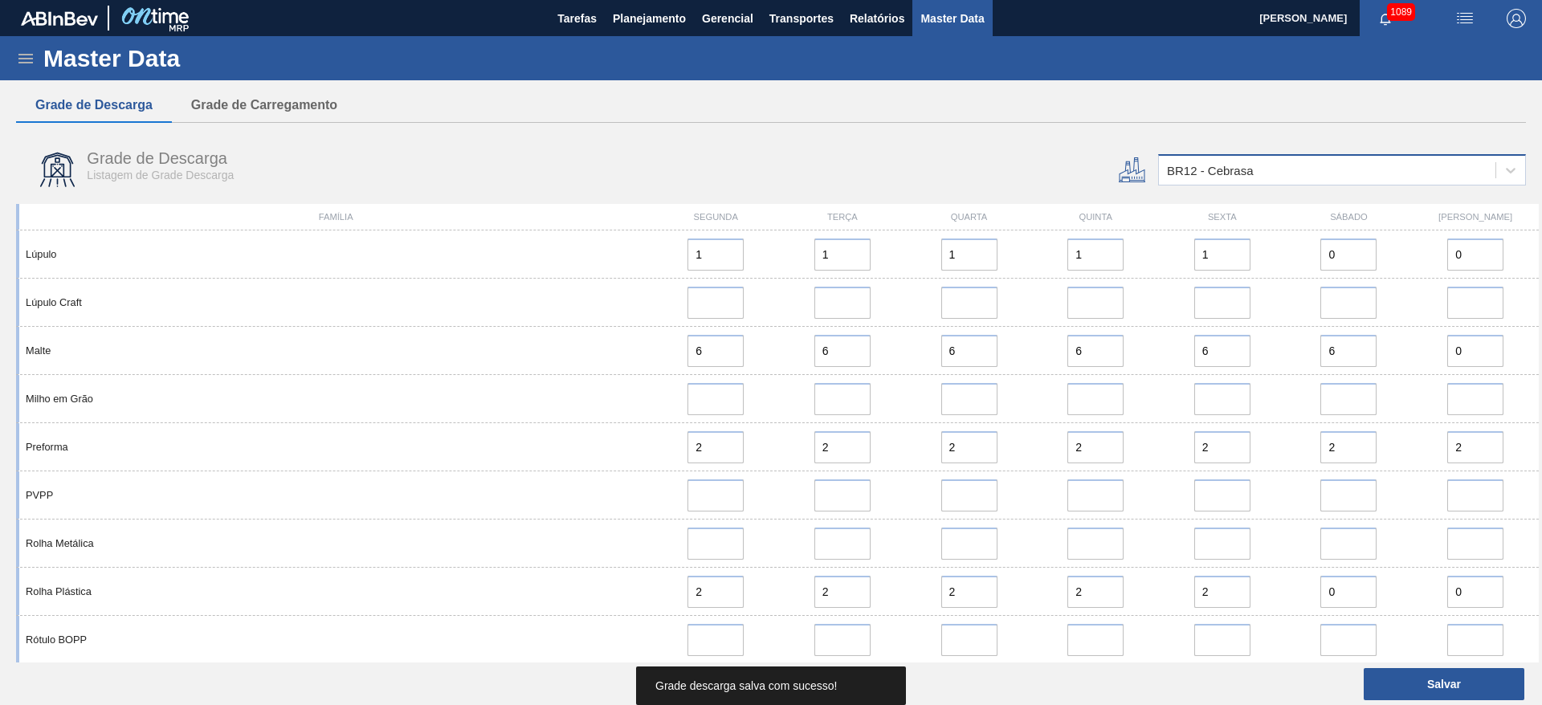
scroll to position [0, 0]
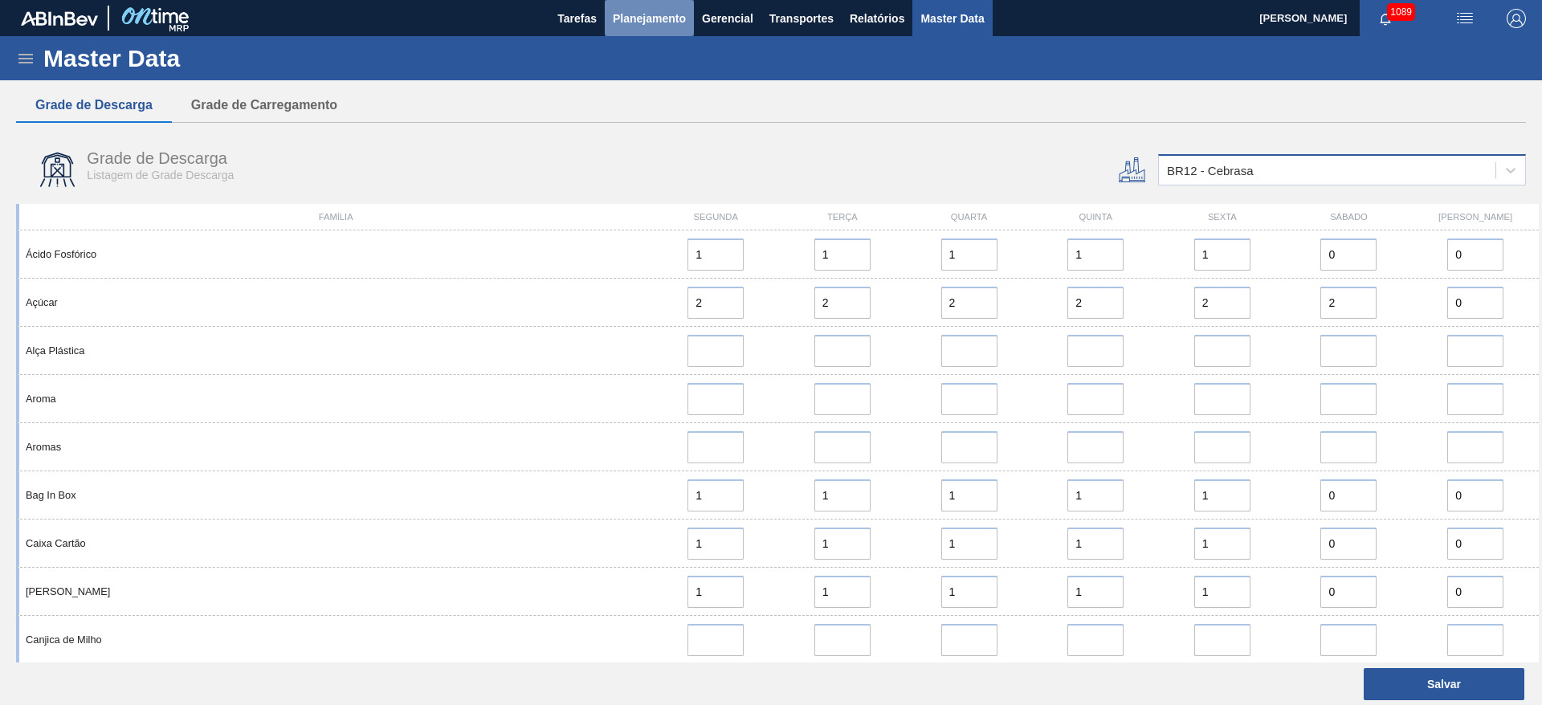
click at [626, 19] on span "Planejamento" at bounding box center [649, 18] width 73 height 19
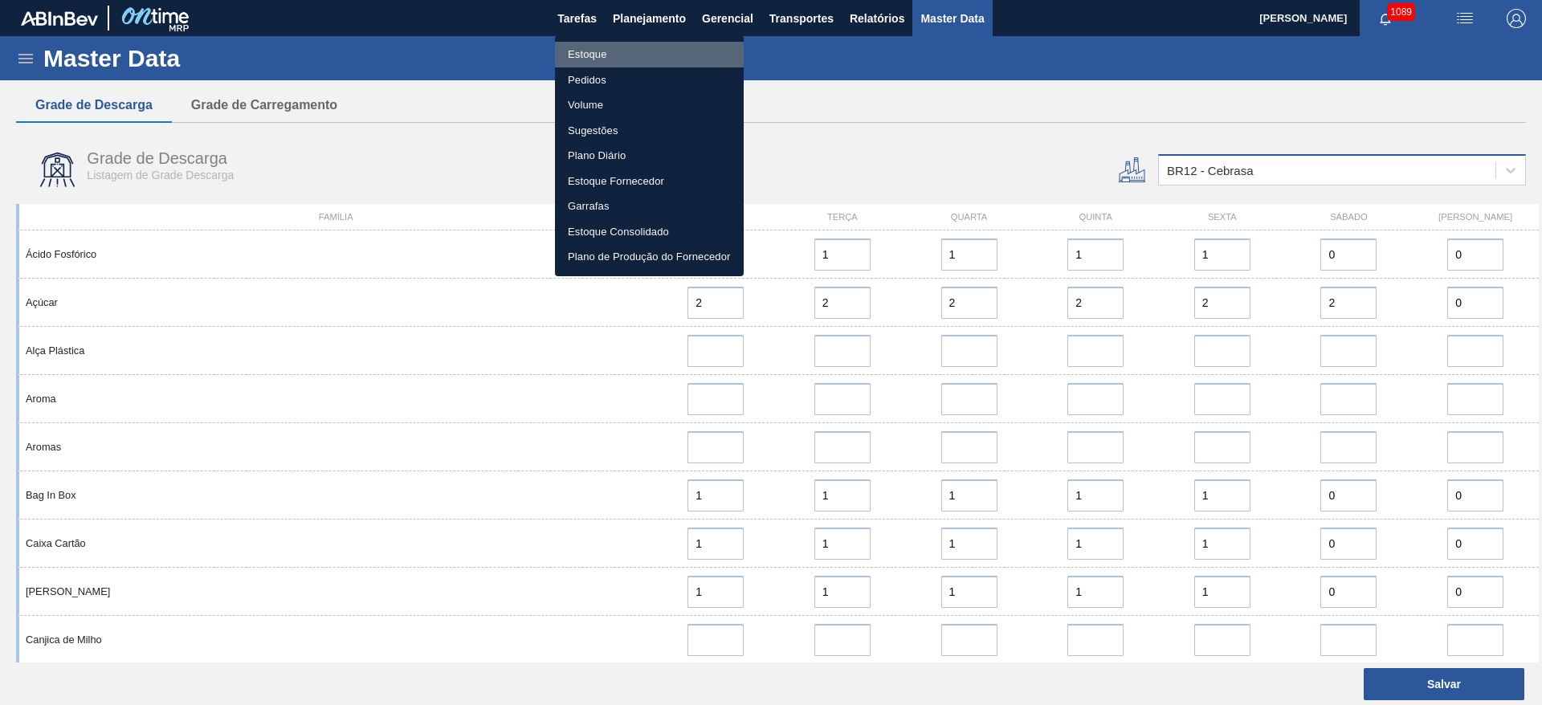
click at [590, 55] on li "Estoque" at bounding box center [649, 55] width 189 height 26
